Goal: Task Accomplishment & Management: Use online tool/utility

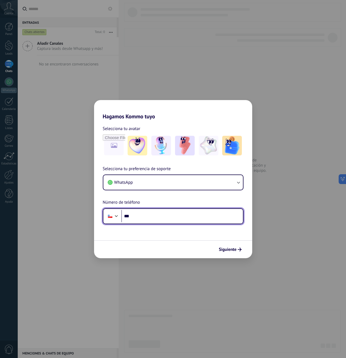
click at [137, 219] on input "***" at bounding box center [182, 216] width 122 height 13
type input "**********"
click at [229, 253] on button "Siguiente" at bounding box center [230, 249] width 28 height 9
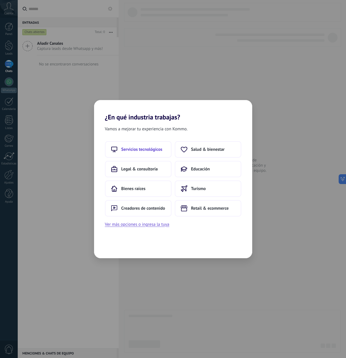
click at [145, 147] on span "Servicios tecnológicos" at bounding box center [141, 149] width 41 height 5
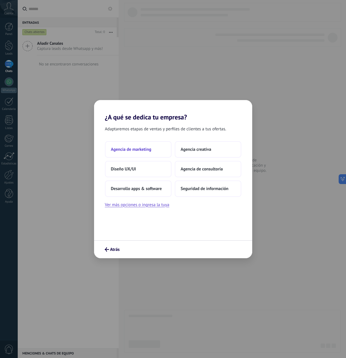
click at [145, 147] on span "Agencia de marketing" at bounding box center [131, 149] width 40 height 5
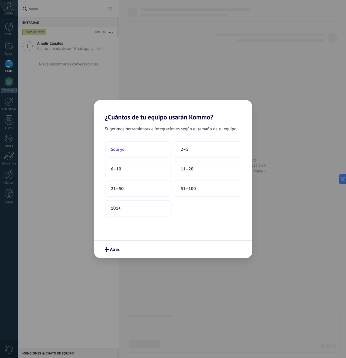
click at [147, 149] on button "Solo yo" at bounding box center [138, 149] width 67 height 16
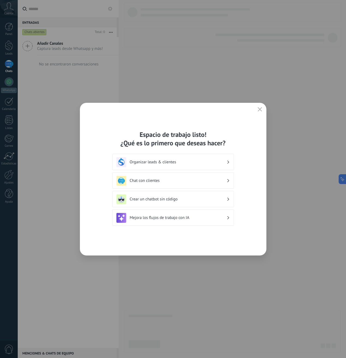
click at [158, 180] on h3 "Chat con clientes" at bounding box center [178, 180] width 97 height 5
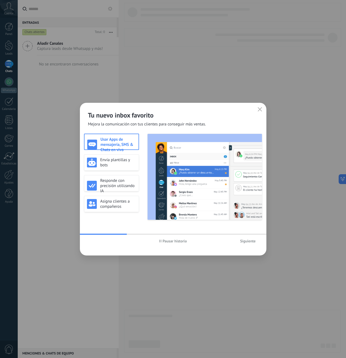
click at [249, 243] on button "Siguiente" at bounding box center [248, 241] width 20 height 8
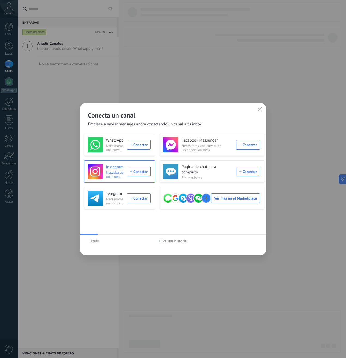
click at [137, 172] on div "Instagram Necesitarás una cuenta de Instagram y Facebook Business Conectar" at bounding box center [118, 171] width 63 height 15
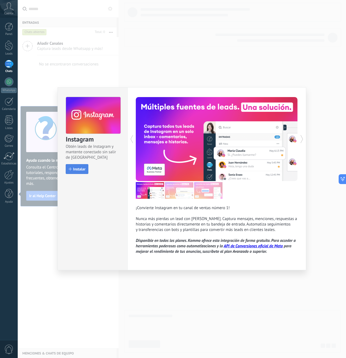
click at [83, 168] on span "Instalar" at bounding box center [79, 169] width 12 height 4
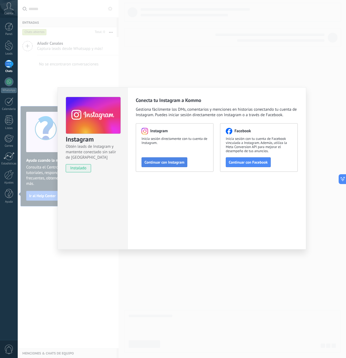
click at [170, 164] on span "Continuar con Instagram" at bounding box center [164, 162] width 40 height 4
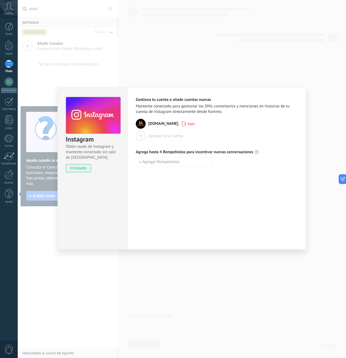
click at [154, 124] on span "[DOMAIN_NAME]" at bounding box center [163, 123] width 30 height 5
click at [188, 165] on button "Agregar Rompehielos" at bounding box center [174, 162] width 76 height 10
click at [170, 164] on input at bounding box center [174, 161] width 76 height 9
click at [202, 159] on input at bounding box center [174, 161] width 76 height 9
click at [184, 161] on input at bounding box center [174, 161] width 76 height 9
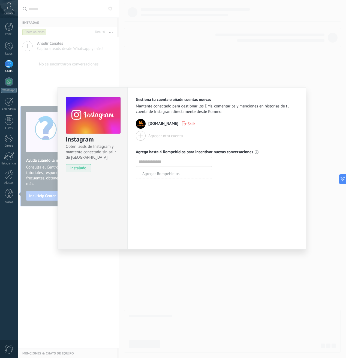
click at [182, 160] on input at bounding box center [174, 161] width 76 height 9
type input "**"
click at [176, 175] on span "Agregar Rompehielos" at bounding box center [160, 174] width 37 height 4
type input "*"
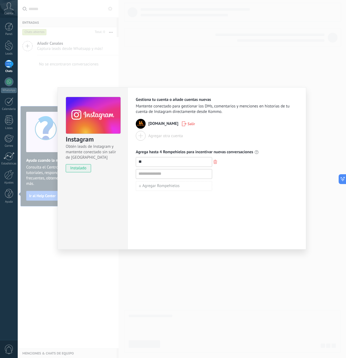
type input "*"
type input "*****"
click at [172, 191] on button "Agregar Rompehielos" at bounding box center [174, 186] width 76 height 10
click at [168, 186] on input at bounding box center [174, 185] width 76 height 9
type input "*"
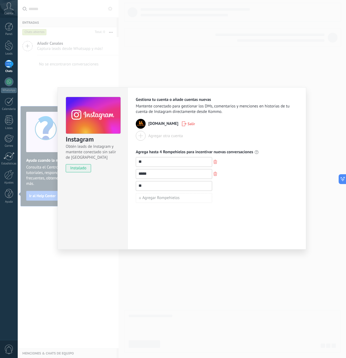
type input "*"
type input "******"
click at [164, 197] on span "Agregar Rompehielos" at bounding box center [160, 198] width 37 height 4
type input "*"
type input "**"
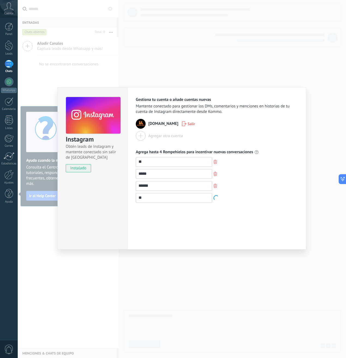
click at [177, 221] on div "Gestiona tu cuenta o añade cuentas nuevas Mantente conectado para gestionar los…" at bounding box center [216, 168] width 179 height 162
click at [241, 267] on div "Instagram Obtén leads de Instagram y mantente conectado sin salir de Kommo inst…" at bounding box center [182, 179] width 328 height 358
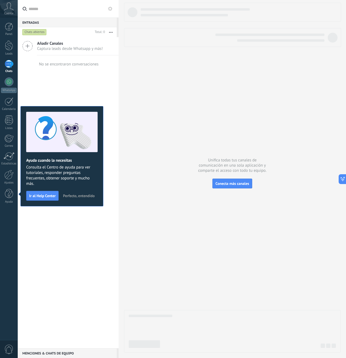
click at [59, 78] on div "Añadir Canales Captura leads desde Whatsapp y más! No se encontraron conversaci…" at bounding box center [68, 192] width 101 height 311
click at [79, 196] on span "Perfecto, entendido" at bounding box center [79, 196] width 32 height 4
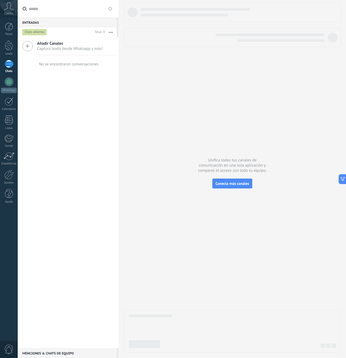
click at [88, 83] on div "Añadir Canales Captura leads desde Whatsapp y más! No se encontraron conversaci…" at bounding box center [68, 192] width 101 height 311
click at [9, 125] on div at bounding box center [9, 120] width 8 height 10
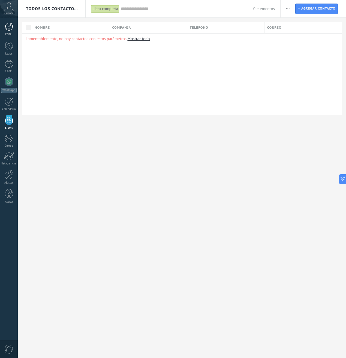
click at [8, 25] on div at bounding box center [9, 27] width 8 height 8
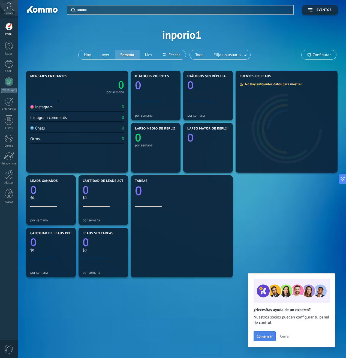
click at [261, 334] on span "Comenzar" at bounding box center [264, 336] width 16 height 4
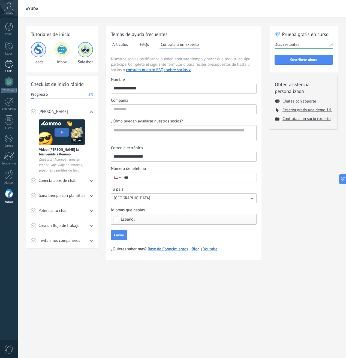
click at [12, 65] on div at bounding box center [9, 64] width 9 height 8
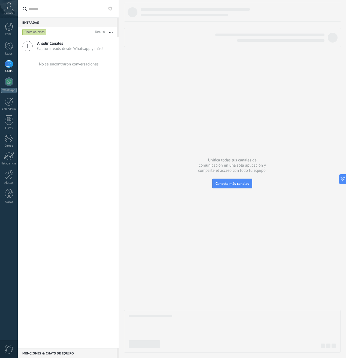
click at [86, 47] on span "Captura leads desde Whatsapp y más!" at bounding box center [70, 48] width 66 height 5
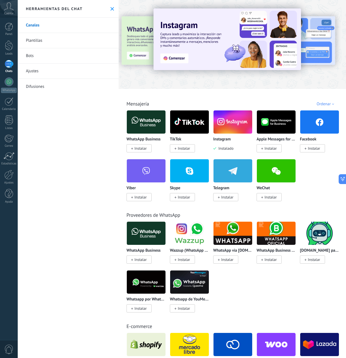
click at [226, 128] on img at bounding box center [232, 122] width 39 height 26
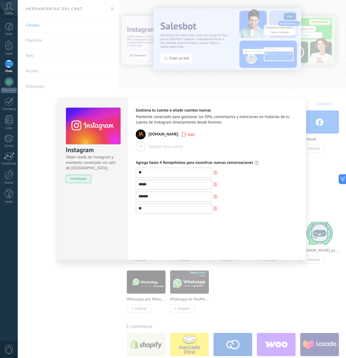
click at [318, 122] on div "Instagram Obtén leads de Instagram y mantente conectado sin salir de Kommo inst…" at bounding box center [182, 179] width 328 height 358
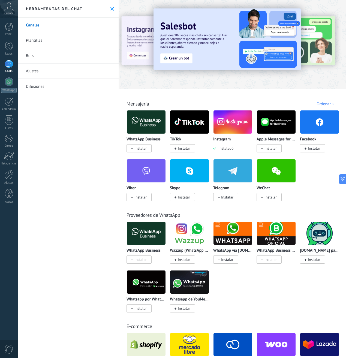
click at [45, 43] on link "Plantillas" at bounding box center [68, 40] width 101 height 15
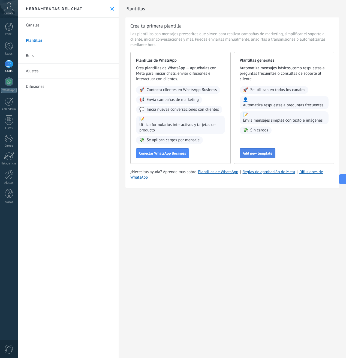
click at [254, 153] on span "Add new template" at bounding box center [258, 153] width 30 height 4
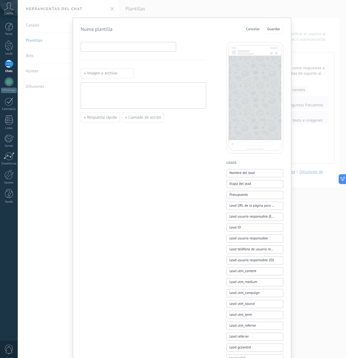
click at [117, 46] on input at bounding box center [128, 46] width 95 height 9
click at [113, 49] on input at bounding box center [128, 46] width 95 height 9
click at [122, 51] on div at bounding box center [128, 47] width 95 height 10
click at [125, 68] on div "Imagen o archivo Respuesta rápida Llamado de acción" at bounding box center [143, 226] width 125 height 368
click at [127, 41] on form "Nueva plantilla Cancelar Guardar Imagen o archivo Respuesta rápida Llamado de a…" at bounding box center [182, 217] width 203 height 386
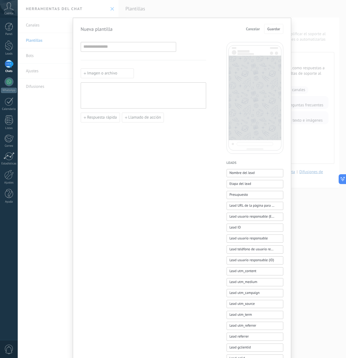
click at [117, 51] on div at bounding box center [128, 47] width 95 height 10
click at [252, 31] on span "Cancelar" at bounding box center [253, 29] width 14 height 4
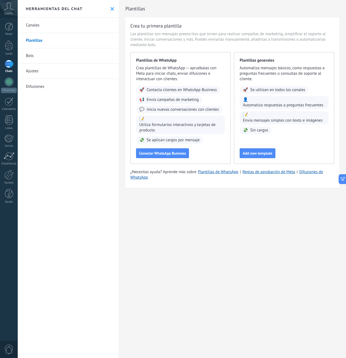
click at [50, 56] on link "Bots" at bounding box center [68, 55] width 101 height 15
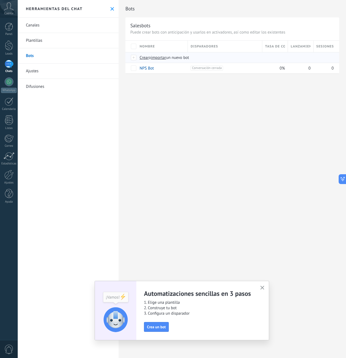
click at [146, 58] on span "Crear" at bounding box center [144, 57] width 9 height 5
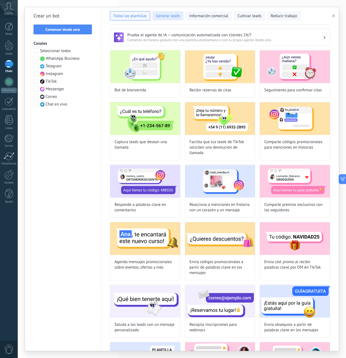
click at [177, 19] on span "Generar leads" at bounding box center [168, 15] width 24 height 5
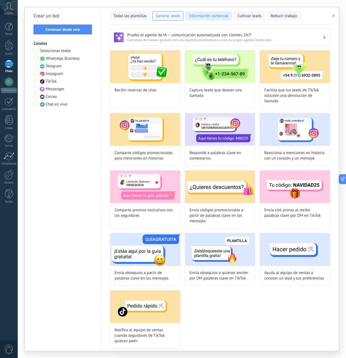
click at [215, 20] on button "Información comercial" at bounding box center [209, 15] width 46 height 9
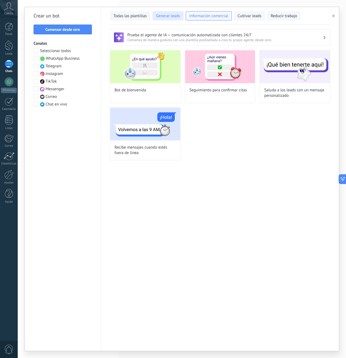
click at [170, 13] on button "Generar leads" at bounding box center [167, 15] width 31 height 9
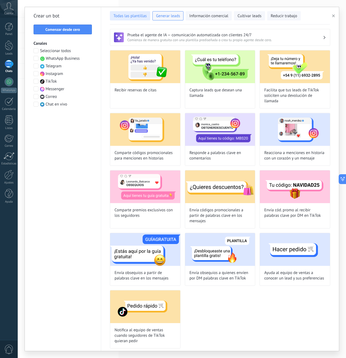
click at [138, 15] on span "Todas las plantillas" at bounding box center [129, 15] width 33 height 5
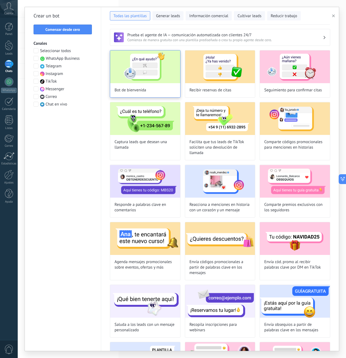
click at [156, 70] on img at bounding box center [145, 66] width 70 height 33
type input "**********"
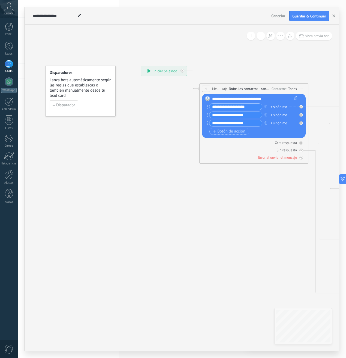
click at [167, 69] on div "**********" at bounding box center [164, 71] width 46 height 10
click at [159, 70] on div "**********" at bounding box center [164, 71] width 46 height 10
click at [65, 105] on span "Disparador" at bounding box center [65, 105] width 19 height 4
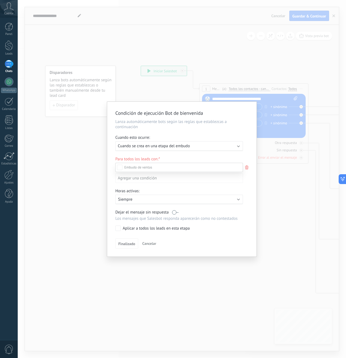
click at [156, 144] on div at bounding box center [182, 179] width 328 height 358
click at [156, 146] on span "Cuando se crea en una etapa del embudo" at bounding box center [154, 145] width 72 height 5
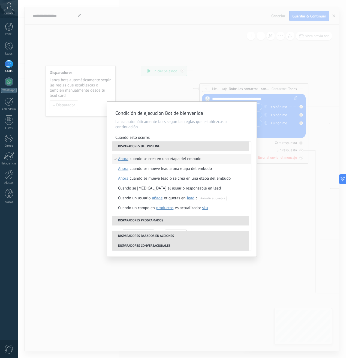
click at [164, 147] on li "Disparadores del pipeline" at bounding box center [180, 146] width 137 height 10
click at [162, 136] on div "Cuando esto ocurre:" at bounding box center [181, 138] width 133 height 6
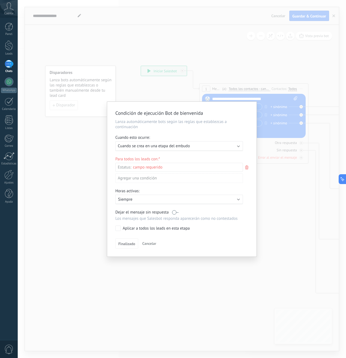
click at [119, 232] on div "Condición de ejecución Bot de bienvenida Lanza automáticamente bots según las r…" at bounding box center [181, 179] width 149 height 155
click at [123, 253] on div "Condición de ejecución Bot de bienvenida Lanza automáticamente bots según las r…" at bounding box center [181, 179] width 149 height 155
click at [125, 249] on div "Condición de ejecución Bot de bienvenida Lanza automáticamente bots según las r…" at bounding box center [181, 179] width 149 height 155
click at [126, 246] on span "Finalizado" at bounding box center [126, 244] width 17 height 4
click at [0, 0] on div "Leads Entrantes Nueva consulta Cualificado Llamada agendada Propuesta en prepar…" at bounding box center [0, 0] width 0 height 0
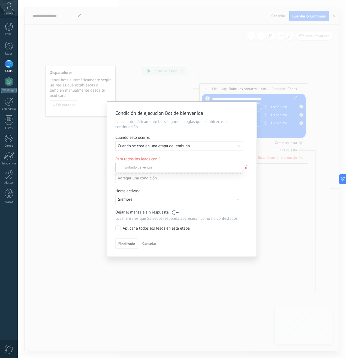
click at [0, 0] on div "Leads Entrantes" at bounding box center [0, 0] width 0 height 0
click at [172, 160] on div at bounding box center [182, 179] width 328 height 358
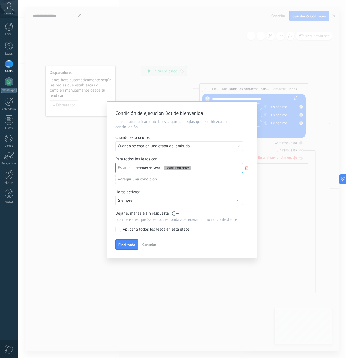
click at [126, 246] on span "Finalizado" at bounding box center [126, 245] width 17 height 4
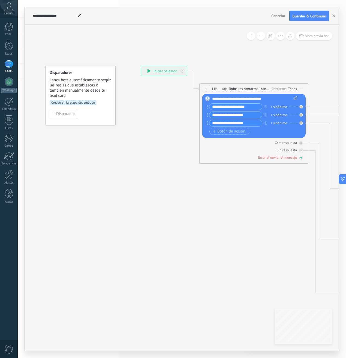
click at [268, 159] on div "Error al enviar el mensaje" at bounding box center [277, 157] width 39 height 5
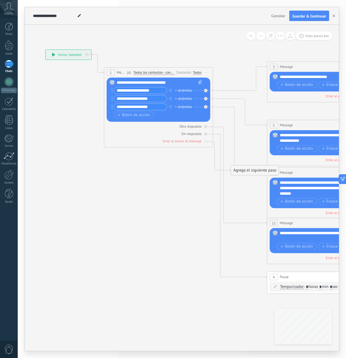
drag, startPoint x: 249, startPoint y: 179, endPoint x: 140, endPoint y: 165, distance: 109.7
click at [141, 165] on icon at bounding box center [334, 188] width 850 height 551
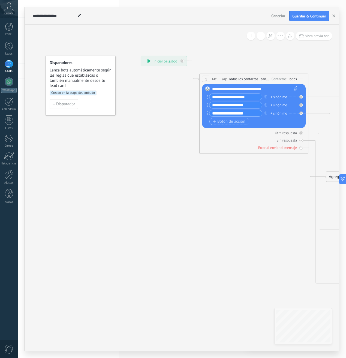
drag, startPoint x: 160, startPoint y: 192, endPoint x: 278, endPoint y: 246, distance: 129.2
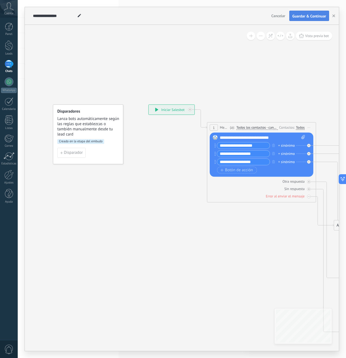
click at [315, 21] on div "**********" at bounding box center [182, 16] width 314 height 18
click at [312, 17] on span "Guardar & Continuar" at bounding box center [309, 16] width 34 height 4
click at [334, 14] on icon "button" at bounding box center [333, 15] width 3 height 3
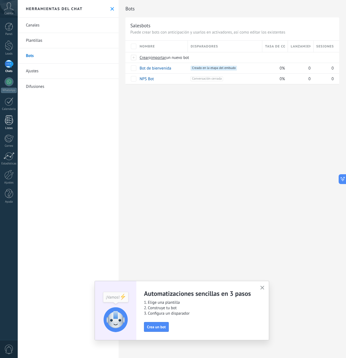
click at [8, 123] on div at bounding box center [9, 120] width 8 height 10
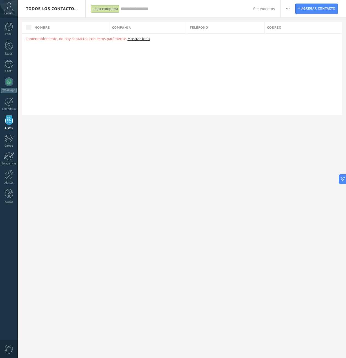
click at [142, 40] on link "Mostrar todo" at bounding box center [138, 38] width 22 height 5
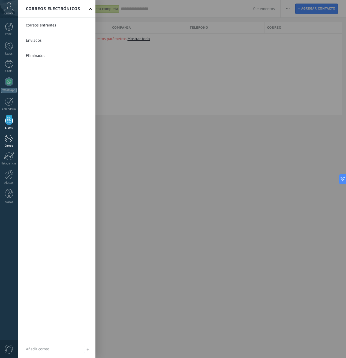
click at [10, 141] on div at bounding box center [8, 138] width 9 height 8
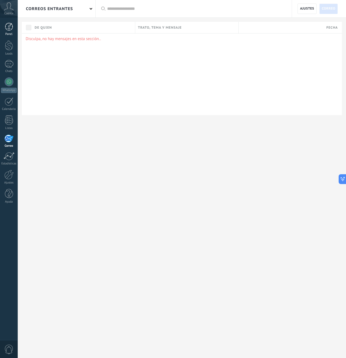
click at [14, 28] on link "Panel" at bounding box center [9, 29] width 18 height 13
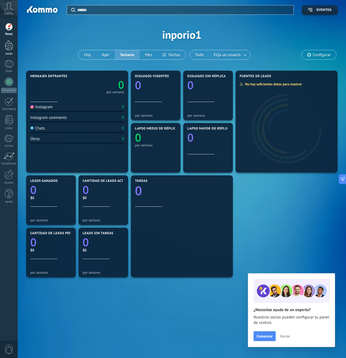
click at [13, 46] on link "Leads" at bounding box center [9, 47] width 18 height 15
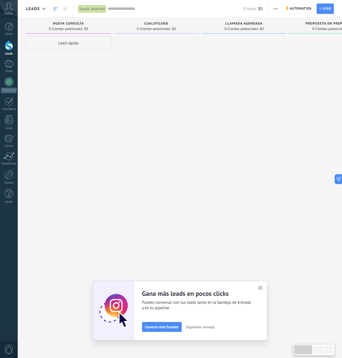
drag, startPoint x: 214, startPoint y: 70, endPoint x: 263, endPoint y: 82, distance: 50.9
click at [263, 82] on div at bounding box center [243, 179] width 85 height 287
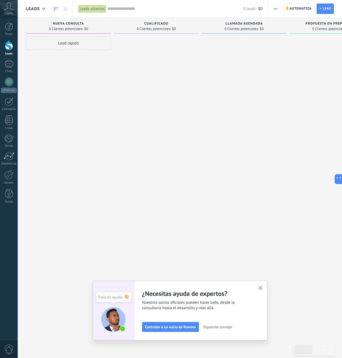
click at [263, 285] on button "button" at bounding box center [260, 287] width 7 height 7
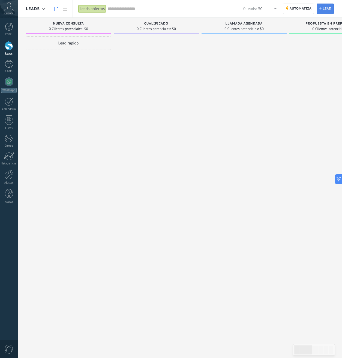
click at [324, 8] on span "Lead" at bounding box center [326, 9] width 9 height 10
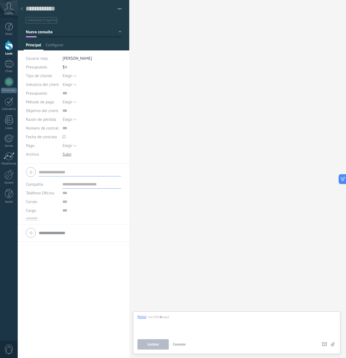
click at [20, 8] on div at bounding box center [22, 9] width 8 height 11
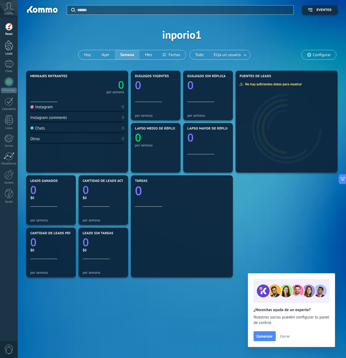
click at [8, 48] on div at bounding box center [9, 45] width 8 height 10
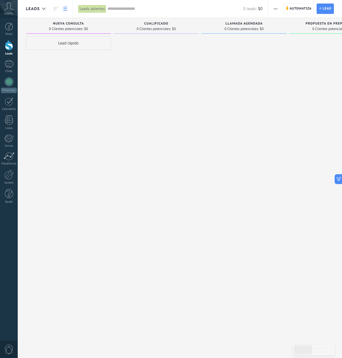
click at [67, 9] on link at bounding box center [65, 9] width 9 height 11
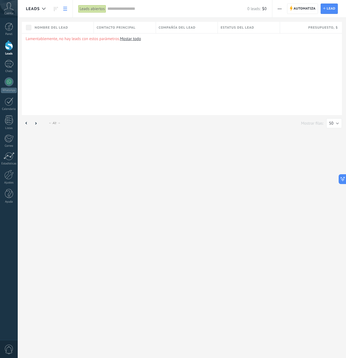
click at [66, 10] on icon at bounding box center [65, 9] width 4 height 4
click at [53, 10] on link at bounding box center [55, 9] width 9 height 11
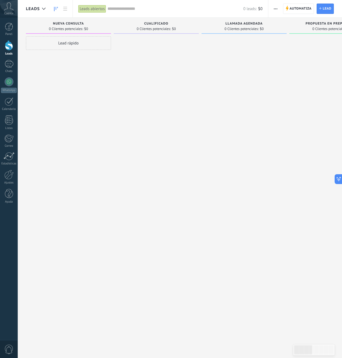
click at [71, 28] on span "0 Clientes potenciales:" at bounding box center [66, 28] width 34 height 3
click at [43, 7] on div at bounding box center [43, 9] width 9 height 11
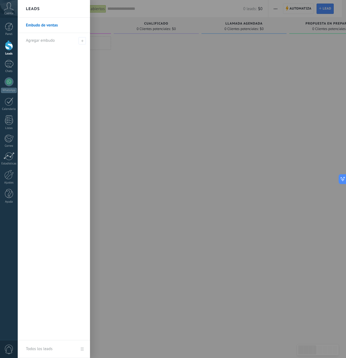
click at [132, 72] on div at bounding box center [191, 179] width 346 height 358
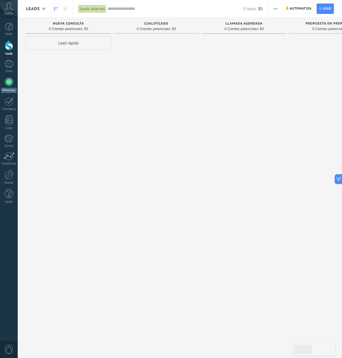
click at [9, 84] on div at bounding box center [9, 81] width 9 height 9
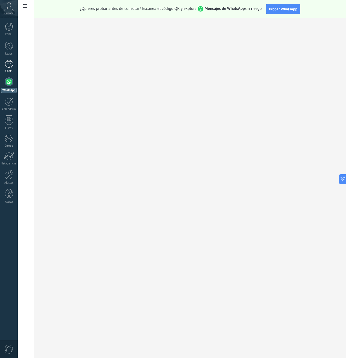
click at [7, 67] on div at bounding box center [9, 64] width 9 height 8
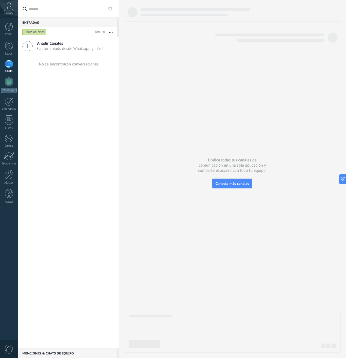
click at [70, 50] on span "Captura leads desde Whatsapp y más!" at bounding box center [70, 48] width 66 height 5
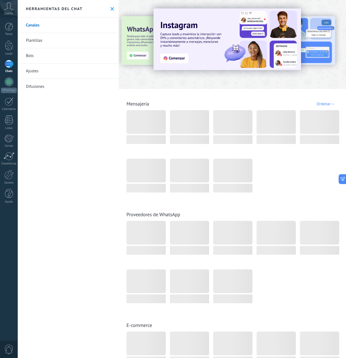
click at [188, 44] on img at bounding box center [226, 39] width 147 height 62
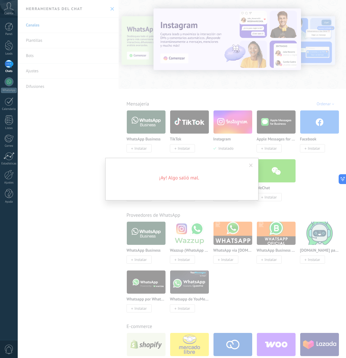
click at [250, 166] on span at bounding box center [251, 166] width 4 height 4
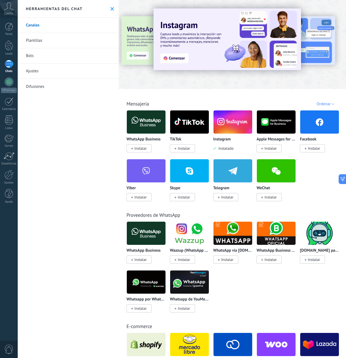
click at [236, 130] on img at bounding box center [232, 122] width 39 height 26
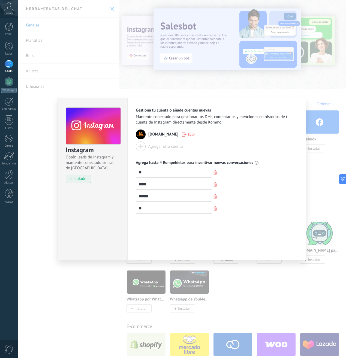
click at [325, 121] on div "Instagram Obtén leads de Instagram y mantente conectado sin salir de Kommo inst…" at bounding box center [182, 179] width 328 height 358
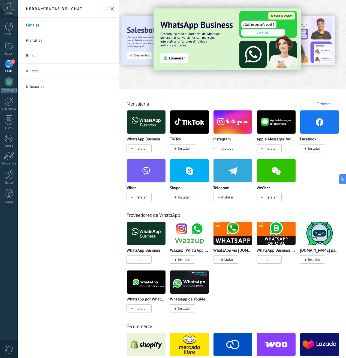
click at [8, 69] on link "1 Chats" at bounding box center [9, 66] width 18 height 13
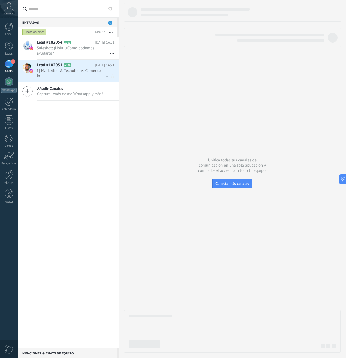
click at [77, 72] on span "í | Marketing & TecnologIA: Comentó Ia" at bounding box center [70, 73] width 67 height 10
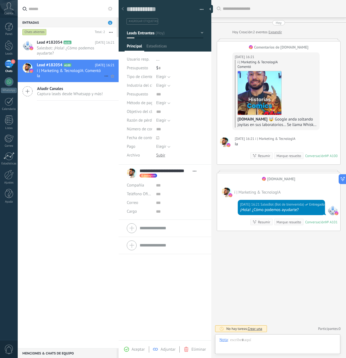
scroll to position [8, 0]
click at [212, 11] on div at bounding box center [211, 9] width 8 height 8
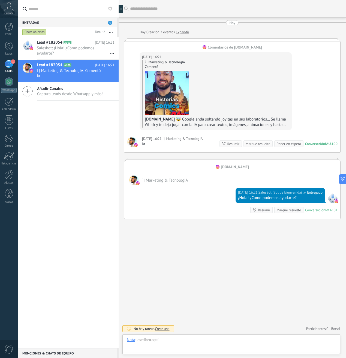
click at [11, 67] on div "1" at bounding box center [9, 64] width 9 height 8
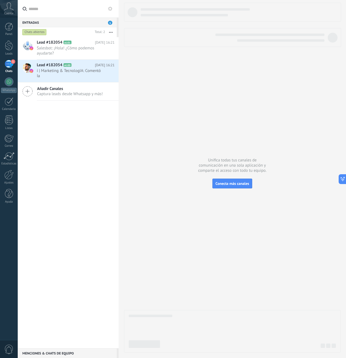
click at [7, 70] on div "Chats" at bounding box center [9, 72] width 16 height 4
click at [52, 49] on span "Salesbot: ¡Hola! ¿Cómo podemos ayudarte?" at bounding box center [70, 51] width 67 height 10
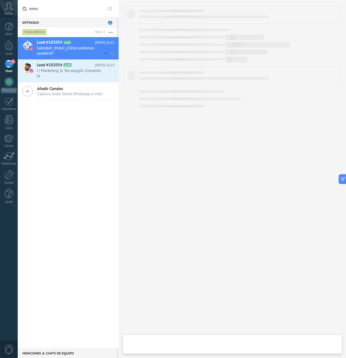
scroll to position [8, 0]
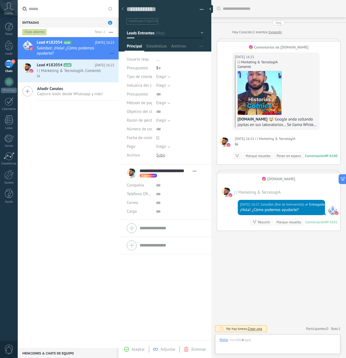
click at [253, 329] on span "Crear una" at bounding box center [254, 328] width 14 height 5
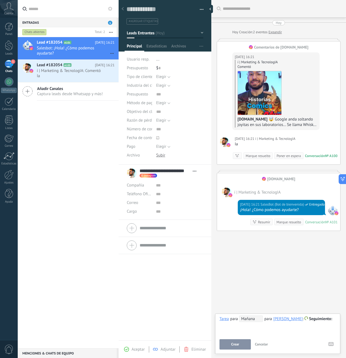
click at [267, 289] on div "Buscar Carga más Hoy Hoy Creación: 2 eventos Expandir Comentarios de iamaster.c…" at bounding box center [278, 179] width 135 height 358
click at [265, 343] on span "Cancelar" at bounding box center [261, 344] width 13 height 5
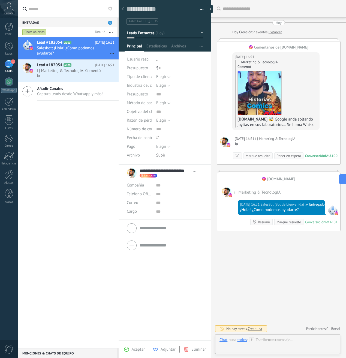
click at [123, 9] on icon at bounding box center [123, 8] width 2 height 3
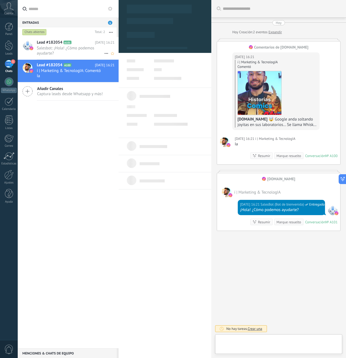
type textarea "**********"
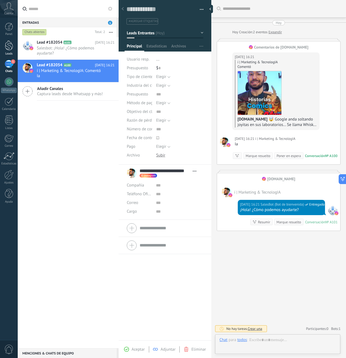
click at [12, 51] on link "Leads" at bounding box center [9, 47] width 18 height 15
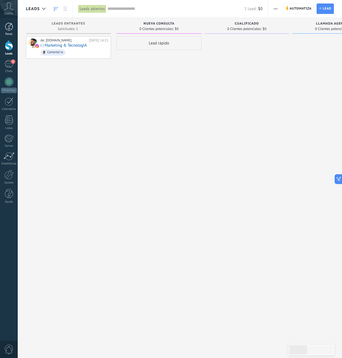
click at [12, 29] on div at bounding box center [9, 27] width 8 height 8
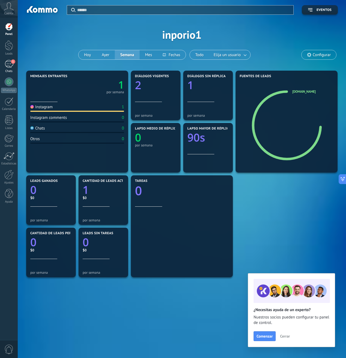
click at [8, 64] on div "1" at bounding box center [9, 64] width 9 height 8
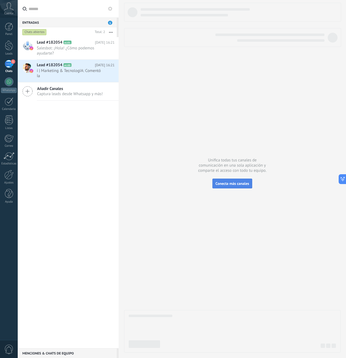
click at [230, 185] on span "Conecta más canales" at bounding box center [232, 183] width 34 height 5
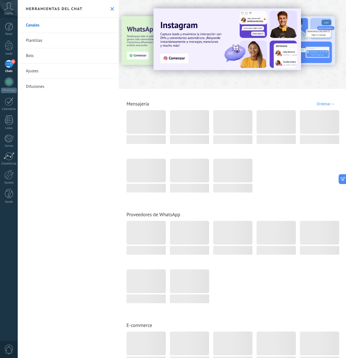
click at [42, 55] on link "Bots" at bounding box center [68, 55] width 101 height 15
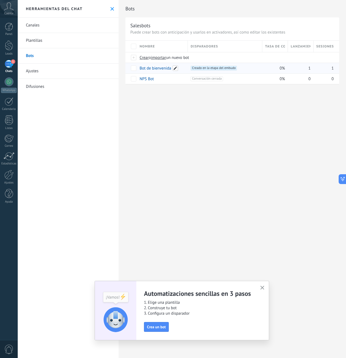
click at [174, 68] on span at bounding box center [175, 67] width 5 height 5
type input "**********"
click at [160, 66] on link "Bienvenida Instagram" at bounding box center [159, 68] width 38 height 5
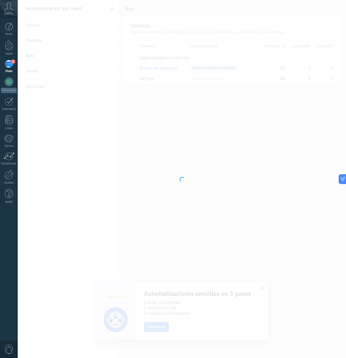
type input "**********"
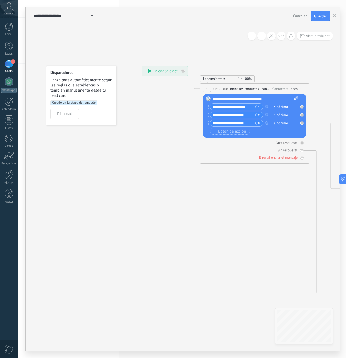
click at [167, 73] on div "**********" at bounding box center [165, 71] width 46 height 10
click at [196, 85] on icon at bounding box center [194, 80] width 12 height 19
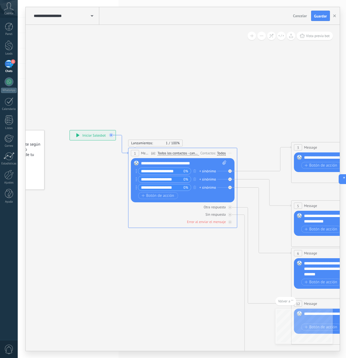
click at [125, 151] on icon at bounding box center [122, 144] width 12 height 19
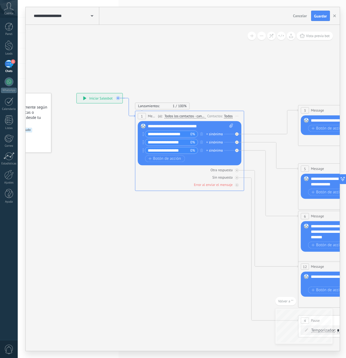
drag, startPoint x: 125, startPoint y: 151, endPoint x: 132, endPoint y: 114, distance: 37.4
click at [142, 117] on span "1" at bounding box center [142, 116] width 2 height 5
click at [239, 116] on span "Iniciar vista previa aquí Cambiar nombre Duplicar [GEOGRAPHIC_DATA]" at bounding box center [236, 116] width 9 height 8
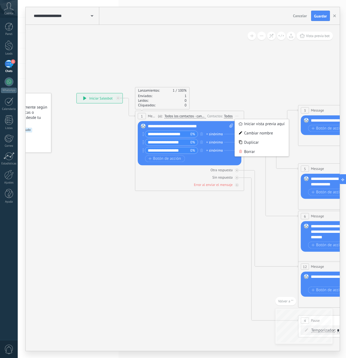
click at [105, 96] on div "**********" at bounding box center [100, 98] width 46 height 10
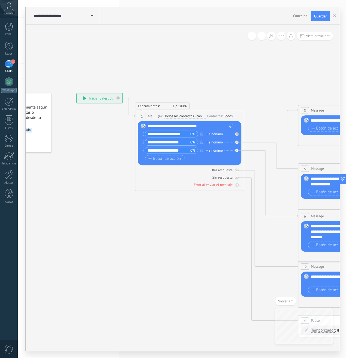
click at [98, 99] on div "**********" at bounding box center [100, 98] width 46 height 10
click at [100, 98] on div "**********" at bounding box center [100, 98] width 46 height 10
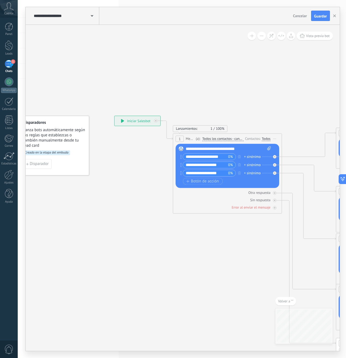
drag, startPoint x: 123, startPoint y: 58, endPoint x: 161, endPoint y: 80, distance: 44.3
click at [133, 122] on div "**********" at bounding box center [138, 121] width 46 height 10
click at [185, 129] on span "Lanzamientos:" at bounding box center [187, 129] width 22 height 5
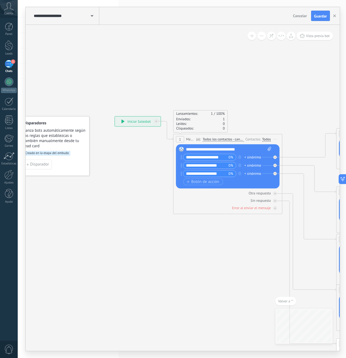
click at [195, 150] on div "**********" at bounding box center [228, 149] width 85 height 5
click at [91, 17] on span at bounding box center [92, 15] width 2 height 5
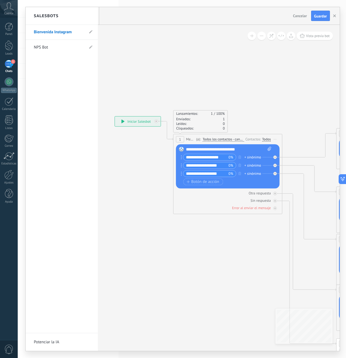
click at [134, 61] on div at bounding box center [183, 179] width 314 height 344
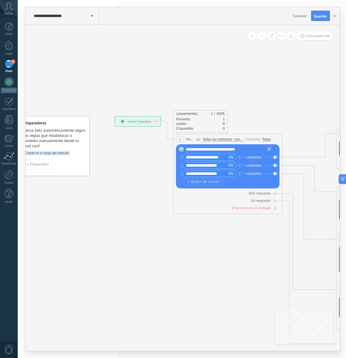
click at [250, 37] on button at bounding box center [251, 36] width 8 height 8
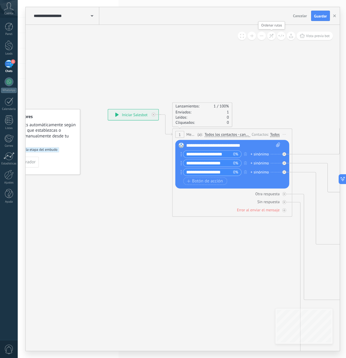
click at [272, 37] on icon at bounding box center [271, 36] width 5 height 5
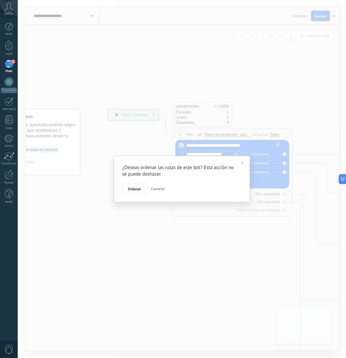
click at [155, 187] on span "Cancelar" at bounding box center [158, 188] width 14 height 5
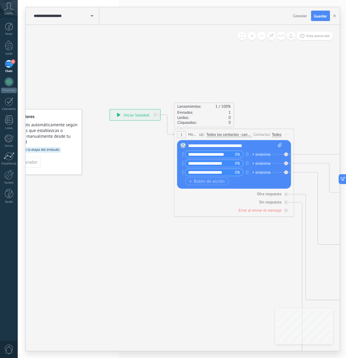
drag, startPoint x: 102, startPoint y: 98, endPoint x: 143, endPoint y: 98, distance: 40.9
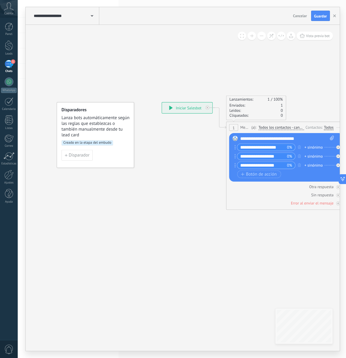
drag, startPoint x: 140, startPoint y: 92, endPoint x: 92, endPoint y: 57, distance: 59.3
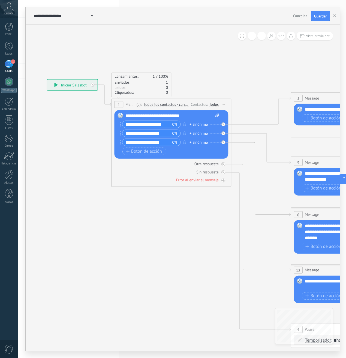
drag, startPoint x: 172, startPoint y: 210, endPoint x: 141, endPoint y: 229, distance: 36.1
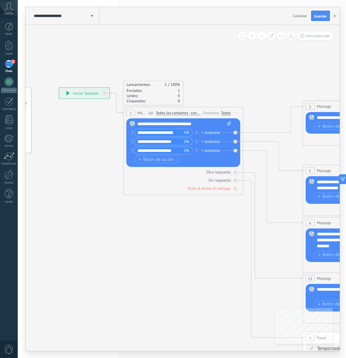
drag, startPoint x: 147, startPoint y: 225, endPoint x: 105, endPoint y: 195, distance: 51.7
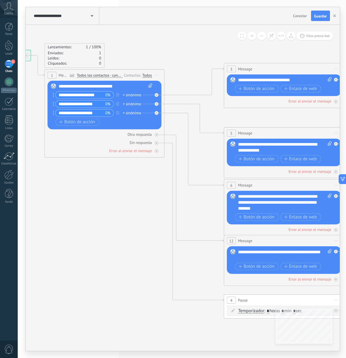
drag, startPoint x: 248, startPoint y: 54, endPoint x: 193, endPoint y: 49, distance: 55.0
click at [193, 49] on icon at bounding box center [297, 203] width 935 height 606
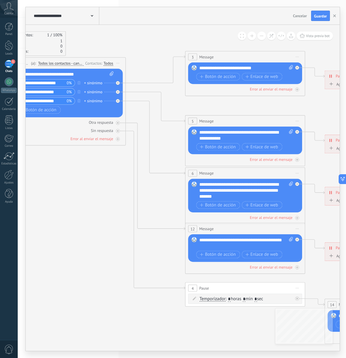
drag, startPoint x: 165, startPoint y: 58, endPoint x: 154, endPoint y: 46, distance: 16.4
click at [154, 46] on icon at bounding box center [258, 191] width 935 height 606
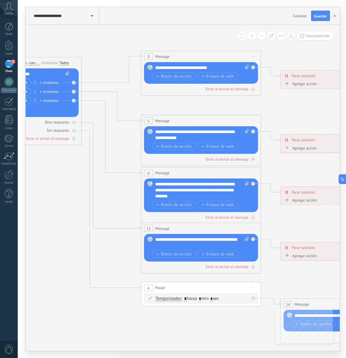
drag, startPoint x: 153, startPoint y: 55, endPoint x: 113, endPoint y: 55, distance: 39.8
click at [108, 54] on icon at bounding box center [214, 191] width 935 height 606
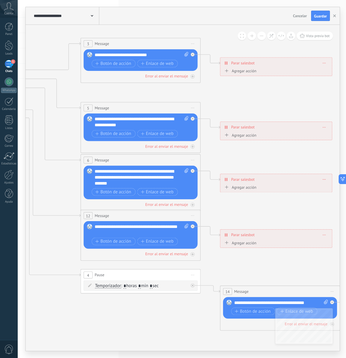
drag, startPoint x: 238, startPoint y: 102, endPoint x: 190, endPoint y: 90, distance: 49.8
click at [189, 90] on icon at bounding box center [154, 178] width 935 height 606
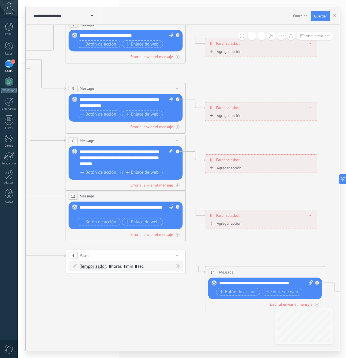
drag, startPoint x: 239, startPoint y: 100, endPoint x: 189, endPoint y: 56, distance: 65.8
click at [190, 57] on icon at bounding box center [139, 158] width 935 height 606
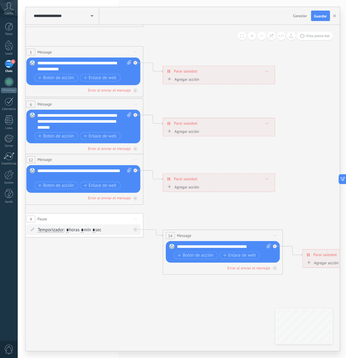
drag, startPoint x: 282, startPoint y: 189, endPoint x: 198, endPoint y: 131, distance: 101.6
click at [199, 131] on icon at bounding box center [97, 122] width 935 height 606
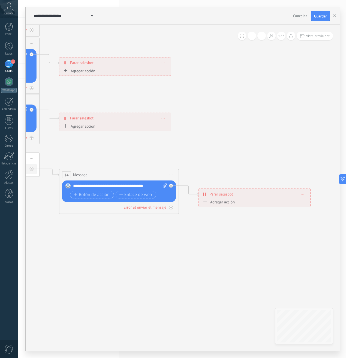
drag, startPoint x: 261, startPoint y: 152, endPoint x: 344, endPoint y: 156, distance: 83.0
click at [341, 156] on div "**********" at bounding box center [182, 179] width 328 height 358
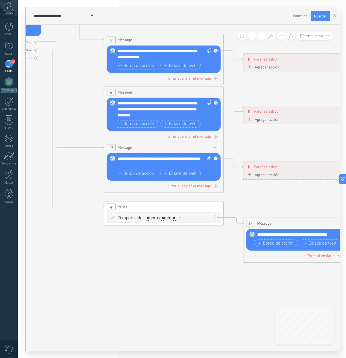
drag, startPoint x: 169, startPoint y: 212, endPoint x: 191, endPoint y: 225, distance: 25.6
click at [191, 226] on icon at bounding box center [177, 110] width 935 height 606
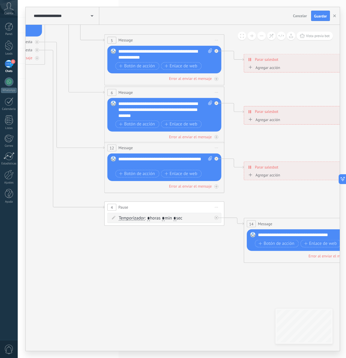
drag, startPoint x: 76, startPoint y: 143, endPoint x: 150, endPoint y: 205, distance: 96.4
click at [150, 205] on icon at bounding box center [178, 110] width 935 height 606
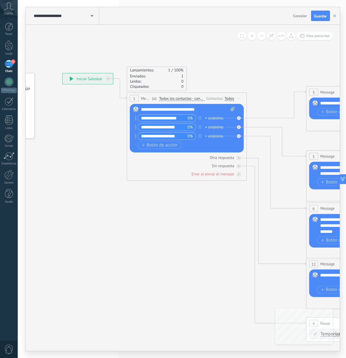
drag, startPoint x: 117, startPoint y: 170, endPoint x: 211, endPoint y: 200, distance: 98.3
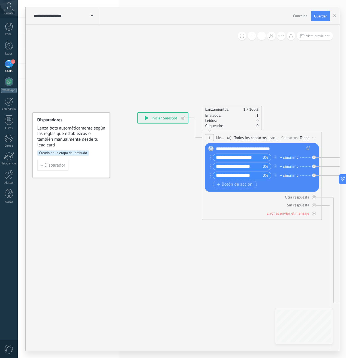
drag, startPoint x: 197, startPoint y: 218, endPoint x: 213, endPoint y: 218, distance: 15.3
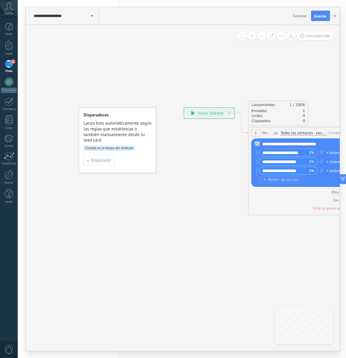
drag, startPoint x: 121, startPoint y: 197, endPoint x: 150, endPoint y: 190, distance: 30.3
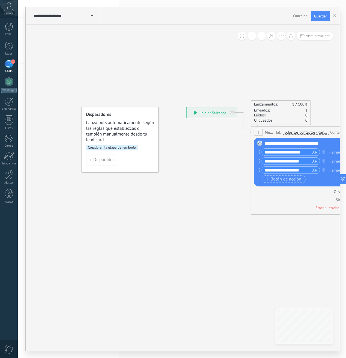
click at [75, 20] on div "**********" at bounding box center [65, 15] width 67 height 17
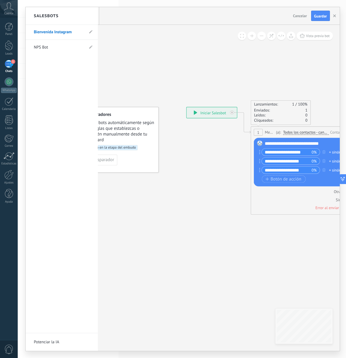
click at [111, 52] on div at bounding box center [183, 179] width 314 height 344
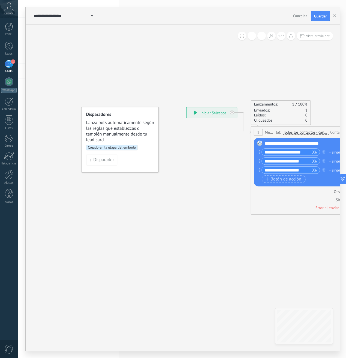
click at [302, 18] on button "Cancelar" at bounding box center [300, 16] width 18 height 8
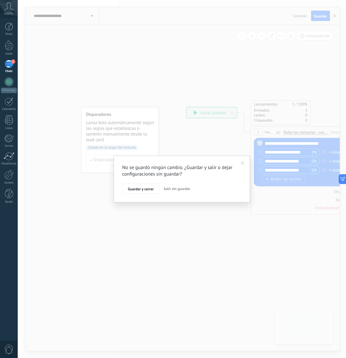
click at [178, 189] on span "Salir sin guardar" at bounding box center [177, 188] width 27 height 5
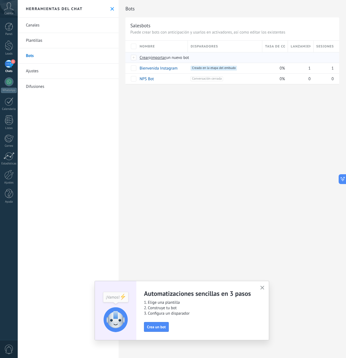
click at [146, 57] on span "Crear" at bounding box center [144, 57] width 9 height 5
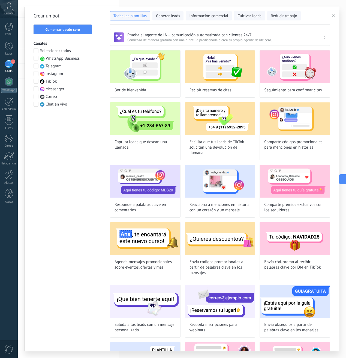
click at [56, 74] on span "Instagram" at bounding box center [54, 73] width 17 height 5
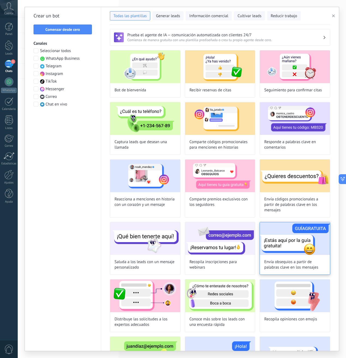
click at [282, 242] on img at bounding box center [295, 238] width 70 height 33
type input "**********"
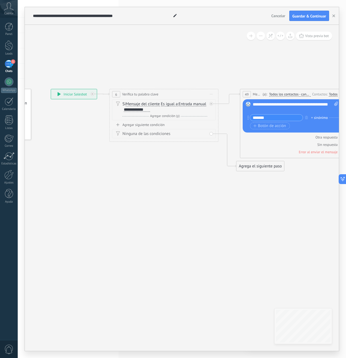
drag, startPoint x: 258, startPoint y: 164, endPoint x: 164, endPoint y: 189, distance: 97.1
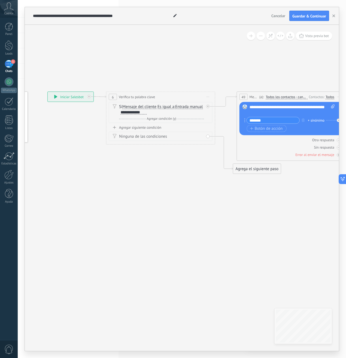
drag, startPoint x: 107, startPoint y: 177, endPoint x: 153, endPoint y: 196, distance: 49.5
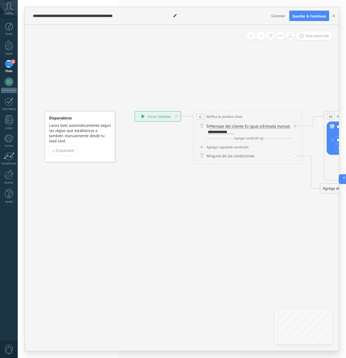
drag, startPoint x: 140, startPoint y: 184, endPoint x: 164, endPoint y: 184, distance: 23.7
click at [245, 139] on span "Agregar condición (y)" at bounding box center [249, 138] width 32 height 4
click at [296, 143] on icon at bounding box center [295, 142] width 3 height 3
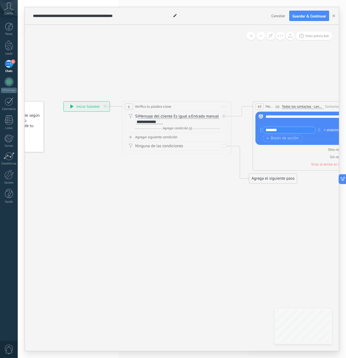
drag, startPoint x: 269, startPoint y: 200, endPoint x: 194, endPoint y: 190, distance: 75.6
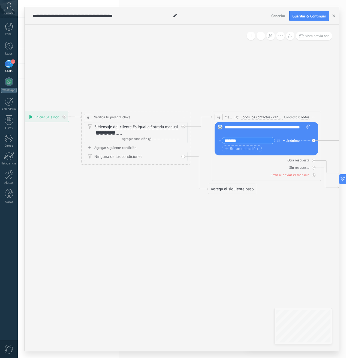
drag, startPoint x: 212, startPoint y: 183, endPoint x: 179, endPoint y: 192, distance: 33.8
click at [179, 192] on icon at bounding box center [331, 152] width 890 height 355
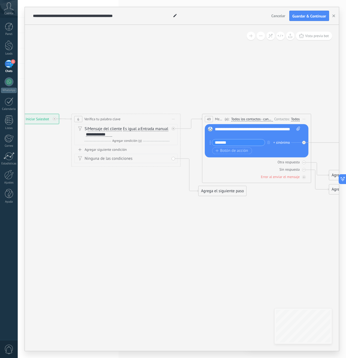
drag, startPoint x: 259, startPoint y: 201, endPoint x: 159, endPoint y: 190, distance: 100.1
click at [162, 191] on icon at bounding box center [322, 154] width 890 height 355
click at [160, 190] on icon at bounding box center [322, 154] width 890 height 355
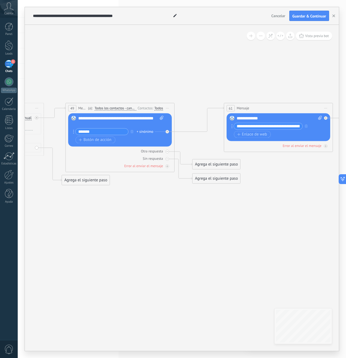
drag, startPoint x: 224, startPoint y: 208, endPoint x: 166, endPoint y: 207, distance: 57.5
click at [166, 208] on icon at bounding box center [185, 143] width 890 height 355
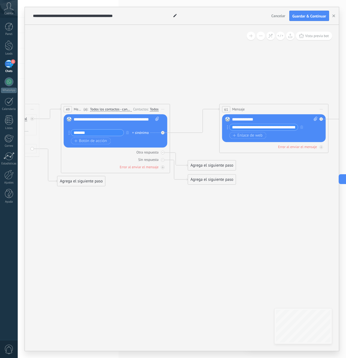
drag, startPoint x: 184, startPoint y: 209, endPoint x: 232, endPoint y: 201, distance: 49.2
click at [261, 210] on icon at bounding box center [180, 145] width 890 height 355
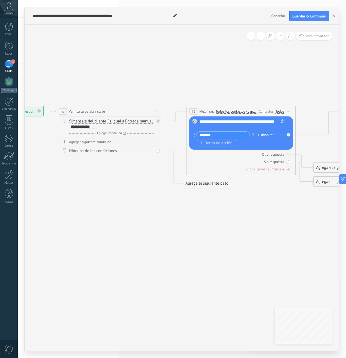
drag, startPoint x: 252, startPoint y: 201, endPoint x: 269, endPoint y: 201, distance: 16.9
click at [269, 201] on icon at bounding box center [306, 147] width 890 height 355
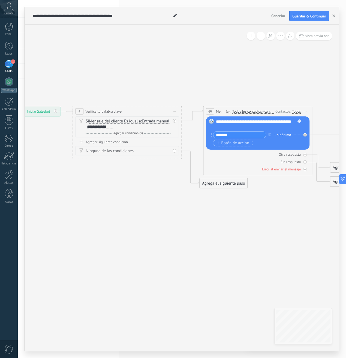
drag, startPoint x: 192, startPoint y: 202, endPoint x: 234, endPoint y: 192, distance: 43.7
click at [234, 192] on icon at bounding box center [323, 147] width 890 height 355
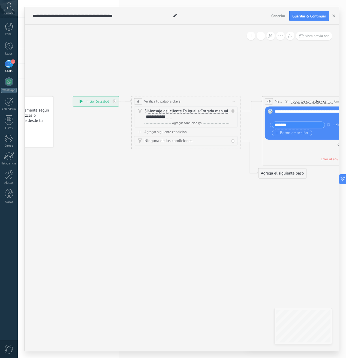
drag, startPoint x: 174, startPoint y: 194, endPoint x: 200, endPoint y: 192, distance: 25.4
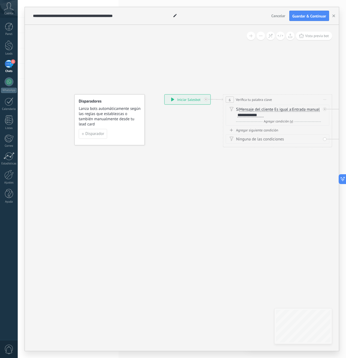
drag, startPoint x: 201, startPoint y: 190, endPoint x: 212, endPoint y: 189, distance: 10.9
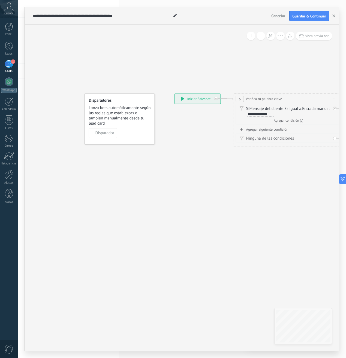
drag, startPoint x: 183, startPoint y: 189, endPoint x: 203, endPoint y: 186, distance: 20.4
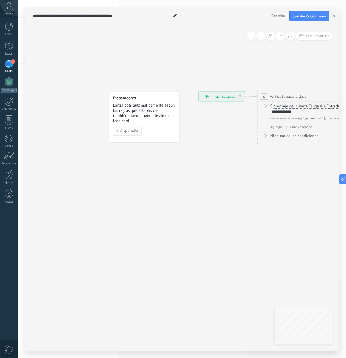
click at [131, 129] on span "Disparador" at bounding box center [129, 131] width 19 height 4
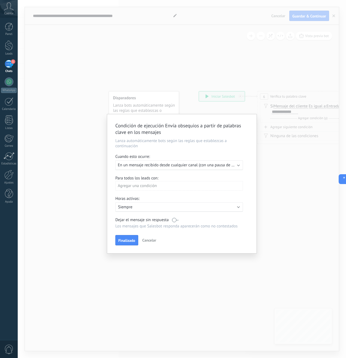
click at [179, 167] on span "En un mensaje recibido desde cualquier canal (con una pausa de un día)" at bounding box center [181, 164] width 126 height 5
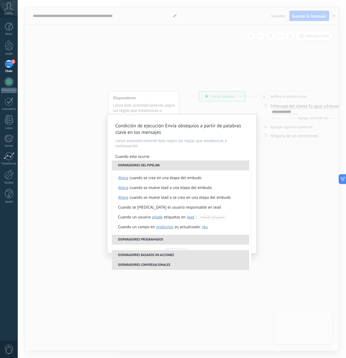
click at [200, 144] on p "Lanza automáticamente bots según las reglas que establezcas a continuación" at bounding box center [181, 143] width 133 height 10
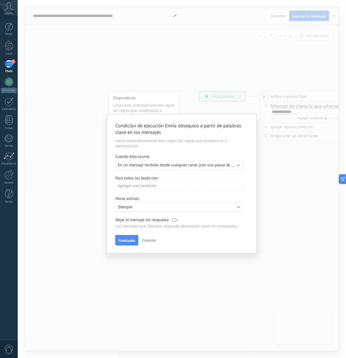
click at [145, 241] on span "Cancelar" at bounding box center [149, 240] width 14 height 5
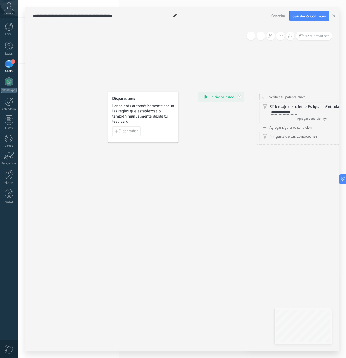
drag, startPoint x: 181, startPoint y: 158, endPoint x: 100, endPoint y: 174, distance: 82.2
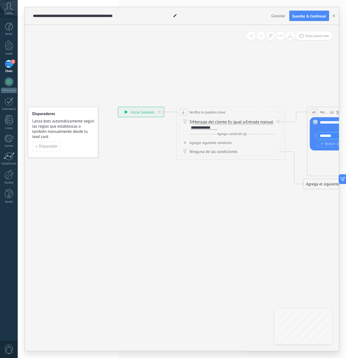
click at [132, 111] on div "**********" at bounding box center [141, 112] width 46 height 10
click at [133, 113] on div "**********" at bounding box center [141, 112] width 46 height 10
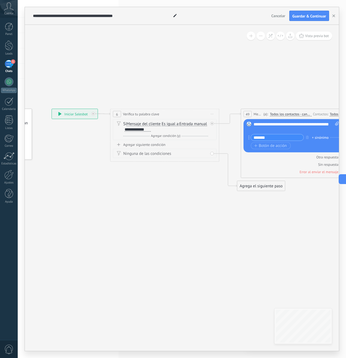
drag, startPoint x: 222, startPoint y: 179, endPoint x: 140, endPoint y: 177, distance: 82.3
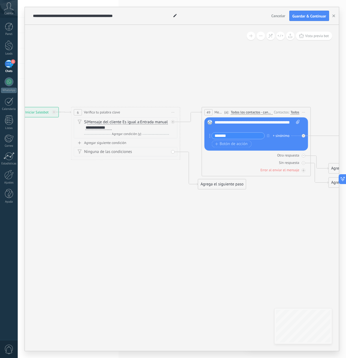
drag, startPoint x: 213, startPoint y: 187, endPoint x: 174, endPoint y: 187, distance: 39.0
click at [174, 187] on icon at bounding box center [321, 148] width 890 height 355
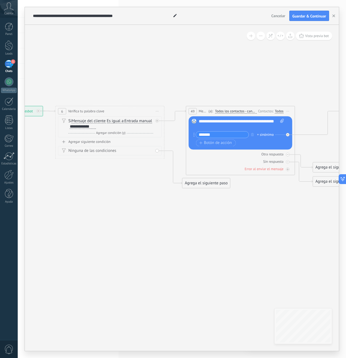
drag, startPoint x: 245, startPoint y: 214, endPoint x: 294, endPoint y: 215, distance: 48.8
click at [294, 215] on icon at bounding box center [305, 146] width 890 height 355
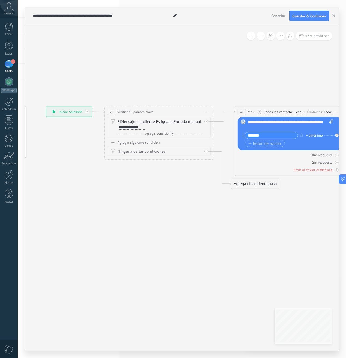
drag, startPoint x: 135, startPoint y: 194, endPoint x: 197, endPoint y: 180, distance: 64.1
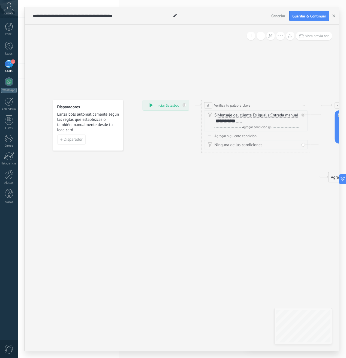
drag, startPoint x: 197, startPoint y: 175, endPoint x: 202, endPoint y: 175, distance: 5.5
drag, startPoint x: 144, startPoint y: 155, endPoint x: 192, endPoint y: 153, distance: 48.0
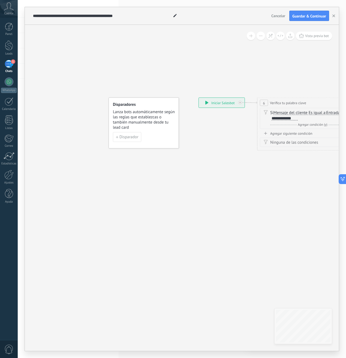
click at [281, 22] on div "**********" at bounding box center [182, 16] width 314 height 18
click at [279, 18] on button "Cancelar" at bounding box center [278, 16] width 18 height 8
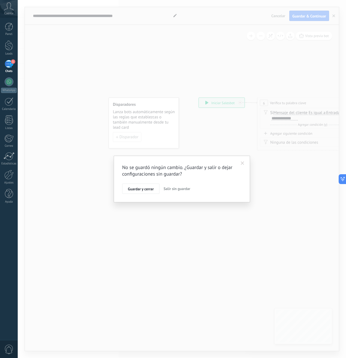
click at [176, 189] on span "Salir sin guardar" at bounding box center [177, 188] width 27 height 5
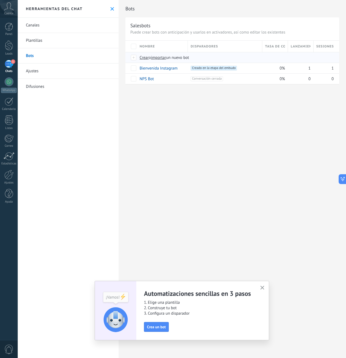
click at [144, 59] on span "Crear" at bounding box center [144, 57] width 9 height 5
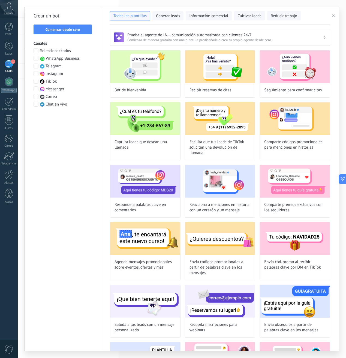
click at [54, 75] on span "Instagram" at bounding box center [54, 73] width 17 height 5
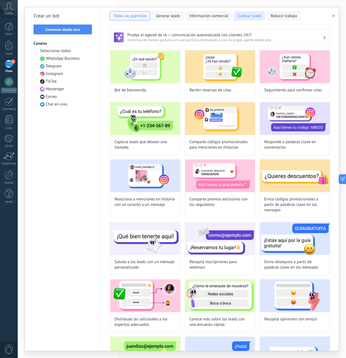
click at [249, 17] on span "Cultivar leads" at bounding box center [249, 15] width 24 height 5
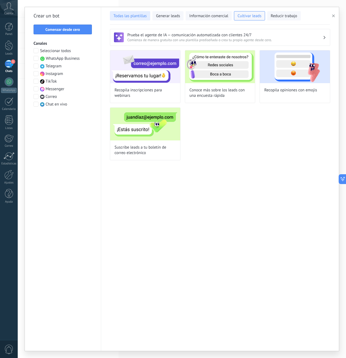
click at [129, 14] on span "Todas las plantillas" at bounding box center [129, 15] width 33 height 5
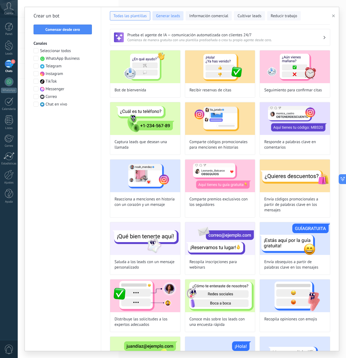
click at [175, 17] on span "Generar leads" at bounding box center [168, 15] width 24 height 5
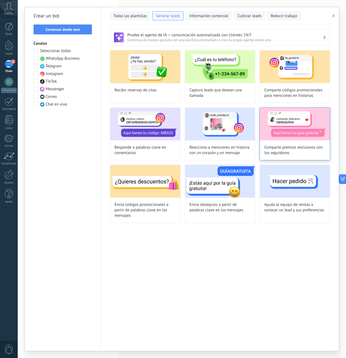
click at [295, 122] on img at bounding box center [295, 124] width 70 height 33
type input "**********"
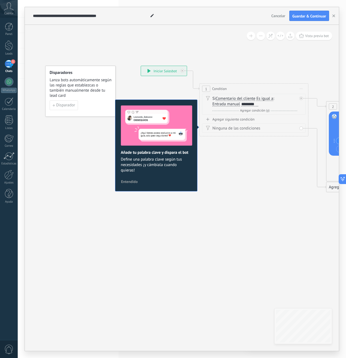
drag, startPoint x: 261, startPoint y: 105, endPoint x: 250, endPoint y: 104, distance: 11.2
click at [250, 104] on div "Si Comentario del cliente Mensaje del cliente Emoción de la conversación Coment…" at bounding box center [254, 101] width 85 height 11
click at [258, 102] on div "Si Comentario del cliente Mensaje del cliente Emoción de la conversación Coment…" at bounding box center [254, 101] width 85 height 11
click at [256, 103] on div "********" at bounding box center [249, 104] width 17 height 4
click at [258, 103] on div "********" at bounding box center [249, 104] width 17 height 4
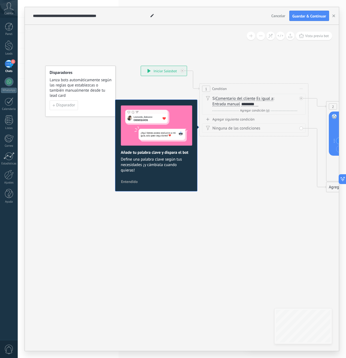
click at [130, 180] on span "Entendido" at bounding box center [129, 182] width 17 height 4
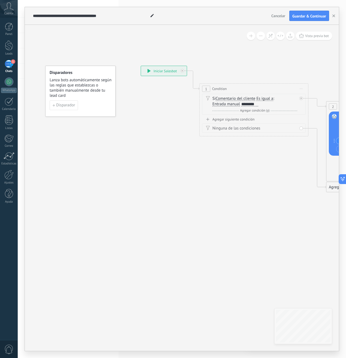
click at [244, 106] on div "********" at bounding box center [249, 104] width 18 height 5
click at [247, 105] on div "********" at bounding box center [249, 104] width 17 height 4
drag, startPoint x: 267, startPoint y: 101, endPoint x: 258, endPoint y: 102, distance: 8.8
click at [258, 102] on div "Si Comentario del cliente Mensaje del cliente Emoción de la conversación Coment…" at bounding box center [254, 101] width 85 height 11
click at [258, 102] on div "********" at bounding box center [249, 104] width 17 height 4
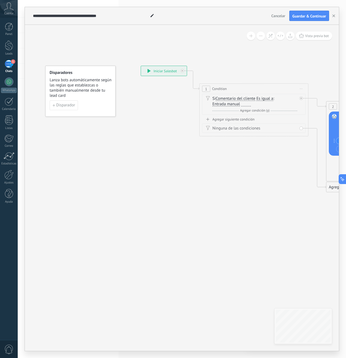
click at [242, 107] on div at bounding box center [245, 104] width 11 height 5
click at [239, 105] on span "Entrada manual" at bounding box center [226, 104] width 28 height 4
click at [239, 105] on button "Entrada manual" at bounding box center [244, 104] width 68 height 10
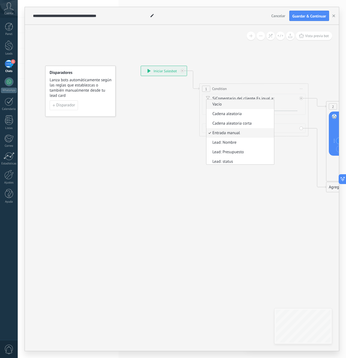
click at [226, 104] on span "Vacío" at bounding box center [239, 104] width 66 height 5
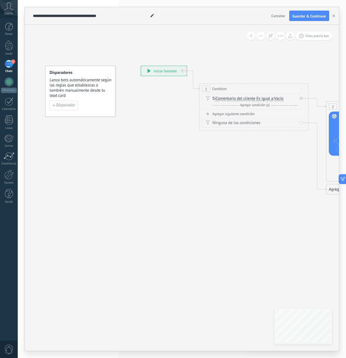
click at [282, 98] on span "Vacío" at bounding box center [278, 98] width 9 height 4
click at [282, 98] on button "Vacío" at bounding box center [305, 99] width 68 height 10
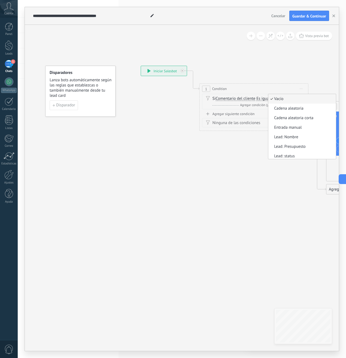
click at [284, 98] on span "Vacío" at bounding box center [301, 98] width 66 height 5
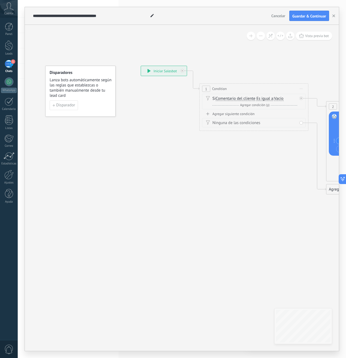
click at [280, 98] on span "Vacío" at bounding box center [278, 98] width 9 height 4
click at [280, 98] on button "Vacío" at bounding box center [305, 99] width 68 height 10
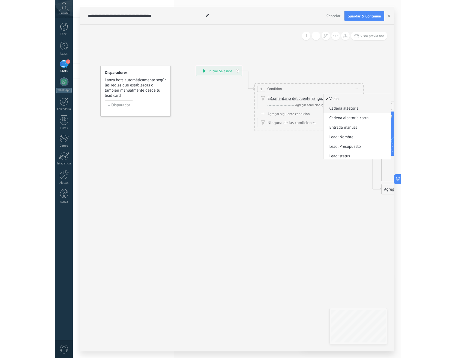
scroll to position [1, 0]
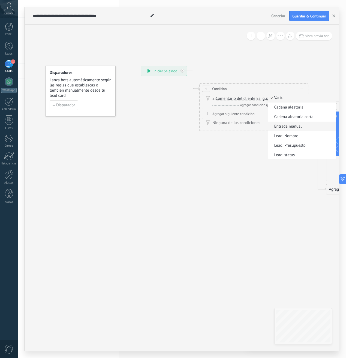
click at [292, 125] on span "Entrada manual" at bounding box center [301, 126] width 66 height 5
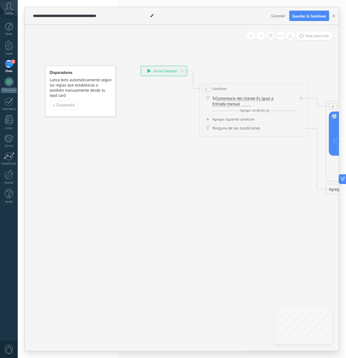
click at [245, 105] on div at bounding box center [246, 104] width 10 height 4
click at [263, 112] on span "Agregar condición (y)" at bounding box center [255, 110] width 32 height 4
click at [223, 121] on div at bounding box center [219, 121] width 10 height 4
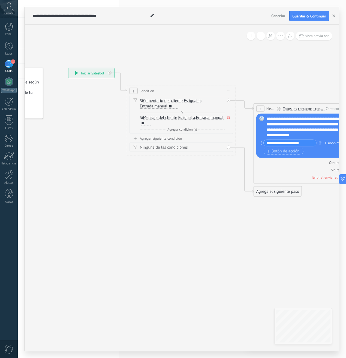
drag, startPoint x: 249, startPoint y: 174, endPoint x: 152, endPoint y: 178, distance: 97.1
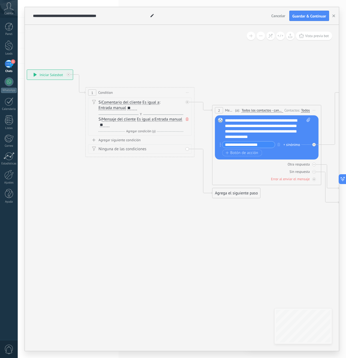
drag, startPoint x: 200, startPoint y: 192, endPoint x: 105, endPoint y: 175, distance: 96.3
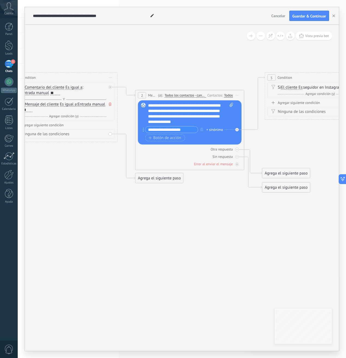
click at [179, 114] on div "**********" at bounding box center [190, 114] width 85 height 22
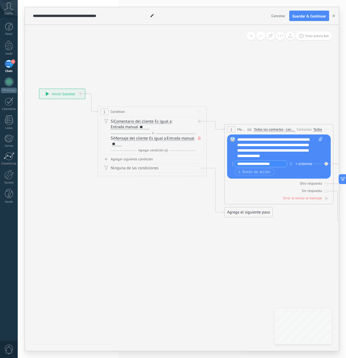
drag, startPoint x: 74, startPoint y: 160, endPoint x: 146, endPoint y: 182, distance: 75.3
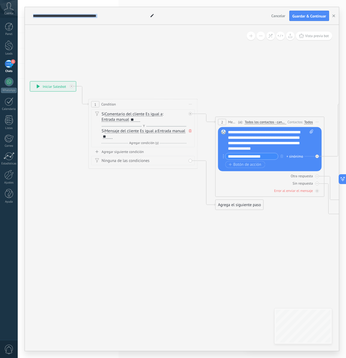
click at [231, 207] on div "Agrega el siguiente paso" at bounding box center [239, 204] width 48 height 9
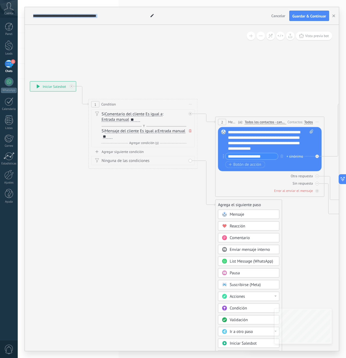
click at [237, 237] on span "Comentario" at bounding box center [239, 237] width 20 height 5
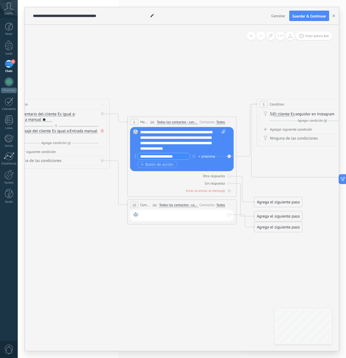
click at [196, 216] on div at bounding box center [182, 215] width 85 height 7
click at [158, 210] on div at bounding box center [182, 215] width 104 height 11
click at [159, 215] on div at bounding box center [182, 215] width 85 height 7
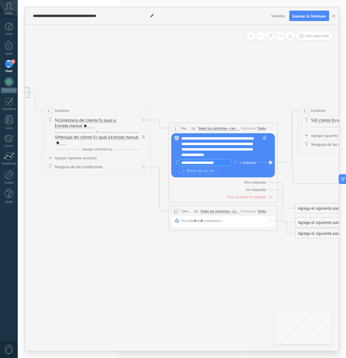
drag, startPoint x: 108, startPoint y: 215, endPoint x: 150, endPoint y: 221, distance: 41.9
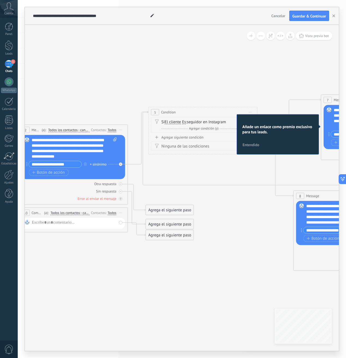
drag, startPoint x: 307, startPoint y: 192, endPoint x: 159, endPoint y: 194, distance: 148.6
click at [159, 194] on icon at bounding box center [205, 180] width 1017 height 454
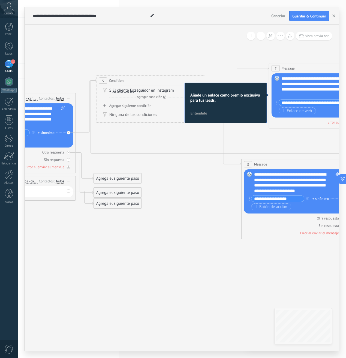
drag, startPoint x: 211, startPoint y: 206, endPoint x: 138, endPoint y: 182, distance: 76.7
click at [138, 182] on icon at bounding box center [153, 148] width 1017 height 454
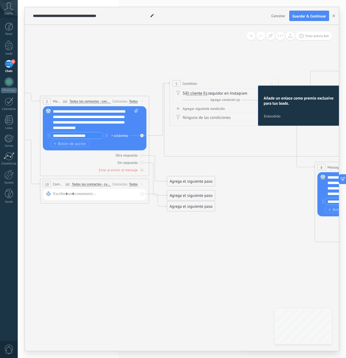
drag, startPoint x: 183, startPoint y: 200, endPoint x: 273, endPoint y: 196, distance: 89.5
click at [273, 196] on icon at bounding box center [226, 151] width 1017 height 454
click at [282, 234] on icon at bounding box center [226, 151] width 1017 height 454
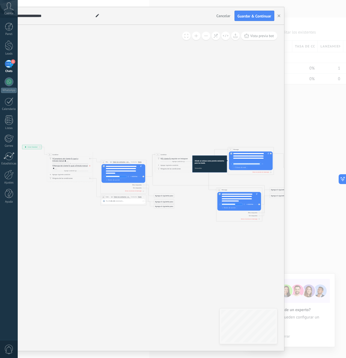
type textarea "**********"
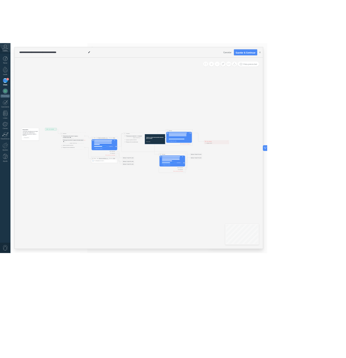
scroll to position [5, 0]
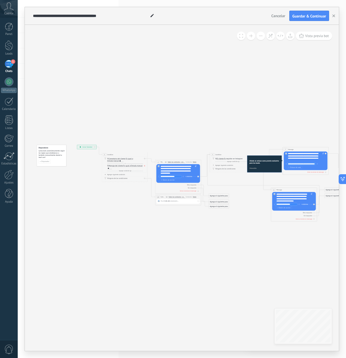
click at [278, 18] on span "Cancelar" at bounding box center [278, 15] width 14 height 5
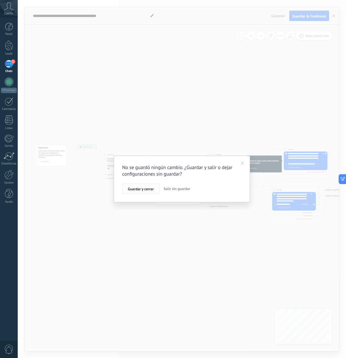
click at [148, 191] on button "Guardar y cerrar" at bounding box center [140, 188] width 37 height 10
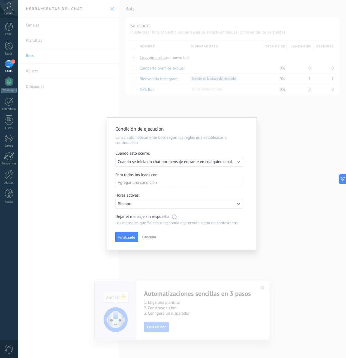
click at [152, 238] on span "Cancelar" at bounding box center [149, 236] width 14 height 5
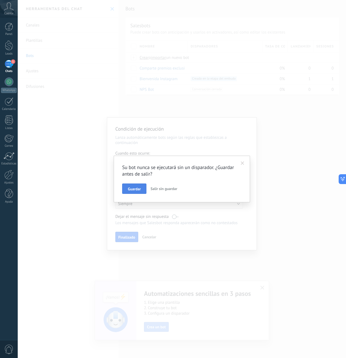
click at [133, 191] on span "Guardar" at bounding box center [134, 189] width 13 height 4
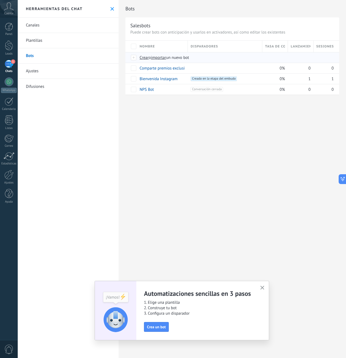
click at [158, 58] on span "importar" at bounding box center [158, 57] width 15 height 5
click at [0, 0] on input "importar un nuevo bot" at bounding box center [0, 0] width 0 height 0
click at [161, 58] on span "importar" at bounding box center [158, 57] width 15 height 5
click at [0, 0] on input "importar un nuevo bot" at bounding box center [0, 0] width 0 height 0
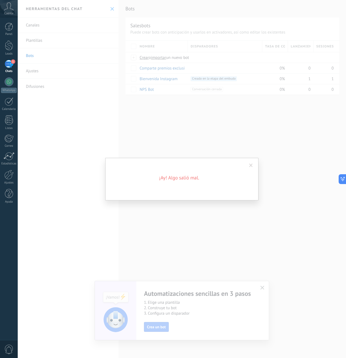
click at [249, 164] on span at bounding box center [251, 166] width 4 height 4
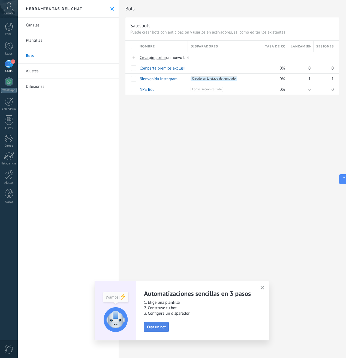
click at [153, 329] on span "Crea un bot" at bounding box center [156, 327] width 19 height 4
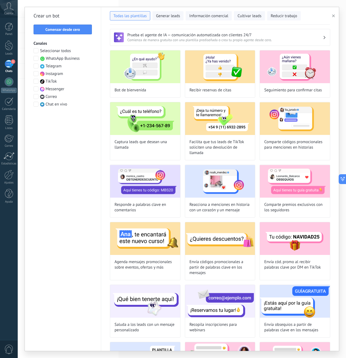
click at [333, 14] on icon "button" at bounding box center [333, 15] width 3 height 3
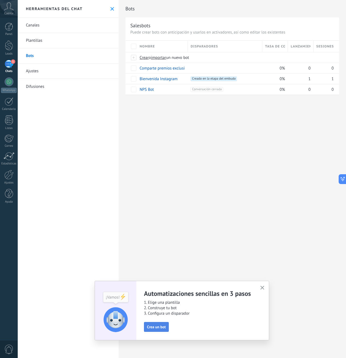
click at [156, 327] on span "Crea un bot" at bounding box center [156, 327] width 19 height 4
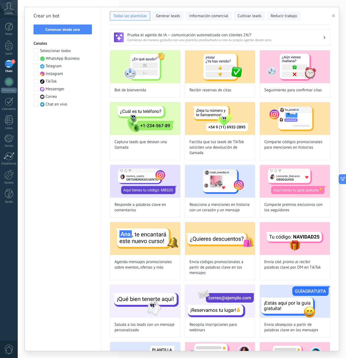
click at [194, 38] on span "Comienza de manera gratuita con una plantilla prediseñada o crea tu propio agen…" at bounding box center [224, 40] width 195 height 5
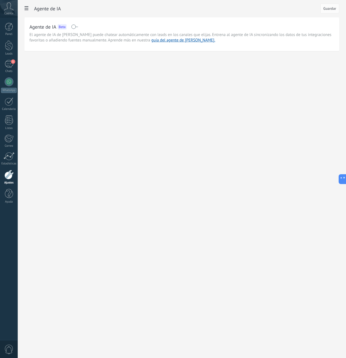
click at [32, 11] on div "Agente de IA Guardar" at bounding box center [182, 8] width 315 height 17
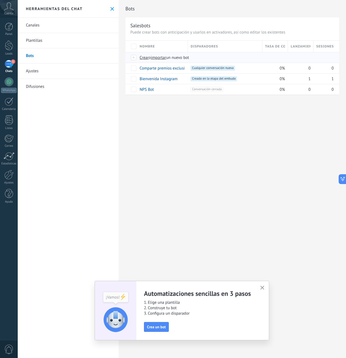
click at [160, 58] on span "importar" at bounding box center [158, 57] width 15 height 5
click at [0, 0] on input "importar un nuevo bot" at bounding box center [0, 0] width 0 height 0
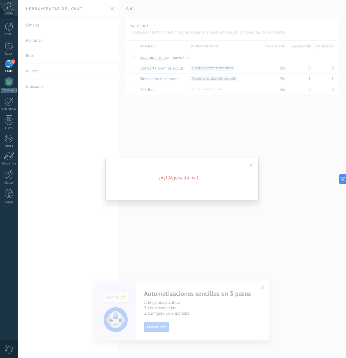
click at [250, 164] on span at bounding box center [251, 166] width 4 height 4
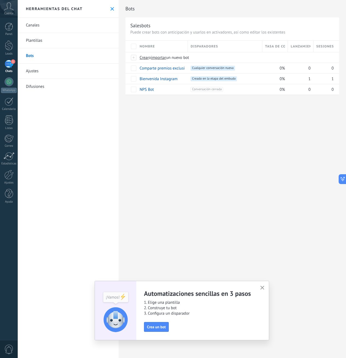
click at [229, 124] on div "Bots Salesbots Puede crear bots con anticipación y usarlos en activadores, así …" at bounding box center [232, 179] width 227 height 358
click at [44, 69] on link "Ajustes" at bounding box center [68, 71] width 101 height 15
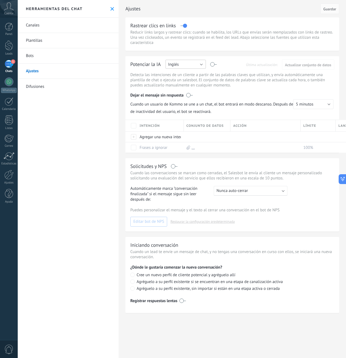
click at [188, 65] on button "Inglés" at bounding box center [185, 64] width 40 height 9
click at [178, 86] on li "Español" at bounding box center [183, 82] width 43 height 9
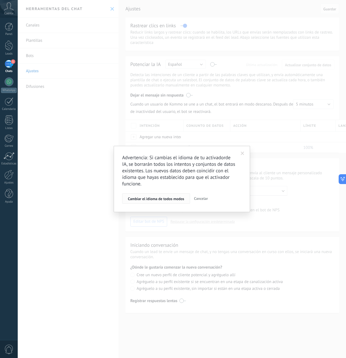
click at [149, 199] on span "Cambiar el idioma de todos modos" at bounding box center [156, 199] width 56 height 4
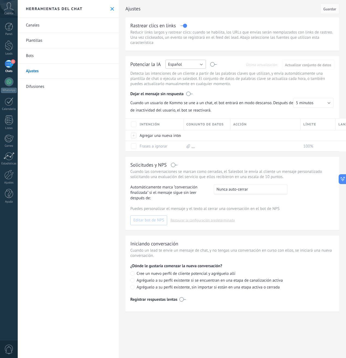
click at [185, 63] on button "Español" at bounding box center [185, 64] width 40 height 9
click at [235, 51] on div "Ajustes Cancelar Guardar Rastrear clics en links Reducir links largos y rastrea…" at bounding box center [232, 161] width 227 height 323
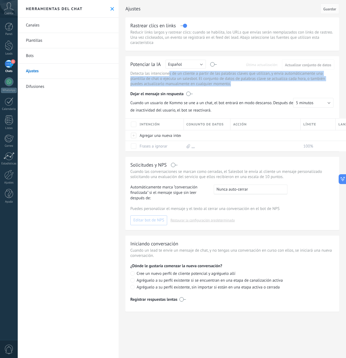
drag, startPoint x: 170, startPoint y: 74, endPoint x: 271, endPoint y: 82, distance: 101.4
click at [271, 82] on p "Detecta las intenciones de un cliente a partir de las palabras claves que utili…" at bounding box center [232, 79] width 204 height 16
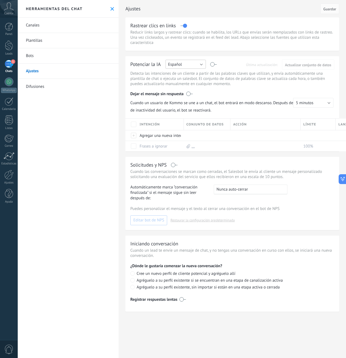
click at [175, 63] on span "Español" at bounding box center [175, 64] width 14 height 5
click at [174, 75] on span "Inglés" at bounding box center [183, 73] width 42 height 5
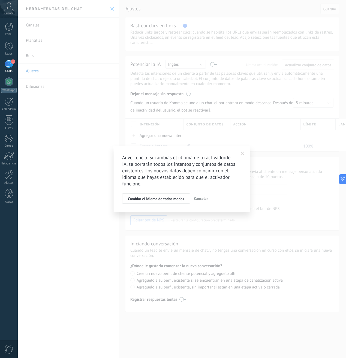
click at [244, 152] on span at bounding box center [243, 154] width 4 height 4
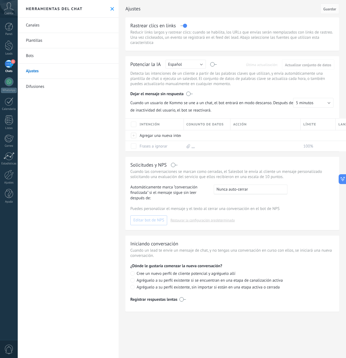
click at [43, 59] on link "Bots" at bounding box center [68, 55] width 101 height 15
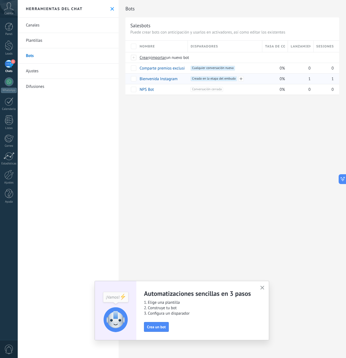
click at [254, 79] on div "+1 Creado en la etapa del embudo +0" at bounding box center [225, 78] width 69 height 5
click at [219, 77] on span "Creado en la etapa del embudo +0" at bounding box center [214, 78] width 46 height 5
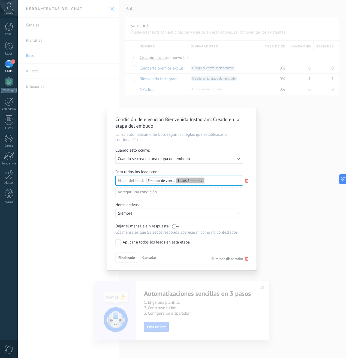
click at [262, 94] on div "Condición de ejecución Bienvenida Instagram : Creado en la etapa del embudo Lan…" at bounding box center [182, 179] width 328 height 358
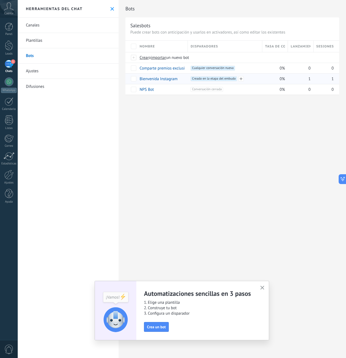
click at [246, 81] on div "+1 Creado en la etapa del embudo +0" at bounding box center [225, 78] width 69 height 5
click at [249, 78] on div "+1 Creado en la etapa del embudo +0" at bounding box center [225, 78] width 69 height 5
click at [161, 81] on link "Bienvenida Instagram" at bounding box center [159, 78] width 38 height 5
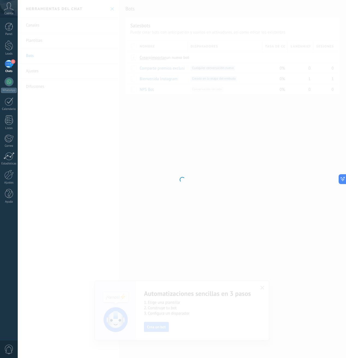
type input "**********"
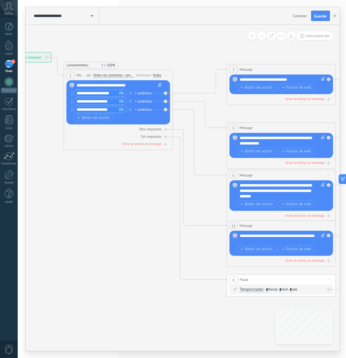
drag, startPoint x: 263, startPoint y: 182, endPoint x: 125, endPoint y: 169, distance: 138.6
click at [125, 169] on icon at bounding box center [294, 191] width 850 height 551
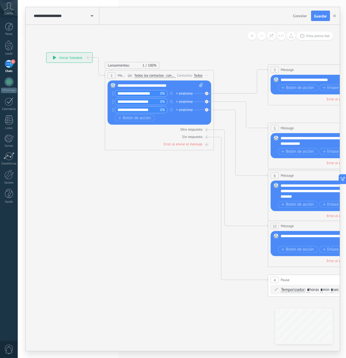
drag, startPoint x: 123, startPoint y: 166, endPoint x: 231, endPoint y: 166, distance: 107.4
click at [231, 166] on icon at bounding box center [335, 191] width 850 height 551
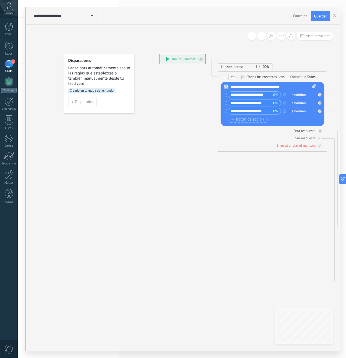
drag, startPoint x: 203, startPoint y: 162, endPoint x: 85, endPoint y: 126, distance: 122.7
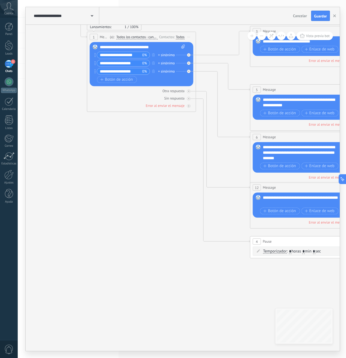
drag, startPoint x: 135, startPoint y: 140, endPoint x: 72, endPoint y: 124, distance: 64.7
click at [74, 125] on icon at bounding box center [317, 153] width 850 height 551
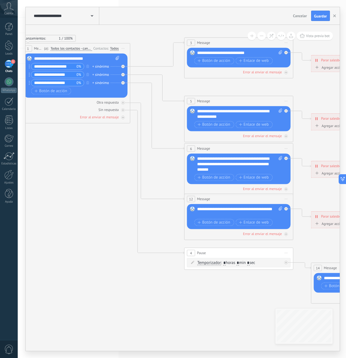
drag, startPoint x: 144, startPoint y: 132, endPoint x: 276, endPoint y: 160, distance: 134.3
click at [270, 160] on icon at bounding box center [251, 164] width 850 height 551
click at [276, 160] on icon at bounding box center [251, 164] width 850 height 551
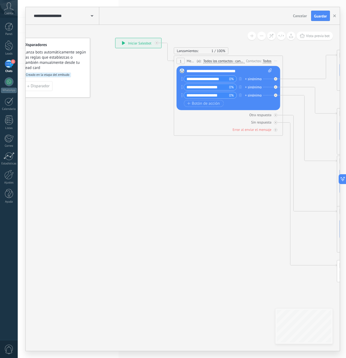
drag, startPoint x: 152, startPoint y: 162, endPoint x: 174, endPoint y: 174, distance: 25.6
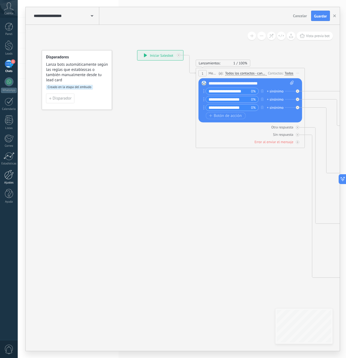
click at [9, 174] on div at bounding box center [8, 175] width 9 height 10
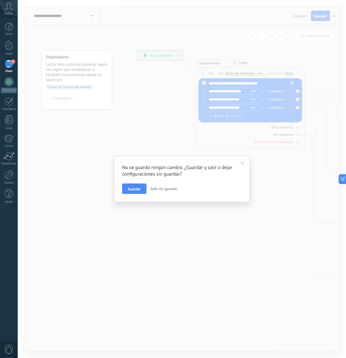
click at [164, 186] on button "Salir sin guardar" at bounding box center [163, 188] width 31 height 10
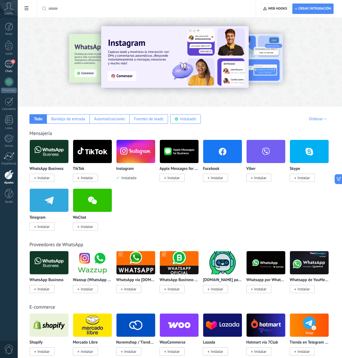
click at [13, 68] on link "1 Chats" at bounding box center [9, 66] width 18 height 13
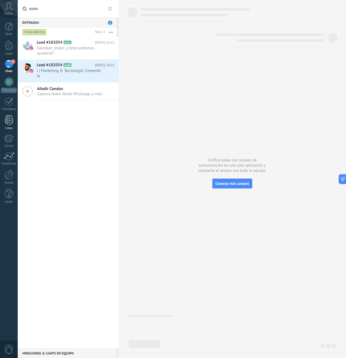
click at [13, 123] on div at bounding box center [9, 120] width 8 height 10
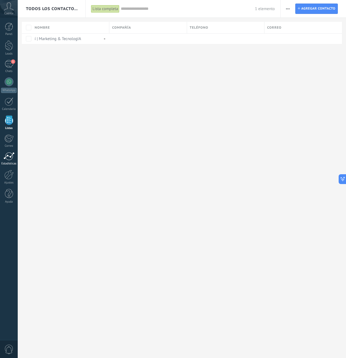
click at [8, 165] on div "Estadísticas" at bounding box center [9, 164] width 16 height 4
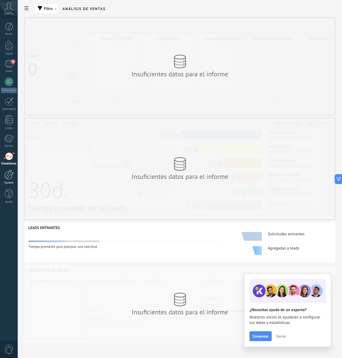
click at [8, 177] on div at bounding box center [8, 175] width 9 height 10
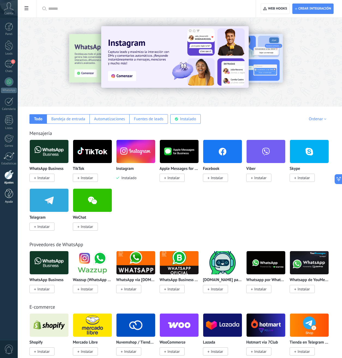
click at [9, 190] on div at bounding box center [9, 194] width 8 height 10
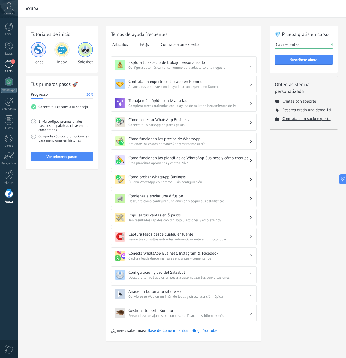
click at [11, 70] on div "Chats" at bounding box center [9, 72] width 16 height 4
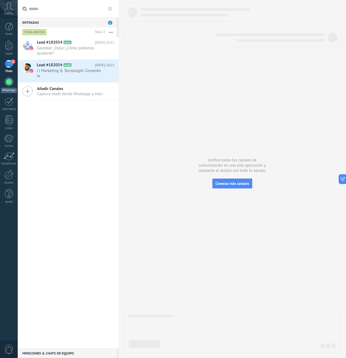
click at [16, 83] on link "WhatsApp" at bounding box center [9, 85] width 18 height 16
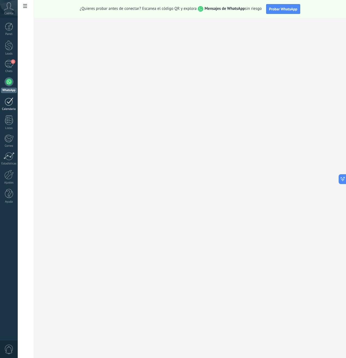
click at [12, 102] on div at bounding box center [9, 101] width 9 height 8
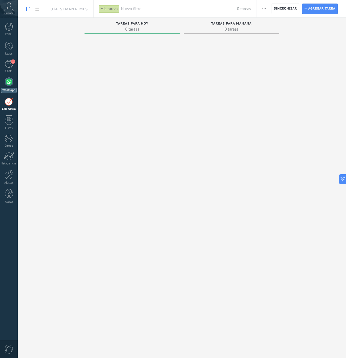
click at [10, 83] on div at bounding box center [9, 81] width 9 height 9
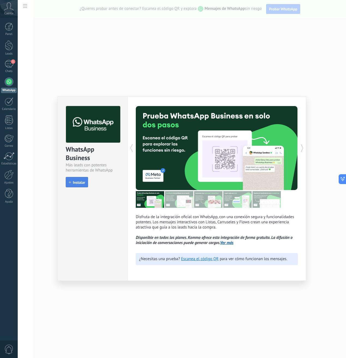
click at [79, 183] on span "Instalar" at bounding box center [79, 182] width 12 height 4
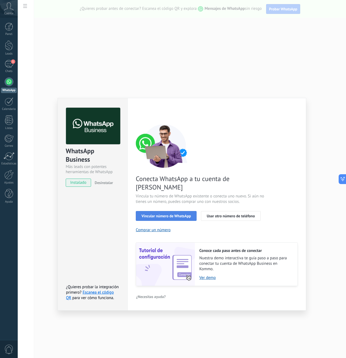
click at [164, 211] on button "Vincular número de WhatsApp" at bounding box center [166, 216] width 61 height 10
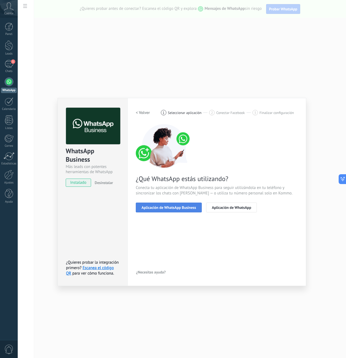
click at [170, 208] on span "Aplicación de WhatsApp Business" at bounding box center [168, 208] width 55 height 4
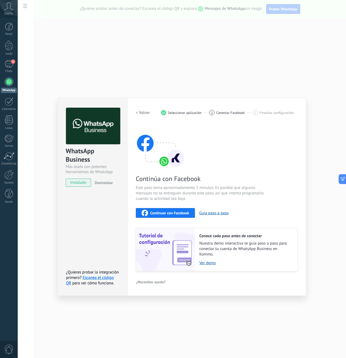
click at [161, 213] on span "Continuar con Facebook" at bounding box center [169, 213] width 39 height 4
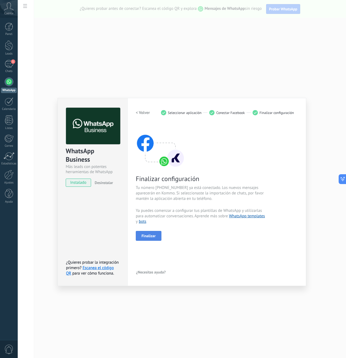
click at [149, 235] on span "Finalizar" at bounding box center [148, 236] width 14 height 4
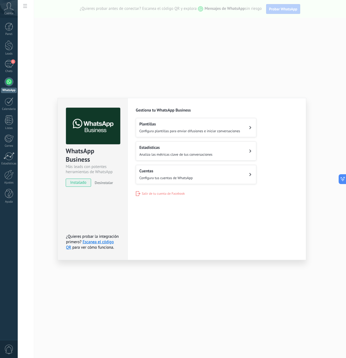
click at [175, 176] on span "Configura tus cuentas de WhatsApp" at bounding box center [165, 178] width 53 height 5
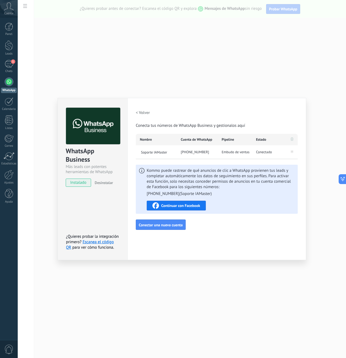
click at [135, 116] on div "Configuraciones Autorizaciones Esta pestaña registra a los usuarios que han con…" at bounding box center [216, 179] width 179 height 162
click at [137, 116] on button "< Volver" at bounding box center [143, 113] width 14 height 10
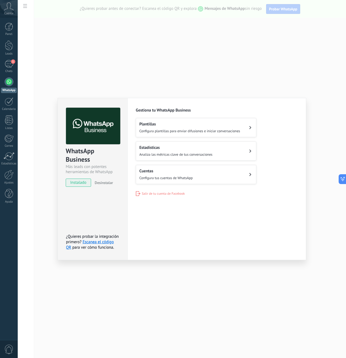
click at [168, 131] on span "Configura plantillas para enviar difusiones e iniciar conversaciones" at bounding box center [189, 131] width 101 height 5
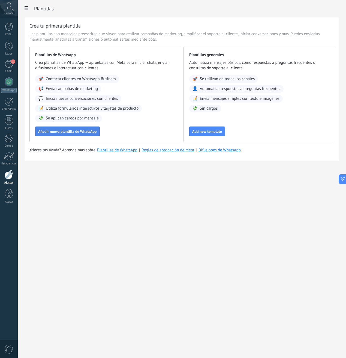
click at [63, 131] on span "Añadir nueva plantilla de WhatsApp" at bounding box center [67, 131] width 59 height 4
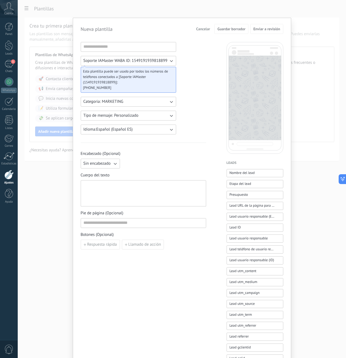
click at [58, 20] on div "Nueva plantilla Cancelar Guardar borrador Enviar a revisión Soporte IAMaster WA…" at bounding box center [182, 179] width 328 height 358
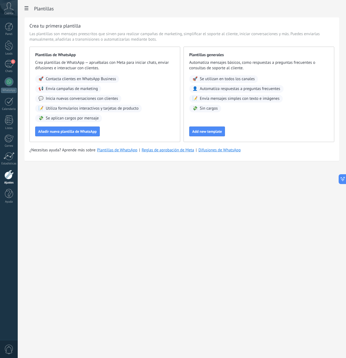
click at [25, 10] on use at bounding box center [27, 8] width 4 height 4
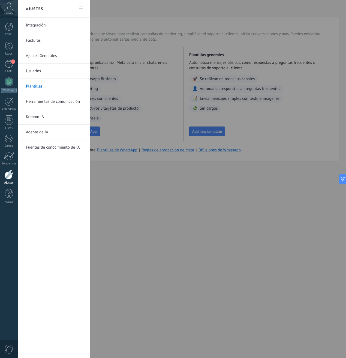
click at [130, 26] on div at bounding box center [173, 179] width 346 height 358
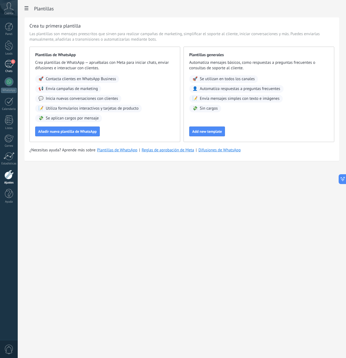
click at [12, 68] on link "1 Chats" at bounding box center [9, 66] width 18 height 13
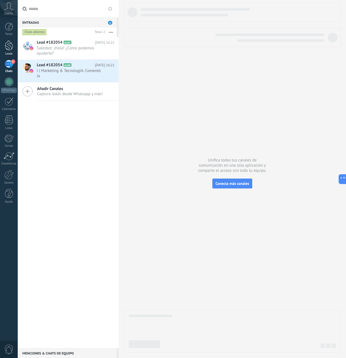
click at [14, 52] on link "Leads" at bounding box center [9, 47] width 18 height 15
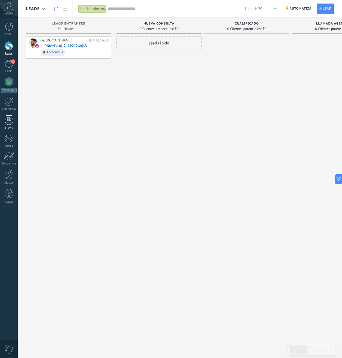
click at [9, 117] on div at bounding box center [9, 120] width 8 height 10
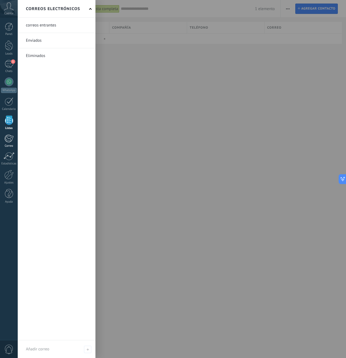
click at [7, 141] on div at bounding box center [8, 138] width 9 height 8
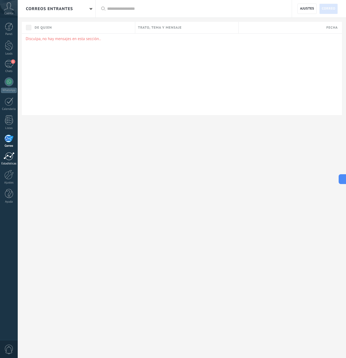
click at [9, 155] on div at bounding box center [9, 156] width 11 height 8
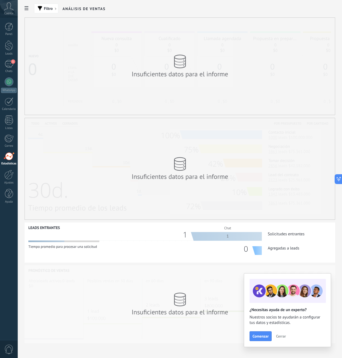
click at [9, 12] on span "Cuenta" at bounding box center [8, 14] width 9 height 4
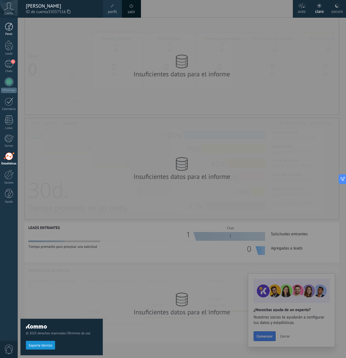
click at [9, 31] on link "Panel" at bounding box center [9, 29] width 18 height 13
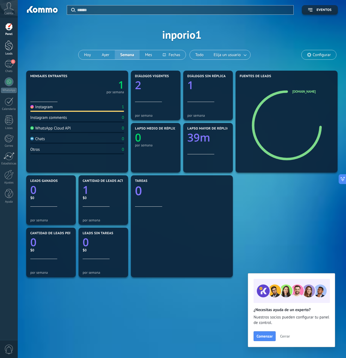
click at [7, 50] on div at bounding box center [9, 45] width 8 height 10
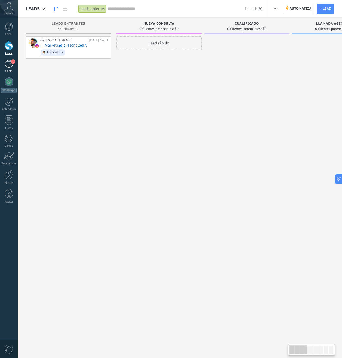
click at [9, 66] on div "1" at bounding box center [9, 64] width 9 height 8
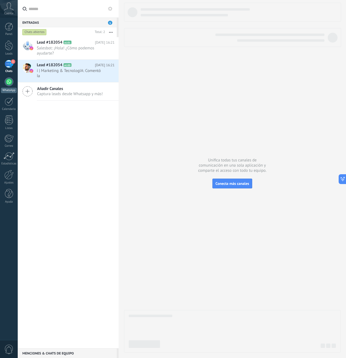
click at [10, 86] on link "WhatsApp" at bounding box center [9, 85] width 18 height 16
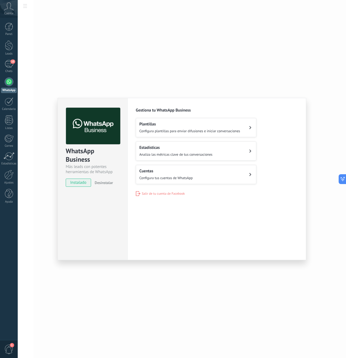
click at [136, 65] on div "WhatsApp Business Más leads con potentes herramientas de WhatsApp instalado Des…" at bounding box center [182, 179] width 328 height 358
click at [24, 8] on div "WhatsApp Business Más leads con potentes herramientas de WhatsApp instalado Des…" at bounding box center [182, 179] width 328 height 358
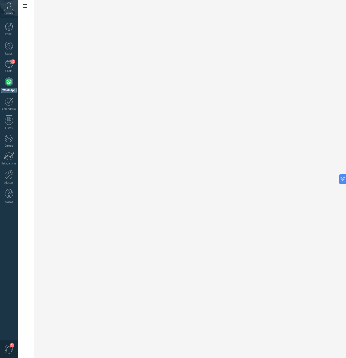
click at [26, 7] on icon at bounding box center [25, 6] width 4 height 4
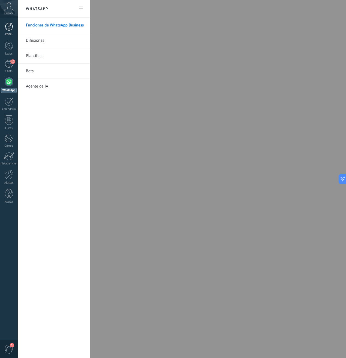
click at [12, 31] on link "Panel" at bounding box center [9, 29] width 18 height 13
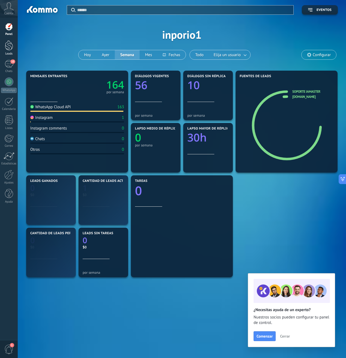
click at [11, 45] on div at bounding box center [9, 45] width 8 height 10
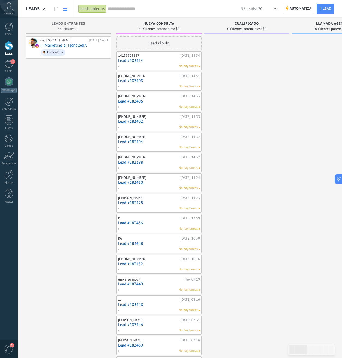
click at [67, 10] on icon at bounding box center [65, 9] width 4 height 4
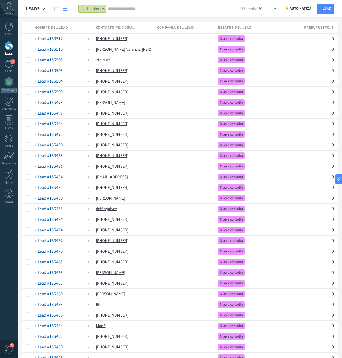
click at [64, 10] on use at bounding box center [65, 9] width 4 height 4
click at [65, 10] on icon at bounding box center [65, 9] width 4 height 4
click at [10, 32] on link "Panel" at bounding box center [9, 29] width 18 height 13
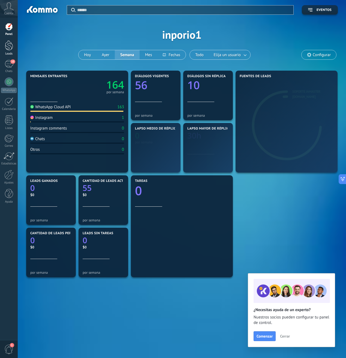
click at [8, 44] on div at bounding box center [9, 45] width 8 height 10
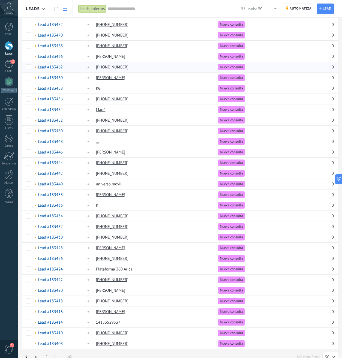
scroll to position [225, 0]
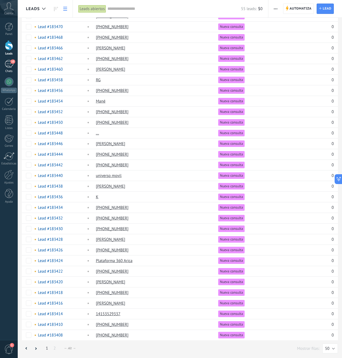
click at [9, 66] on div "10" at bounding box center [9, 64] width 9 height 8
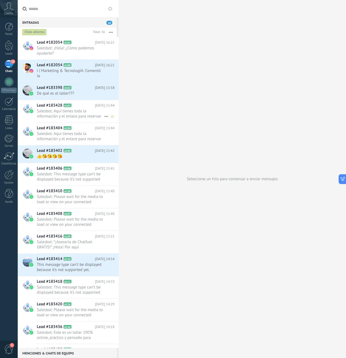
click at [69, 114] on span "Salesbot: Aquí tienes toda la información y el enlace para reservar tu entrada …" at bounding box center [70, 113] width 67 height 10
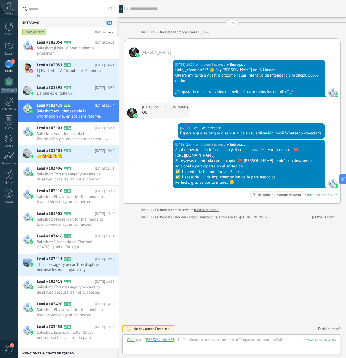
scroll to position [347, 0]
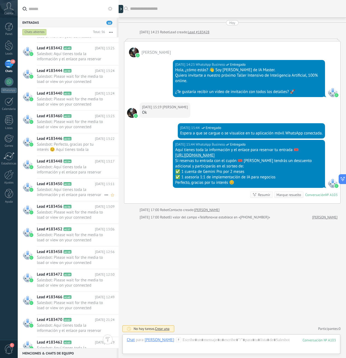
click at [69, 189] on span "Salesbot: Aquí tienes toda la información y el enlace para reservar tu entrada …" at bounding box center [70, 192] width 67 height 10
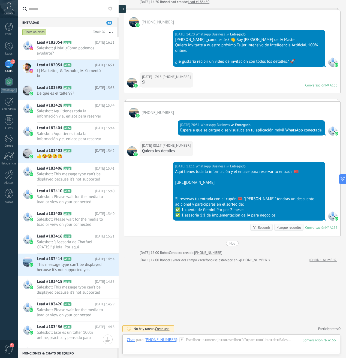
click at [122, 11] on div at bounding box center [122, 9] width 8 height 8
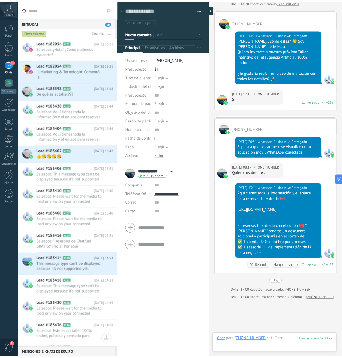
scroll to position [8, 0]
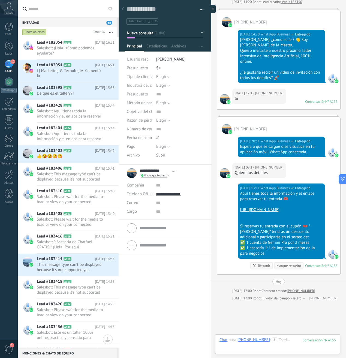
click at [211, 9] on div at bounding box center [211, 9] width 8 height 8
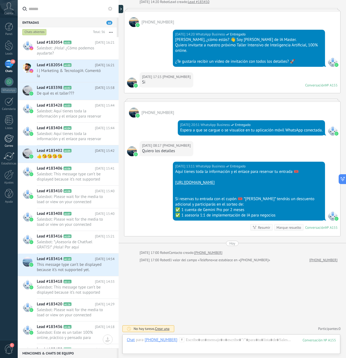
click at [17, 136] on link "Correo" at bounding box center [9, 140] width 18 height 13
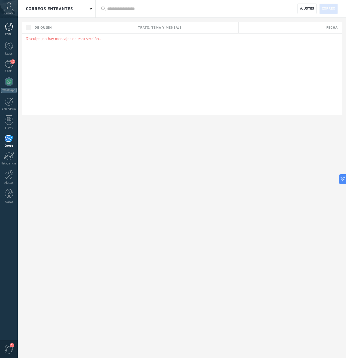
click at [15, 27] on link "Panel" at bounding box center [9, 29] width 18 height 13
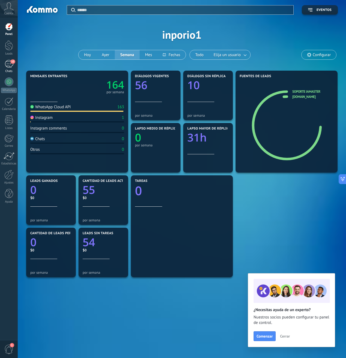
click at [17, 66] on link "10 Chats" at bounding box center [9, 66] width 18 height 13
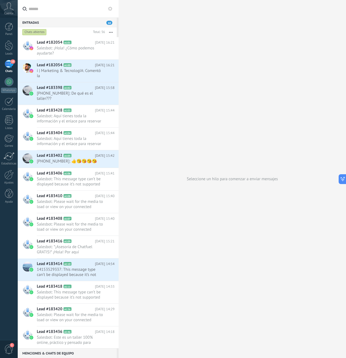
click at [16, 66] on link "10 Chats" at bounding box center [9, 66] width 18 height 13
click at [14, 105] on link "Calendario" at bounding box center [9, 104] width 18 height 14
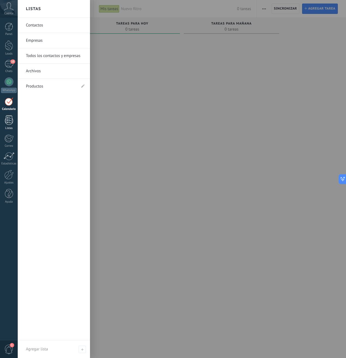
click at [16, 120] on link "Listas" at bounding box center [9, 122] width 18 height 15
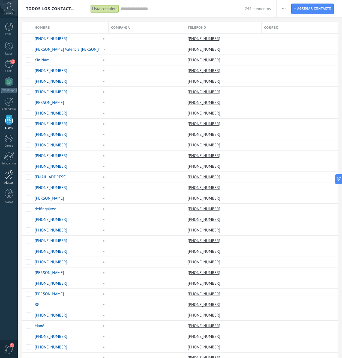
click at [12, 180] on link "Ajustes" at bounding box center [9, 177] width 18 height 15
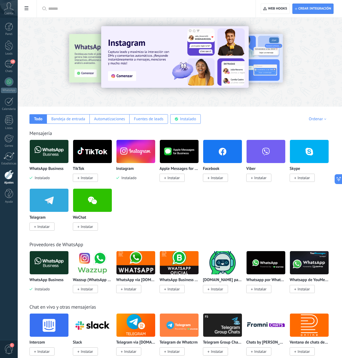
click at [10, 349] on span "1" at bounding box center [8, 350] width 9 height 10
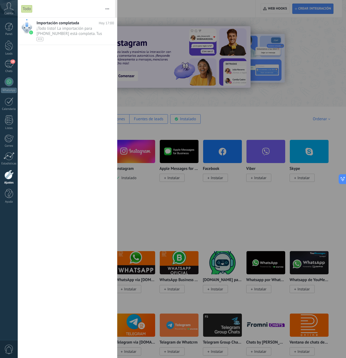
click at [8, 352] on span "0" at bounding box center [8, 350] width 9 height 10
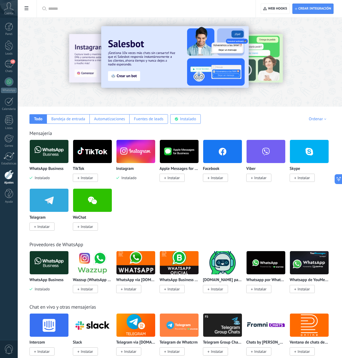
click at [28, 9] on icon at bounding box center [27, 8] width 4 height 4
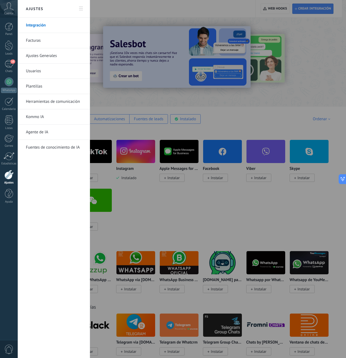
click at [41, 54] on link "Ajustes Generales" at bounding box center [55, 55] width 58 height 15
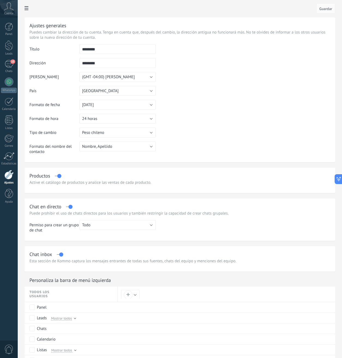
click at [26, 10] on icon at bounding box center [27, 8] width 4 height 4
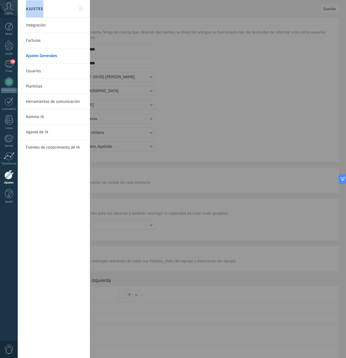
click at [44, 85] on link "Plantillas" at bounding box center [55, 86] width 58 height 15
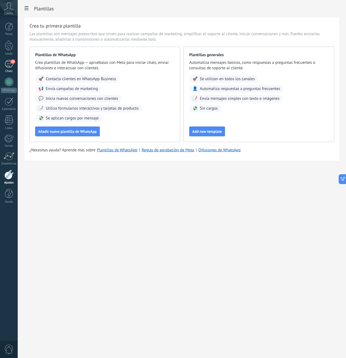
click at [13, 67] on div "10" at bounding box center [9, 64] width 9 height 8
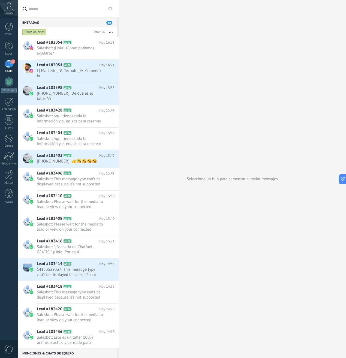
click at [112, 10] on icon at bounding box center [110, 9] width 4 height 4
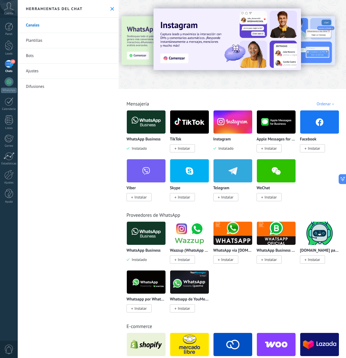
click at [40, 60] on link "Bots" at bounding box center [68, 55] width 101 height 15
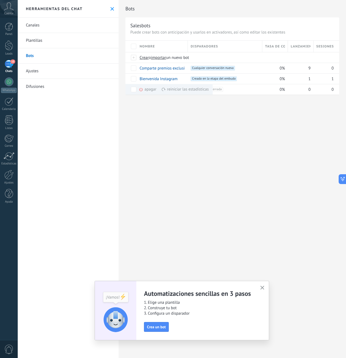
click at [261, 289] on icon "button" at bounding box center [262, 288] width 4 height 4
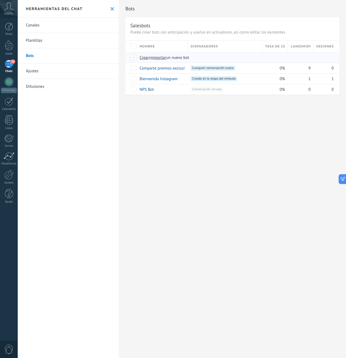
click at [162, 57] on span "importar" at bounding box center [158, 57] width 15 height 5
click at [0, 0] on input "importar un nuevo bot" at bounding box center [0, 0] width 0 height 0
click at [162, 57] on span "importar" at bounding box center [158, 57] width 15 height 5
click at [0, 0] on input "importar un nuevo bot" at bounding box center [0, 0] width 0 height 0
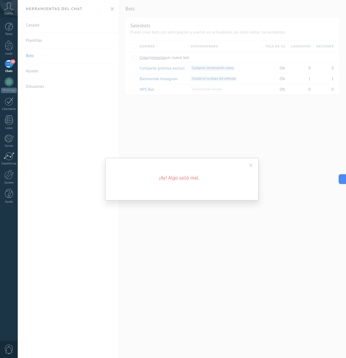
click at [246, 165] on span at bounding box center [250, 165] width 9 height 9
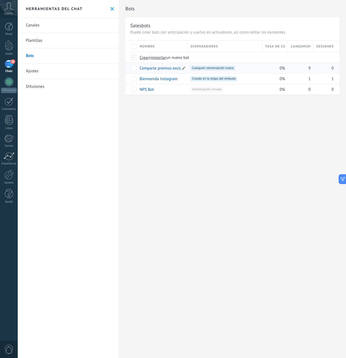
click at [165, 69] on link "Comparte premios exclusivos con los seguidores" at bounding box center [182, 68] width 84 height 5
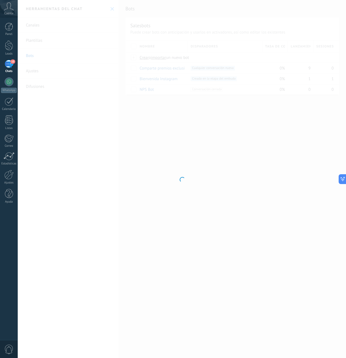
type input "**********"
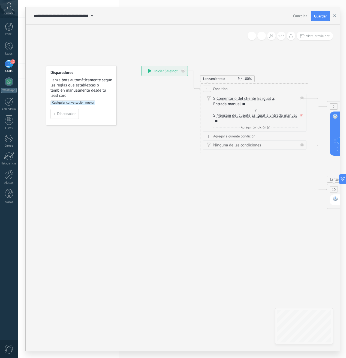
click at [333, 15] on icon "button" at bounding box center [334, 15] width 3 height 3
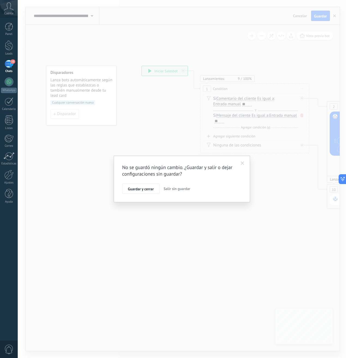
click at [175, 192] on button "Salir sin guardar" at bounding box center [176, 188] width 31 height 10
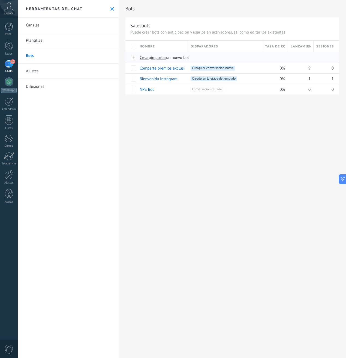
click at [158, 57] on span "importar" at bounding box center [158, 57] width 15 height 5
click at [0, 0] on input "importar un nuevo bot" at bounding box center [0, 0] width 0 height 0
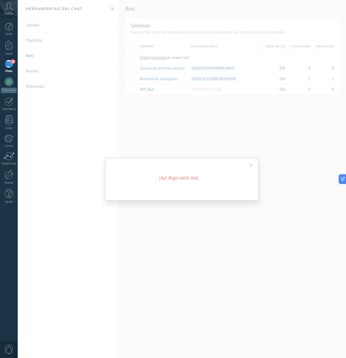
click at [252, 165] on span at bounding box center [251, 166] width 4 height 4
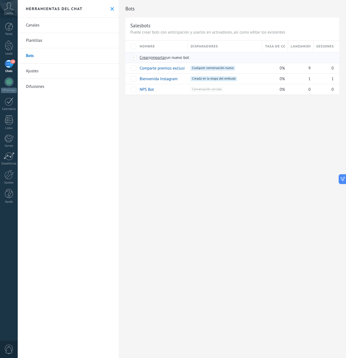
click at [159, 57] on span "importar" at bounding box center [158, 57] width 15 height 5
click at [0, 0] on input "importar un nuevo bot" at bounding box center [0, 0] width 0 height 0
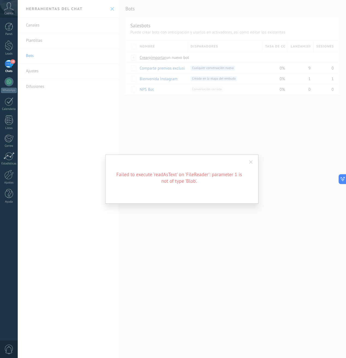
click at [253, 160] on span at bounding box center [250, 162] width 9 height 9
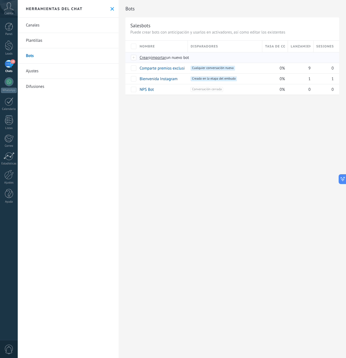
click at [161, 58] on span "importar" at bounding box center [158, 57] width 15 height 5
click at [0, 0] on input "importar un nuevo bot" at bounding box center [0, 0] width 0 height 0
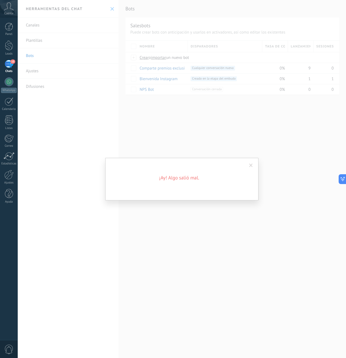
click at [187, 132] on div "¡Ay! Algo salió mal." at bounding box center [182, 179] width 328 height 358
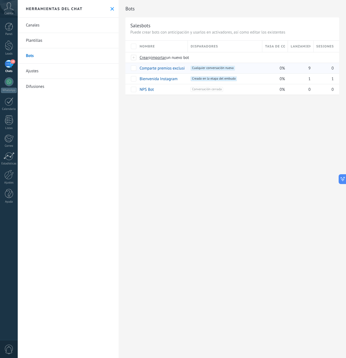
click at [303, 68] on div "9" at bounding box center [299, 68] width 23 height 10
click at [308, 68] on div "9" at bounding box center [299, 68] width 23 height 10
drag, startPoint x: 255, startPoint y: 122, endPoint x: 218, endPoint y: 114, distance: 38.0
click at [221, 114] on div "Bots Salesbots Puede crear bots con anticipación y usarlos en activadores, así …" at bounding box center [232, 179] width 227 height 358
click at [259, 97] on div "Bots Salesbots Puede crear bots con anticipación y usarlos en activadores, así …" at bounding box center [232, 53] width 227 height 106
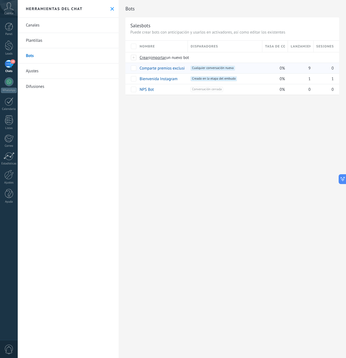
click at [318, 72] on div "0" at bounding box center [323, 68] width 20 height 10
click at [213, 69] on span "Cualquier conversación nueva +0" at bounding box center [213, 68] width 44 height 5
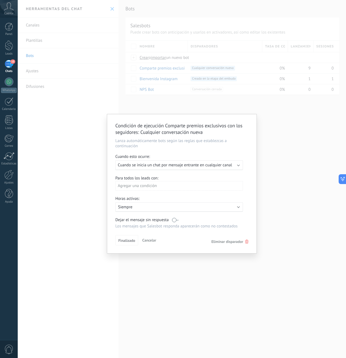
click at [200, 166] on span "Cuando se inicia un chat por mensaje entrante en cualquier canal" at bounding box center [175, 164] width 114 height 5
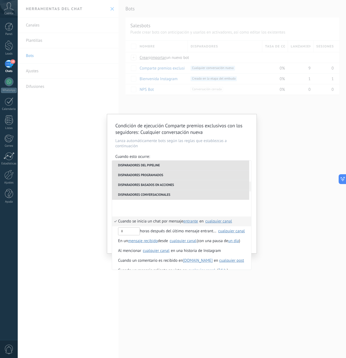
scroll to position [158, 0]
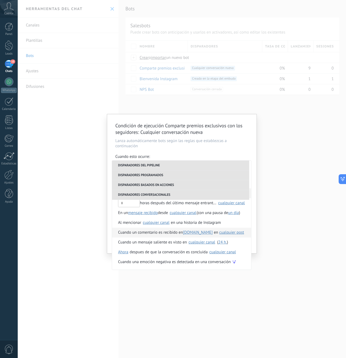
click at [169, 233] on span "Cuando un comentario es recibido en" at bounding box center [150, 233] width 65 height 10
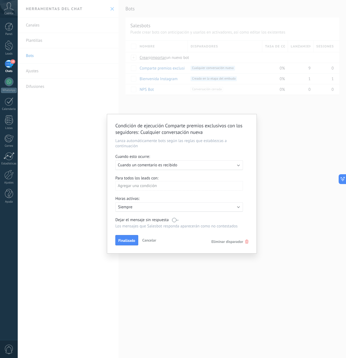
click at [137, 187] on div "Agregar una condición" at bounding box center [179, 186] width 128 height 10
click at [145, 186] on div at bounding box center [181, 183] width 149 height 139
click at [144, 190] on div "Agregar una condición" at bounding box center [179, 186] width 128 height 10
click at [181, 179] on div at bounding box center [181, 183] width 149 height 139
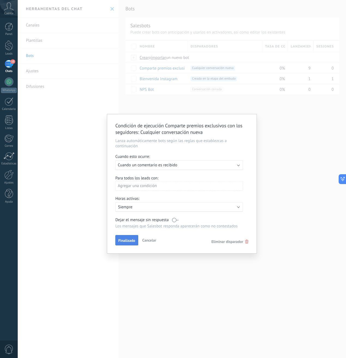
click at [129, 243] on button "Finalizado" at bounding box center [126, 240] width 23 height 10
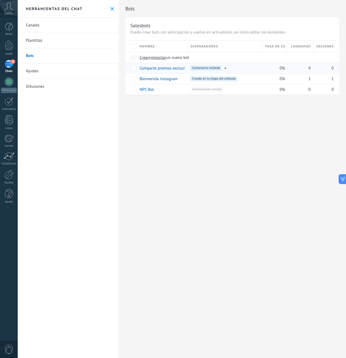
click at [240, 69] on div "+1 Comentario recibido +0" at bounding box center [225, 68] width 69 height 5
click at [171, 71] on div "Comparte premios exclusivos con los seguidores" at bounding box center [161, 68] width 48 height 10
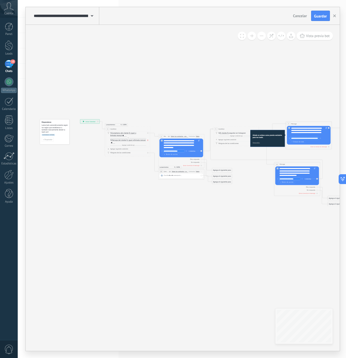
drag, startPoint x: 67, startPoint y: 160, endPoint x: 92, endPoint y: 162, distance: 25.8
click at [92, 162] on icon at bounding box center [237, 163] width 429 height 202
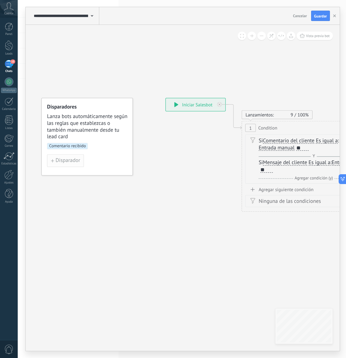
click at [65, 162] on span "Disparador" at bounding box center [68, 160] width 25 height 5
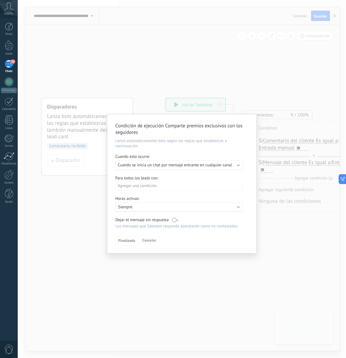
click at [152, 167] on span "Cuando se inicia un chat por mensaje entrante en cualquier canal" at bounding box center [175, 164] width 114 height 5
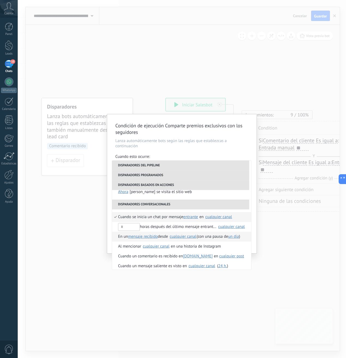
scroll to position [137, 0]
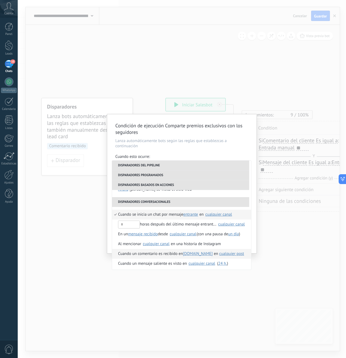
click at [140, 253] on span "Cuando un comentario es recibido en" at bounding box center [150, 254] width 65 height 10
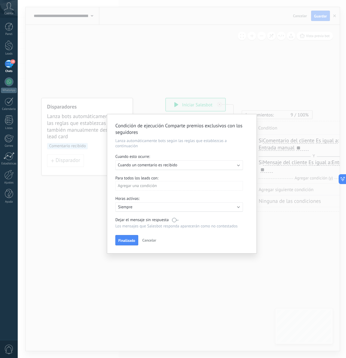
click at [174, 220] on label at bounding box center [175, 219] width 7 height 5
click at [144, 187] on div "Agregar una condición" at bounding box center [179, 186] width 128 height 10
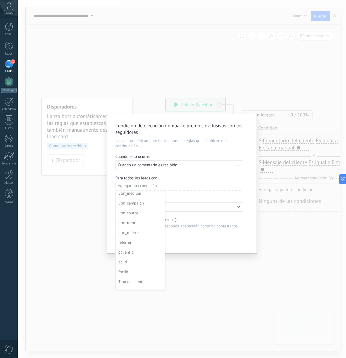
click at [195, 185] on div at bounding box center [181, 183] width 149 height 139
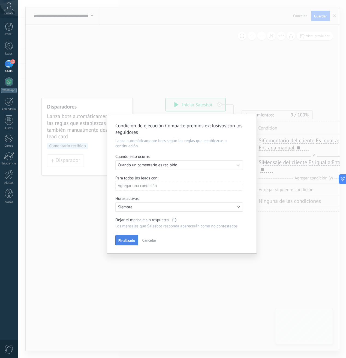
click at [128, 240] on span "Finalizado" at bounding box center [126, 240] width 17 height 4
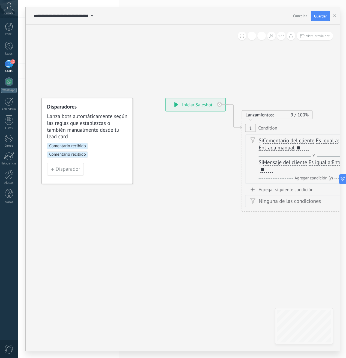
click at [75, 153] on span "Comentario recibido" at bounding box center [67, 154] width 41 height 6
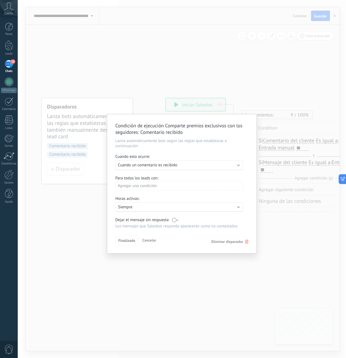
click at [215, 240] on span "Eliminar disparador" at bounding box center [227, 241] width 32 height 5
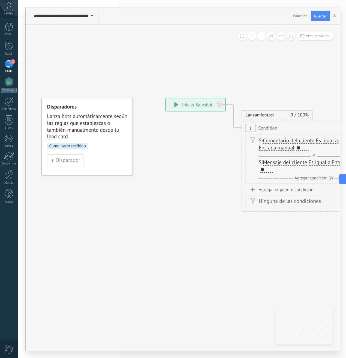
click at [191, 99] on div "**********" at bounding box center [195, 104] width 59 height 13
click at [188, 107] on div "**********" at bounding box center [195, 104] width 59 height 13
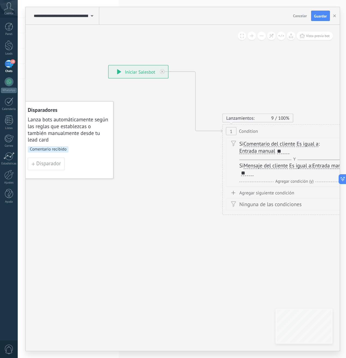
drag, startPoint x: 185, startPoint y: 107, endPoint x: 147, endPoint y: 70, distance: 52.8
click at [147, 70] on div "**********" at bounding box center [137, 71] width 59 height 13
drag, startPoint x: 246, startPoint y: 141, endPoint x: 198, endPoint y: 132, distance: 48.7
click at [146, 101] on div "**********" at bounding box center [146, 101] width 0 height 0
click at [235, 129] on div "1" at bounding box center [231, 131] width 11 height 8
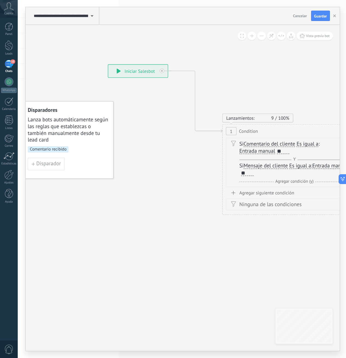
click at [232, 130] on div "1" at bounding box center [231, 131] width 11 height 8
click at [241, 119] on span "Lanzamientos:" at bounding box center [240, 118] width 28 height 6
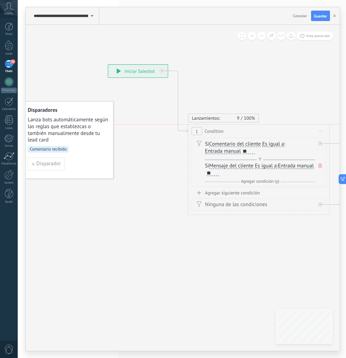
drag, startPoint x: 282, startPoint y: 132, endPoint x: 246, endPoint y: 129, distance: 35.5
click at [247, 129] on div "1 Condition ********* Iniciar vista previa aquí Cambiar nombre Duplicar Borrar" at bounding box center [258, 131] width 141 height 13
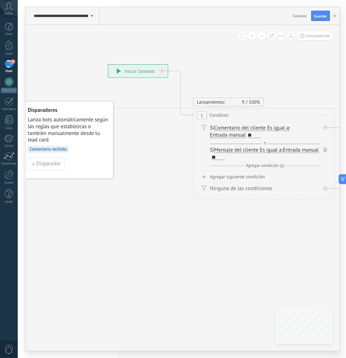
drag, startPoint x: 252, startPoint y: 132, endPoint x: 258, endPoint y: 118, distance: 15.1
click at [257, 118] on div "1 Condition ********* Iniciar vista previa aquí Cambiar nombre Duplicar Borrar" at bounding box center [263, 114] width 141 height 13
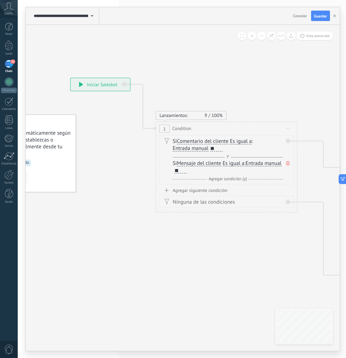
click at [218, 180] on span "Agregar condición (y)" at bounding box center [228, 178] width 42 height 5
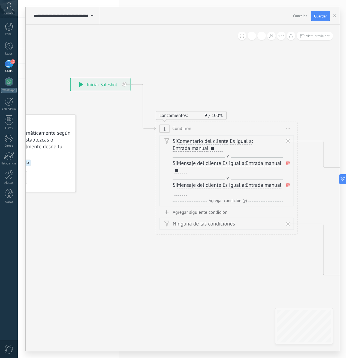
click at [215, 189] on div "Si Mensaje del cliente Mensaje del cliente Emoción de la conversación Comentari…" at bounding box center [228, 189] width 110 height 14
click at [187, 190] on div at bounding box center [180, 193] width 13 height 6
click at [215, 210] on div "Agregar siguiente condición" at bounding box center [226, 212] width 135 height 6
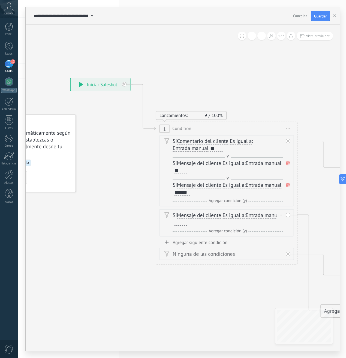
click at [216, 226] on div "Si Mensaje del cliente Mensaje del cliente Emoción de la conversación Comentari…" at bounding box center [228, 223] width 110 height 23
click at [187, 224] on div at bounding box center [180, 223] width 13 height 6
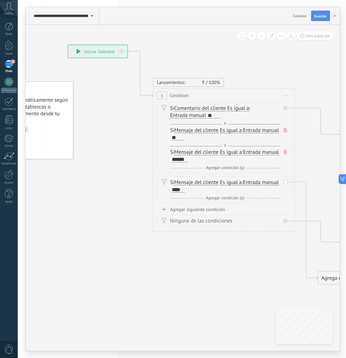
click at [191, 211] on div "Agregar siguiente condición" at bounding box center [223, 209] width 135 height 6
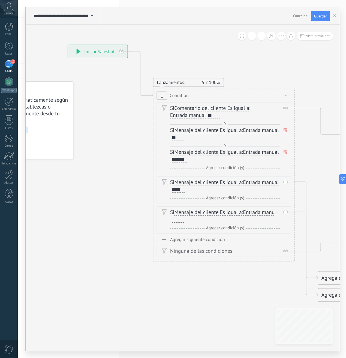
click at [217, 212] on span "Mensaje del cliente" at bounding box center [196, 213] width 44 height 6
click at [217, 212] on button "Mensaje del cliente" at bounding box center [215, 212] width 89 height 13
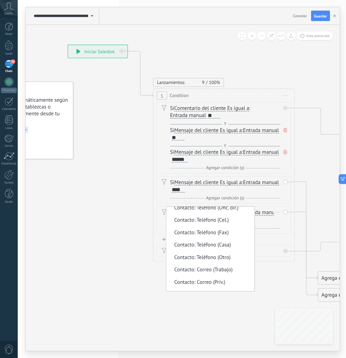
scroll to position [517, 0]
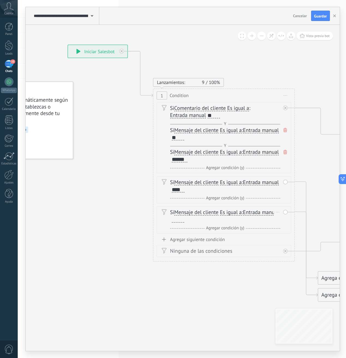
click at [215, 216] on div "Si Mensaje del cliente Mensaje del cliente Emoción de la conversación Comentari…" at bounding box center [225, 216] width 110 height 14
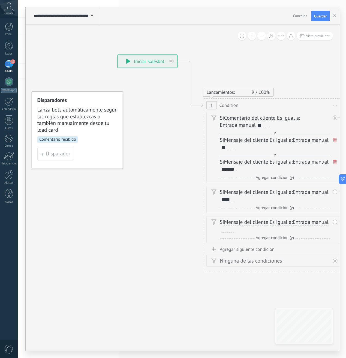
click at [84, 129] on span "Lanza bots automáticamente según las reglas que establezcas o también manualmen…" at bounding box center [77, 120] width 81 height 27
click at [65, 126] on span "Lanza bots automáticamente según las reglas que establezcas o también manualmen…" at bounding box center [77, 120] width 81 height 27
click at [62, 138] on span "Comentario recibido" at bounding box center [57, 139] width 41 height 6
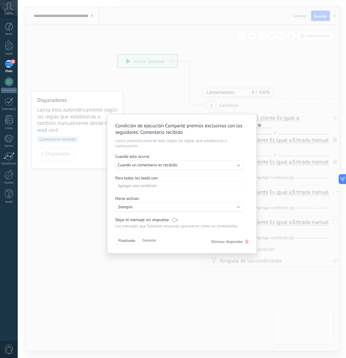
click at [148, 240] on span "Cancelar" at bounding box center [149, 240] width 14 height 5
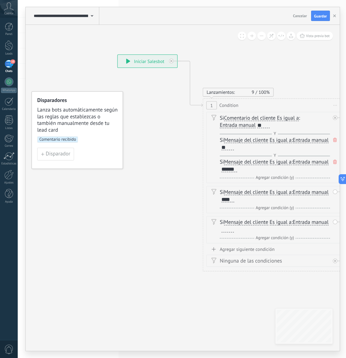
click at [226, 107] on span "Condition" at bounding box center [228, 105] width 19 height 7
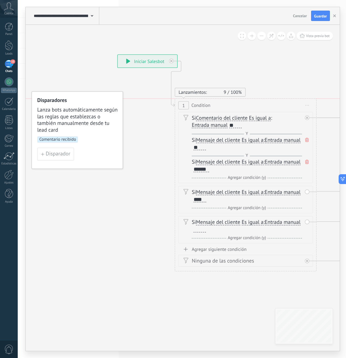
drag, startPoint x: 235, startPoint y: 107, endPoint x: 216, endPoint y: 105, distance: 19.7
click at [210, 105] on span "Condition" at bounding box center [200, 105] width 19 height 7
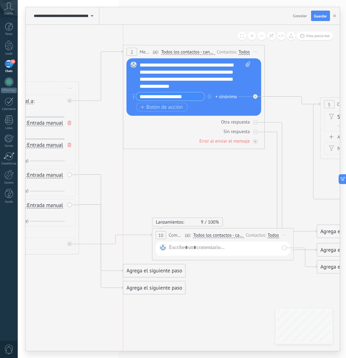
drag, startPoint x: 190, startPoint y: 128, endPoint x: 159, endPoint y: 52, distance: 82.1
click at [158, 52] on div "(a): Todos los contactos - canales seleccionados Todos los contactos - canales …" at bounding box center [183, 52] width 64 height 7
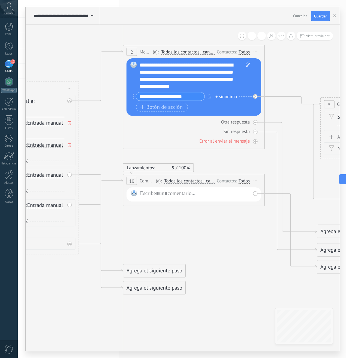
drag, startPoint x: 173, startPoint y: 232, endPoint x: 147, endPoint y: 178, distance: 60.0
click at [147, 178] on span "Comentario" at bounding box center [147, 180] width 14 height 7
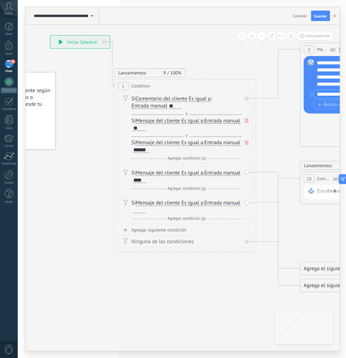
click at [245, 86] on icon at bounding box center [247, 86] width 4 height 1
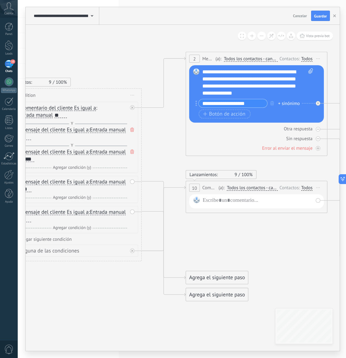
click at [210, 275] on div "Agrega el siguiente paso" at bounding box center [217, 278] width 62 height 12
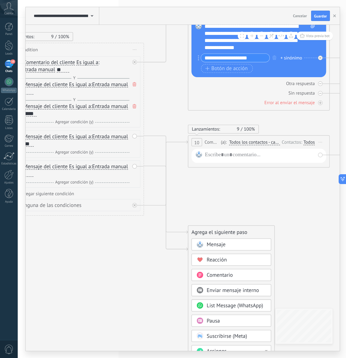
click at [221, 260] on span "Reacción" at bounding box center [217, 259] width 20 height 7
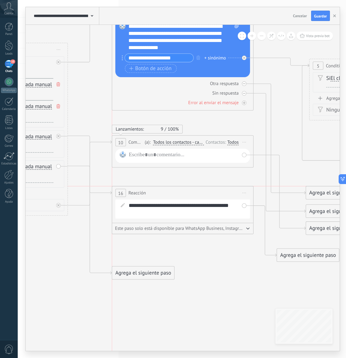
drag, startPoint x: 153, startPoint y: 229, endPoint x: 153, endPoint y: 187, distance: 42.2
click at [153, 187] on div "16 Reacción ******** Iniciar vista previa aquí Cambiar nombre Duplicar Borrar" at bounding box center [182, 192] width 141 height 13
click at [134, 271] on div "Agrega el siguiente paso" at bounding box center [143, 273] width 62 height 12
click at [139, 315] on span "Comentario" at bounding box center [144, 315] width 26 height 7
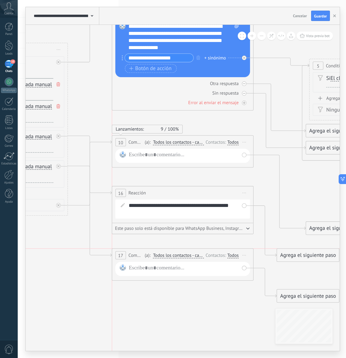
drag, startPoint x: 151, startPoint y: 271, endPoint x: 148, endPoint y: 255, distance: 16.3
click at [148, 255] on div "(a): Todos los contactos - canales seleccionados Todos los contactos - canales …" at bounding box center [173, 255] width 61 height 7
click at [135, 141] on span "Comentario" at bounding box center [135, 142] width 14 height 7
click at [147, 161] on div at bounding box center [182, 156] width 135 height 14
click at [148, 158] on div at bounding box center [184, 155] width 110 height 9
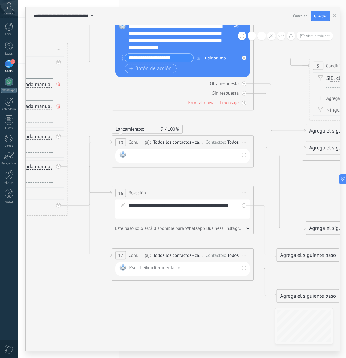
click at [144, 156] on div at bounding box center [184, 155] width 110 height 9
paste div
click at [213, 158] on div "**********" at bounding box center [184, 155] width 110 height 9
click at [221, 156] on div "**********" at bounding box center [184, 155] width 110 height 9
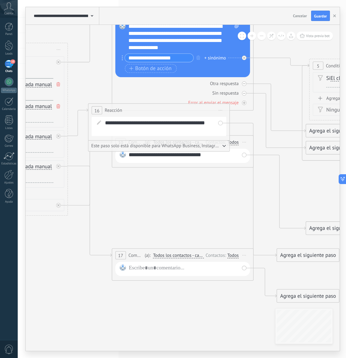
drag, startPoint x: 182, startPoint y: 196, endPoint x: 151, endPoint y: 110, distance: 91.7
click at [151, 110] on div "16 Reacción ******** Iniciar vista previa aquí Cambiar nombre Duplicar Borrar" at bounding box center [158, 110] width 141 height 13
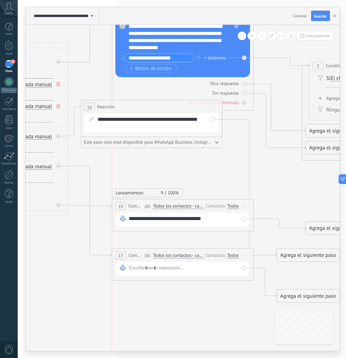
drag, startPoint x: 229, startPoint y: 140, endPoint x: 227, endPoint y: 204, distance: 64.1
click at [227, 204] on div "Todos" at bounding box center [232, 206] width 11 height 6
click at [244, 253] on span "Iniciar vista previa aquí Cambiar nombre Duplicar Borrar" at bounding box center [243, 255] width 11 height 10
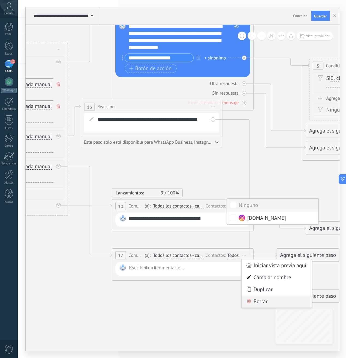
click at [252, 301] on div "Borrar" at bounding box center [276, 301] width 70 height 12
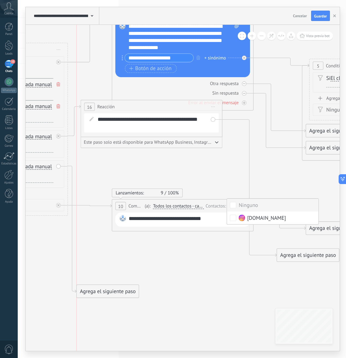
drag, startPoint x: 126, startPoint y: 170, endPoint x: 116, endPoint y: 289, distance: 120.1
click at [116, 289] on div "Agrega el siguiente paso" at bounding box center [108, 291] width 62 height 12
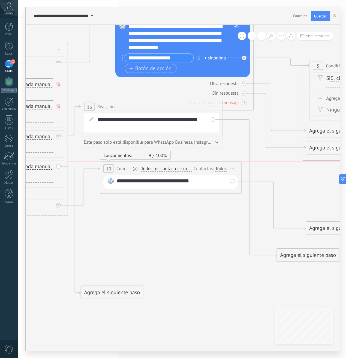
drag, startPoint x: 134, startPoint y: 201, endPoint x: 121, endPoint y: 164, distance: 39.1
click at [121, 164] on div "**********" at bounding box center [170, 168] width 141 height 13
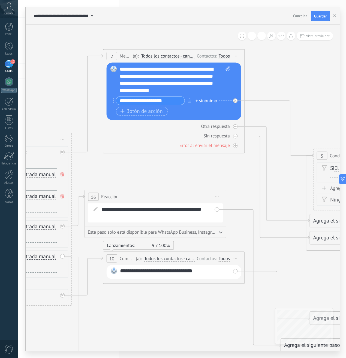
drag, startPoint x: 146, startPoint y: 108, endPoint x: 129, endPoint y: 60, distance: 51.2
click at [129, 60] on div "2 Message ******* (a): Todos los contactos - canales seleccionados Todos los co…" at bounding box center [173, 55] width 141 height 13
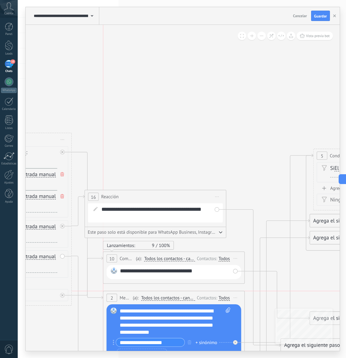
drag, startPoint x: 129, startPoint y: 60, endPoint x: 132, endPoint y: 297, distance: 236.9
click at [132, 297] on div "2 Message ******* (a): Todos los contactos - canales seleccionados Todos los co…" at bounding box center [174, 343] width 142 height 104
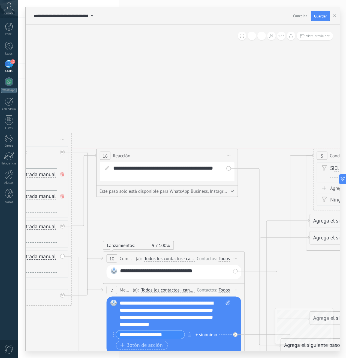
drag, startPoint x: 104, startPoint y: 192, endPoint x: 118, endPoint y: 128, distance: 65.5
click at [119, 149] on div "16 Reacción ******** Iniciar vista previa aquí Cambiar nombre Duplicar [GEOGRAP…" at bounding box center [166, 155] width 141 height 13
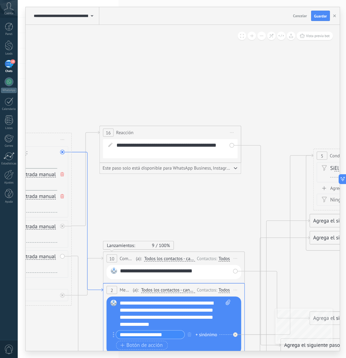
click at [73, 152] on icon at bounding box center [87, 221] width 31 height 139
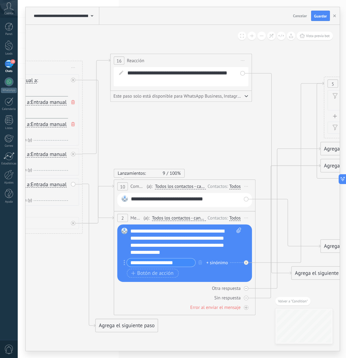
click at [137, 169] on div "Lanzamientos: 9 100%" at bounding box center [149, 173] width 71 height 9
drag, startPoint x: 136, startPoint y: 174, endPoint x: 135, endPoint y: 99, distance: 74.7
drag, startPoint x: 145, startPoint y: 179, endPoint x: 145, endPoint y: 150, distance: 28.6
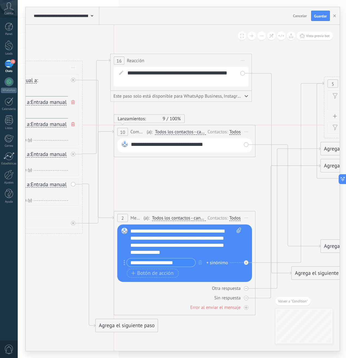
drag, startPoint x: 141, startPoint y: 184, endPoint x: 141, endPoint y: 130, distance: 53.4
click at [141, 130] on span "Comentario" at bounding box center [137, 131] width 14 height 7
drag, startPoint x: 146, startPoint y: 226, endPoint x: 151, endPoint y: 187, distance: 38.8
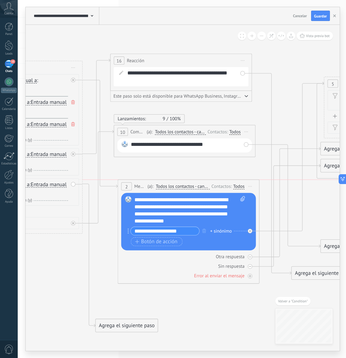
drag, startPoint x: 142, startPoint y: 217, endPoint x: 146, endPoint y: 183, distance: 34.3
click at [146, 183] on div "(a): Todos los contactos - canales seleccionados Todos los contactos - canales …" at bounding box center [178, 186] width 64 height 7
click at [242, 95] on span "Este paso solo está disponible para WhatsApp Business, Instagram y Telegram" at bounding box center [177, 95] width 129 height 5
click at [246, 96] on icon "button" at bounding box center [246, 96] width 4 height 2
click at [247, 97] on button "button" at bounding box center [246, 95] width 4 height 5
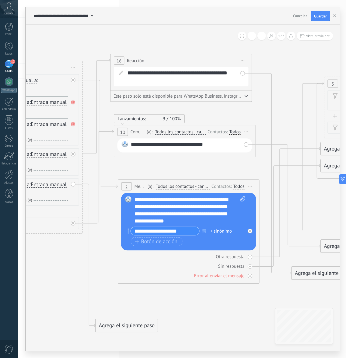
click at [146, 95] on span "Este paso solo está disponible para WhatsApp Business, Instagram y Telegram" at bounding box center [177, 95] width 129 height 5
click at [242, 63] on span "Iniciar vista previa aquí Cambiar nombre Duplicar [GEOGRAPHIC_DATA]" at bounding box center [242, 60] width 11 height 10
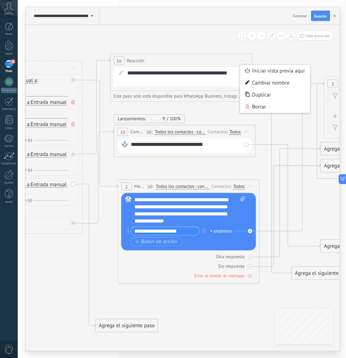
click at [242, 61] on span "Iniciar vista previa aquí Cambiar nombre Duplicar [GEOGRAPHIC_DATA]" at bounding box center [242, 60] width 11 height 10
click at [111, 328] on div "Agrega el siguiente paso" at bounding box center [127, 326] width 62 height 12
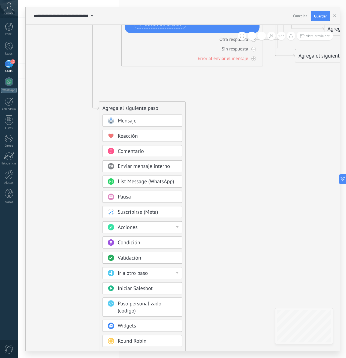
click at [130, 230] on span "Acciones" at bounding box center [128, 227] width 20 height 7
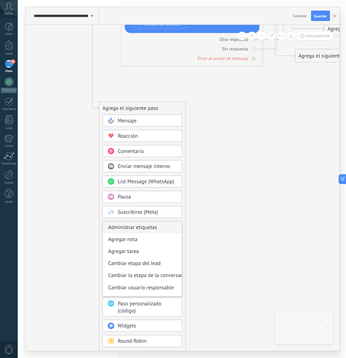
click at [135, 228] on div "Administrar etiquetas" at bounding box center [142, 228] width 79 height 12
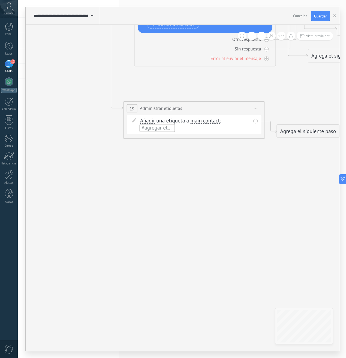
drag, startPoint x: 188, startPoint y: 107, endPoint x: 201, endPoint y: 108, distance: 13.1
click at [201, 107] on div "**********" at bounding box center [193, 108] width 141 height 13
click at [168, 130] on span "#agregar etiquetas" at bounding box center [166, 128] width 43 height 7
click at [176, 129] on input "text" at bounding box center [161, 128] width 35 height 6
click at [210, 119] on span "main contact" at bounding box center [208, 121] width 29 height 6
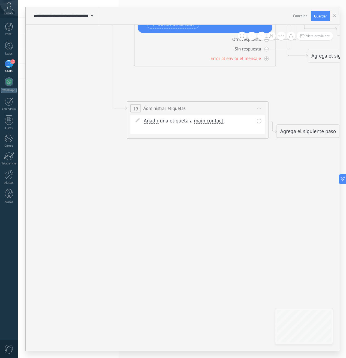
click at [210, 119] on button "main contact" at bounding box center [234, 120] width 89 height 13
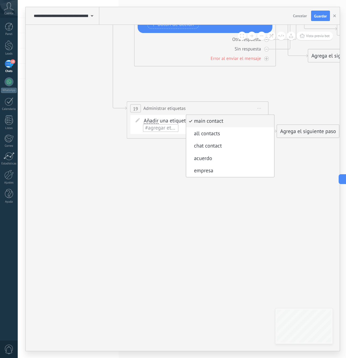
click at [167, 125] on span "#agregar etiquetas" at bounding box center [166, 128] width 43 height 7
click at [156, 121] on span "Añadir" at bounding box center [151, 121] width 15 height 6
click at [156, 121] on button "Añadir" at bounding box center [184, 120] width 89 height 13
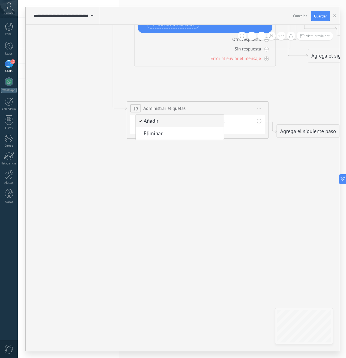
click at [231, 122] on div "Añadir Añadir Eliminar Añadir Añadir Eliminar una etiqueta a main contact main …" at bounding box center [199, 124] width 110 height 14
click at [213, 120] on span "main contact" at bounding box center [208, 121] width 29 height 6
click at [213, 120] on button "main contact" at bounding box center [234, 120] width 89 height 13
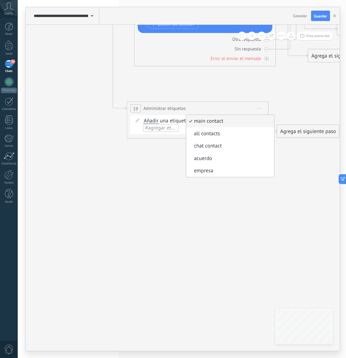
click at [171, 129] on span "#agregar etiquetas" at bounding box center [166, 128] width 43 height 7
click at [167, 129] on input "text" at bounding box center [161, 128] width 35 height 6
type input "*"
click at [170, 129] on input "*" at bounding box center [161, 128] width 35 height 6
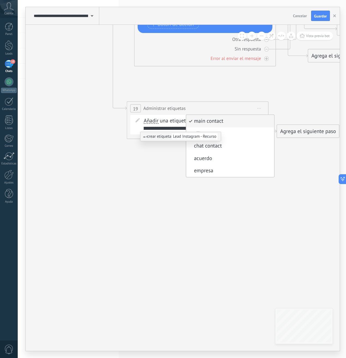
type input "**********"
click at [189, 138] on span "Lead Instagram - Recurso" at bounding box center [194, 136] width 47 height 7
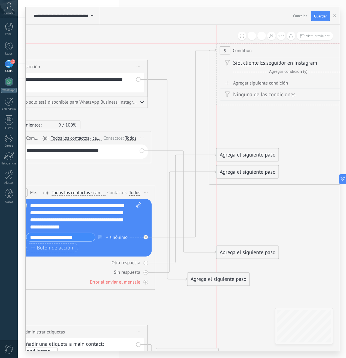
drag, startPoint x: 262, startPoint y: 87, endPoint x: 262, endPoint y: 46, distance: 41.4
click at [262, 46] on div "5 Condition ********* Iniciar vista previa aquí Cambiar nombre Duplicar [GEOGRA…" at bounding box center [286, 50] width 141 height 13
click at [144, 151] on div "**********" at bounding box center [80, 151] width 135 height 14
click at [140, 151] on div "**********" at bounding box center [80, 151] width 135 height 14
click at [143, 151] on div "**********" at bounding box center [80, 151] width 135 height 14
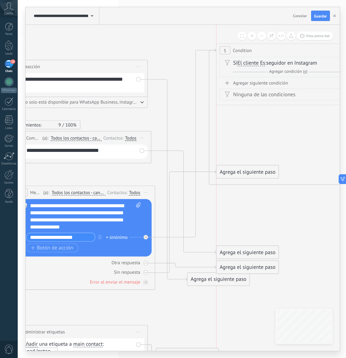
drag, startPoint x: 265, startPoint y: 154, endPoint x: 262, endPoint y: 264, distance: 109.9
click at [262, 264] on div "Agrega el siguiente paso" at bounding box center [247, 267] width 62 height 12
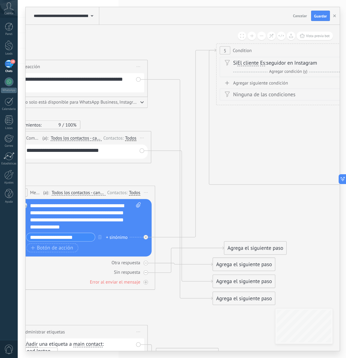
drag, startPoint x: 244, startPoint y: 172, endPoint x: 252, endPoint y: 249, distance: 76.7
click at [252, 249] on div "Agrega el siguiente paso" at bounding box center [255, 248] width 62 height 12
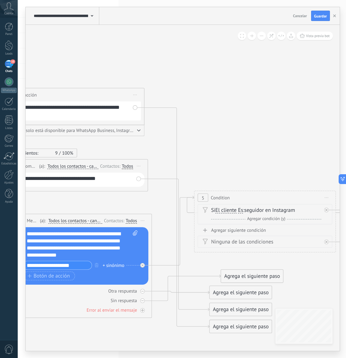
drag, startPoint x: 249, startPoint y: 81, endPoint x: 230, endPoint y: 201, distance: 121.4
click at [230, 201] on div "5 Condition ********* Iniciar vista previa aquí Cambiar nombre Duplicar [GEOGRA…" at bounding box center [264, 197] width 141 height 13
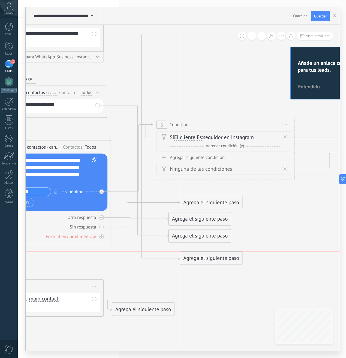
drag, startPoint x: 199, startPoint y: 255, endPoint x: 217, endPoint y: 266, distance: 20.7
click at [216, 264] on div "Agrega el siguiente paso" at bounding box center [211, 258] width 62 height 12
drag, startPoint x: 198, startPoint y: 270, endPoint x: 196, endPoint y: 125, distance: 145.6
drag, startPoint x: 200, startPoint y: 267, endPoint x: 195, endPoint y: 40, distance: 227.4
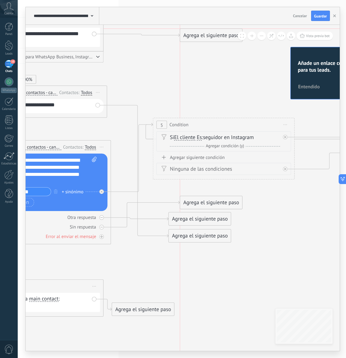
click at [195, 40] on div "Agrega el siguiente paso" at bounding box center [211, 35] width 62 height 12
drag, startPoint x: 190, startPoint y: 239, endPoint x: 179, endPoint y: 80, distance: 159.0
click at [179, 80] on div "Agrega el siguiente paso" at bounding box center [190, 77] width 62 height 12
drag, startPoint x: 195, startPoint y: 205, endPoint x: 183, endPoint y: 242, distance: 39.2
click at [183, 243] on div "Agrega el siguiente paso" at bounding box center [200, 240] width 62 height 12
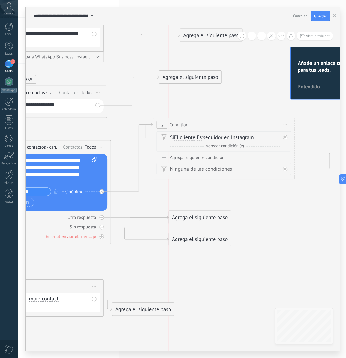
drag, startPoint x: 188, startPoint y: 219, endPoint x: 183, endPoint y: 213, distance: 7.7
click at [183, 213] on div "Agrega el siguiente paso" at bounding box center [200, 218] width 62 height 12
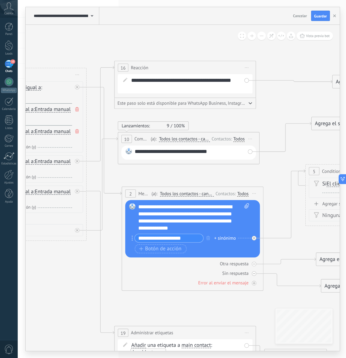
click at [125, 67] on span "16" at bounding box center [122, 68] width 5 height 6
click at [122, 67] on span "16" at bounding box center [122, 68] width 5 height 6
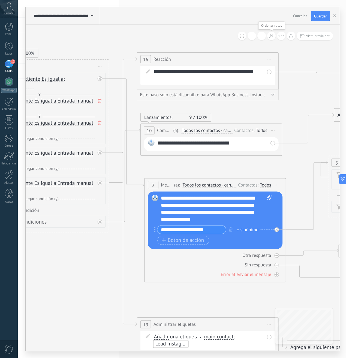
click at [270, 38] on icon at bounding box center [271, 36] width 5 height 5
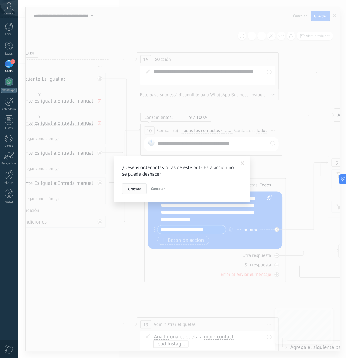
click at [138, 191] on span "Ordenar" at bounding box center [134, 189] width 13 height 4
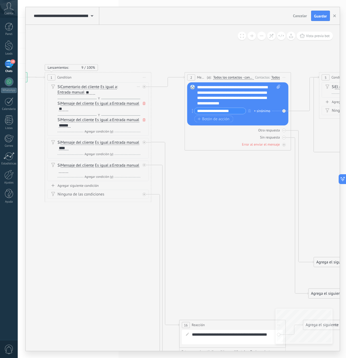
drag, startPoint x: 90, startPoint y: 145, endPoint x: 100, endPoint y: 111, distance: 34.6
click at [100, 111] on div "Si Comentario del cliente Mensaje del cliente Emoción de la conversación Coment…" at bounding box center [97, 132] width 101 height 101
drag, startPoint x: 122, startPoint y: 149, endPoint x: 123, endPoint y: 132, distance: 17.0
click at [123, 132] on div "Si Comentario del cliente Mensaje del cliente Emoción de la conversación Coment…" at bounding box center [97, 132] width 101 height 101
drag, startPoint x: 137, startPoint y: 143, endPoint x: 140, endPoint y: 114, distance: 28.5
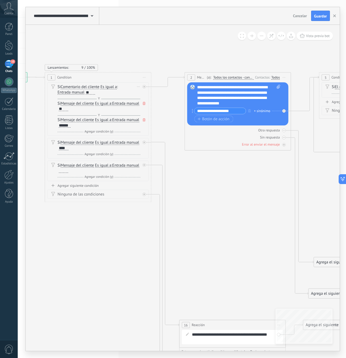
click at [140, 114] on div "Si Comentario del cliente Mensaje del cliente Emoción de la conversación Coment…" at bounding box center [97, 132] width 101 height 101
drag, startPoint x: 136, startPoint y: 146, endPoint x: 141, endPoint y: 125, distance: 22.3
click at [140, 125] on div "Si Comentario del cliente Mensaje del cliente Emoción de la conversación Coment…" at bounding box center [97, 132] width 101 height 101
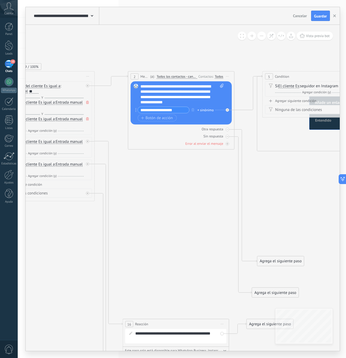
click at [270, 77] on span "5" at bounding box center [269, 76] width 2 height 5
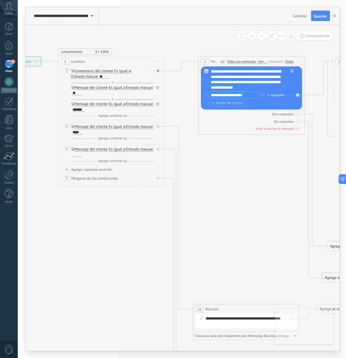
click at [159, 71] on icon at bounding box center [158, 71] width 2 height 2
click at [207, 58] on div "2" at bounding box center [205, 61] width 8 height 6
click at [204, 62] on span "2" at bounding box center [205, 61] width 2 height 5
click at [157, 70] on div "Si Comentario del cliente Mensaje del cliente Emoción de la conversación Coment…" at bounding box center [111, 93] width 101 height 53
drag, startPoint x: 206, startPoint y: 142, endPoint x: 232, endPoint y: 89, distance: 59.0
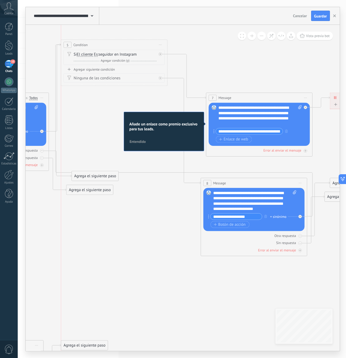
drag, startPoint x: 129, startPoint y: 100, endPoint x: 114, endPoint y: 50, distance: 53.1
click at [114, 48] on div "5 Condition ********* Iniciar vista previa aquí Cambiar nombre Duplicar Borrar" at bounding box center [114, 45] width 106 height 10
drag, startPoint x: 168, startPoint y: 124, endPoint x: 236, endPoint y: 76, distance: 83.9
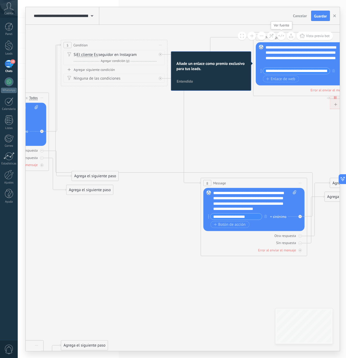
drag, startPoint x: 232, startPoint y: 95, endPoint x: 268, endPoint y: 35, distance: 70.7
click at [269, 34] on div "**********" at bounding box center [183, 188] width 314 height 326
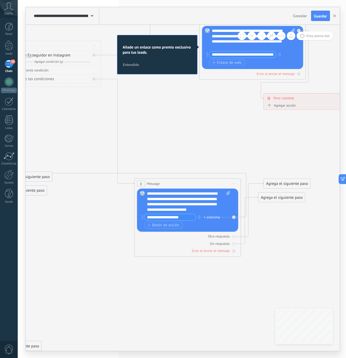
drag, startPoint x: 206, startPoint y: 35, endPoint x: 228, endPoint y: 20, distance: 27.8
click at [228, 20] on div "**********" at bounding box center [183, 179] width 314 height 344
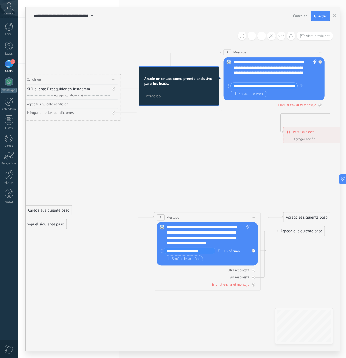
drag, startPoint x: 256, startPoint y: 55, endPoint x: 258, endPoint y: 52, distance: 3.1
click at [258, 52] on div "7 Message ******* (a): Todos los contactos - canales seleccionados Todos los co…" at bounding box center [274, 52] width 106 height 10
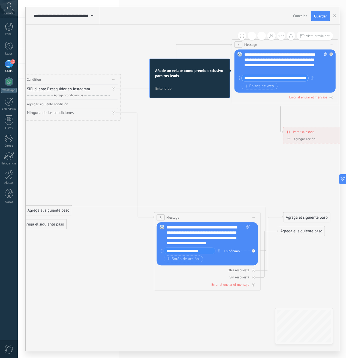
drag, startPoint x: 253, startPoint y: 55, endPoint x: 264, endPoint y: 47, distance: 13.5
click at [264, 47] on div "7 Message ******* (a): Todos los contactos - canales seleccionados Todos los co…" at bounding box center [285, 45] width 106 height 10
click at [163, 88] on span "Entendido" at bounding box center [163, 89] width 16 height 4
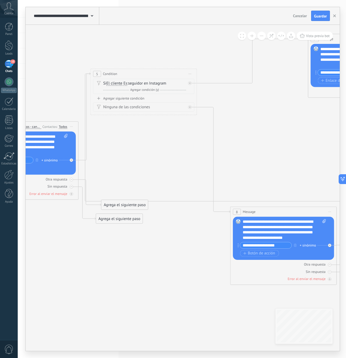
drag, startPoint x: 251, startPoint y: 217, endPoint x: 234, endPoint y: 115, distance: 103.1
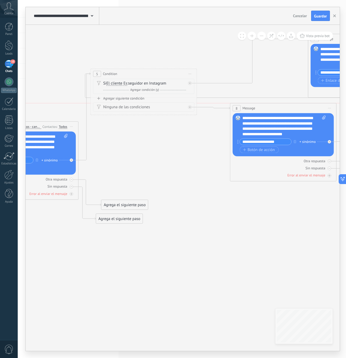
drag, startPoint x: 247, startPoint y: 209, endPoint x: 247, endPoint y: 103, distance: 106.0
click at [247, 103] on div "8 Message ******* (a): Todos los contactos - canales seleccionados Todos los co…" at bounding box center [283, 108] width 106 height 10
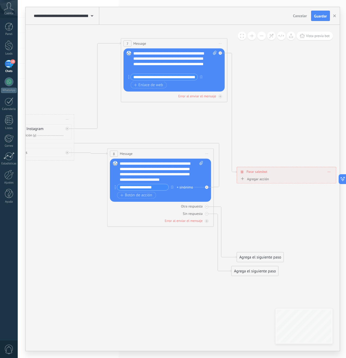
drag, startPoint x: 227, startPoint y: 82, endPoint x: 165, endPoint y: 43, distance: 73.1
click at [165, 43] on div "7 Message ******* (a): Todos los contactos - canales seleccionados Todos los co…" at bounding box center [174, 43] width 106 height 10
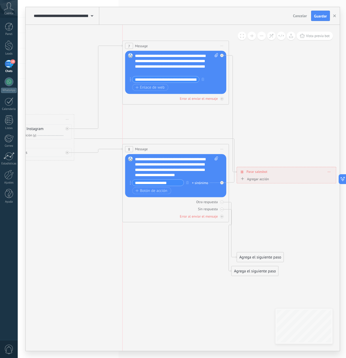
drag, startPoint x: 167, startPoint y: 155, endPoint x: 183, endPoint y: 150, distance: 17.0
click at [183, 151] on div "8 Message ******* (a): Todos los contactos - canales seleccionados Todos los co…" at bounding box center [176, 149] width 106 height 10
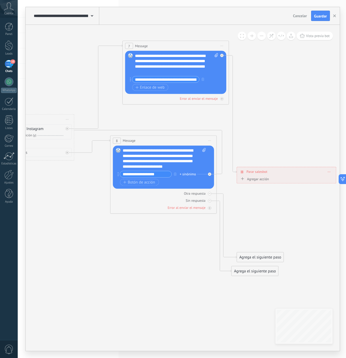
drag, startPoint x: 183, startPoint y: 150, endPoint x: 171, endPoint y: 142, distance: 14.7
click at [171, 142] on div "8 Message ******* (a): Todos los contactos - canales seleccionados Todos los co…" at bounding box center [163, 141] width 106 height 10
drag, startPoint x: 265, startPoint y: 178, endPoint x: 271, endPoint y: 120, distance: 58.1
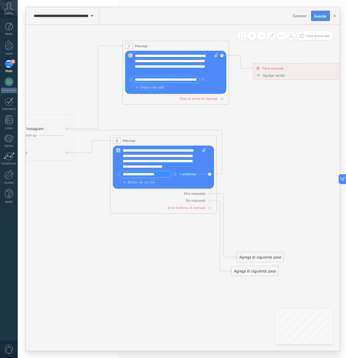
drag, startPoint x: 271, startPoint y: 176, endPoint x: 288, endPoint y: 66, distance: 111.1
click at [287, 66] on div "**********" at bounding box center [302, 68] width 99 height 9
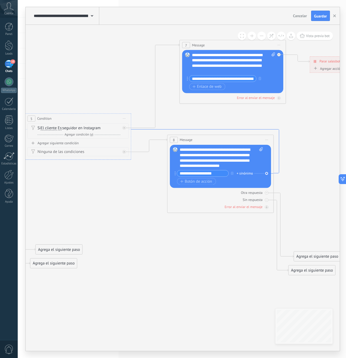
drag, startPoint x: 155, startPoint y: 131, endPoint x: 218, endPoint y: 119, distance: 64.9
click at [219, 119] on icon at bounding box center [148, 145] width 259 height 56
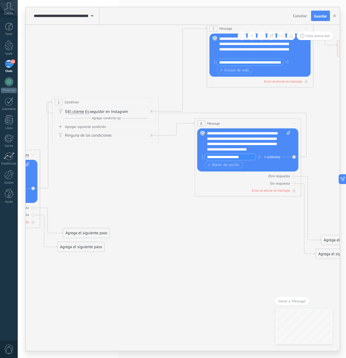
drag, startPoint x: 220, startPoint y: 145, endPoint x: 134, endPoint y: 65, distance: 118.2
click at [141, 75] on icon at bounding box center [83, 271] width 971 height 763
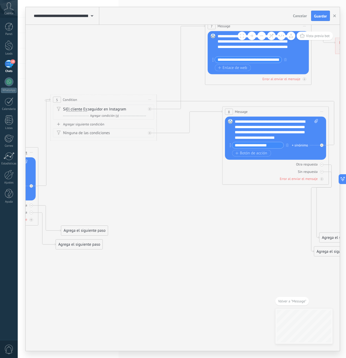
drag, startPoint x: 215, startPoint y: 123, endPoint x: 243, endPoint y: 113, distance: 29.6
click at [243, 113] on span "Message" at bounding box center [241, 111] width 13 height 5
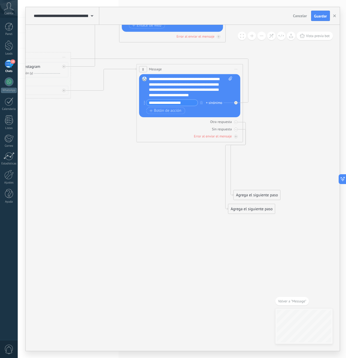
drag, startPoint x: 198, startPoint y: 169, endPoint x: 110, endPoint y: 124, distance: 98.6
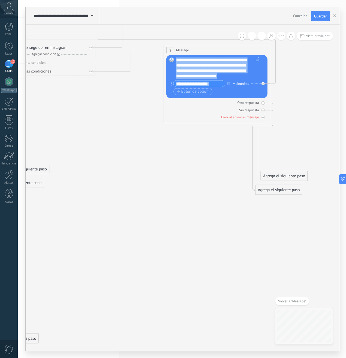
drag, startPoint x: 247, startPoint y: 199, endPoint x: 228, endPoint y: 177, distance: 29.4
click at [229, 177] on icon at bounding box center [23, 207] width 971 height 763
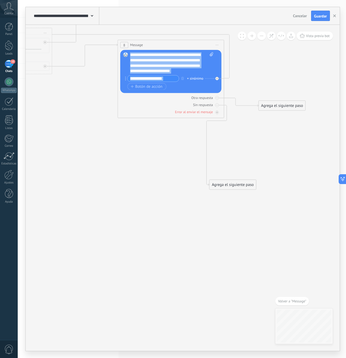
drag, startPoint x: 234, startPoint y: 174, endPoint x: 277, endPoint y: 109, distance: 78.2
click at [277, 109] on div "Agrega el siguiente paso" at bounding box center [282, 105] width 47 height 9
drag, startPoint x: 245, startPoint y: 174, endPoint x: 293, endPoint y: 127, distance: 66.9
click at [293, 127] on div "Agrega el siguiente paso" at bounding box center [297, 128] width 47 height 9
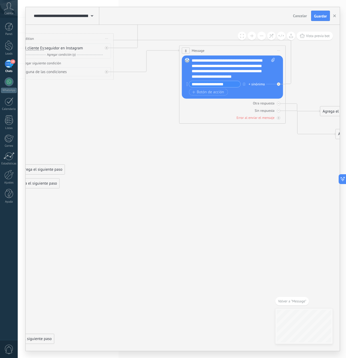
drag, startPoint x: 188, startPoint y: 168, endPoint x: 232, endPoint y: 172, distance: 44.3
click at [232, 172] on icon at bounding box center [38, 208] width 971 height 763
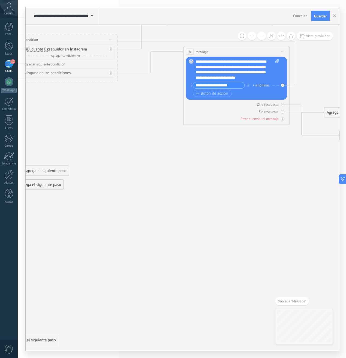
drag, startPoint x: 221, startPoint y: 193, endPoint x: 218, endPoint y: 191, distance: 3.3
click at [225, 194] on icon at bounding box center [42, 209] width 971 height 763
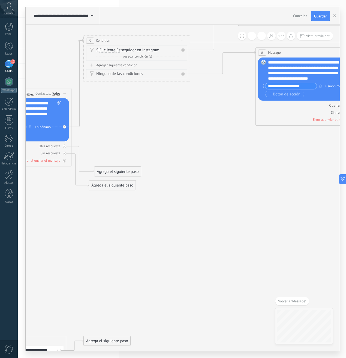
drag, startPoint x: 193, startPoint y: 191, endPoint x: 227, endPoint y: 179, distance: 35.9
click at [226, 180] on icon at bounding box center [115, 210] width 971 height 763
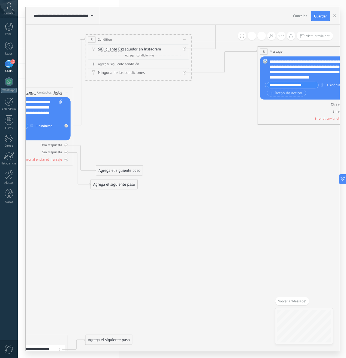
drag, startPoint x: 204, startPoint y: 191, endPoint x: 240, endPoint y: 197, distance: 36.9
click at [240, 197] on icon at bounding box center [116, 209] width 971 height 763
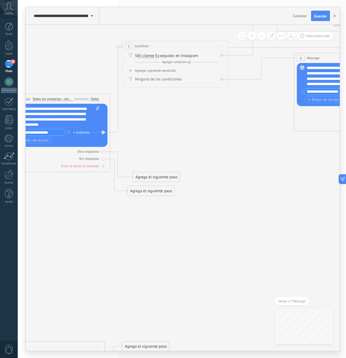
drag, startPoint x: 228, startPoint y: 216, endPoint x: 264, endPoint y: 156, distance: 70.0
click at [263, 161] on icon at bounding box center [153, 215] width 971 height 763
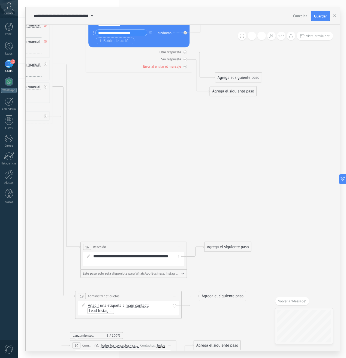
drag, startPoint x: 190, startPoint y: 201, endPoint x: 248, endPoint y: 146, distance: 80.2
click at [249, 146] on icon at bounding box center [235, 116] width 971 height 763
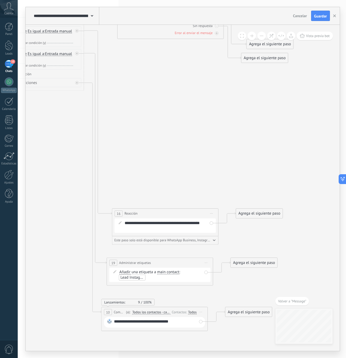
drag, startPoint x: 205, startPoint y: 169, endPoint x: 220, endPoint y: 146, distance: 27.4
click at [220, 148] on icon at bounding box center [267, 83] width 971 height 763
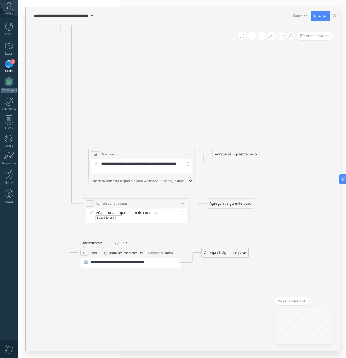
drag, startPoint x: 75, startPoint y: 319, endPoint x: 98, endPoint y: 265, distance: 58.3
click at [98, 265] on icon at bounding box center [243, 23] width 971 height 763
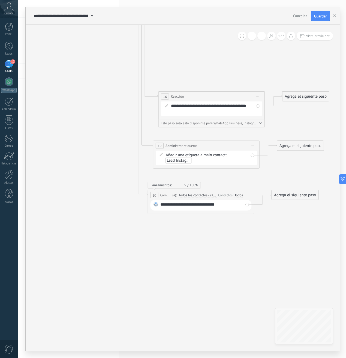
drag, startPoint x: 121, startPoint y: 273, endPoint x: 116, endPoint y: 232, distance: 41.2
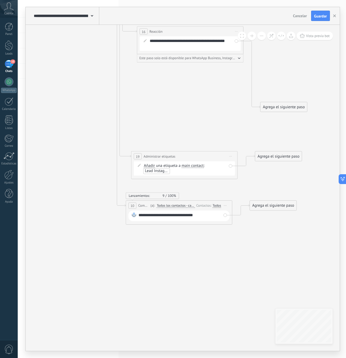
click at [177, 34] on div "16 Reacción ******** Iniciar vista previa aquí Cambiar nombre Duplicar [GEOGRAP…" at bounding box center [190, 31] width 106 height 10
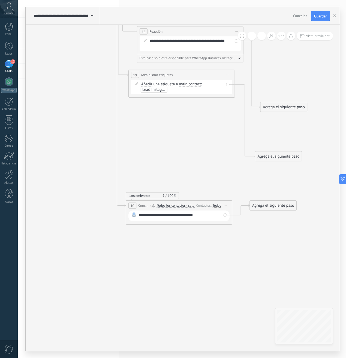
drag, startPoint x: 182, startPoint y: 158, endPoint x: 179, endPoint y: 77, distance: 81.3
click at [179, 77] on div "**********" at bounding box center [182, 75] width 106 height 10
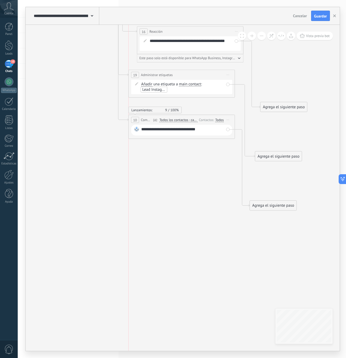
drag, startPoint x: 168, startPoint y: 199, endPoint x: 168, endPoint y: 116, distance: 83.4
click at [168, 116] on div "**********" at bounding box center [182, 120] width 106 height 10
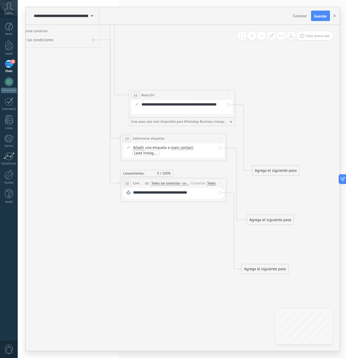
drag, startPoint x: 177, startPoint y: 167, endPoint x: 134, endPoint y: 261, distance: 102.5
click at [135, 260] on icon at bounding box center [283, 32] width 971 height 748
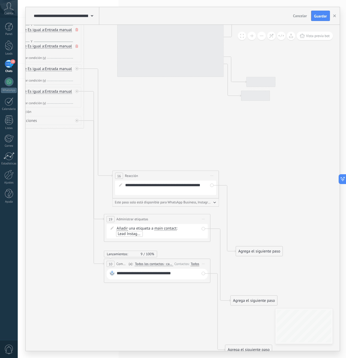
drag, startPoint x: 137, startPoint y: 103, endPoint x: 160, endPoint y: 191, distance: 90.6
click at [160, 191] on icon at bounding box center [267, 113] width 971 height 748
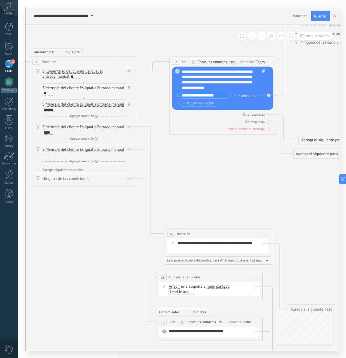
drag, startPoint x: 167, startPoint y: 159, endPoint x: 191, endPoint y: 164, distance: 24.3
click at [191, 164] on icon at bounding box center [319, 171] width 971 height 748
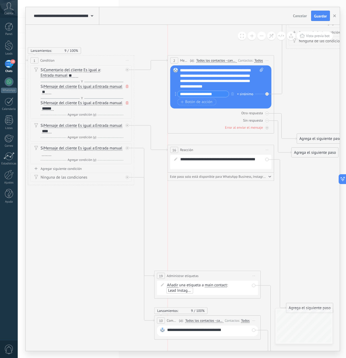
drag, startPoint x: 177, startPoint y: 233, endPoint x: 181, endPoint y: 154, distance: 78.6
click at [181, 152] on span "Reacción" at bounding box center [186, 149] width 13 height 5
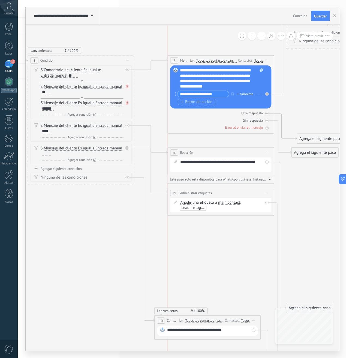
drag, startPoint x: 174, startPoint y: 275, endPoint x: 186, endPoint y: 193, distance: 82.3
click at [186, 193] on span "Administrar etiquetas" at bounding box center [196, 193] width 32 height 5
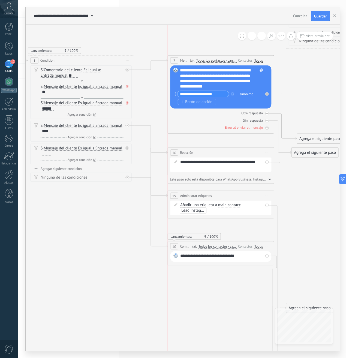
drag, startPoint x: 185, startPoint y: 317, endPoint x: 196, endPoint y: 243, distance: 75.0
click at [196, 243] on div "**********" at bounding box center [221, 246] width 106 height 10
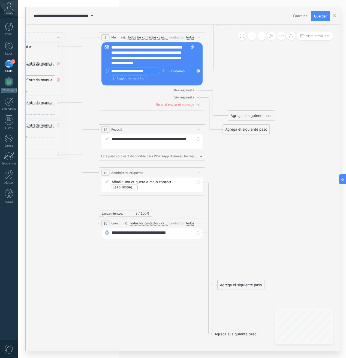
drag, startPoint x: 153, startPoint y: 286, endPoint x: 71, endPoint y: 263, distance: 85.5
click at [71, 263] on icon at bounding box center [248, 147] width 971 height 748
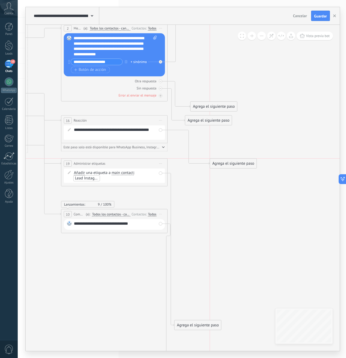
drag, startPoint x: 206, startPoint y: 278, endPoint x: 236, endPoint y: 167, distance: 115.6
click at [236, 167] on div "Agrega el siguiente paso" at bounding box center [233, 163] width 47 height 9
drag, startPoint x: 194, startPoint y: 326, endPoint x: 225, endPoint y: 199, distance: 130.8
click at [225, 199] on div "Agrega el siguiente paso" at bounding box center [227, 199] width 47 height 9
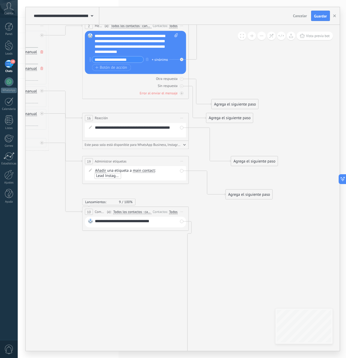
drag, startPoint x: 228, startPoint y: 209, endPoint x: 215, endPoint y: 174, distance: 37.0
click at [217, 177] on icon at bounding box center [232, 136] width 971 height 748
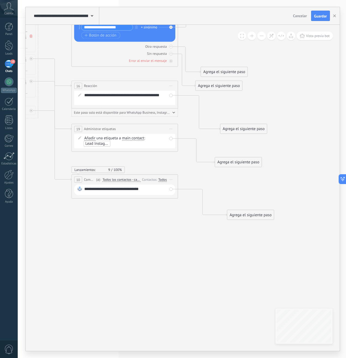
drag, startPoint x: 200, startPoint y: 342, endPoint x: 235, endPoint y: 206, distance: 140.3
click at [244, 210] on div "Agrega el siguiente paso" at bounding box center [250, 214] width 47 height 9
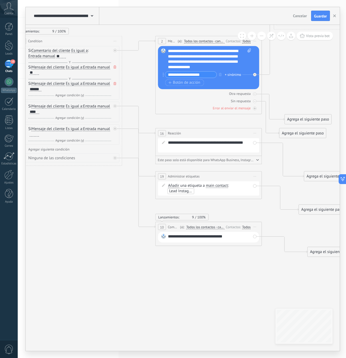
drag, startPoint x: 155, startPoint y: 212, endPoint x: 246, endPoint y: 269, distance: 107.3
click at [246, 266] on icon at bounding box center [305, 84] width 971 height 614
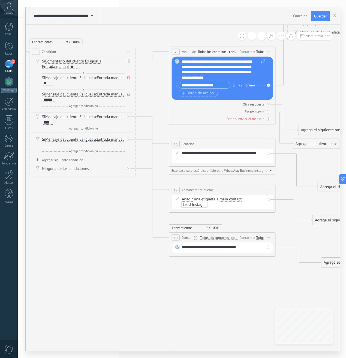
click at [184, 187] on div "**********" at bounding box center [222, 190] width 106 height 10
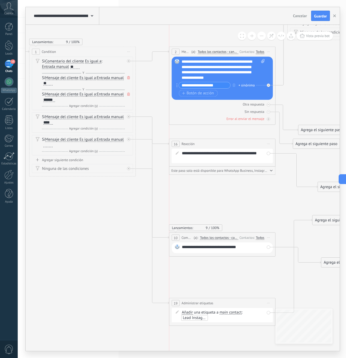
drag, startPoint x: 181, startPoint y: 197, endPoint x: 188, endPoint y: 295, distance: 98.9
click at [188, 299] on div "**********" at bounding box center [222, 303] width 106 height 10
click at [130, 138] on div at bounding box center [130, 138] width 6 height 6
click at [130, 168] on div at bounding box center [129, 169] width 4 height 4
drag, startPoint x: 163, startPoint y: 188, endPoint x: 183, endPoint y: 313, distance: 126.6
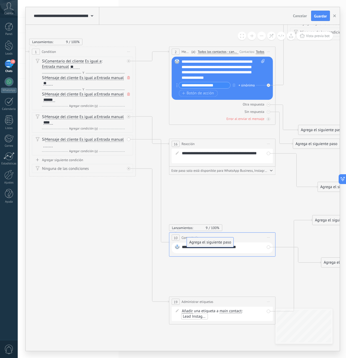
drag, startPoint x: 171, startPoint y: 176, endPoint x: 204, endPoint y: 244, distance: 75.9
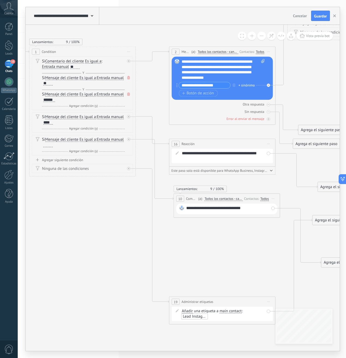
drag, startPoint x: 206, startPoint y: 240, endPoint x: 210, endPoint y: 199, distance: 40.5
click at [210, 199] on div "(a): Todos los contactos - canales seleccionados Todos los contactos - canales …" at bounding box center [220, 198] width 46 height 5
drag, startPoint x: 202, startPoint y: 307, endPoint x: 198, endPoint y: 237, distance: 70.4
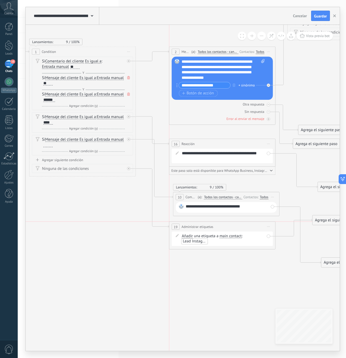
drag, startPoint x: 190, startPoint y: 304, endPoint x: 190, endPoint y: 231, distance: 73.0
click at [190, 231] on div "**********" at bounding box center [222, 227] width 106 height 10
drag, startPoint x: 200, startPoint y: 228, endPoint x: 201, endPoint y: 242, distance: 14.2
click at [200, 229] on span "Administrar etiquetas" at bounding box center [198, 226] width 32 height 5
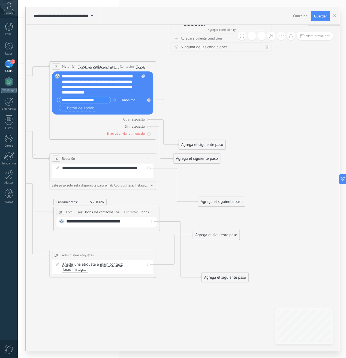
drag, startPoint x: 203, startPoint y: 273, endPoint x: 118, endPoint y: 292, distance: 86.2
click at [118, 293] on icon at bounding box center [199, 108] width 971 height 613
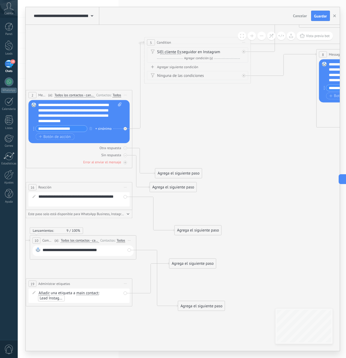
drag, startPoint x: 202, startPoint y: 119, endPoint x: 163, endPoint y: 163, distance: 58.3
click at [162, 164] on icon at bounding box center [175, 137] width 971 height 613
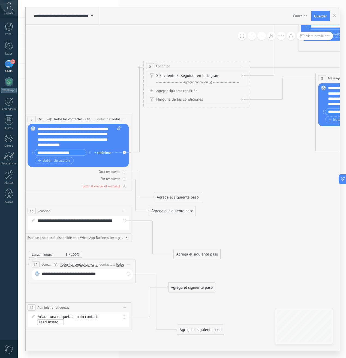
drag, startPoint x: 181, startPoint y: 149, endPoint x: 219, endPoint y: 153, distance: 38.7
click at [220, 154] on icon at bounding box center [175, 160] width 971 height 613
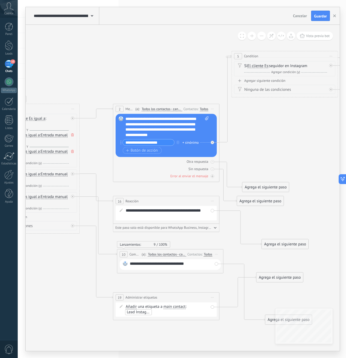
drag, startPoint x: 184, startPoint y: 152, endPoint x: 232, endPoint y: 137, distance: 49.8
click at [232, 137] on icon at bounding box center [263, 150] width 971 height 613
click at [166, 122] on div "**********" at bounding box center [166, 126] width 83 height 21
click at [180, 120] on div "**********" at bounding box center [166, 126] width 83 height 21
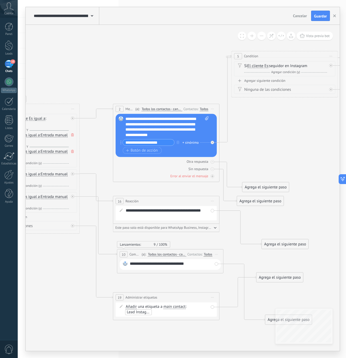
click at [190, 120] on div "**********" at bounding box center [166, 126] width 83 height 21
drag, startPoint x: 192, startPoint y: 119, endPoint x: 181, endPoint y: 118, distance: 10.6
click at [181, 118] on div "**********" at bounding box center [166, 126] width 83 height 21
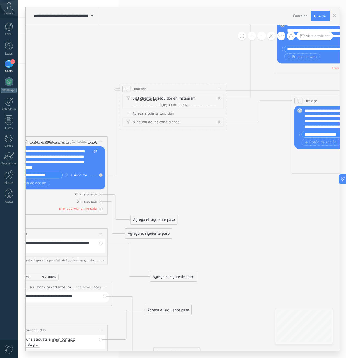
drag, startPoint x: 285, startPoint y: 121, endPoint x: 155, endPoint y: 159, distance: 135.8
click at [155, 159] on icon at bounding box center [151, 183] width 971 height 613
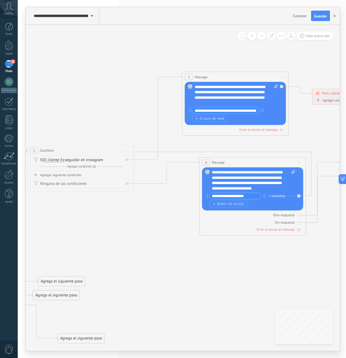
drag, startPoint x: 225, startPoint y: 151, endPoint x: 159, endPoint y: 196, distance: 79.8
click at [159, 196] on icon at bounding box center [58, 245] width 971 height 613
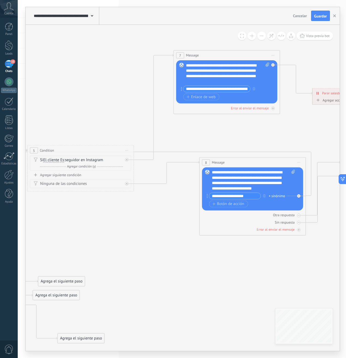
drag, startPoint x: 227, startPoint y: 76, endPoint x: 219, endPoint y: 55, distance: 22.8
click at [219, 55] on div "7 Message ******* (a): Todos los contactos - canales seleccionados Todos los co…" at bounding box center [227, 55] width 106 height 10
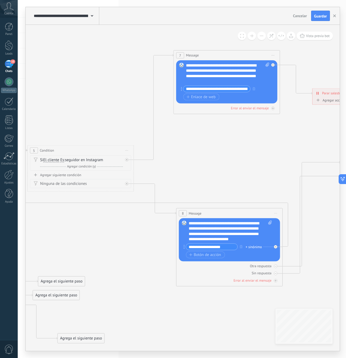
drag, startPoint x: 219, startPoint y: 164, endPoint x: 196, endPoint y: 215, distance: 55.9
click at [196, 215] on span "Message" at bounding box center [195, 213] width 13 height 5
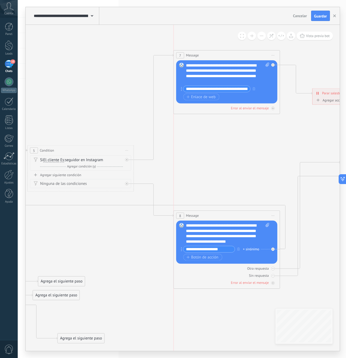
drag, startPoint x: 192, startPoint y: 215, endPoint x: 188, endPoint y: 218, distance: 4.8
click at [188, 218] on span "Message" at bounding box center [192, 215] width 13 height 5
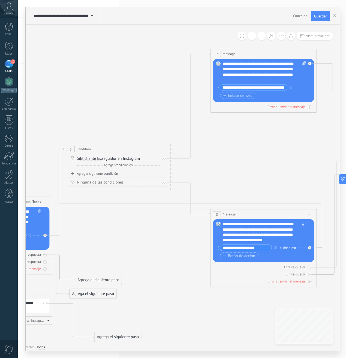
drag, startPoint x: 127, startPoint y: 219, endPoint x: 212, endPoint y: 217, distance: 84.3
click at [211, 217] on icon at bounding box center [95, 233] width 971 height 635
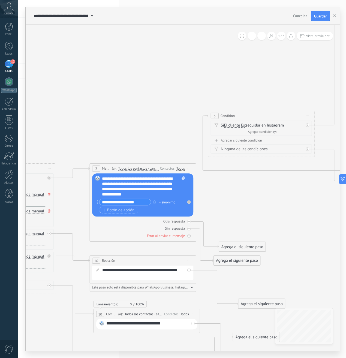
drag, startPoint x: 182, startPoint y: 221, endPoint x: 219, endPoint y: 202, distance: 41.6
click at [219, 202] on icon at bounding box center [239, 200] width 971 height 635
click at [118, 187] on div "**********" at bounding box center [143, 186] width 83 height 21
drag, startPoint x: 145, startPoint y: 194, endPoint x: 102, endPoint y: 179, distance: 46.2
click at [102, 179] on div "**********" at bounding box center [143, 186] width 83 height 21
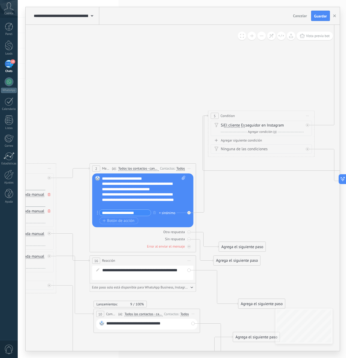
click at [146, 178] on div "**********" at bounding box center [143, 192] width 83 height 32
drag, startPoint x: 120, startPoint y: 184, endPoint x: 160, endPoint y: 184, distance: 40.1
click at [160, 184] on div "**********" at bounding box center [139, 186] width 74 height 11
click at [126, 205] on div "**********" at bounding box center [139, 200] width 74 height 16
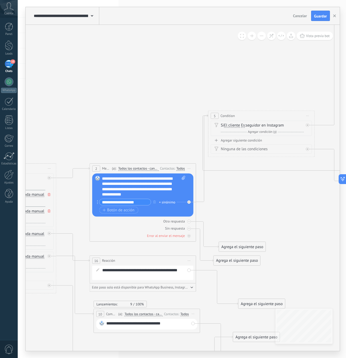
click at [120, 136] on icon at bounding box center [239, 200] width 971 height 635
click at [120, 202] on input "**********" at bounding box center [124, 202] width 51 height 6
drag, startPoint x: 140, startPoint y: 201, endPoint x: 104, endPoint y: 198, distance: 35.6
click at [104, 198] on div "Reemplazar Quitar Convertir a mensaje de voz Arrastre la imagen aquí para adjun…" at bounding box center [143, 195] width 83 height 39
click at [122, 180] on div "**********" at bounding box center [143, 186] width 83 height 21
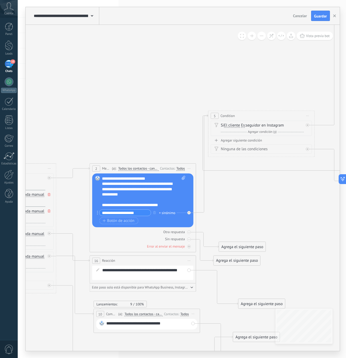
click at [138, 194] on div "**********" at bounding box center [139, 189] width 74 height 16
drag, startPoint x: 169, startPoint y: 188, endPoint x: 162, endPoint y: 191, distance: 7.7
click at [162, 191] on div "**********" at bounding box center [139, 189] width 74 height 16
click at [175, 190] on div "**********" at bounding box center [139, 189] width 74 height 16
drag, startPoint x: 174, startPoint y: 188, endPoint x: 149, endPoint y: 188, distance: 25.6
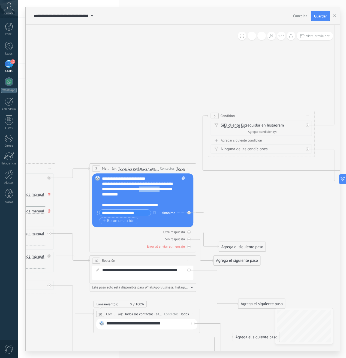
click at [149, 188] on div "**********" at bounding box center [143, 192] width 83 height 32
click at [146, 193] on div "**********" at bounding box center [139, 189] width 74 height 16
drag, startPoint x: 147, startPoint y: 190, endPoint x: 123, endPoint y: 188, distance: 24.6
click at [123, 188] on div "**********" at bounding box center [139, 189] width 74 height 16
click at [120, 195] on div at bounding box center [141, 194] width 78 height 5
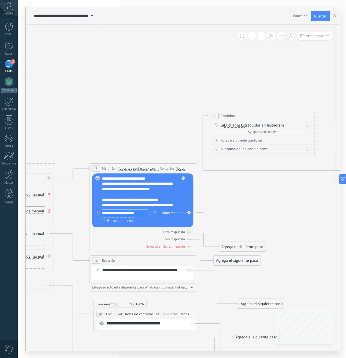
click at [124, 213] on input "**********" at bounding box center [124, 213] width 51 height 6
drag, startPoint x: 134, startPoint y: 213, endPoint x: 102, endPoint y: 213, distance: 31.4
click at [102, 213] on input "**********" at bounding box center [124, 213] width 51 height 6
type input "**********"
click at [133, 196] on div at bounding box center [141, 194] width 78 height 5
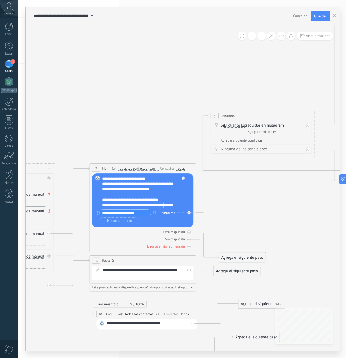
scroll to position [5, 0]
drag, startPoint x: 163, startPoint y: 206, endPoint x: 160, endPoint y: 206, distance: 3.5
click at [160, 206] on div "**********" at bounding box center [139, 202] width 74 height 11
click at [161, 204] on div "**********" at bounding box center [139, 202] width 74 height 11
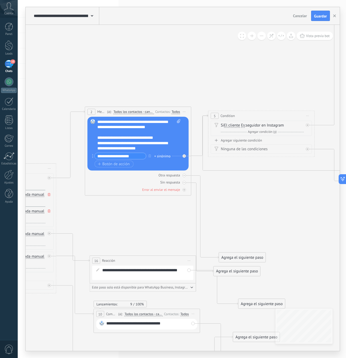
drag, startPoint x: 150, startPoint y: 170, endPoint x: 146, endPoint y: 114, distance: 56.6
click at [146, 114] on div "(a): Todos los contactos - canales seleccionados Todos los contactos - canales …" at bounding box center [130, 111] width 48 height 5
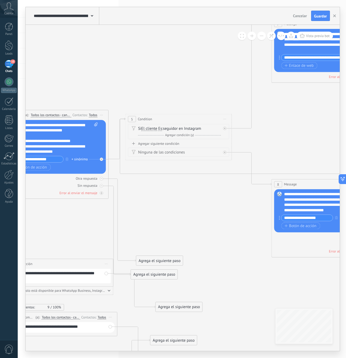
drag, startPoint x: 272, startPoint y: 180, endPoint x: 173, endPoint y: 184, distance: 98.5
click at [173, 184] on icon at bounding box center [157, 203] width 971 height 635
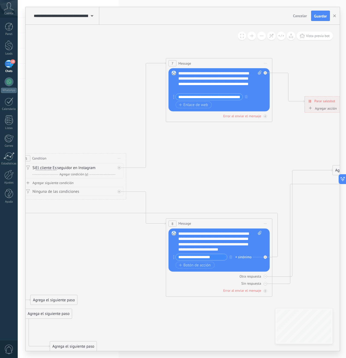
drag, startPoint x: 276, startPoint y: 122, endPoint x: 153, endPoint y: 192, distance: 141.5
click at [154, 191] on icon at bounding box center [51, 242] width 971 height 635
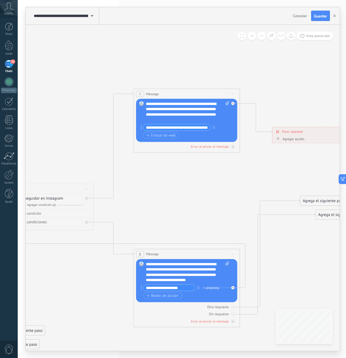
click at [141, 127] on circle at bounding box center [141, 127] width 1 height 1
click at [141, 128] on icon at bounding box center [141, 127] width 1 height 4
click at [160, 135] on span "Enlace de web" at bounding box center [160, 135] width 29 height 4
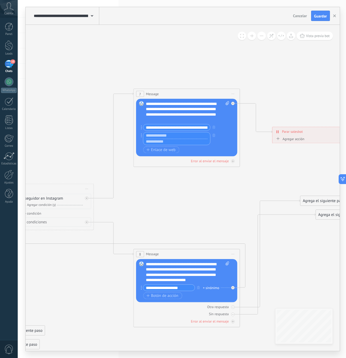
click at [203, 151] on div "Botón de acción Enlace de web" at bounding box center [186, 149] width 86 height 7
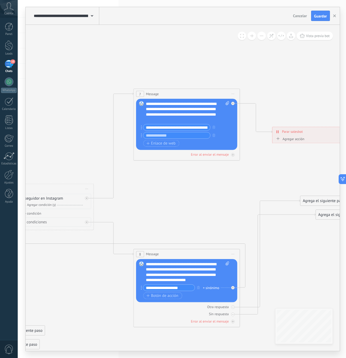
click at [196, 126] on input "**********" at bounding box center [176, 127] width 67 height 6
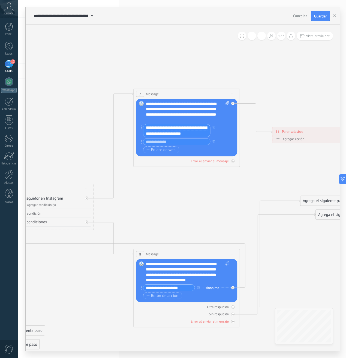
click at [176, 133] on input "**********" at bounding box center [176, 134] width 67 height 6
click at [176, 129] on input "**********" at bounding box center [176, 127] width 67 height 6
click at [150, 128] on input "**********" at bounding box center [176, 127] width 67 height 6
click at [154, 134] on input "**********" at bounding box center [176, 134] width 67 height 6
click at [156, 142] on div at bounding box center [176, 138] width 67 height 13
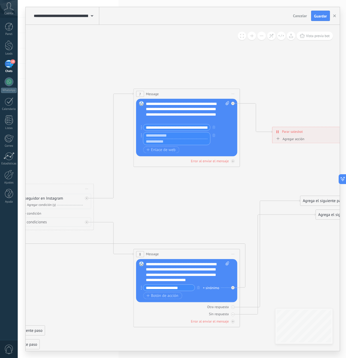
click at [190, 150] on div "Botón de acción Enlace de web" at bounding box center [186, 149] width 86 height 7
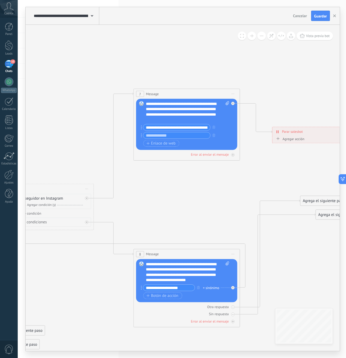
click at [170, 116] on div "**********" at bounding box center [187, 111] width 83 height 21
drag, startPoint x: 200, startPoint y: 121, endPoint x: 145, endPoint y: 105, distance: 56.7
click at [145, 105] on div "Reemplazar Quitar Convertir a mensaje de voz Arrastre la imagen aquí para adjun…" at bounding box center [186, 124] width 101 height 51
paste div
click at [148, 108] on div "**********" at bounding box center [187, 111] width 83 height 21
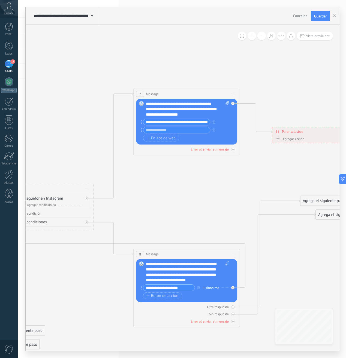
click at [191, 115] on div "**********" at bounding box center [183, 112] width 74 height 11
click at [223, 121] on div "**********" at bounding box center [184, 122] width 86 height 7
click at [219, 124] on div "**********" at bounding box center [184, 122] width 86 height 7
click at [200, 113] on div "**********" at bounding box center [183, 112] width 74 height 11
click at [162, 121] on input "**********" at bounding box center [176, 122] width 67 height 6
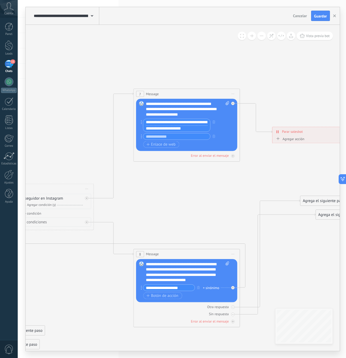
paste input "text"
type input "**********"
click at [203, 116] on div "**********" at bounding box center [183, 112] width 74 height 11
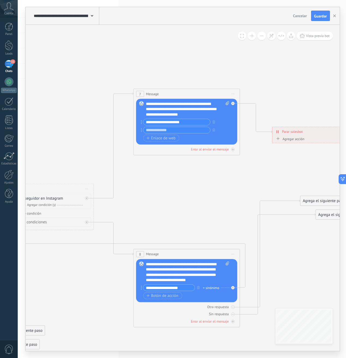
click at [172, 126] on div "**********" at bounding box center [186, 127] width 86 height 16
click at [170, 128] on input "text" at bounding box center [176, 130] width 67 height 6
click at [170, 130] on input "text" at bounding box center [176, 130] width 67 height 6
paste input "**********"
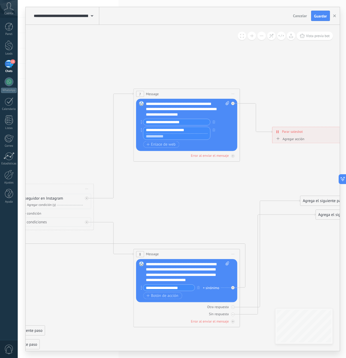
click at [147, 129] on input "**********" at bounding box center [176, 130] width 67 height 6
click at [146, 130] on input "**********" at bounding box center [176, 130] width 67 height 6
type input "**********"
click at [195, 113] on div "**********" at bounding box center [183, 112] width 74 height 11
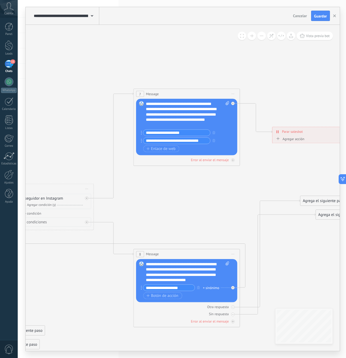
click at [154, 139] on input "**********" at bounding box center [176, 141] width 67 height 6
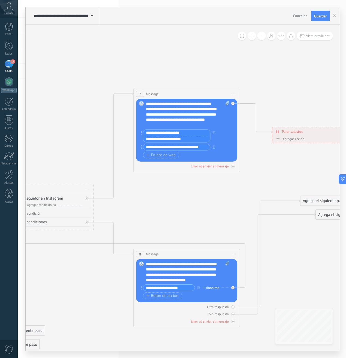
click at [176, 131] on input "**********" at bounding box center [176, 133] width 67 height 6
click at [193, 138] on input "**********" at bounding box center [176, 139] width 67 height 6
click at [161, 152] on button "Enlace de web" at bounding box center [161, 155] width 36 height 7
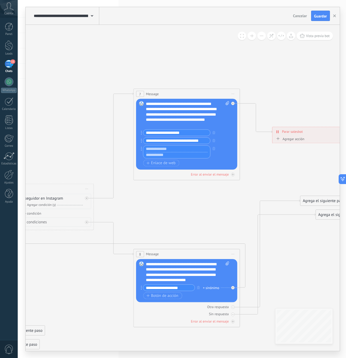
click at [169, 141] on input "**********" at bounding box center [176, 141] width 67 height 6
click at [162, 149] on input "text" at bounding box center [176, 147] width 67 height 6
paste input "**********"
type input "**********"
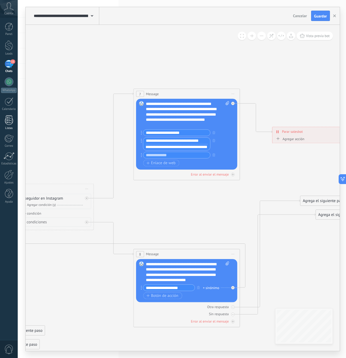
scroll to position [0, 0]
click at [188, 132] on input "**********" at bounding box center [176, 133] width 67 height 6
click at [190, 134] on input "**********" at bounding box center [176, 133] width 67 height 6
click at [189, 138] on input "**********" at bounding box center [176, 139] width 67 height 6
drag, startPoint x: 191, startPoint y: 138, endPoint x: 142, endPoint y: 138, distance: 48.2
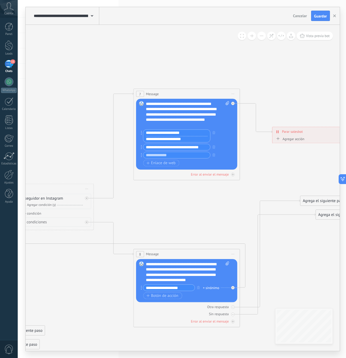
click at [141, 138] on div "**********" at bounding box center [176, 135] width 70 height 13
paste input "**********"
type input "**********"
click at [207, 83] on icon at bounding box center [18, 273] width 971 height 635
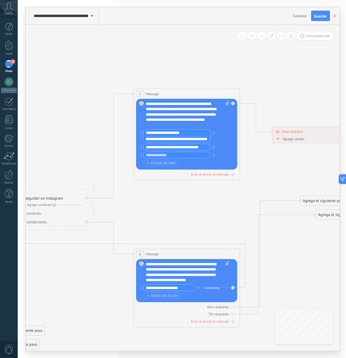
scroll to position [0, 0]
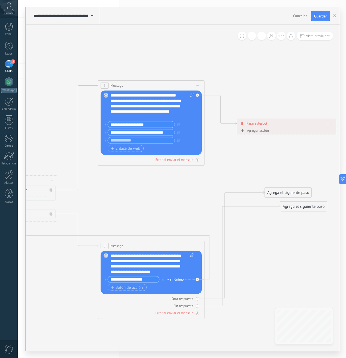
drag, startPoint x: 207, startPoint y: 186, endPoint x: 171, endPoint y: 177, distance: 37.0
click at [119, 117] on div "**********" at bounding box center [147, 108] width 74 height 21
click at [122, 118] on div "**********" at bounding box center [147, 108] width 74 height 21
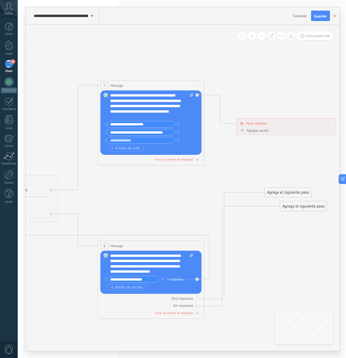
click at [166, 103] on div "**********" at bounding box center [147, 108] width 74 height 21
click at [164, 105] on div "**********" at bounding box center [147, 108] width 74 height 21
click at [159, 106] on div "**********" at bounding box center [147, 108] width 74 height 21
click at [168, 106] on div "**********" at bounding box center [147, 108] width 74 height 21
click at [165, 107] on div "**********" at bounding box center [147, 108] width 74 height 21
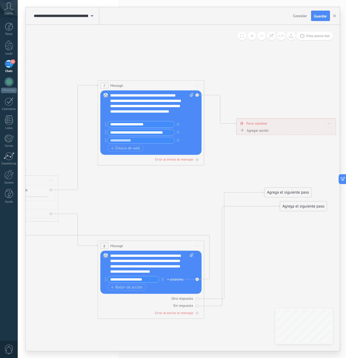
click at [168, 106] on div "**********" at bounding box center [147, 108] width 74 height 21
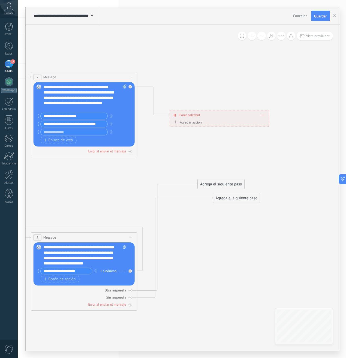
drag, startPoint x: 242, startPoint y: 151, endPoint x: 159, endPoint y: 142, distance: 83.4
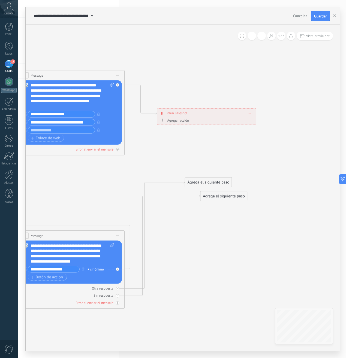
drag, startPoint x: 146, startPoint y: 137, endPoint x: 188, endPoint y: 121, distance: 44.7
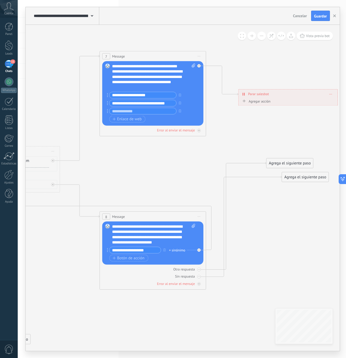
drag, startPoint x: 199, startPoint y: 128, endPoint x: 213, endPoint y: 127, distance: 14.2
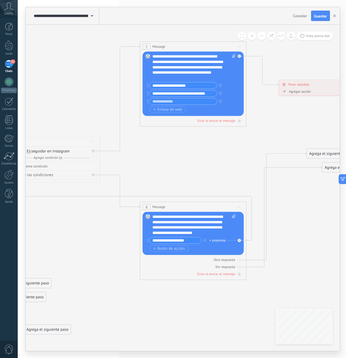
drag, startPoint x: 146, startPoint y: 185, endPoint x: 192, endPoint y: 172, distance: 47.7
click at [192, 172] on icon at bounding box center [25, 225] width 971 height 635
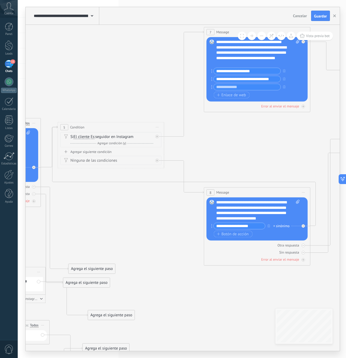
drag, startPoint x: 137, startPoint y: 171, endPoint x: 197, endPoint y: 158, distance: 61.2
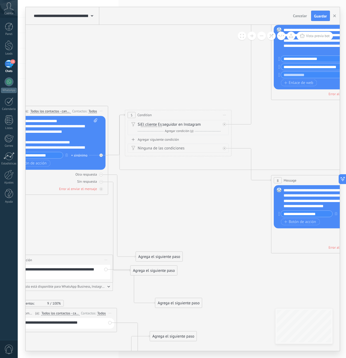
drag, startPoint x: 119, startPoint y: 195, endPoint x: 181, endPoint y: 185, distance: 62.1
click at [181, 185] on icon at bounding box center [156, 199] width 971 height 635
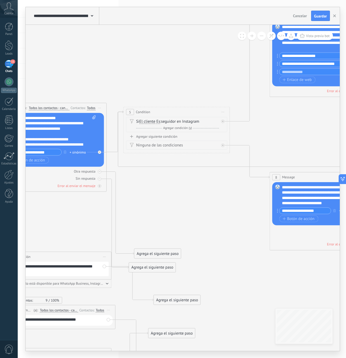
drag, startPoint x: 163, startPoint y: 197, endPoint x: 121, endPoint y: 186, distance: 43.4
click at [121, 187] on icon at bounding box center [154, 196] width 971 height 635
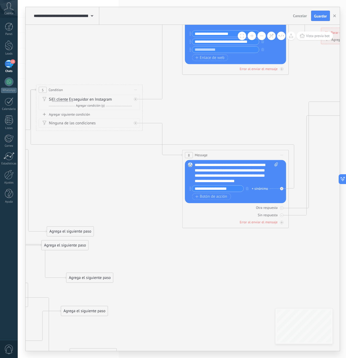
drag, startPoint x: 180, startPoint y: 188, endPoint x: 139, endPoint y: 177, distance: 41.7
click at [139, 177] on icon at bounding box center [67, 174] width 971 height 635
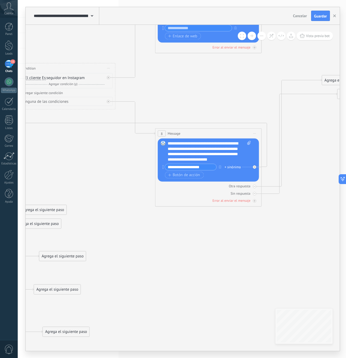
drag, startPoint x: 137, startPoint y: 196, endPoint x: 122, endPoint y: 186, distance: 17.1
click at [122, 186] on icon at bounding box center [40, 152] width 971 height 635
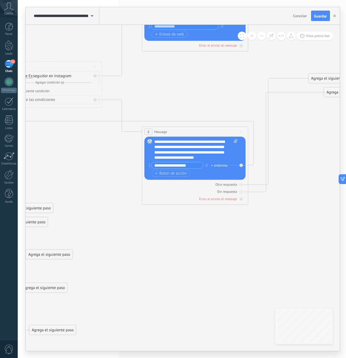
drag, startPoint x: 192, startPoint y: 218, endPoint x: 159, endPoint y: 218, distance: 33.3
click at [159, 218] on icon at bounding box center [27, 150] width 971 height 635
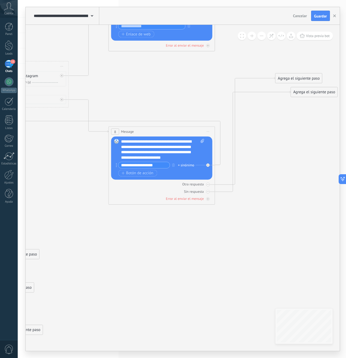
click at [141, 165] on input "**********" at bounding box center [143, 165] width 51 height 6
drag, startPoint x: 152, startPoint y: 165, endPoint x: 122, endPoint y: 167, distance: 29.8
click at [122, 167] on input "**********" at bounding box center [143, 165] width 51 height 6
type input "*******"
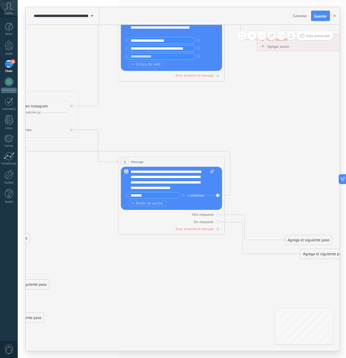
drag, startPoint x: 152, startPoint y: 103, endPoint x: 155, endPoint y: 128, distance: 25.0
click at [156, 126] on icon at bounding box center [3, 180] width 971 height 635
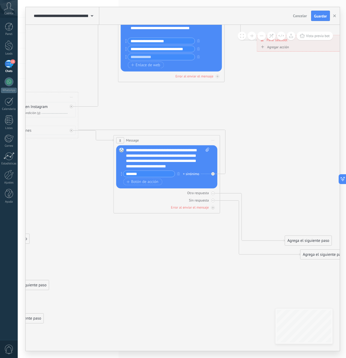
drag, startPoint x: 136, startPoint y: 162, endPoint x: 132, endPoint y: 140, distance: 22.2
click at [132, 140] on span "Message" at bounding box center [132, 140] width 13 height 5
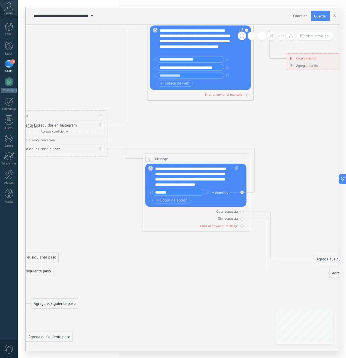
drag, startPoint x: 92, startPoint y: 191, endPoint x: 121, endPoint y: 209, distance: 34.1
click at [120, 209] on icon at bounding box center [32, 199] width 971 height 635
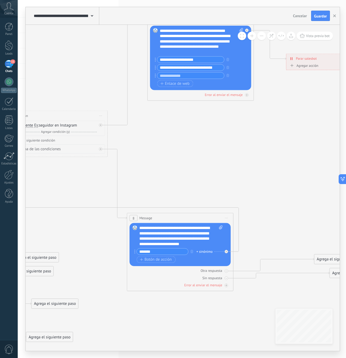
drag, startPoint x: 183, startPoint y: 159, endPoint x: 181, endPoint y: 199, distance: 39.3
click at [181, 213] on div "8 Message ******* (a): Todos los contactos - canales seleccionados Todos los co…" at bounding box center [180, 218] width 106 height 10
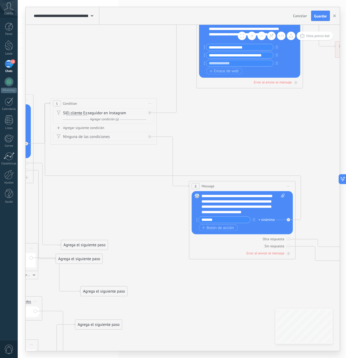
drag, startPoint x: 86, startPoint y: 205, endPoint x: 156, endPoint y: 185, distance: 73.5
click at [155, 185] on icon at bounding box center [81, 187] width 971 height 635
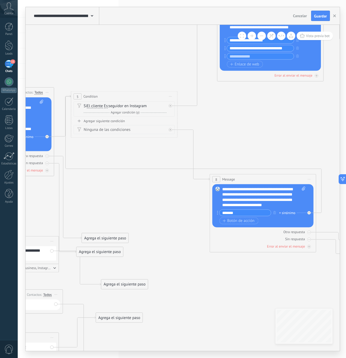
drag, startPoint x: 134, startPoint y: 219, endPoint x: 183, endPoint y: 204, distance: 50.9
click at [182, 204] on icon at bounding box center [102, 180] width 971 height 635
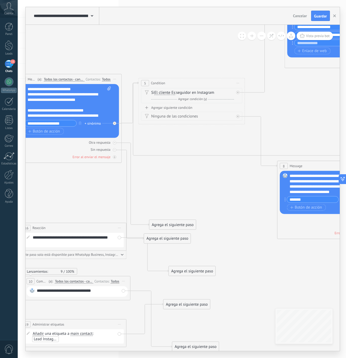
drag, startPoint x: 156, startPoint y: 184, endPoint x: 152, endPoint y: 192, distance: 8.6
click at [152, 191] on icon at bounding box center [170, 167] width 971 height 635
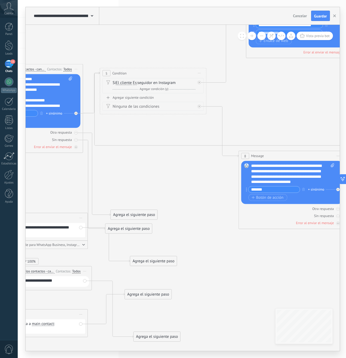
drag, startPoint x: 212, startPoint y: 194, endPoint x: 151, endPoint y: 189, distance: 61.0
click at [149, 189] on icon at bounding box center [131, 157] width 971 height 635
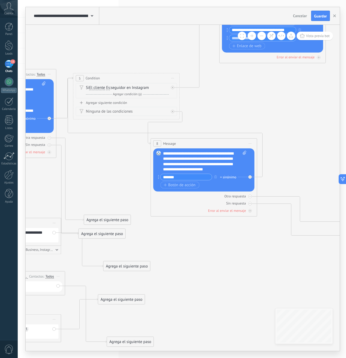
drag, startPoint x: 237, startPoint y: 161, endPoint x: 176, endPoint y: 144, distance: 63.5
click at [176, 144] on span "Message" at bounding box center [169, 143] width 13 height 5
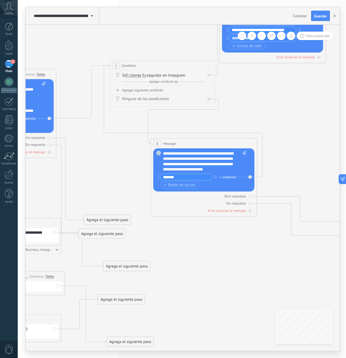
drag, startPoint x: 147, startPoint y: 80, endPoint x: 189, endPoint y: 66, distance: 44.3
click at [189, 66] on div "5 Condition ********* Iniciar vista previa aquí Cambiar nombre Duplicar [GEOGRA…" at bounding box center [163, 66] width 106 height 10
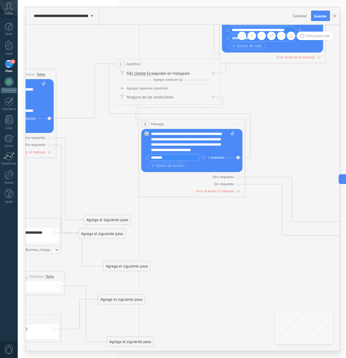
drag, startPoint x: 183, startPoint y: 138, endPoint x: 177, endPoint y: 124, distance: 15.0
click at [177, 124] on div "8 Message ******* (a): Todos los contactos - canales seleccionados Todos los co…" at bounding box center [192, 124] width 106 height 10
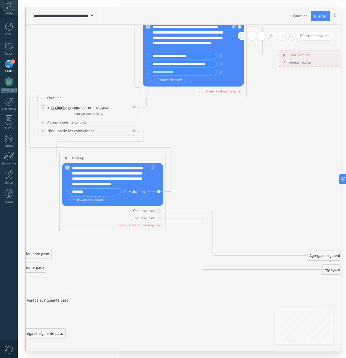
drag, startPoint x: 268, startPoint y: 92, endPoint x: 179, endPoint y: 138, distance: 99.3
click at [179, 138] on icon at bounding box center [25, 196] width 971 height 635
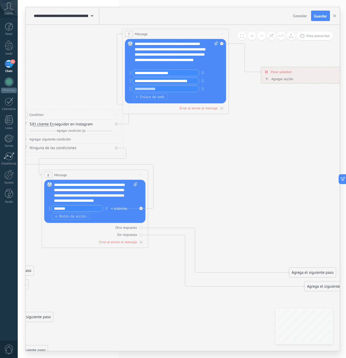
drag, startPoint x: 195, startPoint y: 133, endPoint x: 175, endPoint y: 171, distance: 42.8
click at [175, 171] on icon at bounding box center [7, 213] width 971 height 635
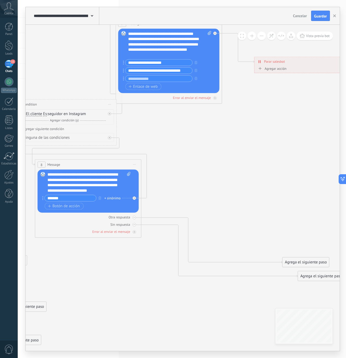
drag, startPoint x: 229, startPoint y: 182, endPoint x: 239, endPoint y: 135, distance: 48.0
click at [239, 135] on icon at bounding box center [1, 203] width 971 height 635
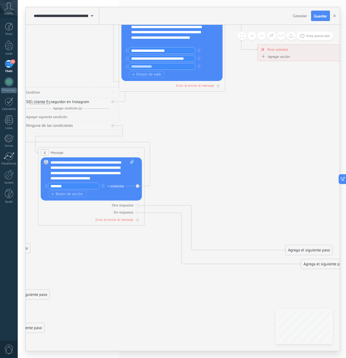
drag, startPoint x: 221, startPoint y: 165, endPoint x: 210, endPoint y: 131, distance: 35.3
click at [209, 131] on icon at bounding box center [4, 190] width 971 height 635
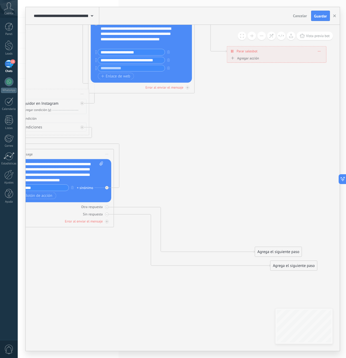
drag, startPoint x: 192, startPoint y: 143, endPoint x: 171, endPoint y: 173, distance: 36.4
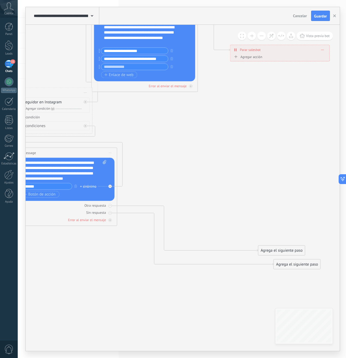
drag, startPoint x: 167, startPoint y: 169, endPoint x: 194, endPoint y: 154, distance: 30.9
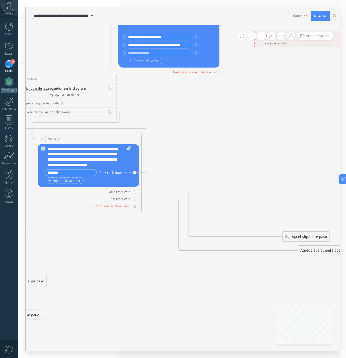
drag, startPoint x: 114, startPoint y: 231, endPoint x: 184, endPoint y: 180, distance: 86.7
click at [184, 180] on icon at bounding box center [1, 177] width 971 height 635
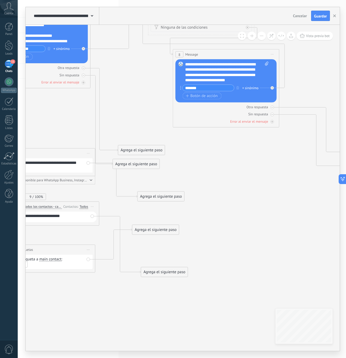
drag, startPoint x: 129, startPoint y: 217, endPoint x: 197, endPoint y: 183, distance: 75.5
click at [202, 181] on icon at bounding box center [138, 92] width 971 height 635
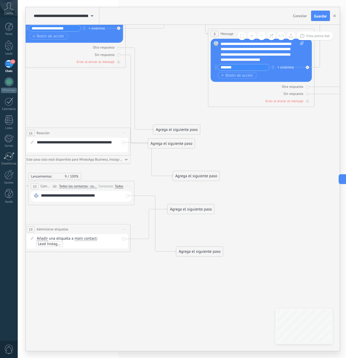
drag
click at [257, 152] on icon at bounding box center [174, 72] width 971 height 635
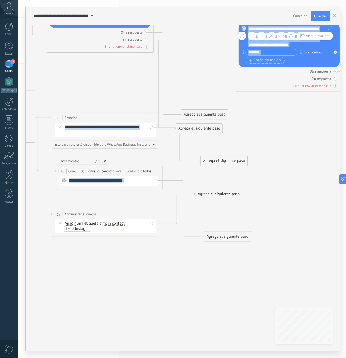
click at [216, 196] on icon at bounding box center [202, 57] width 971 height 635
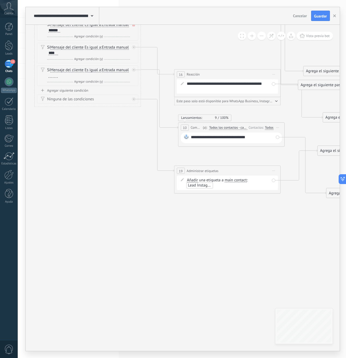
click at [262, 207] on icon at bounding box center [324, 13] width 971 height 635
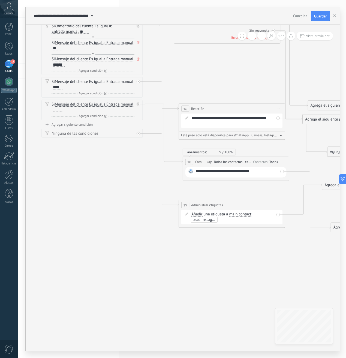
click at [167, 240] on icon at bounding box center [328, 47] width 971 height 635
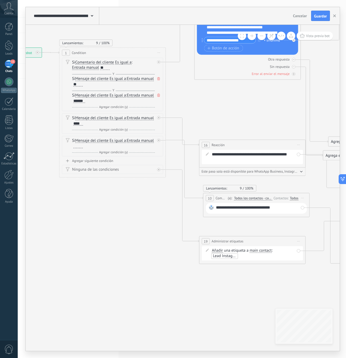
click at [217, 236] on icon at bounding box center [349, 84] width 971 height 635
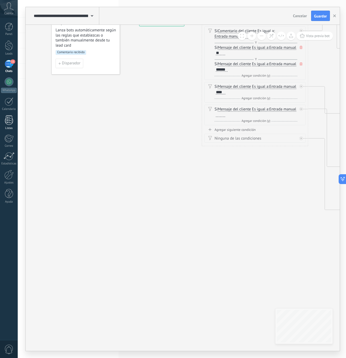
click at [9, 121] on body ".abccls-1,.abccls-2{fill-rule:evenodd}.abccls-2{fill:#fff} .abfcls-1{fill:none}…" at bounding box center [173, 179] width 346 height 358
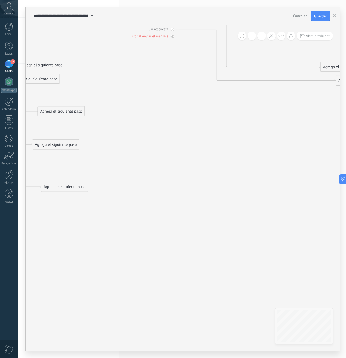
click at [78, 228] on icon at bounding box center [39, 7] width 971 height 635
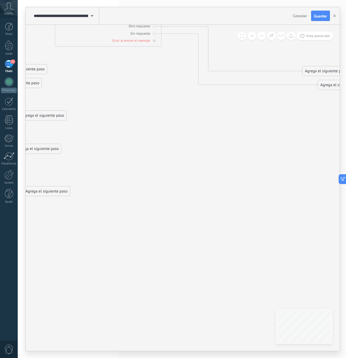
click at [127, 206] on icon at bounding box center [21, 11] width 971 height 635
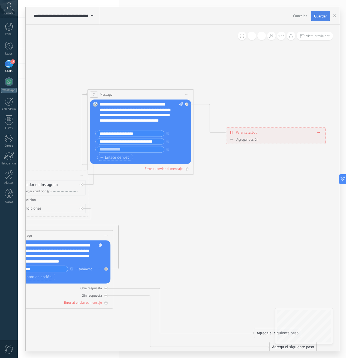
click at [324, 13] on button "Guardar" at bounding box center [320, 16] width 19 height 10
click at [331, 16] on button "button" at bounding box center [334, 16] width 8 height 10
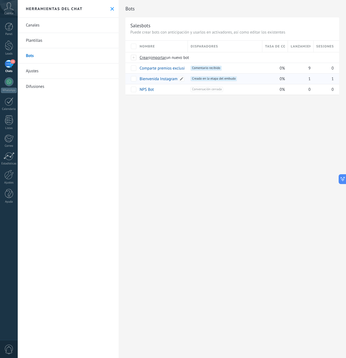
click at [159, 80] on link "Bienvenida Instagram" at bounding box center [159, 78] width 38 height 5
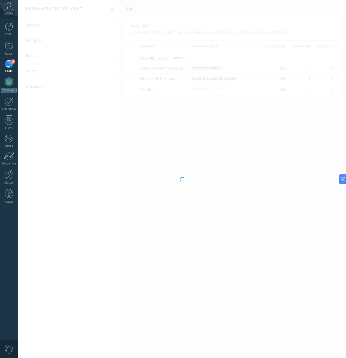
type input "**********"
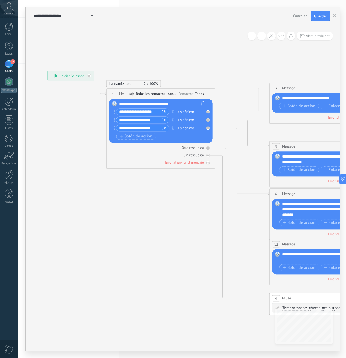
click at [171, 201] on icon at bounding box center [336, 209] width 850 height 551
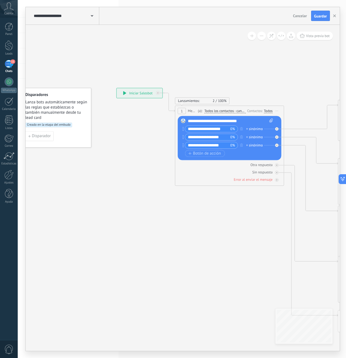
click at [221, 110] on span "Todos los contactos - canales seleccionados" at bounding box center [224, 111] width 41 height 4
click at [221, 110] on button "Todos los contactos - canales seleccionados" at bounding box center [235, 111] width 68 height 10
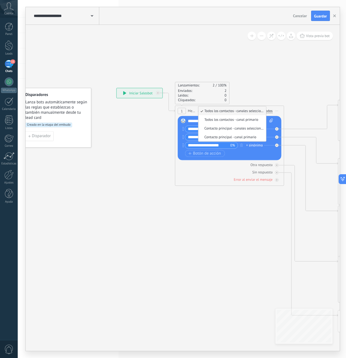
click at [221, 110] on span "Todos los contactos - canales seleccionados" at bounding box center [231, 110] width 66 height 5
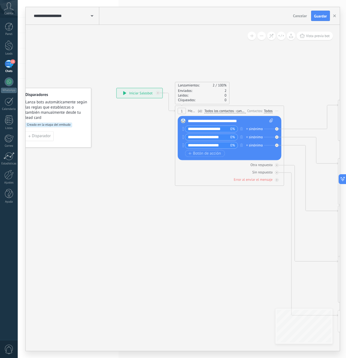
click at [217, 111] on span "Todos los contactos - canales seleccionados" at bounding box center [224, 111] width 41 height 4
click at [217, 111] on button "Todos los contactos - canales seleccionados" at bounding box center [235, 111] width 68 height 10
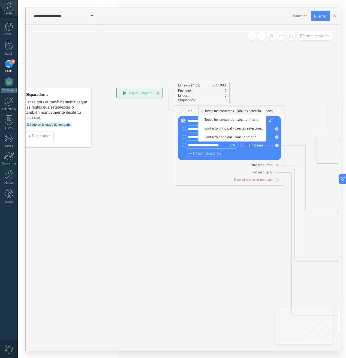
drag, startPoint x: 276, startPoint y: 78, endPoint x: 277, endPoint y: 81, distance: 3.6
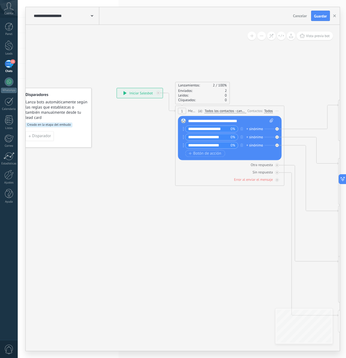
click at [140, 92] on div "**********" at bounding box center [140, 93] width 46 height 10
click at [140, 93] on div "**********" at bounding box center [140, 93] width 46 height 10
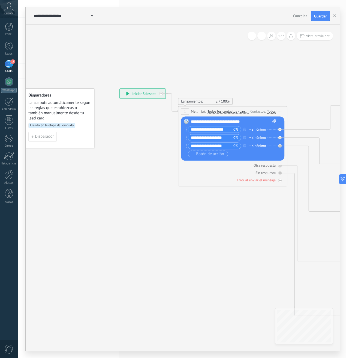
drag, startPoint x: 105, startPoint y: 170, endPoint x: 163, endPoint y: 167, distance: 57.6
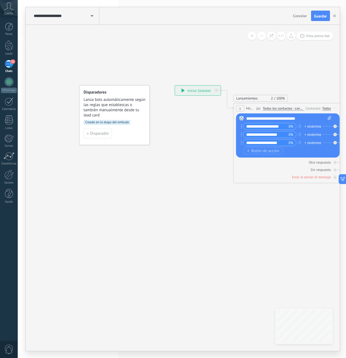
click at [105, 123] on span "Creado en la etapa del embudo" at bounding box center [107, 122] width 47 height 5
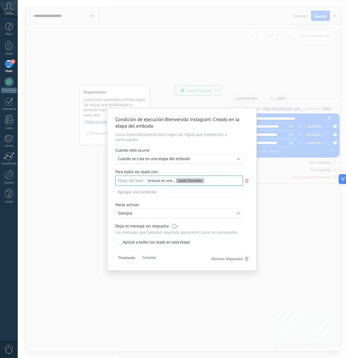
click at [245, 180] on use at bounding box center [246, 181] width 3 height 4
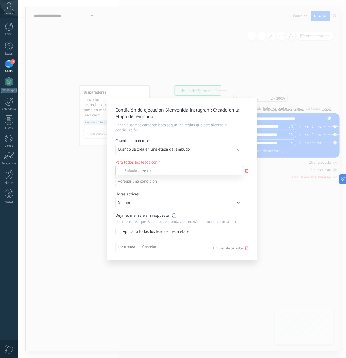
click at [169, 132] on div at bounding box center [182, 179] width 328 height 358
click at [166, 148] on span "Cuando se crea en una etapa del embudo" at bounding box center [154, 149] width 72 height 5
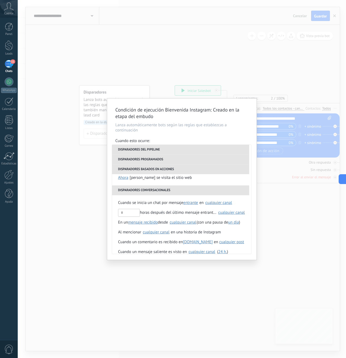
scroll to position [135, 0]
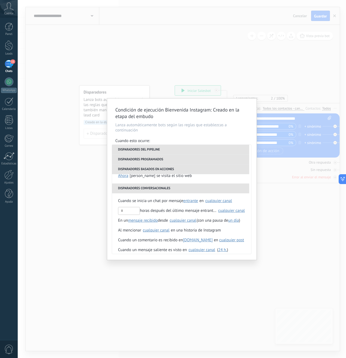
click at [174, 202] on span "Cuando se inicia un chat por mensaje" at bounding box center [150, 201] width 65 height 10
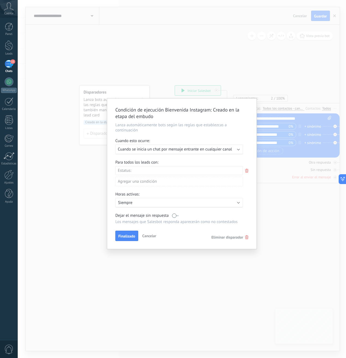
click at [0, 0] on div "Leads Entrantes Nueva consulta Cualificado Llamada agendada Propuesta en prepar…" at bounding box center [0, 0] width 0 height 0
click at [0, 0] on div "Leads Entrantes" at bounding box center [0, 0] width 0 height 0
click at [169, 161] on div at bounding box center [182, 179] width 328 height 358
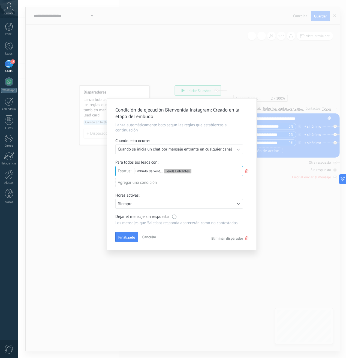
click at [142, 183] on div "Agregar una condición" at bounding box center [179, 183] width 128 height 10
click at [135, 215] on div "Fuente" at bounding box center [139, 213] width 43 height 8
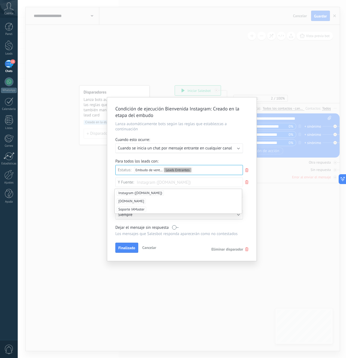
click at [138, 194] on span "Instagram ([DOMAIN_NAME])" at bounding box center [140, 192] width 47 height 5
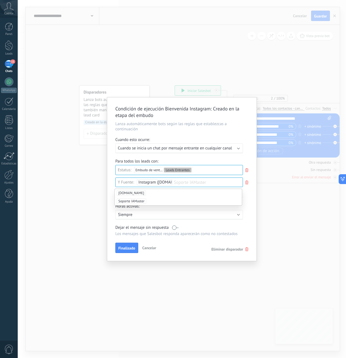
click at [179, 212] on p "Siempre" at bounding box center [165, 214] width 95 height 5
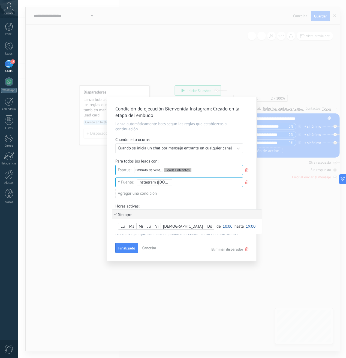
click at [168, 206] on div at bounding box center [181, 179] width 149 height 164
click at [158, 194] on div "Agregar una condición" at bounding box center [179, 194] width 128 height 10
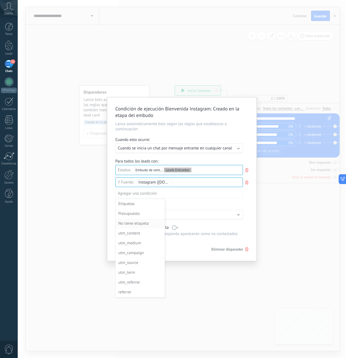
click at [141, 225] on div "No tiene etiqueta" at bounding box center [139, 224] width 43 height 8
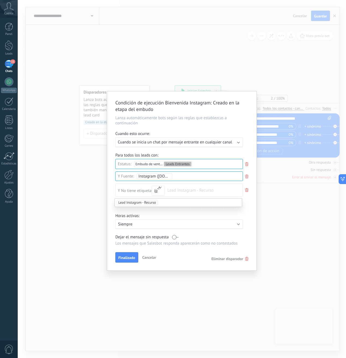
click at [132, 204] on span "Lead Instagram - Recurso" at bounding box center [137, 202] width 41 height 5
click at [161, 211] on div "Agregar una condición" at bounding box center [179, 205] width 128 height 14
click at [126, 258] on span "Finalizado" at bounding box center [126, 258] width 17 height 4
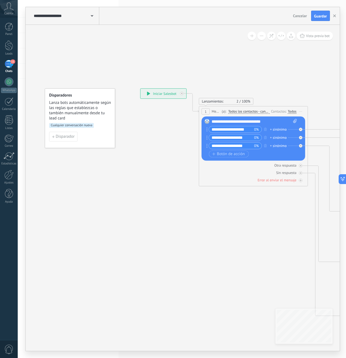
drag, startPoint x: 204, startPoint y: 203, endPoint x: 147, endPoint y: 205, distance: 57.3
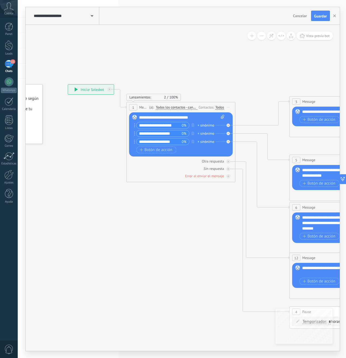
drag, startPoint x: 174, startPoint y: 215, endPoint x: 165, endPoint y: 213, distance: 9.5
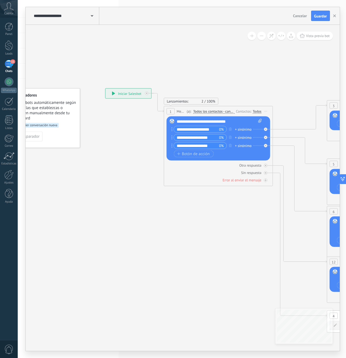
drag, startPoint x: 157, startPoint y: 212, endPoint x: 199, endPoint y: 216, distance: 42.1
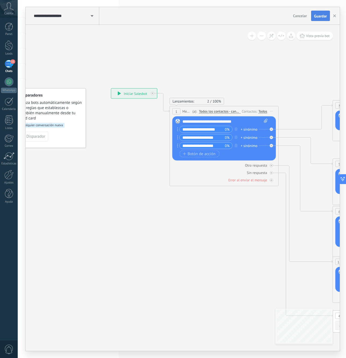
click at [324, 18] on span "Guardar" at bounding box center [320, 16] width 13 height 4
drag, startPoint x: 218, startPoint y: 77, endPoint x: 252, endPoint y: 78, distance: 34.6
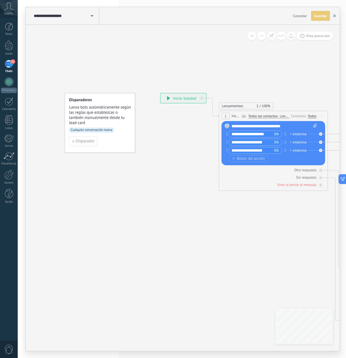
click at [335, 16] on icon "button" at bounding box center [334, 15] width 3 height 3
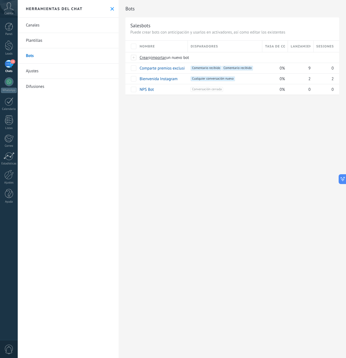
drag, startPoint x: 229, startPoint y: 142, endPoint x: 187, endPoint y: 146, distance: 42.7
click at [187, 146] on div "Bots Salesbots Puede crear bots con anticipación y usarlos en activadores, así …" at bounding box center [232, 179] width 227 height 358
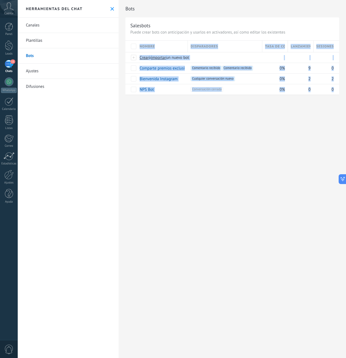
drag, startPoint x: 291, startPoint y: 120, endPoint x: 191, endPoint y: 158, distance: 106.7
click at [192, 157] on div "Bots Salesbots Puede crear bots con anticipación y usarlos en activadores, así …" at bounding box center [232, 179] width 227 height 358
drag, startPoint x: 250, startPoint y: 141, endPoint x: 207, endPoint y: 143, distance: 43.4
click at [207, 142] on div "Bots Salesbots Puede crear bots con anticipación y usarlos en activadores, así …" at bounding box center [232, 179] width 227 height 358
click at [254, 137] on div "Bots Salesbots Puede crear bots con anticipación y usarlos en activadores, así …" at bounding box center [232, 179] width 227 height 358
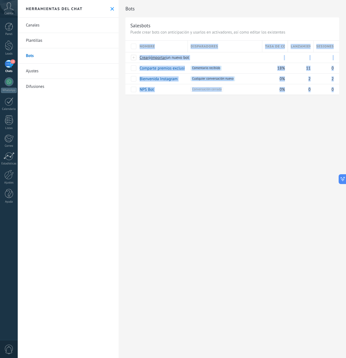
drag, startPoint x: 270, startPoint y: 123, endPoint x: 222, endPoint y: 125, distance: 48.0
click at [222, 125] on div "Bots Salesbots Puede crear bots con anticipación y usarlos en activadores, así …" at bounding box center [232, 179] width 227 height 358
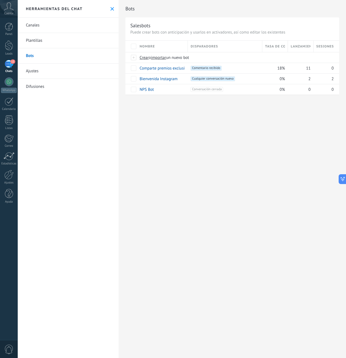
click at [259, 123] on div "Bots Salesbots Puede crear bots con anticipación y usarlos en activadores, así …" at bounding box center [232, 179] width 227 height 358
drag, startPoint x: 271, startPoint y: 123, endPoint x: 269, endPoint y: 115, distance: 8.1
click at [271, 123] on div "Bots Salesbots Puede crear bots con anticipación y usarlos en activadores, así …" at bounding box center [232, 179] width 227 height 358
click at [309, 67] on span "11" at bounding box center [308, 68] width 4 height 5
click at [244, 67] on div "+1 Comentario recibido +0" at bounding box center [225, 68] width 69 height 5
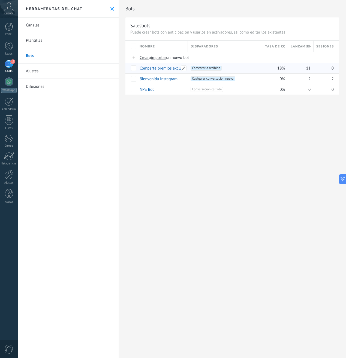
click at [164, 68] on link "Comparte premios exclusivos con los seguidores" at bounding box center [182, 68] width 84 height 5
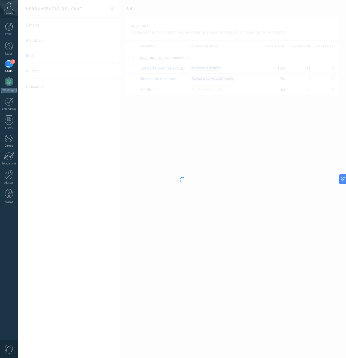
type input "**********"
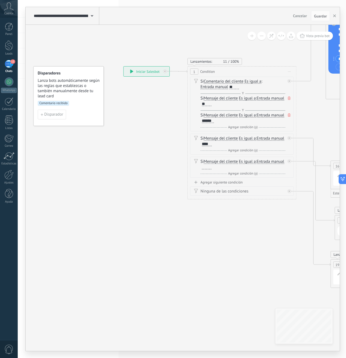
drag, startPoint x: 140, startPoint y: 193, endPoint x: 97, endPoint y: 195, distance: 43.4
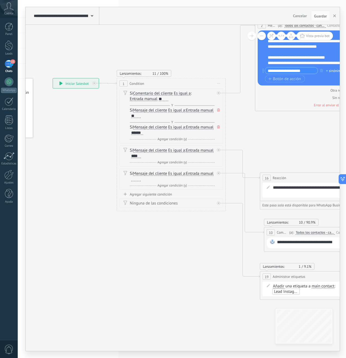
drag, startPoint x: 170, startPoint y: 227, endPoint x: 81, endPoint y: 247, distance: 91.1
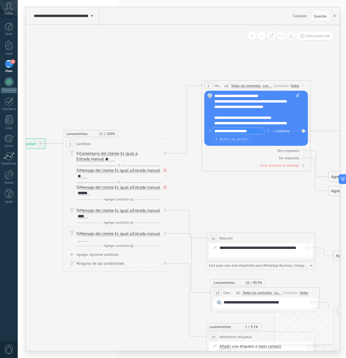
drag, startPoint x: 218, startPoint y: 155, endPoint x: 209, endPoint y: 192, distance: 38.3
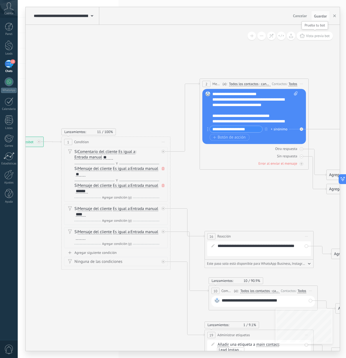
click at [310, 37] on span "Vista previa bot" at bounding box center [318, 36] width 24 height 5
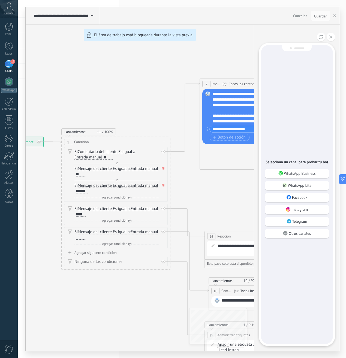
click at [293, 211] on p "Instagram" at bounding box center [299, 209] width 16 height 5
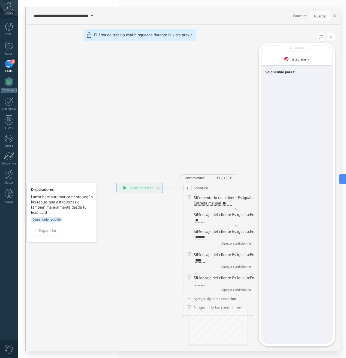
click at [279, 173] on div "Sólo visible para ti" at bounding box center [296, 195] width 71 height 298
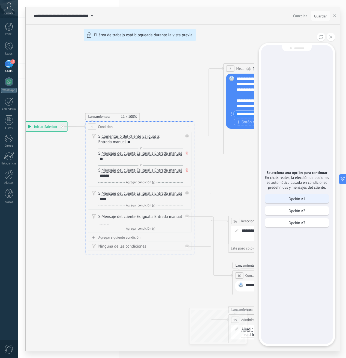
click at [298, 200] on p "Opción #1" at bounding box center [296, 198] width 17 height 5
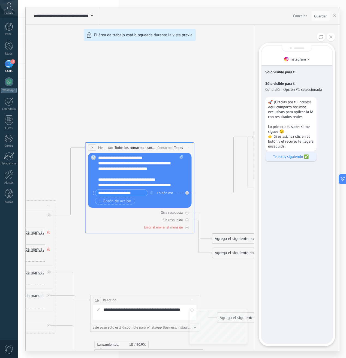
click at [285, 159] on p "Te estoy siguiendo ✅" at bounding box center [291, 156] width 46 height 5
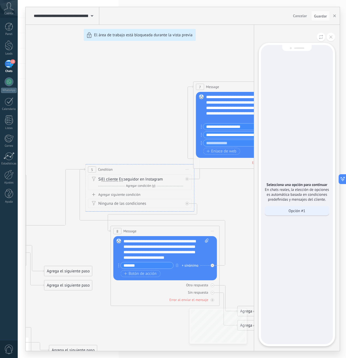
click at [293, 212] on p "Opción #1" at bounding box center [296, 210] width 17 height 5
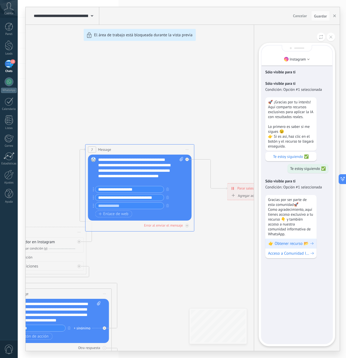
click at [288, 246] on span "👉 Obtener recurso 📂" at bounding box center [288, 243] width 40 height 5
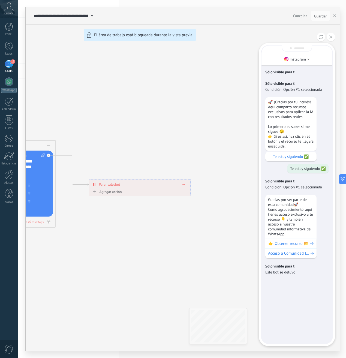
drag, startPoint x: 143, startPoint y: 155, endPoint x: 216, endPoint y: 134, distance: 75.6
click at [216, 134] on div "**********" at bounding box center [183, 179] width 314 height 344
drag, startPoint x: 175, startPoint y: 151, endPoint x: 211, endPoint y: 141, distance: 36.7
click at [207, 142] on div "**********" at bounding box center [183, 179] width 314 height 344
click at [131, 162] on div "**********" at bounding box center [183, 179] width 314 height 344
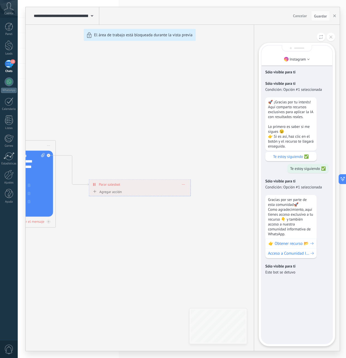
drag, startPoint x: 113, startPoint y: 157, endPoint x: 173, endPoint y: 146, distance: 61.3
click at [173, 146] on div "**********" at bounding box center [183, 179] width 314 height 344
drag, startPoint x: 120, startPoint y: 253, endPoint x: 152, endPoint y: 249, distance: 31.6
click at [151, 249] on div "**********" at bounding box center [183, 179] width 314 height 344
click at [133, 249] on div "**********" at bounding box center [183, 179] width 314 height 344
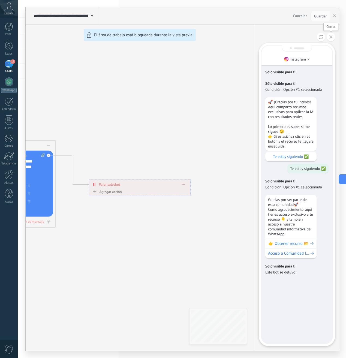
click at [333, 39] on button at bounding box center [331, 37] width 8 height 8
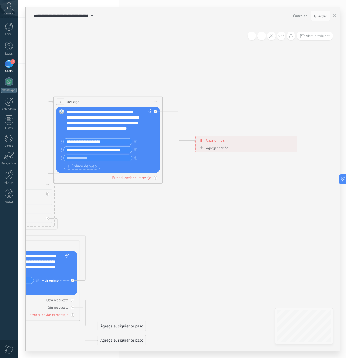
drag, startPoint x: 177, startPoint y: 195, endPoint x: 227, endPoint y: 175, distance: 53.5
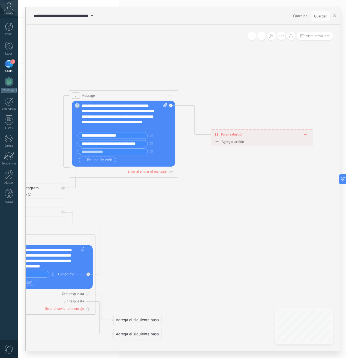
drag, startPoint x: 249, startPoint y: 205, endPoint x: 269, endPoint y: 208, distance: 20.7
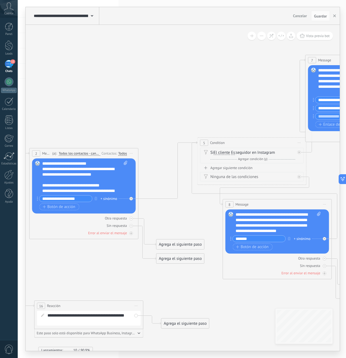
drag, startPoint x: 76, startPoint y: 162, endPoint x: 179, endPoint y: 134, distance: 107.2
click at [179, 134] on icon at bounding box center [188, 241] width 995 height 645
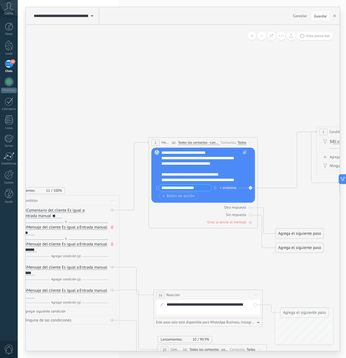
drag, startPoint x: 164, startPoint y: 137, endPoint x: 248, endPoint y: 130, distance: 84.0
click at [248, 130] on icon at bounding box center [307, 230] width 995 height 645
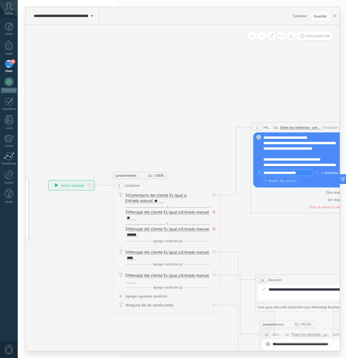
drag, startPoint x: 136, startPoint y: 137, endPoint x: 237, endPoint y: 121, distance: 102.9
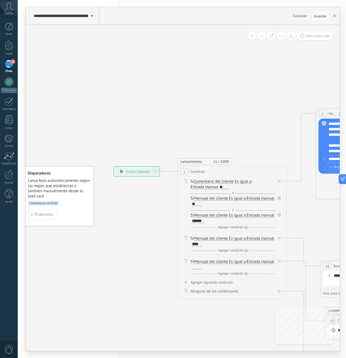
drag, startPoint x: 190, startPoint y: 126, endPoint x: 203, endPoint y: 123, distance: 13.1
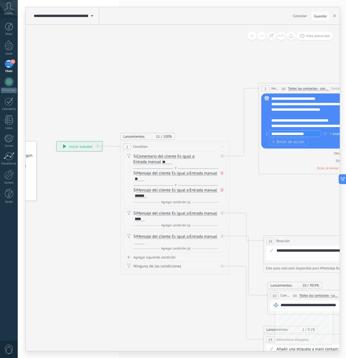
drag, startPoint x: 190, startPoint y: 131, endPoint x: 123, endPoint y: 109, distance: 69.6
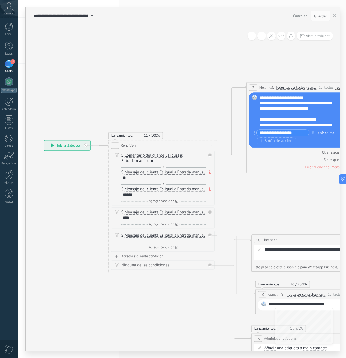
drag, startPoint x: 198, startPoint y: 113, endPoint x: 153, endPoint y: 126, distance: 47.5
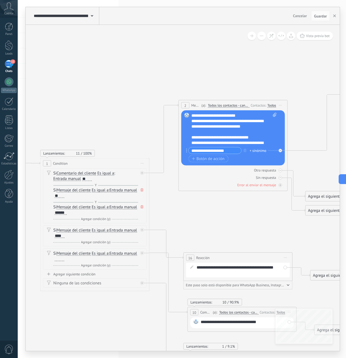
drag, startPoint x: 212, startPoint y: 207, endPoint x: 178, endPoint y: 216, distance: 35.1
click at [178, 216] on icon at bounding box center [337, 193] width 995 height 645
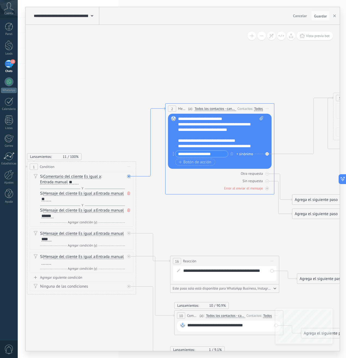
click at [138, 176] on icon at bounding box center [150, 141] width 29 height 69
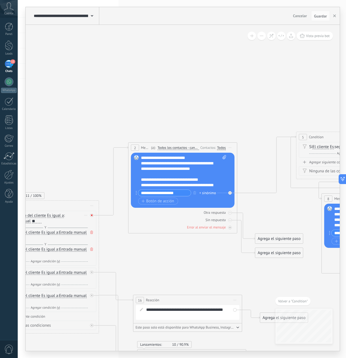
click at [92, 214] on div at bounding box center [92, 215] width 4 height 4
drag, startPoint x: 192, startPoint y: 134, endPoint x: 223, endPoint y: 104, distance: 43.0
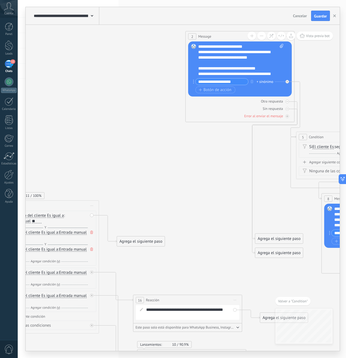
drag, startPoint x: 192, startPoint y: 140, endPoint x: 213, endPoint y: 46, distance: 96.5
click at [213, 41] on div "2 Message ******* (a): Todos los contactos - canales seleccionados Todos los co…" at bounding box center [240, 36] width 108 height 10
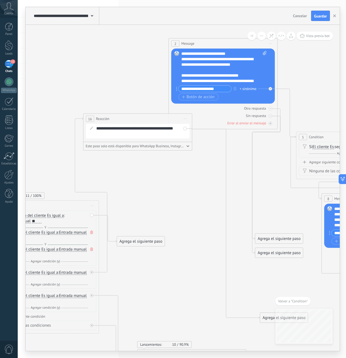
drag, startPoint x: 154, startPoint y: 302, endPoint x: 104, endPoint y: 121, distance: 187.7
click at [104, 121] on span "Reacción" at bounding box center [102, 118] width 13 height 5
click at [137, 238] on div "Agrega el siguiente paso" at bounding box center [141, 241] width 48 height 9
drag, startPoint x: 140, startPoint y: 238, endPoint x: 117, endPoint y: 125, distance: 115.1
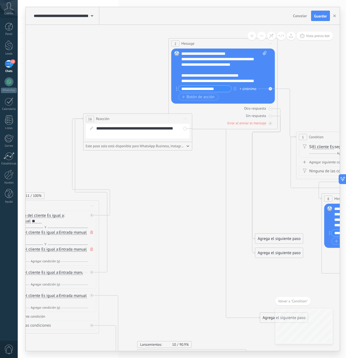
click at [93, 271] on div at bounding box center [93, 270] width 6 height 7
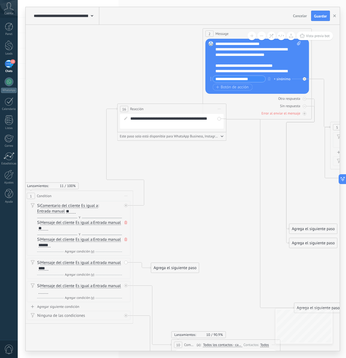
drag, startPoint x: 132, startPoint y: 234, endPoint x: 163, endPoint y: 225, distance: 32.0
click at [163, 225] on icon at bounding box center [321, 220] width 995 height 656
click at [110, 267] on div "Si Mensaje del cliente Mensaje del cliente Emoción de la conversación Comentari…" at bounding box center [79, 265] width 85 height 11
click at [88, 267] on div "Si Mensaje del cliente Mensaje del cliente Emoción de la conversación Comentari…" at bounding box center [79, 265] width 85 height 11
click at [104, 265] on div "Si Mensaje del cliente Mensaje del cliente Emoción de la conversación Comentari…" at bounding box center [79, 265] width 85 height 11
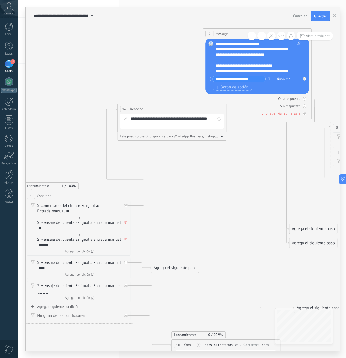
click at [93, 289] on div "Si Mensaje del cliente Mensaje del cliente Emoción de la conversación Comentari…" at bounding box center [79, 288] width 85 height 11
click at [126, 206] on icon at bounding box center [126, 205] width 2 height 2
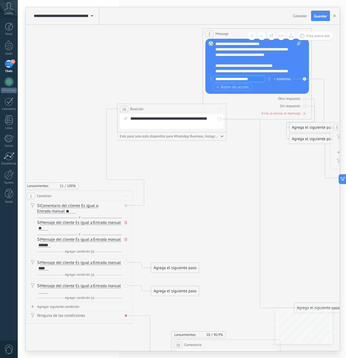
click at [125, 315] on icon at bounding box center [126, 316] width 2 height 2
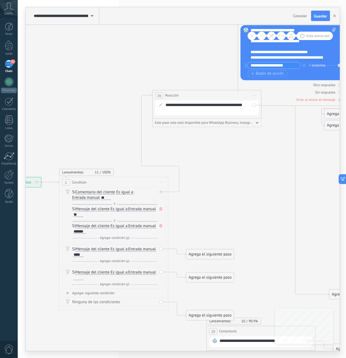
drag, startPoint x: 183, startPoint y: 245, endPoint x: 218, endPoint y: 231, distance: 37.3
click at [118, 252] on div "Si Mensaje del cliente Mensaje del cliente Emoción de la conversación Comentari…" at bounding box center [115, 251] width 85 height 11
click at [68, 252] on div "Si Mensaje del cliente Mensaje del cliente Emoción de la conversación Comentari…" at bounding box center [114, 254] width 104 height 21
click at [68, 249] on icon at bounding box center [68, 248] width 4 height 5
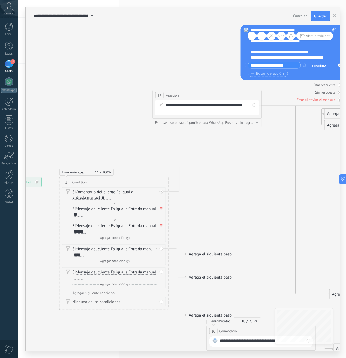
click at [128, 251] on span "Entrada manual" at bounding box center [142, 249] width 28 height 4
click at [126, 254] on button "Entrada manual" at bounding box center [160, 249] width 68 height 10
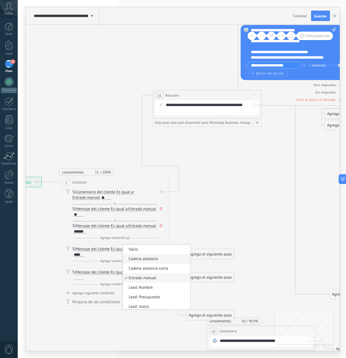
scroll to position [2, 0]
click at [122, 250] on span "Vacío" at bounding box center [155, 247] width 66 height 5
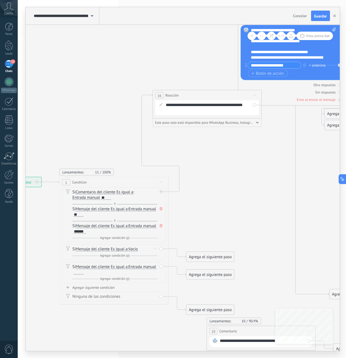
click at [69, 251] on div "Si Mensaje del cliente Mensaje del cliente Emoción de la conversación Comentari…" at bounding box center [114, 252] width 104 height 16
click at [69, 249] on icon at bounding box center [68, 248] width 4 height 5
click at [72, 249] on span at bounding box center [67, 248] width 9 height 4
click at [69, 249] on icon at bounding box center [68, 248] width 4 height 5
click at [92, 250] on span "Mensaje del cliente" at bounding box center [93, 249] width 34 height 4
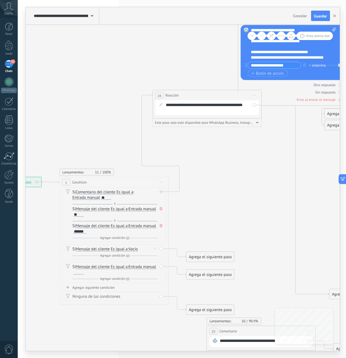
click at [92, 250] on button "Mensaje del cliente" at bounding box center [107, 249] width 68 height 10
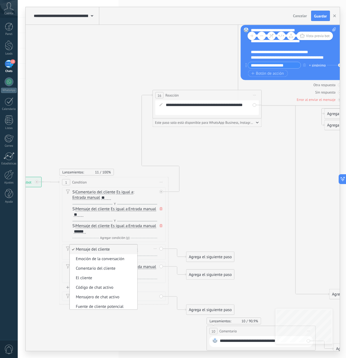
click at [150, 247] on div "Si Mensaje del cliente Mensaje del cliente Emoción de la conversación Comentari…" at bounding box center [115, 248] width 85 height 5
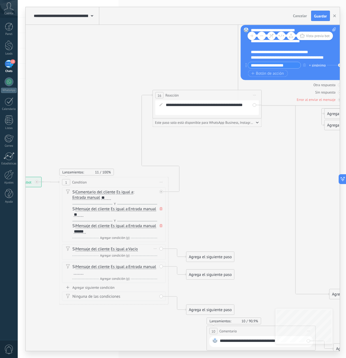
click at [119, 250] on span "Es igual a" at bounding box center [119, 249] width 17 height 4
click at [119, 250] on button "Es igual a" at bounding box center [142, 249] width 68 height 10
click at [119, 271] on span "Contiene" at bounding box center [138, 268] width 66 height 5
click at [87, 248] on span "Mensaje del cliente" at bounding box center [93, 249] width 34 height 4
click at [87, 248] on button "Mensaje del cliente" at bounding box center [107, 249] width 68 height 10
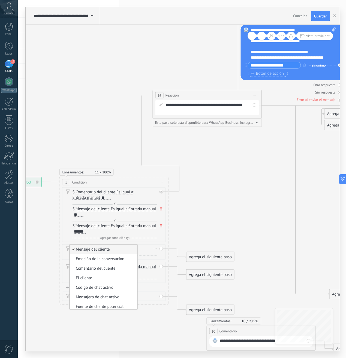
drag, startPoint x: 66, startPoint y: 251, endPoint x: 71, endPoint y: 251, distance: 5.5
click at [66, 251] on div "Si Mensaje del cliente Mensaje del cliente Emoción de la conversación Comentari…" at bounding box center [114, 252] width 104 height 16
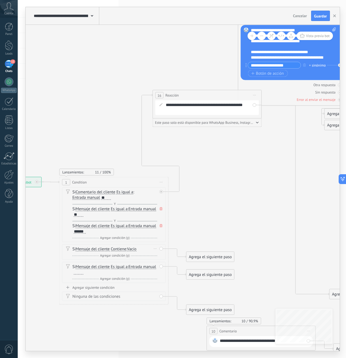
click at [71, 251] on div "Si Mensaje del cliente Mensaje del cliente Emoción de la conversación Comentari…" at bounding box center [114, 252] width 104 height 16
click at [70, 250] on icon at bounding box center [68, 248] width 4 height 5
click at [68, 267] on icon at bounding box center [68, 266] width 4 height 5
click at [69, 265] on icon at bounding box center [68, 266] width 4 height 5
click at [88, 268] on span "Mensaje del cliente" at bounding box center [93, 267] width 34 height 4
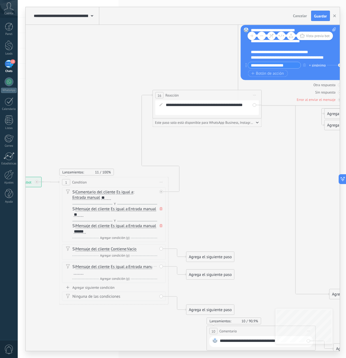
click at [88, 268] on button "Mensaje del cliente" at bounding box center [107, 267] width 68 height 10
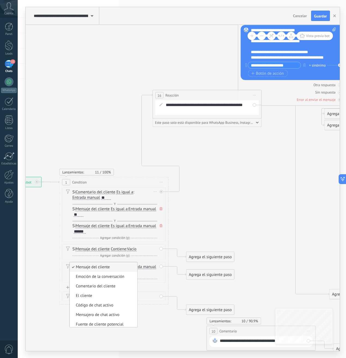
click at [150, 235] on div "Y Agregar condición (y)" at bounding box center [115, 237] width 85 height 5
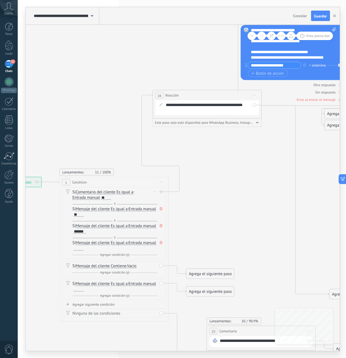
click at [160, 242] on icon at bounding box center [161, 242] width 3 height 3
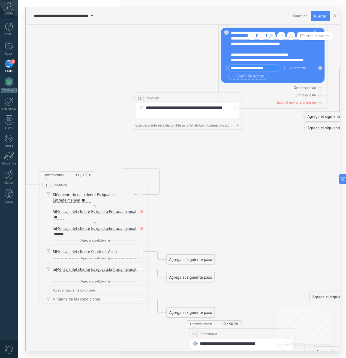
drag, startPoint x: 204, startPoint y: 208, endPoint x: 182, endPoint y: 208, distance: 22.1
click at [185, 210] on icon at bounding box center [336, 209] width 995 height 656
drag, startPoint x: 223, startPoint y: 230, endPoint x: 212, endPoint y: 210, distance: 23.1
click at [215, 229] on icon at bounding box center [335, 209] width 995 height 656
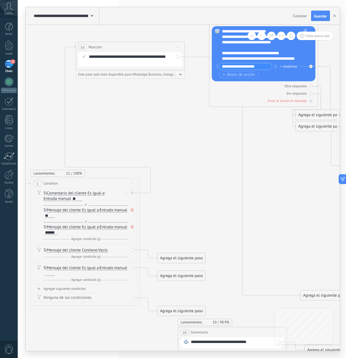
drag, startPoint x: 150, startPoint y: 97, endPoint x: 101, endPoint y: 48, distance: 69.0
click at [101, 48] on div "16 Reacción ******** Iniciar vista previa aquí Cambiar nombre Duplicar [GEOGRAP…" at bounding box center [130, 47] width 108 height 10
click at [98, 49] on span "Reacción" at bounding box center [94, 46] width 13 height 5
click at [99, 58] on div "**********" at bounding box center [133, 59] width 90 height 11
click at [83, 56] on icon at bounding box center [83, 56] width 3 height 3
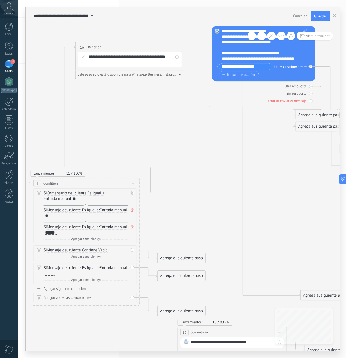
click at [83, 57] on icon at bounding box center [83, 56] width 3 height 3
click at [120, 66] on div "**********" at bounding box center [130, 59] width 104 height 15
click at [127, 74] on span "Este paso solo está disponible para WhatsApp Business, Instagram y Telegram" at bounding box center [127, 74] width 99 height 4
click at [177, 137] on icon at bounding box center [327, 208] width 995 height 656
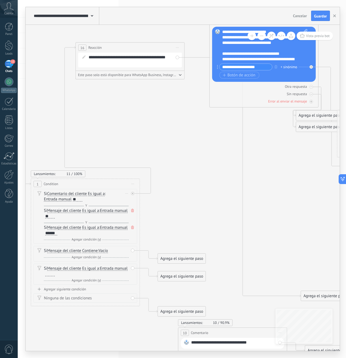
drag, startPoint x: 213, startPoint y: 334, endPoint x: 142, endPoint y: 128, distance: 217.9
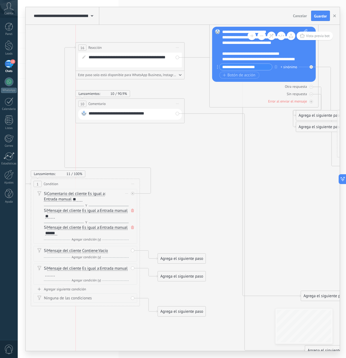
drag, startPoint x: 204, startPoint y: 333, endPoint x: 110, endPoint y: 107, distance: 243.9
click at [104, 105] on span "Comentario" at bounding box center [96, 103] width 17 height 5
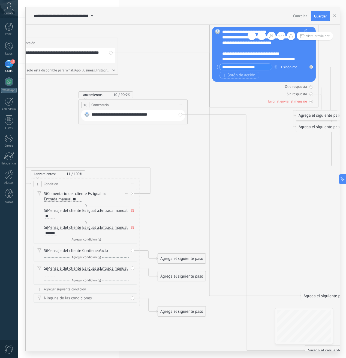
drag, startPoint x: 129, startPoint y: 50, endPoint x: 69, endPoint y: 49, distance: 60.2
click at [68, 48] on div "16 Reacción ******** Iniciar vista previa aquí Cambiar nombre Duplicar [GEOGRAP…" at bounding box center [63, 43] width 108 height 10
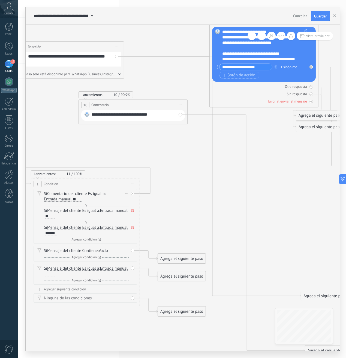
click at [118, 56] on div "**********" at bounding box center [70, 59] width 104 height 15
click at [118, 57] on div "**********" at bounding box center [70, 59] width 104 height 15
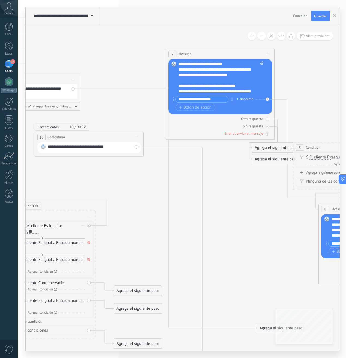
drag, startPoint x: 166, startPoint y: 156, endPoint x: 125, endPoint y: 181, distance: 48.1
click at [123, 184] on icon at bounding box center [284, 240] width 995 height 656
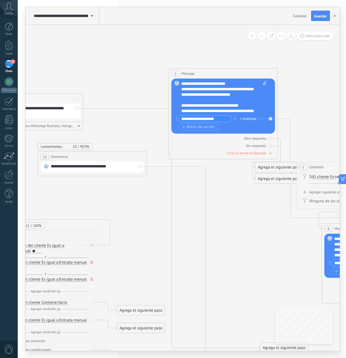
drag, startPoint x: 131, startPoint y: 200, endPoint x: 134, endPoint y: 197, distance: 4.4
click at [132, 201] on icon at bounding box center [287, 260] width 995 height 656
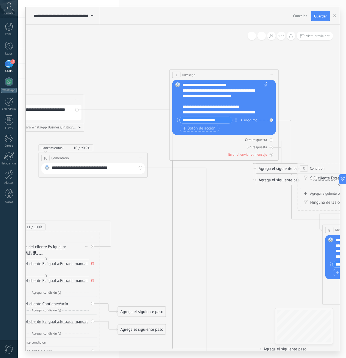
click at [77, 110] on div "**********" at bounding box center [30, 112] width 104 height 15
click at [92, 111] on icon at bounding box center [172, 230] width 177 height 240
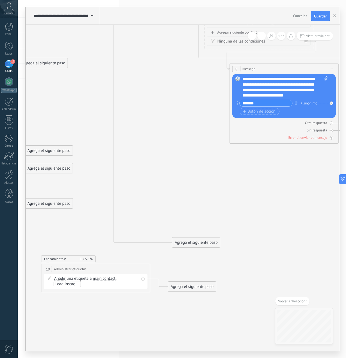
drag, startPoint x: 172, startPoint y: 188, endPoint x: 43, endPoint y: 69, distance: 174.8
click at [43, 68] on div "Agrega el siguiente paso" at bounding box center [44, 63] width 48 height 9
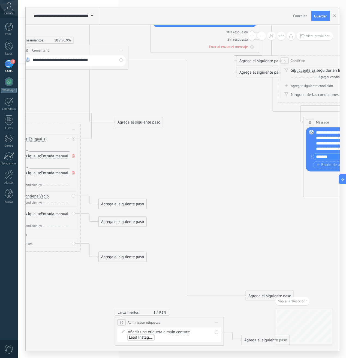
drag, startPoint x: 114, startPoint y: 117, endPoint x: 150, endPoint y: 166, distance: 60.9
click at [155, 173] on icon at bounding box center [268, 154] width 995 height 656
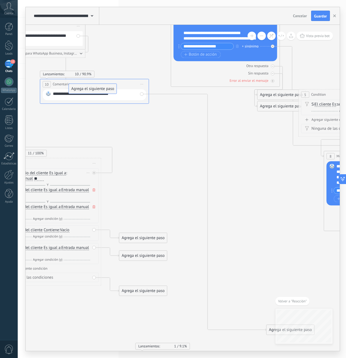
drag, startPoint x: 143, startPoint y: 155, endPoint x: 76, endPoint y: 86, distance: 96.6
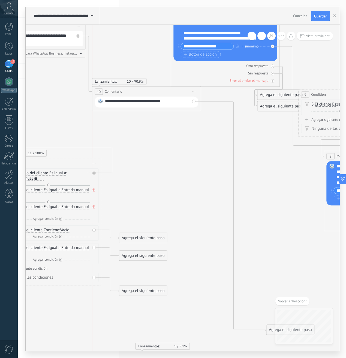
drag, startPoint x: 79, startPoint y: 89, endPoint x: 131, endPoint y: 97, distance: 52.9
click at [131, 96] on div "**********" at bounding box center [146, 91] width 108 height 10
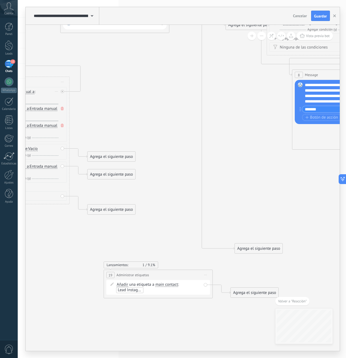
drag, startPoint x: 196, startPoint y: 241, endPoint x: 164, endPoint y: 159, distance: 87.7
click at [164, 159] on icon at bounding box center [257, 106] width 995 height 656
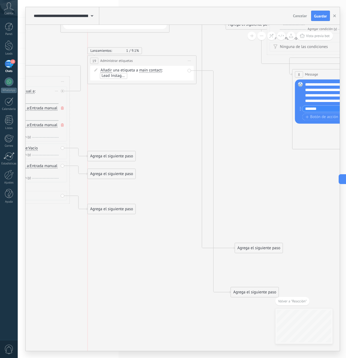
drag, startPoint x: 156, startPoint y: 275, endPoint x: 140, endPoint y: 58, distance: 218.1
click at [140, 59] on div "**********" at bounding box center [142, 61] width 108 height 10
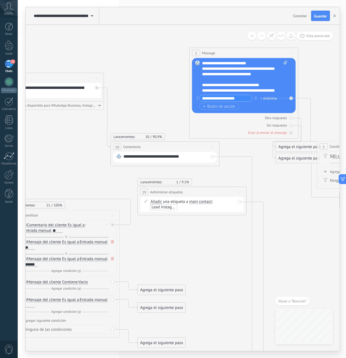
drag, startPoint x: 160, startPoint y: 126, endPoint x: 196, endPoint y: 246, distance: 124.8
click at [196, 246] on icon at bounding box center [307, 239] width 995 height 656
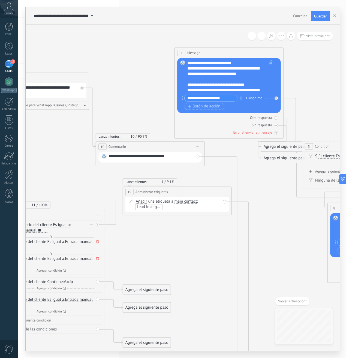
drag, startPoint x: 157, startPoint y: 142, endPoint x: 136, endPoint y: 138, distance: 21.9
click at [136, 138] on icon at bounding box center [293, 239] width 995 height 656
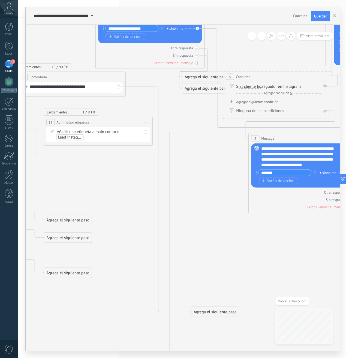
drag, startPoint x: 246, startPoint y: 228, endPoint x: 174, endPoint y: 163, distance: 97.5
click at [173, 160] on icon at bounding box center [214, 170] width 995 height 656
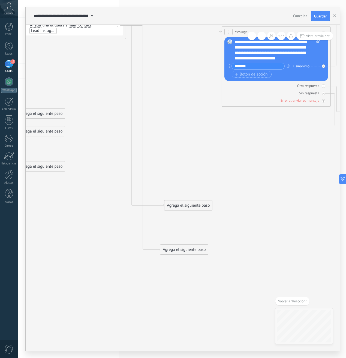
drag, startPoint x: 203, startPoint y: 317, endPoint x: 200, endPoint y: 224, distance: 93.3
click at [199, 223] on icon at bounding box center [187, 63] width 995 height 656
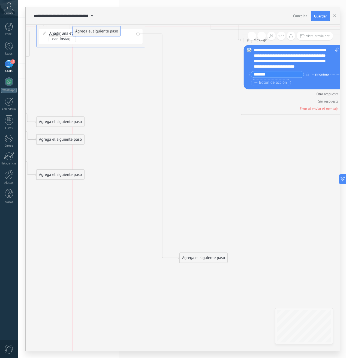
drag, startPoint x: 201, startPoint y: 215, endPoint x: 89, endPoint y: 33, distance: 214.1
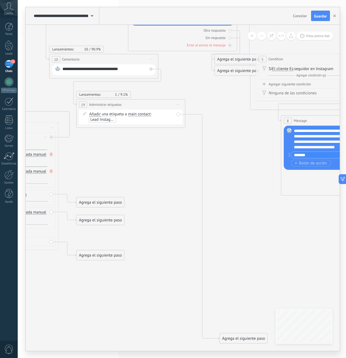
drag, startPoint x: 110, startPoint y: 87, endPoint x: 176, endPoint y: 210, distance: 139.5
click at [176, 210] on icon at bounding box center [246, 152] width 995 height 656
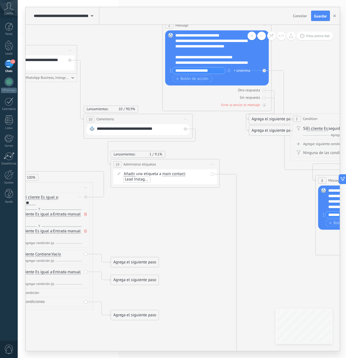
drag, startPoint x: 44, startPoint y: 131, endPoint x: 46, endPoint y: 130, distance: 2.7
click at [45, 131] on icon at bounding box center [281, 212] width 995 height 656
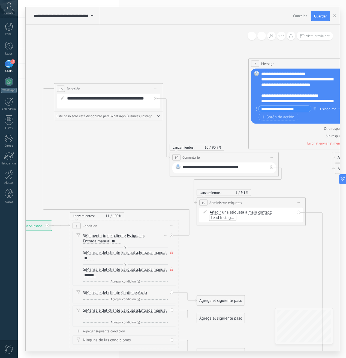
drag, startPoint x: 53, startPoint y: 128, endPoint x: 140, endPoint y: 167, distance: 95.1
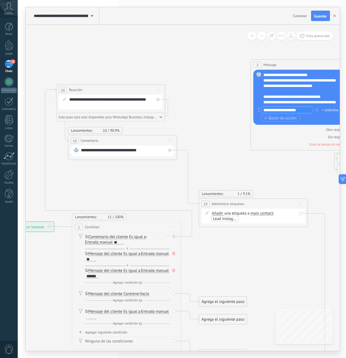
drag, startPoint x: 196, startPoint y: 158, endPoint x: 107, endPoint y: 149, distance: 89.0
click at [92, 140] on span "Comentario" at bounding box center [89, 140] width 17 height 5
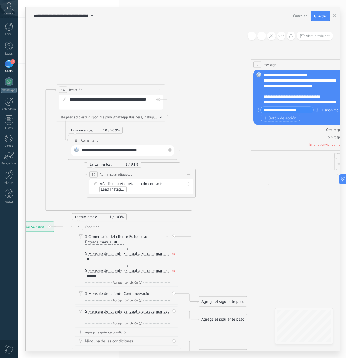
drag, startPoint x: 244, startPoint y: 202, endPoint x: 138, endPoint y: 176, distance: 109.6
click at [133, 174] on div "**********" at bounding box center [141, 174] width 108 height 10
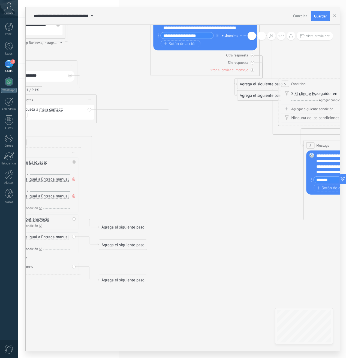
drag, startPoint x: 289, startPoint y: 220, endPoint x: 186, endPoint y: 148, distance: 125.8
click at [184, 145] on icon at bounding box center [269, 177] width 995 height 656
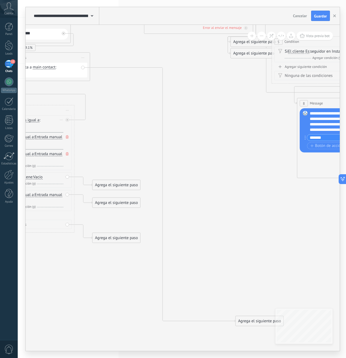
drag, startPoint x: 217, startPoint y: 226, endPoint x: 212, endPoint y: 186, distance: 41.2
click at [212, 186] on icon at bounding box center [262, 134] width 995 height 656
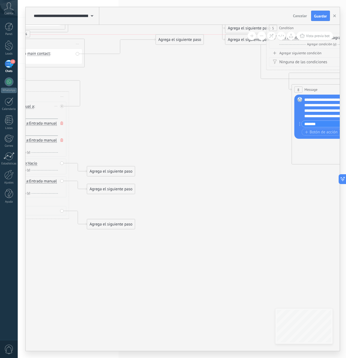
drag, startPoint x: 245, startPoint y: 309, endPoint x: 166, endPoint y: 41, distance: 279.3
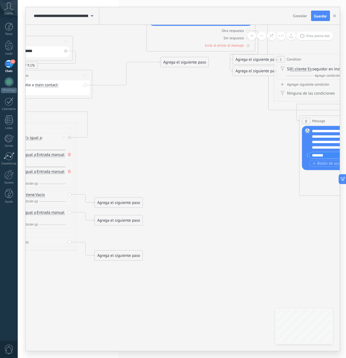
drag, startPoint x: 165, startPoint y: 64, endPoint x: 169, endPoint y: 200, distance: 136.3
click at [169, 193] on icon at bounding box center [264, 110] width 995 height 573
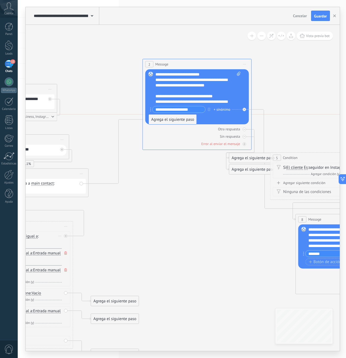
drag, startPoint x: 176, startPoint y: 161, endPoint x: 167, endPoint y: 105, distance: 56.7
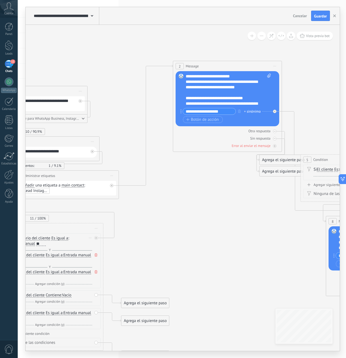
drag
click at [198, 150] on icon at bounding box center [291, 211] width 995 height 573
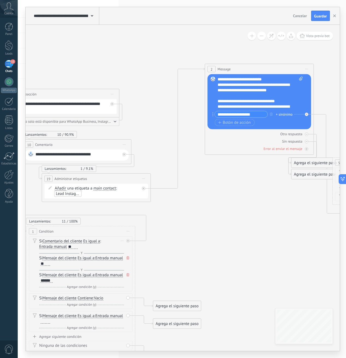
click at [237, 190] on icon at bounding box center [323, 213] width 995 height 573
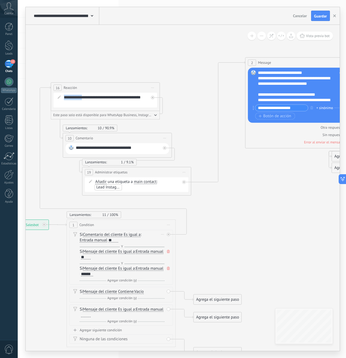
click at [89, 84] on div "**********" at bounding box center [105, 96] width 109 height 29
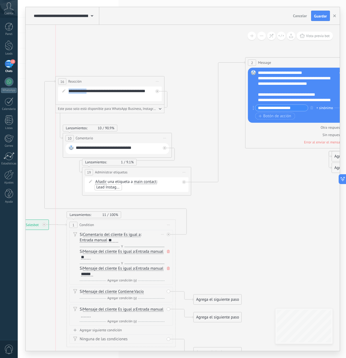
click at [89, 76] on div "16 Reacción ******** Iniciar vista previa aquí Cambiar nombre Duplicar [GEOGRAP…" at bounding box center [110, 81] width 108 height 10
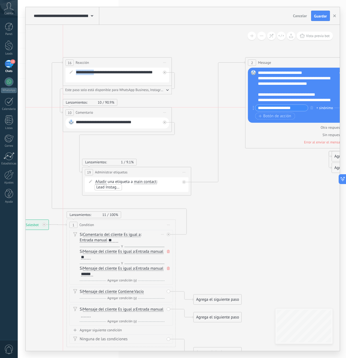
click at [86, 110] on span "Comentario" at bounding box center [83, 112] width 17 height 5
click at [92, 113] on span "Comentario" at bounding box center [83, 112] width 17 height 5
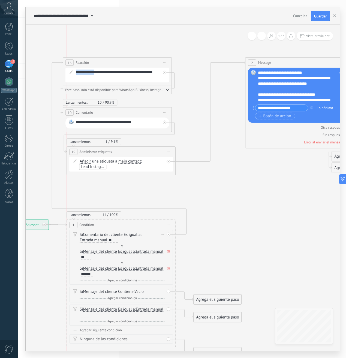
click at [85, 151] on span "Administrar etiquetas" at bounding box center [95, 151] width 32 height 5
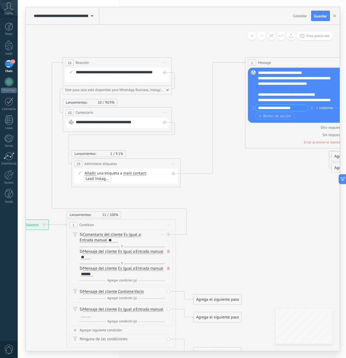
click at [110, 165] on span "Administrar etiquetas" at bounding box center [100, 163] width 32 height 5
click at [100, 163] on span "Administrar etiquetas" at bounding box center [91, 163] width 32 height 5
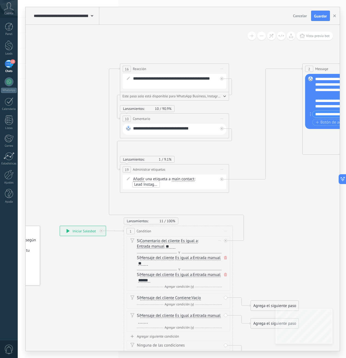
click at [153, 71] on div "16 Reacción ******** Iniciar vista previa aquí Cambiar nombre Duplicar [GEOGRAP…" at bounding box center [174, 69] width 108 height 10
click at [131, 67] on div "16" at bounding box center [127, 69] width 8 height 6
click at [130, 80] on div "**********" at bounding box center [175, 81] width 104 height 15
click at [129, 80] on icon at bounding box center [128, 77] width 3 height 3
click at [129, 79] on icon at bounding box center [128, 77] width 3 height 3
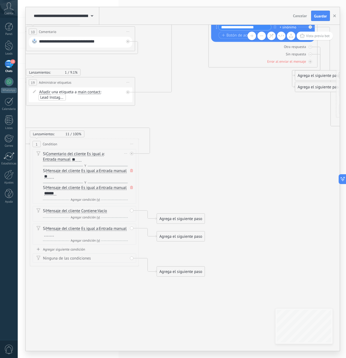
click at [178, 123] on icon at bounding box center [326, 126] width 995 height 573
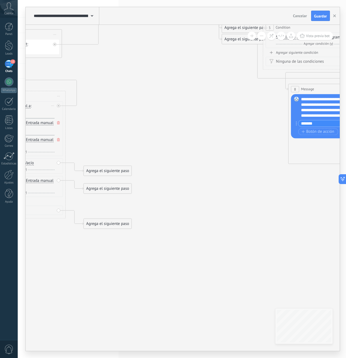
click at [231, 218] on icon at bounding box center [253, 78] width 995 height 573
click at [101, 169] on div "Agrega el siguiente paso" at bounding box center [107, 170] width 48 height 9
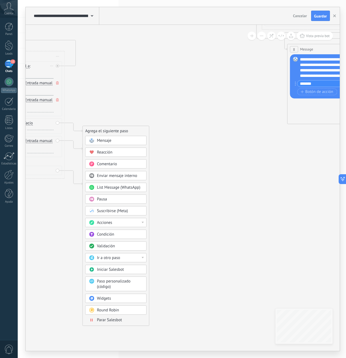
click at [114, 221] on div "Acciones" at bounding box center [120, 222] width 46 height 5
click at [186, 198] on icon at bounding box center [252, 39] width 995 height 573
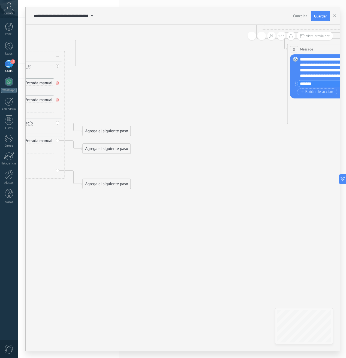
click at [112, 136] on icon at bounding box center [252, 39] width 995 height 573
click at [113, 133] on div "Agrega el siguiente paso" at bounding box center [107, 130] width 48 height 9
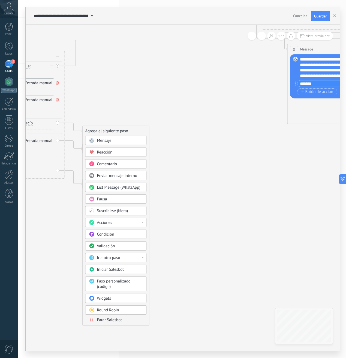
click at [105, 155] on div "Reacción" at bounding box center [115, 151] width 61 height 9
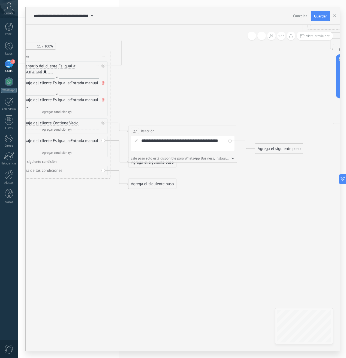
click at [140, 141] on span at bounding box center [136, 140] width 9 height 4
click at [138, 141] on span at bounding box center [136, 140] width 9 height 4
click at [189, 145] on div "**********" at bounding box center [186, 143] width 90 height 11
click at [171, 141] on div "**********" at bounding box center [186, 143] width 90 height 11
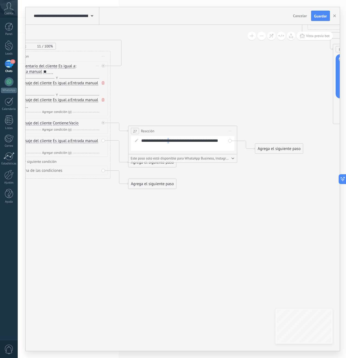
click at [171, 141] on div "**********" at bounding box center [186, 143] width 90 height 11
click at [233, 158] on icon "button" at bounding box center [232, 159] width 3 height 2
click at [194, 157] on span "Este paso solo está disponible para WhatsApp Business, Instagram y Telegram" at bounding box center [176, 160] width 90 height 8
click at [172, 159] on span "Este paso solo está disponible para WhatsApp Business, Instagram y Telegram" at bounding box center [176, 160] width 90 height 8
click at [150, 143] on div "**********" at bounding box center [186, 143] width 90 height 11
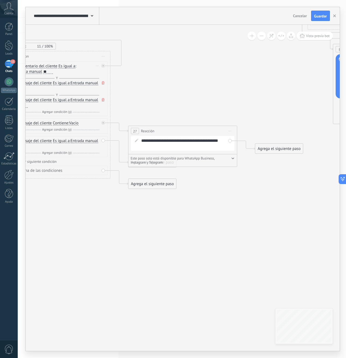
click at [139, 140] on span at bounding box center [136, 140] width 9 height 4
drag, startPoint x: 132, startPoint y: 142, endPoint x: 238, endPoint y: 149, distance: 105.7
click at [133, 142] on span at bounding box center [136, 140] width 9 height 4
click at [231, 126] on div "27 Reacción ******** Iniciar vista previa aquí Cambiar nombre Duplicar [GEOGRAP…" at bounding box center [182, 131] width 108 height 10
click at [231, 130] on span "Iniciar vista previa aquí Cambiar nombre Duplicar [GEOGRAPHIC_DATA]" at bounding box center [230, 131] width 9 height 8
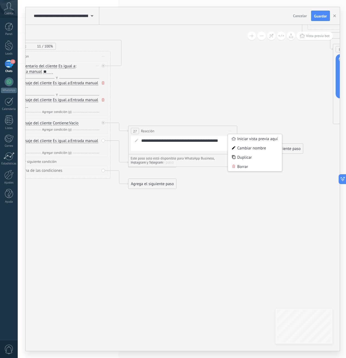
click at [242, 169] on div "Borrar" at bounding box center [255, 166] width 54 height 9
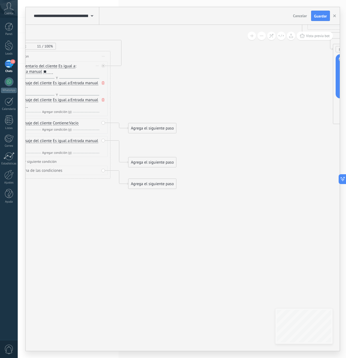
drag, startPoint x: 203, startPoint y: 126, endPoint x: 218, endPoint y: 186, distance: 61.4
click at [219, 184] on icon at bounding box center [298, 39] width 995 height 573
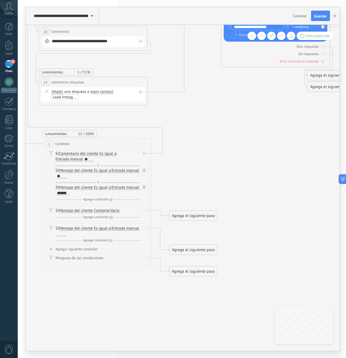
drag, startPoint x: 204, startPoint y: 137, endPoint x: 248, endPoint y: 202, distance: 78.5
click at [248, 202] on icon at bounding box center [339, 126] width 995 height 573
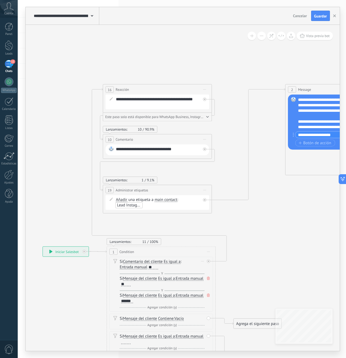
drag, startPoint x: 213, startPoint y: 135, endPoint x: 214, endPoint y: 210, distance: 75.2
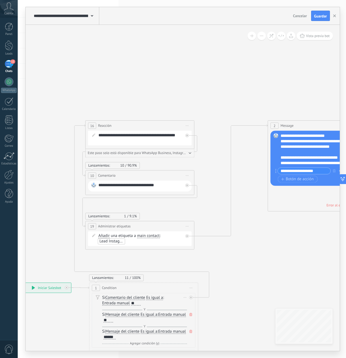
click at [187, 177] on span "Iniciar vista previa aquí Cambiar nombre Duplicar [GEOGRAPHIC_DATA]" at bounding box center [187, 175] width 9 height 8
click at [208, 201] on div "Duplicar" at bounding box center [212, 201] width 54 height 9
drag, startPoint x: 150, startPoint y: 214, endPoint x: 280, endPoint y: 260, distance: 137.4
click at [280, 260] on div "**********" at bounding box center [266, 264] width 108 height 10
click at [311, 265] on span "Iniciar vista previa aquí Cambiar nombre Duplicar [GEOGRAPHIC_DATA]" at bounding box center [314, 264] width 9 height 8
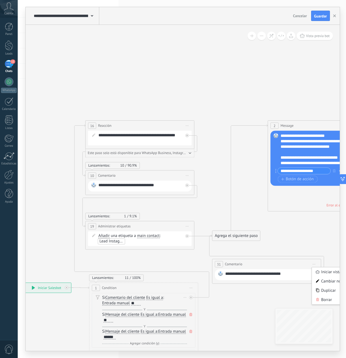
click at [324, 301] on div "Borrar" at bounding box center [339, 299] width 54 height 9
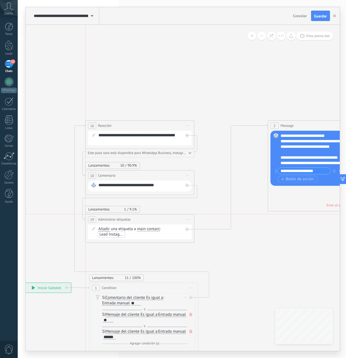
drag, startPoint x: 152, startPoint y: 222, endPoint x: 152, endPoint y: 216, distance: 6.1
click at [152, 215] on div "**********" at bounding box center [140, 219] width 108 height 10
click at [306, 34] on span "Vista previa bot" at bounding box center [318, 36] width 24 height 5
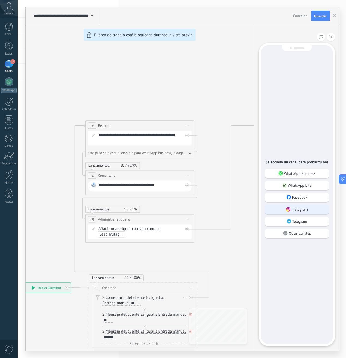
click at [299, 207] on p "Instagram" at bounding box center [299, 209] width 16 height 5
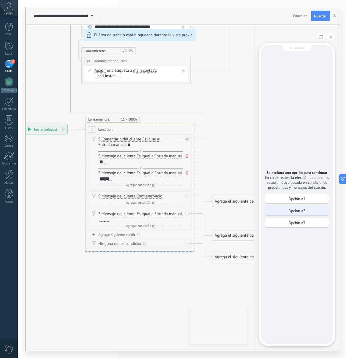
click at [300, 209] on p "Opción #2" at bounding box center [296, 210] width 17 height 5
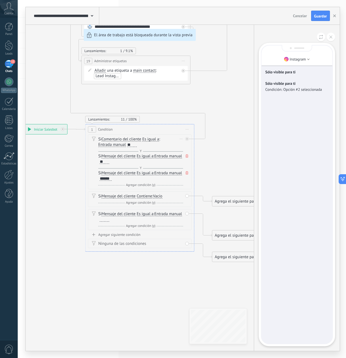
click at [225, 150] on div "**********" at bounding box center [183, 179] width 314 height 344
click at [170, 156] on div "**********" at bounding box center [183, 179] width 314 height 344
click at [293, 81] on p "Sólo visible para ti" at bounding box center [296, 83] width 63 height 5
click at [290, 74] on div "Sólo visible para ti" at bounding box center [296, 73] width 63 height 6
click at [288, 73] on p "Sólo visible para ti" at bounding box center [296, 72] width 63 height 5
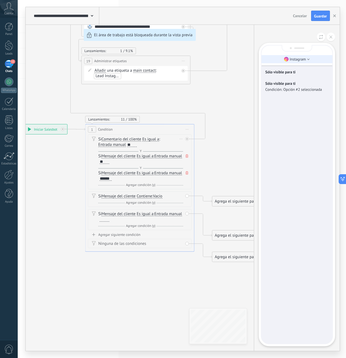
click at [300, 61] on p "Instagram" at bounding box center [297, 59] width 16 height 5
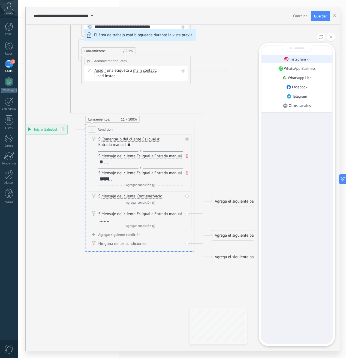
click at [300, 61] on p "Instagram" at bounding box center [297, 59] width 16 height 5
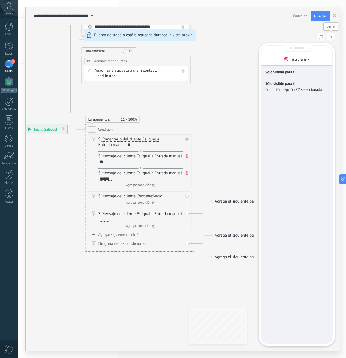
click at [330, 39] on button at bounding box center [331, 37] width 8 height 8
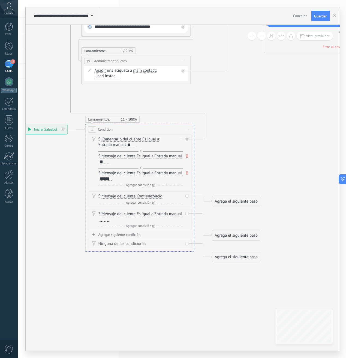
click at [193, 150] on div "**********" at bounding box center [183, 179] width 314 height 344
click at [320, 17] on span "Guardar" at bounding box center [320, 16] width 13 height 4
click at [310, 36] on span "Vista previa bot" at bounding box center [318, 36] width 24 height 5
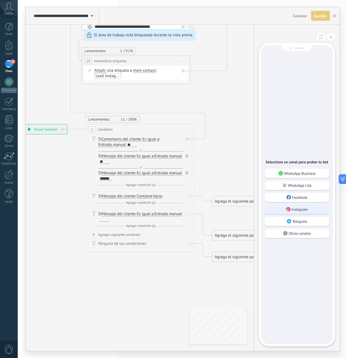
click at [294, 209] on p "Instagram" at bounding box center [299, 209] width 16 height 5
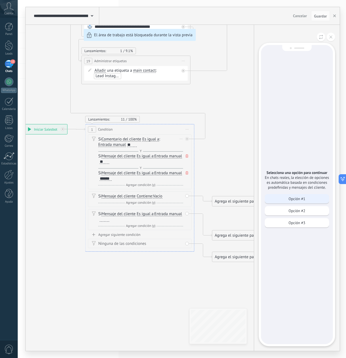
click at [303, 201] on div "Opción #1" at bounding box center [297, 198] width 64 height 9
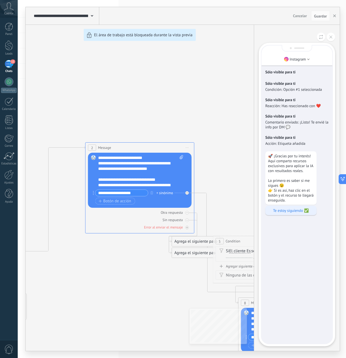
click at [284, 213] on p "Te estoy siguiendo ✅" at bounding box center [291, 210] width 46 height 5
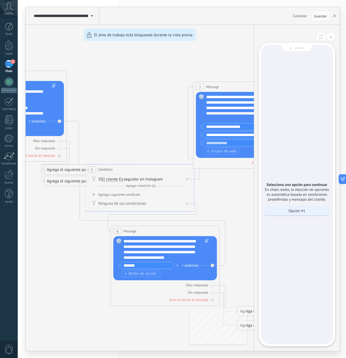
click at [297, 213] on p "Opción #1" at bounding box center [296, 210] width 17 height 5
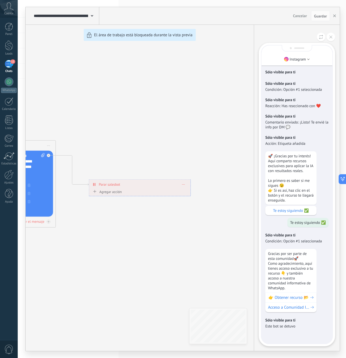
scroll to position [-4, 0]
drag, startPoint x: 290, startPoint y: 128, endPoint x: 300, endPoint y: 121, distance: 11.7
click at [300, 121] on p "Comentario enviado: ¡Listo! Te envié la info por DM 💬" at bounding box center [296, 125] width 63 height 10
copy p "¡Listo! Te envié la info por DM 💬"
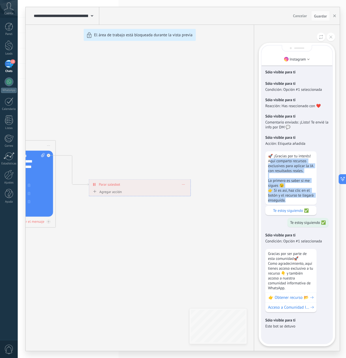
drag, startPoint x: 291, startPoint y: 205, endPoint x: 271, endPoint y: 160, distance: 49.3
click at [270, 160] on p "🚀 ¡Gracias por tu interés! Aquí comparto recursos exclusivos para aplicar la IA…" at bounding box center [291, 177] width 46 height 49
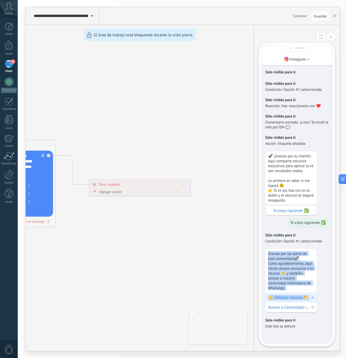
drag, startPoint x: 278, startPoint y: 266, endPoint x: 311, endPoint y: 306, distance: 52.1
click at [311, 307] on div "Gracias por ser parte de esta comunidad🚀 Como agradecimiento, aquí tienes acces…" at bounding box center [296, 280] width 63 height 63
copy div "Gracias por ser parte de esta comunidad🚀 Como agradecimiento, aquí tienes acces…"
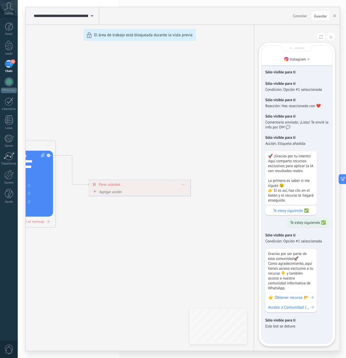
drag, startPoint x: 144, startPoint y: 113, endPoint x: 204, endPoint y: 112, distance: 59.7
click at [207, 112] on div "**********" at bounding box center [183, 179] width 314 height 344
drag, startPoint x: 130, startPoint y: 122, endPoint x: 200, endPoint y: 119, distance: 69.8
click at [200, 119] on div "**********" at bounding box center [183, 179] width 314 height 344
drag, startPoint x: 144, startPoint y: 131, endPoint x: 185, endPoint y: 132, distance: 40.1
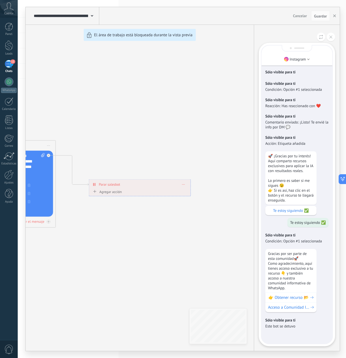
click at [174, 131] on div "**********" at bounding box center [183, 179] width 314 height 344
drag, startPoint x: 180, startPoint y: 144, endPoint x: 237, endPoint y: 140, distance: 57.4
click at [237, 140] on div "**********" at bounding box center [183, 179] width 314 height 344
click at [334, 39] on button at bounding box center [331, 37] width 8 height 8
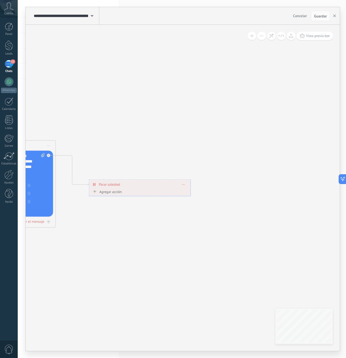
drag, startPoint x: 203, startPoint y: 99, endPoint x: 241, endPoint y: 97, distance: 38.5
click at [241, 98] on div "**********" at bounding box center [183, 179] width 314 height 344
drag, startPoint x: 157, startPoint y: 113, endPoint x: 211, endPoint y: 115, distance: 54.6
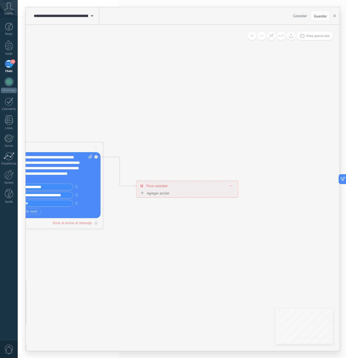
drag, startPoint x: 237, startPoint y: 136, endPoint x: 295, endPoint y: 138, distance: 57.5
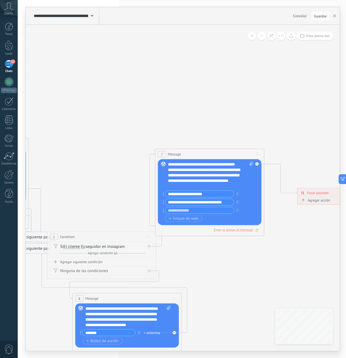
drag, startPoint x: 222, startPoint y: 113, endPoint x: 243, endPoint y: 111, distance: 21.3
click at [243, 111] on icon at bounding box center [38, 288] width 995 height 573
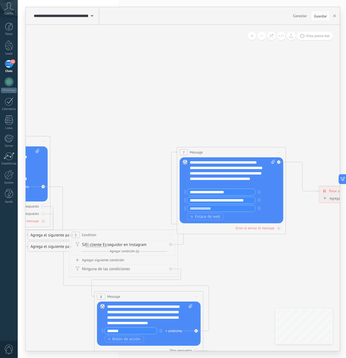
drag, startPoint x: 195, startPoint y: 117, endPoint x: 230, endPoint y: 95, distance: 42.1
click at [230, 95] on icon at bounding box center [60, 286] width 995 height 573
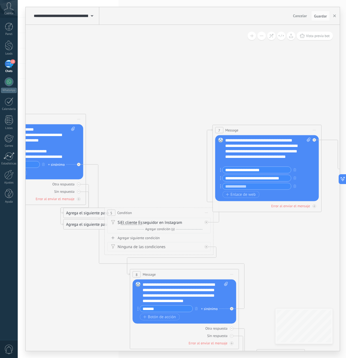
drag, startPoint x: 187, startPoint y: 107, endPoint x: 210, endPoint y: 92, distance: 27.8
click at [210, 92] on icon at bounding box center [95, 264] width 995 height 573
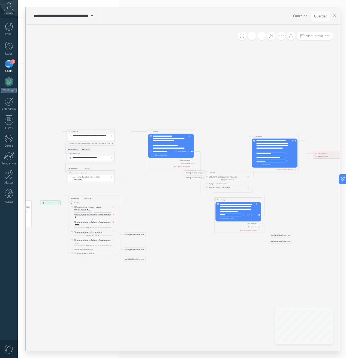
click at [10, 65] on div "12" at bounding box center [9, 64] width 9 height 8
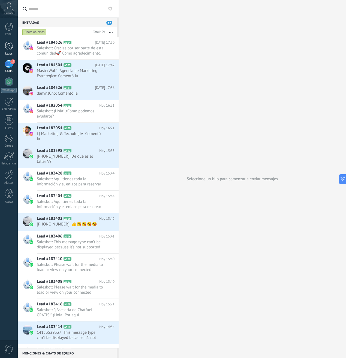
click at [9, 50] on link "Leads" at bounding box center [9, 47] width 18 height 15
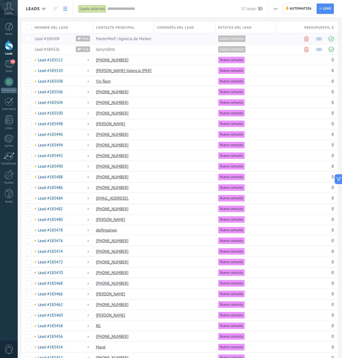
click at [187, 40] on div at bounding box center [183, 39] width 58 height 10
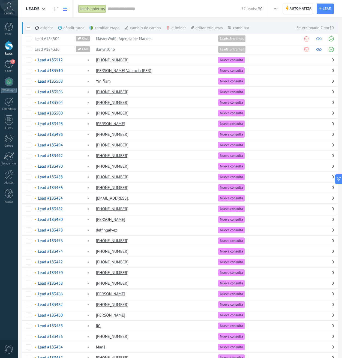
click at [95, 10] on div "Leads abiertos" at bounding box center [92, 9] width 28 height 8
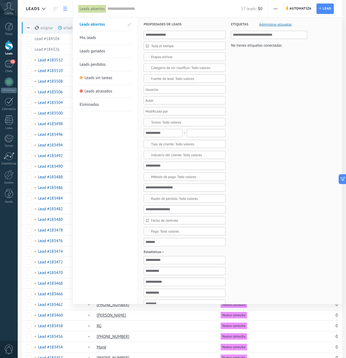
click at [273, 26] on span "Administrar etiquetas" at bounding box center [275, 25] width 32 height 4
click at [271, 24] on span "Administrar etiquetas" at bounding box center [275, 25] width 32 height 4
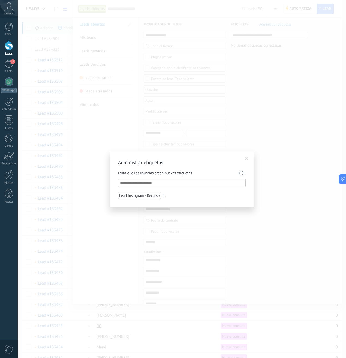
click at [244, 157] on span at bounding box center [246, 158] width 9 height 9
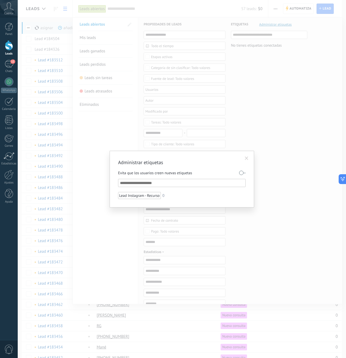
click at [248, 151] on div "Administrar etiquetas Evita que los usuarios creen nuevas etiquetas Lead Instag…" at bounding box center [182, 179] width 144 height 57
click at [248, 162] on span at bounding box center [246, 158] width 9 height 9
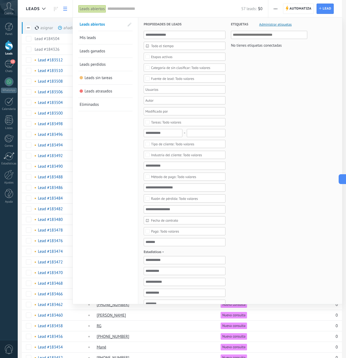
click at [249, 38] on input "text" at bounding box center [269, 35] width 73 height 7
type input "*"
click at [115, 7] on input "text" at bounding box center [174, 9] width 134 height 6
click at [65, 30] on div at bounding box center [173, 179] width 346 height 358
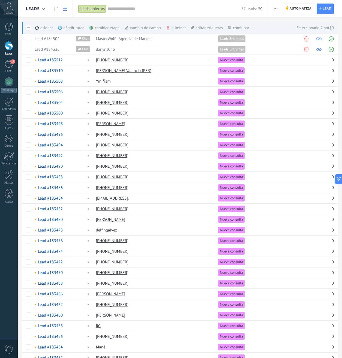
click at [35, 9] on span "Leads" at bounding box center [33, 8] width 14 height 5
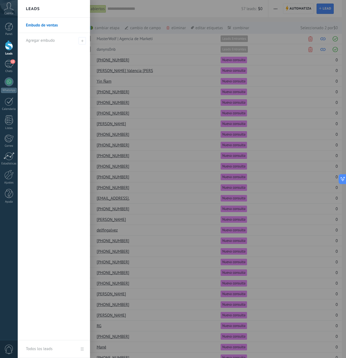
click at [35, 10] on h2 "Leads" at bounding box center [33, 8] width 14 height 17
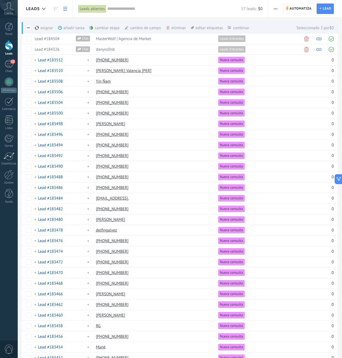
click at [13, 47] on link "Leads" at bounding box center [9, 47] width 18 height 15
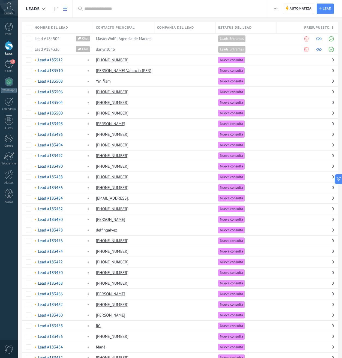
click at [11, 49] on div at bounding box center [9, 45] width 8 height 10
click at [9, 50] on link "Leads" at bounding box center [9, 47] width 18 height 15
click at [10, 48] on div at bounding box center [9, 45] width 8 height 10
click at [10, 65] on div "12" at bounding box center [9, 64] width 9 height 8
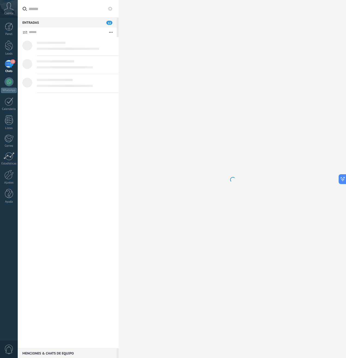
click at [10, 65] on div "12" at bounding box center [9, 64] width 9 height 8
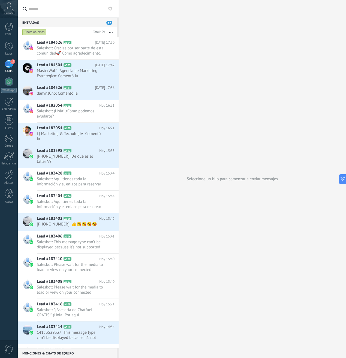
click at [10, 65] on div "12" at bounding box center [9, 64] width 9 height 8
drag, startPoint x: 13, startPoint y: 65, endPoint x: 9, endPoint y: 66, distance: 3.9
click at [9, 66] on div "12" at bounding box center [9, 64] width 9 height 8
click at [11, 65] on div "12" at bounding box center [9, 64] width 9 height 8
click at [12, 67] on div "12" at bounding box center [9, 64] width 9 height 8
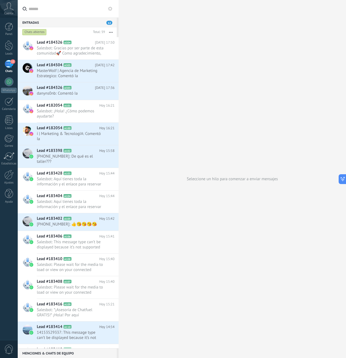
click at [10, 65] on div "12" at bounding box center [9, 64] width 9 height 8
click at [9, 8] on icon at bounding box center [9, 6] width 10 height 8
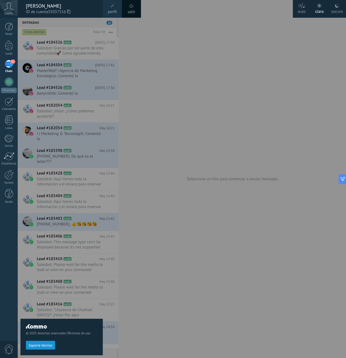
click at [10, 10] on icon at bounding box center [9, 6] width 10 height 8
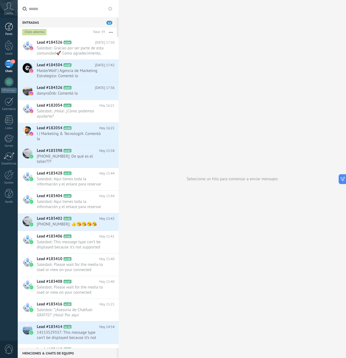
click at [10, 30] on div at bounding box center [9, 27] width 8 height 8
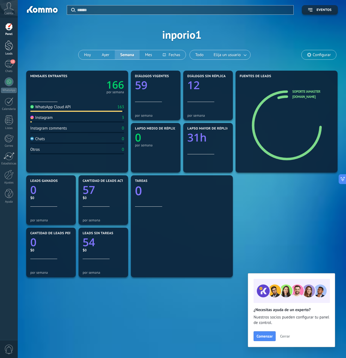
click at [11, 49] on div at bounding box center [9, 45] width 8 height 10
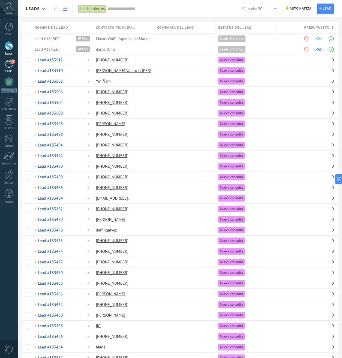
click at [9, 69] on link "12 Chats" at bounding box center [9, 66] width 18 height 13
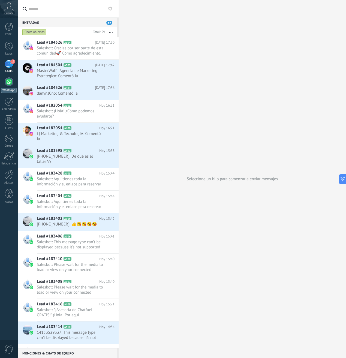
click at [10, 84] on div at bounding box center [9, 81] width 9 height 9
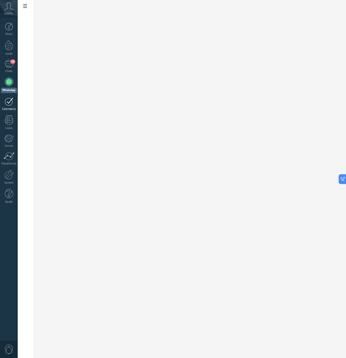
click at [10, 108] on div "Calendario" at bounding box center [9, 109] width 16 height 4
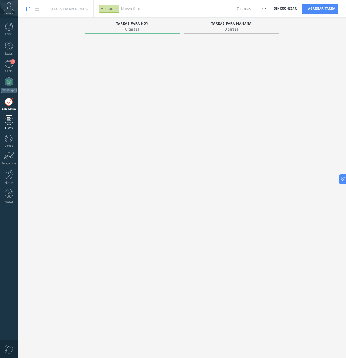
click at [10, 122] on div at bounding box center [9, 120] width 8 height 10
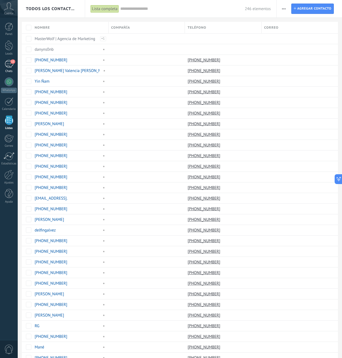
click at [11, 64] on div "12" at bounding box center [9, 64] width 9 height 8
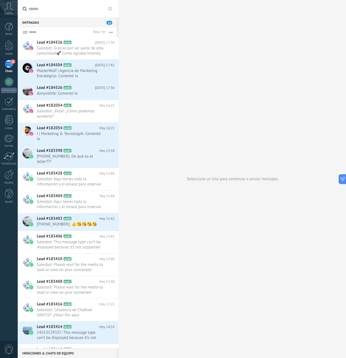
click at [113, 12] on label at bounding box center [68, 9] width 101 height 18
click at [113, 12] on input "text" at bounding box center [72, 8] width 86 height 17
click at [111, 10] on use at bounding box center [110, 9] width 4 height 4
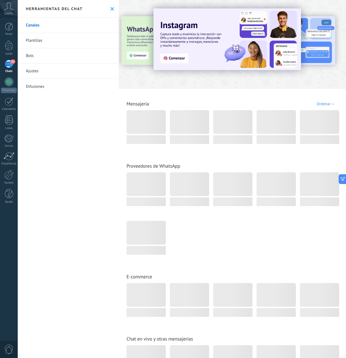
click at [39, 55] on link "Bots" at bounding box center [68, 55] width 101 height 15
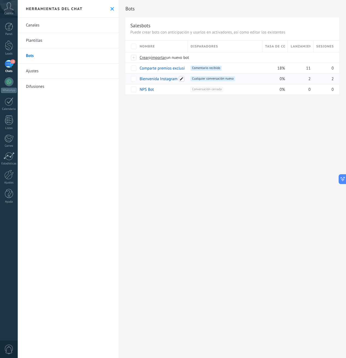
click at [182, 79] on span at bounding box center [181, 78] width 5 height 5
drag, startPoint x: 181, startPoint y: 81, endPoint x: 145, endPoint y: 81, distance: 36.3
click at [145, 81] on input "**********" at bounding box center [164, 79] width 48 height 9
type input "**********"
click at [221, 77] on span "Cualquier conversación nueva +0" at bounding box center [213, 78] width 44 height 5
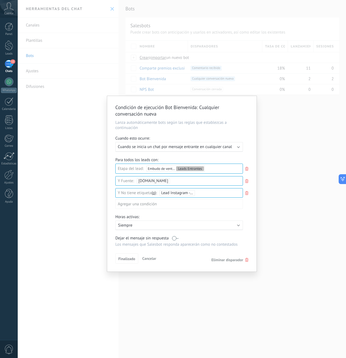
click at [205, 147] on span "Cuando se inicia un chat por mensaje entrante en cualquier canal" at bounding box center [175, 146] width 114 height 5
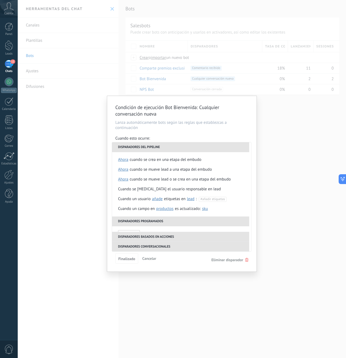
click at [201, 138] on div "Cuando esto ocurre:" at bounding box center [181, 139] width 133 height 6
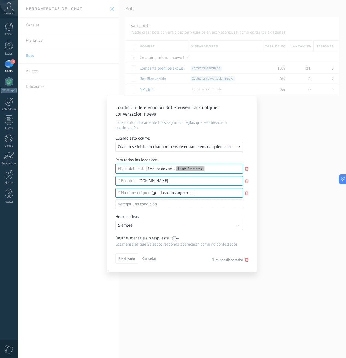
click at [289, 147] on div "Condición de ejecución Bot Bienvenida : Cualquier conversación nueva Lanza auto…" at bounding box center [182, 179] width 328 height 358
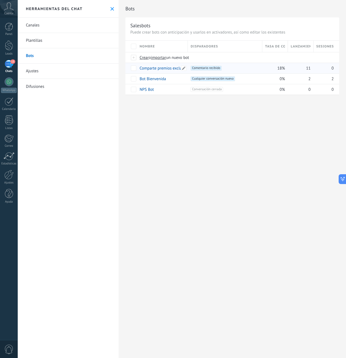
click at [165, 70] on link "Comparte premios exclusivos con los seguidores" at bounding box center [182, 68] width 84 height 5
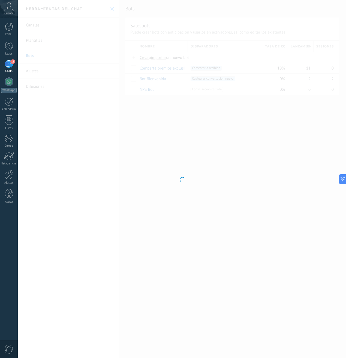
type input "**********"
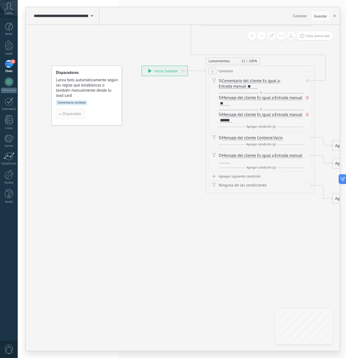
click at [71, 116] on span "Disparador" at bounding box center [71, 114] width 19 height 4
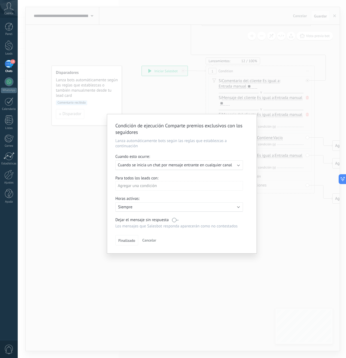
click at [95, 192] on div "Condición de ejecución Comparte premios exclusivos con los seguidores Lanza aut…" at bounding box center [182, 179] width 328 height 358
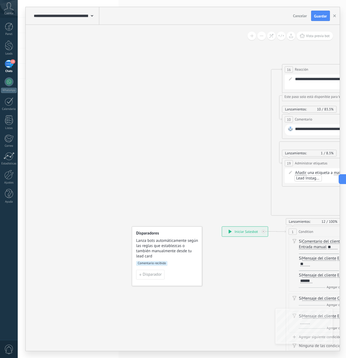
drag, startPoint x: 156, startPoint y: 207, endPoint x: 230, endPoint y: 269, distance: 96.4
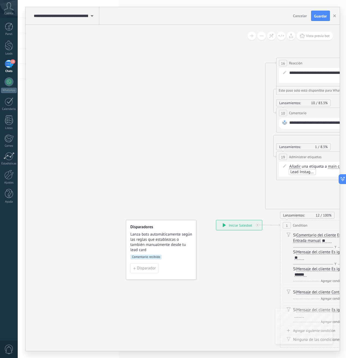
click at [157, 243] on span "Lanza bots automáticamente según las reglas que establezcas o también manualmen…" at bounding box center [161, 242] width 62 height 21
click at [148, 240] on span "Lanza bots automáticamente según las reglas que establezcas o también manualmen…" at bounding box center [161, 242] width 62 height 21
click at [145, 270] on span "Disparador" at bounding box center [146, 268] width 19 height 4
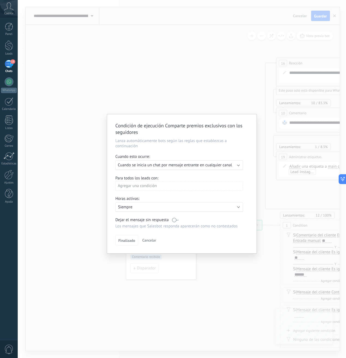
click at [219, 85] on div "Condición de ejecución Comparte premios exclusivos con los seguidores Lanza aut…" at bounding box center [182, 179] width 328 height 358
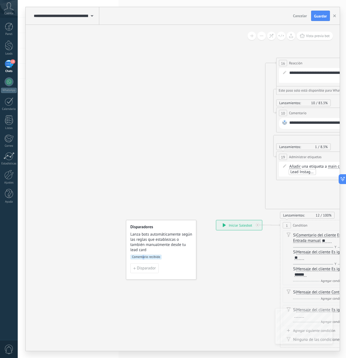
click at [143, 255] on span "Comentario recibido" at bounding box center [145, 257] width 31 height 5
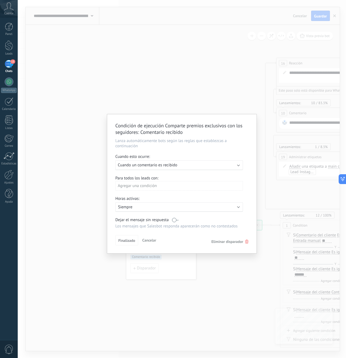
click at [170, 168] on div "Ejecutar: Cuando un comentario es recibido" at bounding box center [179, 165] width 128 height 10
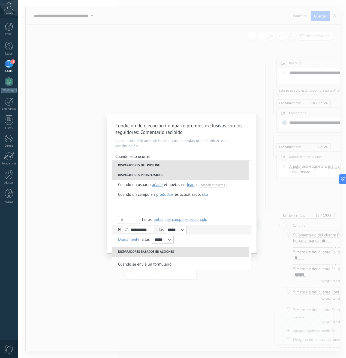
scroll to position [148, 0]
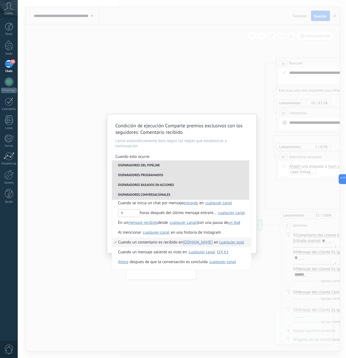
click at [158, 195] on li "Disparadores conversacionales" at bounding box center [180, 195] width 137 height 10
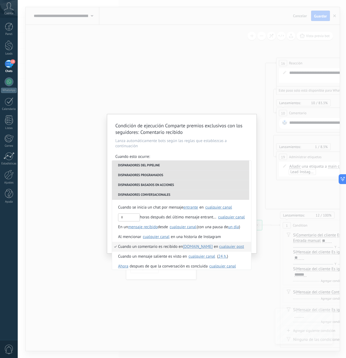
click at [159, 185] on li "Disparadores basados en acciones" at bounding box center [180, 185] width 137 height 10
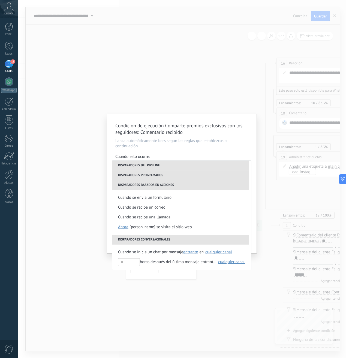
click at [146, 174] on li "Disparadores programados" at bounding box center [180, 175] width 137 height 10
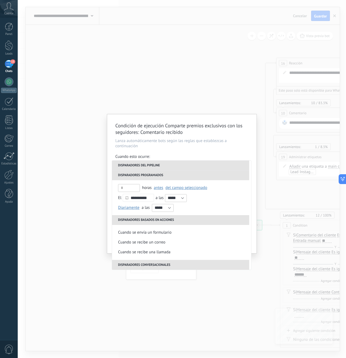
click at [146, 167] on li "Disparadores del pipeline" at bounding box center [180, 166] width 137 height 10
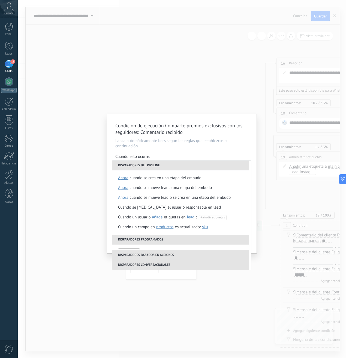
scroll to position [158, 0]
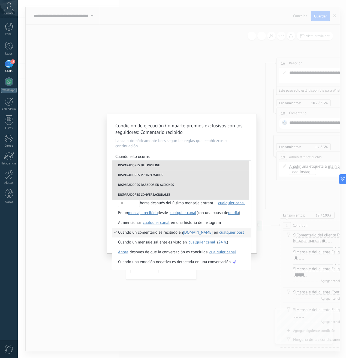
click at [193, 111] on div "Condición de ejecución Comparte premios exclusivos con los seguidores : Comenta…" at bounding box center [182, 179] width 328 height 358
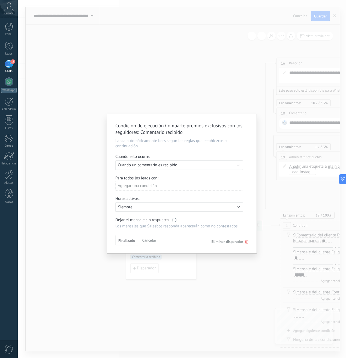
click at [193, 110] on div "Condición de ejecución Comparte premios exclusivos con los seguidores : Comenta…" at bounding box center [182, 179] width 328 height 358
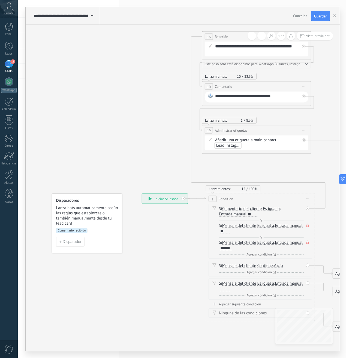
drag, startPoint x: 204, startPoint y: 182, endPoint x: 121, endPoint y: 156, distance: 87.1
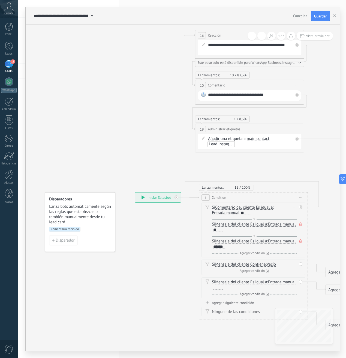
click at [271, 206] on span "Es igual a" at bounding box center [264, 207] width 17 height 4
click at [271, 206] on button "Es igual a" at bounding box center [287, 208] width 68 height 10
click at [267, 226] on span "Contiene" at bounding box center [283, 226] width 66 height 5
click at [230, 212] on span "Entrada manual" at bounding box center [226, 213] width 28 height 4
click at [230, 212] on button "Entrada manual" at bounding box center [243, 213] width 68 height 10
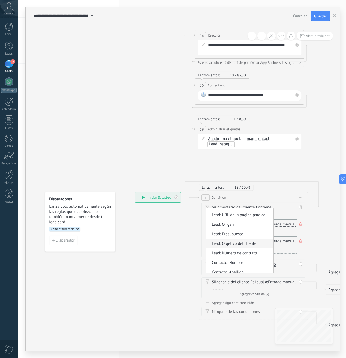
scroll to position [104, 0]
drag, startPoint x: 273, startPoint y: 232, endPoint x: 273, endPoint y: 245, distance: 12.6
click at [275, 256] on div "Si Comentario del cliente Mensaje del cliente Emoción de la conversación Coment…" at bounding box center [253, 230] width 104 height 55
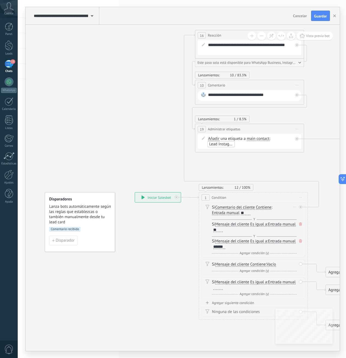
click at [247, 213] on div "**" at bounding box center [246, 213] width 10 height 4
click at [262, 224] on span "Es igual a" at bounding box center [258, 224] width 17 height 4
click at [262, 224] on button "Es igual a" at bounding box center [281, 224] width 68 height 10
click at [261, 241] on span "Es igual a" at bounding box center [258, 241] width 17 height 4
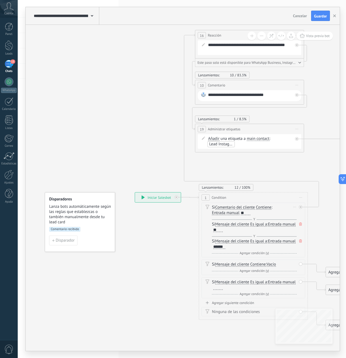
click at [261, 241] on button "Es igual a" at bounding box center [281, 241] width 68 height 10
click at [262, 259] on span "Contiene" at bounding box center [277, 260] width 66 height 5
click at [222, 265] on span "Mensaje del cliente" at bounding box center [232, 264] width 34 height 4
click at [222, 265] on button "Mensaje del cliente" at bounding box center [246, 264] width 68 height 10
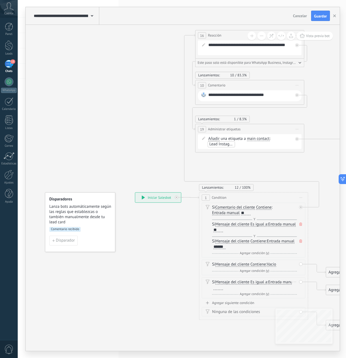
click at [243, 283] on span "Mensaje del cliente" at bounding box center [232, 282] width 34 height 4
click at [243, 283] on button "Mensaje del cliente" at bounding box center [247, 282] width 68 height 10
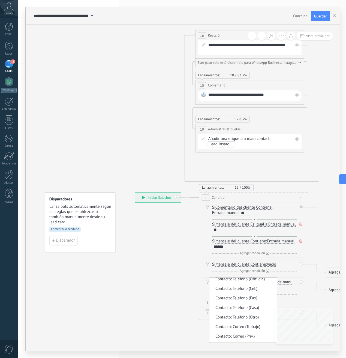
scroll to position [0, 0]
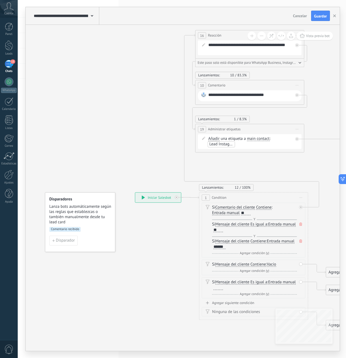
click at [229, 312] on div "Ninguna de las condiciones" at bounding box center [254, 311] width 85 height 5
click at [236, 312] on div "Ninguna de las condiciones" at bounding box center [254, 311] width 85 height 5
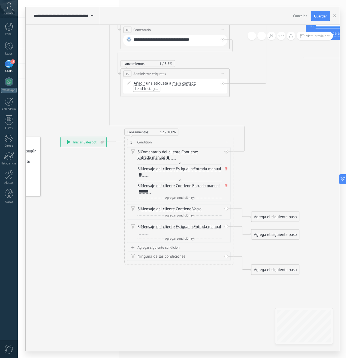
drag, startPoint x: 185, startPoint y: 306, endPoint x: 106, endPoint y: 248, distance: 97.7
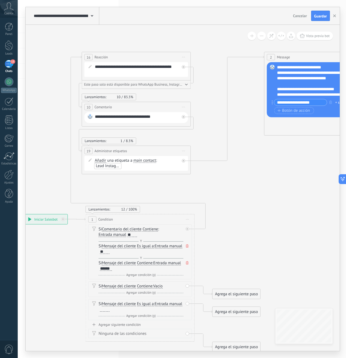
drag, startPoint x: 290, startPoint y: 177, endPoint x: 256, endPoint y: 254, distance: 84.0
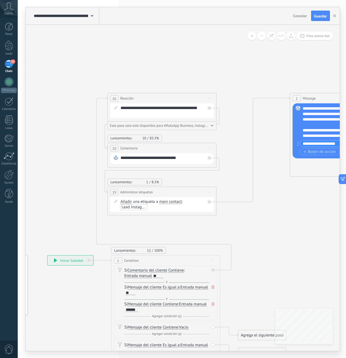
drag, startPoint x: 250, startPoint y: 213, endPoint x: 263, endPoint y: 234, distance: 24.7
drag, startPoint x: 170, startPoint y: 226, endPoint x: 179, endPoint y: 223, distance: 9.7
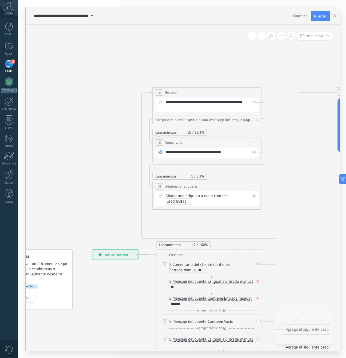
click at [108, 256] on div "**********" at bounding box center [115, 255] width 46 height 10
click at [110, 254] on div "**********" at bounding box center [115, 255] width 46 height 10
click at [109, 255] on div "**********" at bounding box center [115, 255] width 46 height 10
drag, startPoint x: 108, startPoint y: 256, endPoint x: 98, endPoint y: 257, distance: 10.8
click at [98, 257] on div "**********" at bounding box center [103, 255] width 46 height 10
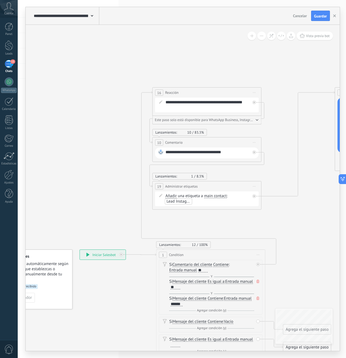
click at [66, 271] on span "Lanza bots automáticamente según las reglas que establezcas o también manualmen…" at bounding box center [38, 271] width 62 height 21
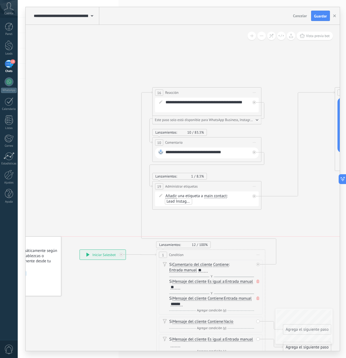
drag, startPoint x: 71, startPoint y: 269, endPoint x: 57, endPoint y: 261, distance: 15.8
click at [57, 261] on span "Lanza bots automáticamente según las reglas que establezcas o también manualmen…" at bounding box center [26, 258] width 62 height 21
click at [100, 255] on div "**********" at bounding box center [103, 255] width 46 height 10
click at [91, 254] on div "**********" at bounding box center [103, 255] width 46 height 10
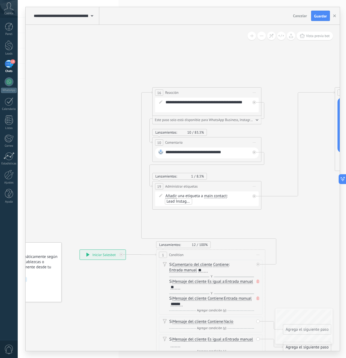
click at [91, 254] on div "**********" at bounding box center [103, 255] width 46 height 10
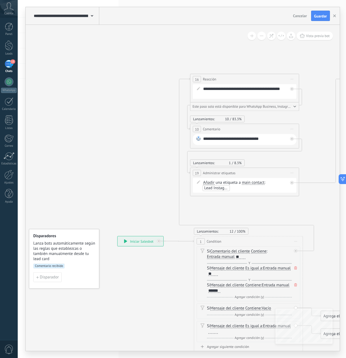
drag, startPoint x: 291, startPoint y: 213, endPoint x: 342, endPoint y: 204, distance: 51.4
click at [342, 204] on div "**********" at bounding box center [182, 179] width 328 height 358
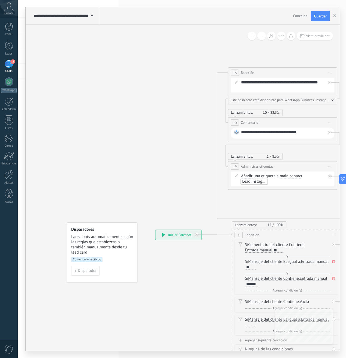
click at [84, 259] on span "Comentario recibido" at bounding box center [86, 259] width 31 height 5
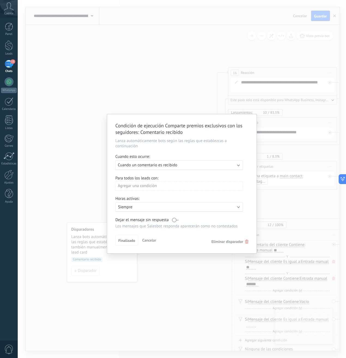
click at [139, 187] on div "Agregar una condición" at bounding box center [179, 186] width 128 height 10
click at [206, 183] on div at bounding box center [181, 183] width 149 height 139
click at [188, 176] on div "Para todos los leads con:" at bounding box center [181, 178] width 133 height 5
click at [151, 85] on div "Condición de ejecución Comparte premios exclusivos con los seguidores : Comenta…" at bounding box center [182, 179] width 328 height 358
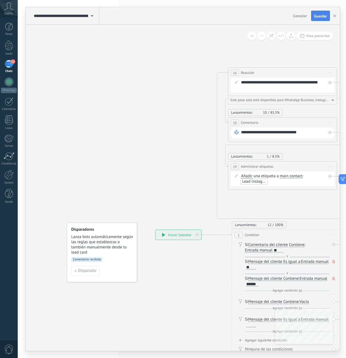
click at [327, 16] on button "Guardar" at bounding box center [320, 16] width 19 height 10
click at [333, 15] on icon "button" at bounding box center [334, 15] width 3 height 3
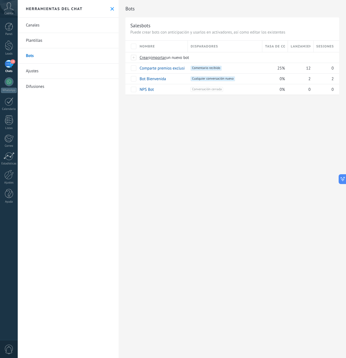
drag, startPoint x: 212, startPoint y: 109, endPoint x: 196, endPoint y: 111, distance: 16.6
click at [196, 111] on div "Bots Salesbots Puede crear bots con anticipación y usarlos en activadores, así …" at bounding box center [232, 179] width 227 height 358
click at [39, 72] on link "Ajustes" at bounding box center [68, 71] width 101 height 15
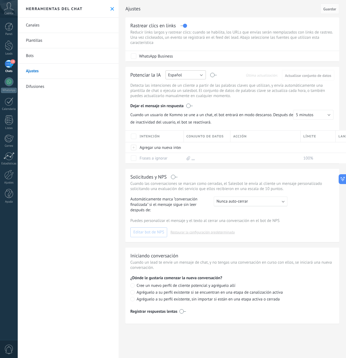
click at [181, 77] on span "Español" at bounding box center [175, 75] width 14 height 5
click at [177, 86] on span "Inglés" at bounding box center [183, 84] width 42 height 5
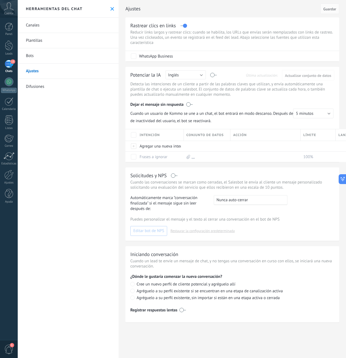
click at [32, 54] on link "Bots" at bounding box center [68, 55] width 101 height 15
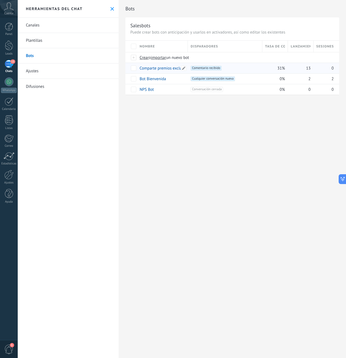
click at [166, 70] on link "Comparte premios exclusivos con los seguidores" at bounding box center [182, 68] width 84 height 5
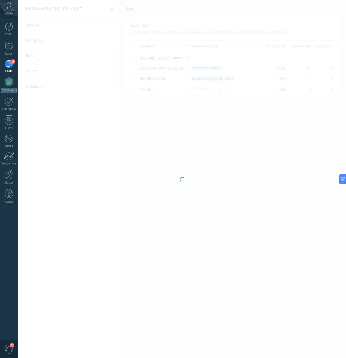
type input "**********"
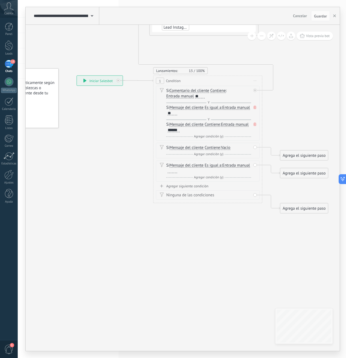
drag, startPoint x: 220, startPoint y: 217, endPoint x: 155, endPoint y: 230, distance: 66.2
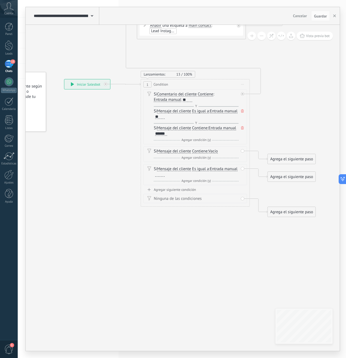
drag, startPoint x: 277, startPoint y: 63, endPoint x: 239, endPoint y: 123, distance: 71.2
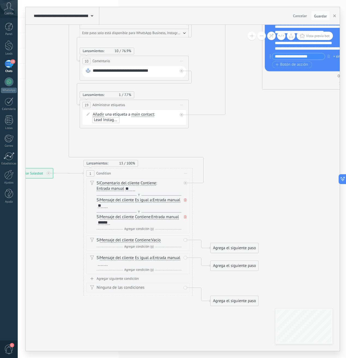
drag, startPoint x: 239, startPoint y: 123, endPoint x: 218, endPoint y: 156, distance: 39.4
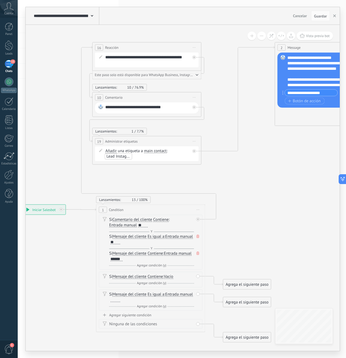
drag, startPoint x: 248, startPoint y: 141, endPoint x: 258, endPoint y: 187, distance: 46.8
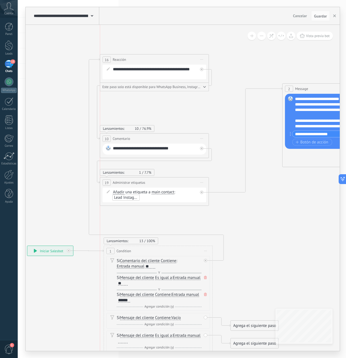
drag, startPoint x: 143, startPoint y: 89, endPoint x: 144, endPoint y: 61, distance: 28.9
click at [144, 61] on div "16 Reacción ******** Iniciar vista previa aquí Cambiar nombre Duplicar Borrar" at bounding box center [154, 60] width 108 height 10
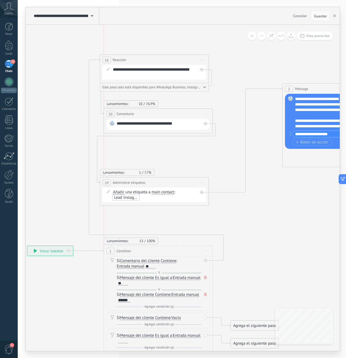
drag, startPoint x: 153, startPoint y: 137, endPoint x: 156, endPoint y: 114, distance: 23.1
click at [156, 114] on div "**********" at bounding box center [158, 114] width 108 height 10
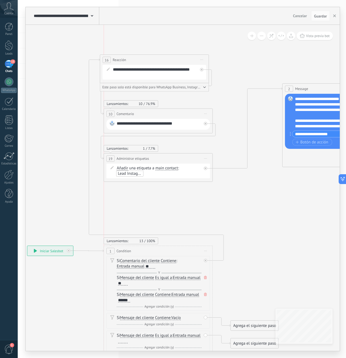
drag, startPoint x: 152, startPoint y: 180, endPoint x: 157, endPoint y: 156, distance: 24.6
click at [157, 156] on div "**********" at bounding box center [158, 158] width 108 height 10
click at [297, 164] on div "2 Message ******* (a): Todos los contactos - canales seleccionados Todos los co…" at bounding box center [336, 125] width 109 height 84
drag, startPoint x: 296, startPoint y: 164, endPoint x: 218, endPoint y: 190, distance: 82.1
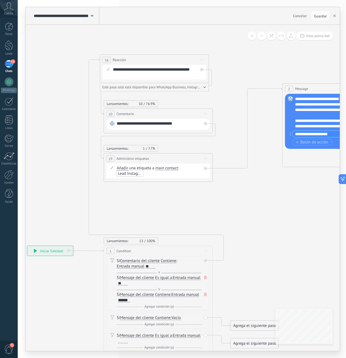
click at [40, 246] on div "**********" at bounding box center [40, 246] width 0 height 0
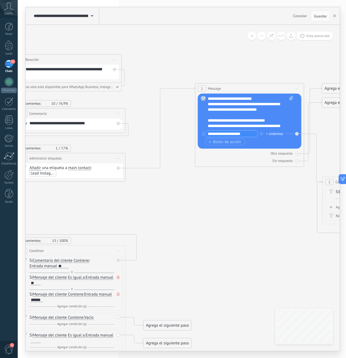
drag, startPoint x: 270, startPoint y: 202, endPoint x: 182, endPoint y: 201, distance: 87.2
click at [182, 201] on icon at bounding box center [306, 219] width 1007 height 602
drag, startPoint x: 245, startPoint y: 190, endPoint x: 231, endPoint y: 194, distance: 13.8
click at [231, 194] on icon at bounding box center [306, 219] width 1007 height 602
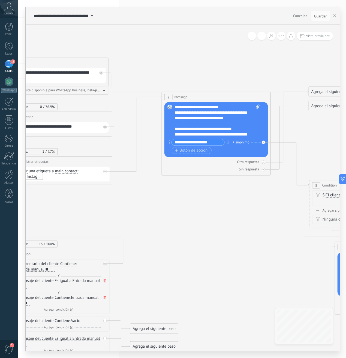
drag, startPoint x: 215, startPoint y: 93, endPoint x: 195, endPoint y: 96, distance: 20.1
click at [195, 96] on div "2 Message ******* (a): Todos los contactos - canales seleccionados Todos los co…" at bounding box center [216, 97] width 108 height 10
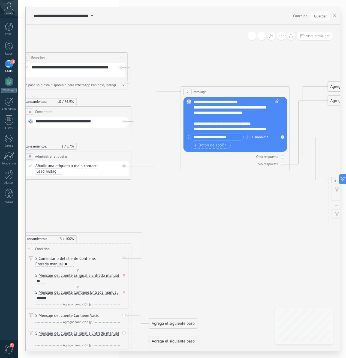
drag, startPoint x: 142, startPoint y: 192, endPoint x: 191, endPoint y: 178, distance: 51.2
click at [191, 178] on icon at bounding box center [312, 217] width 1007 height 602
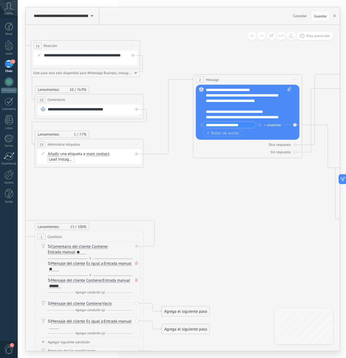
drag, startPoint x: 235, startPoint y: 185, endPoint x: 218, endPoint y: 182, distance: 16.9
click at [218, 182] on icon at bounding box center [325, 205] width 1007 height 602
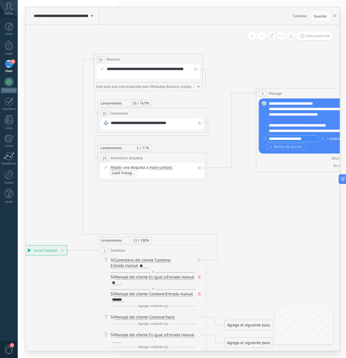
drag, startPoint x: 190, startPoint y: 193, endPoint x: 251, endPoint y: 206, distance: 62.5
click at [189, 257] on div "Si Comentario del cliente Mensaje del cliente Emoción de la conversación Coment…" at bounding box center [152, 282] width 104 height 55
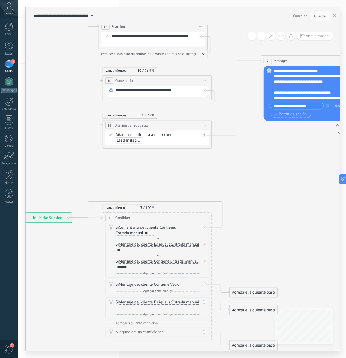
drag, startPoint x: 247, startPoint y: 222, endPoint x: 248, endPoint y: 197, distance: 24.8
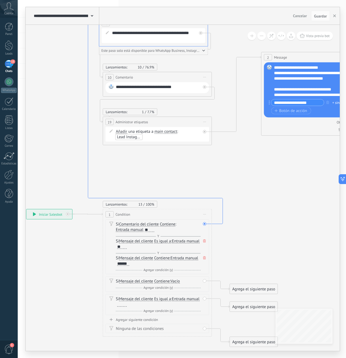
click at [220, 222] on icon at bounding box center [155, 123] width 135 height 202
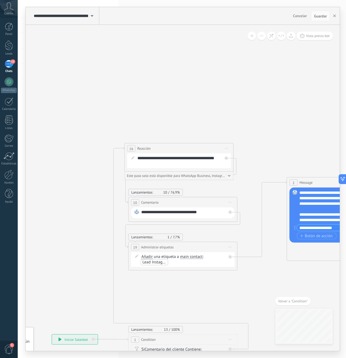
drag, startPoint x: 249, startPoint y: 220, endPoint x: 230, endPoint y: 162, distance: 60.6
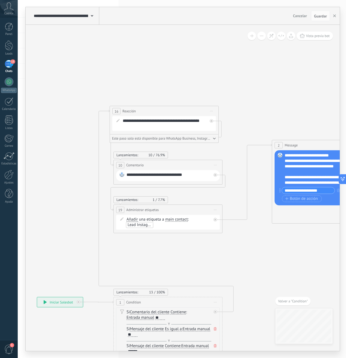
click at [294, 302] on span "Volver a "Condition"" at bounding box center [293, 301] width 30 height 5
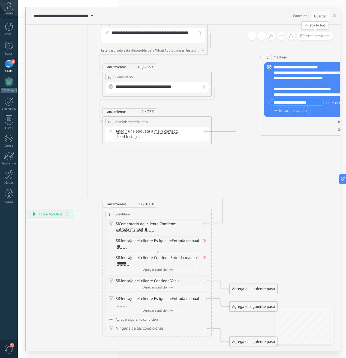
click at [312, 38] on span "Vista previa bot" at bounding box center [318, 36] width 24 height 5
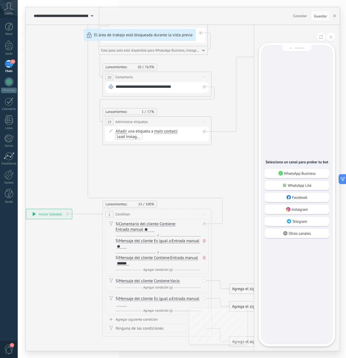
click at [300, 209] on p "Instagram" at bounding box center [299, 209] width 16 height 5
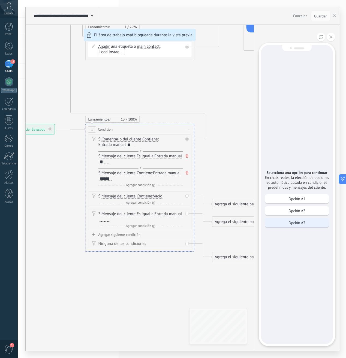
click at [299, 224] on p "Opción #3" at bounding box center [296, 222] width 17 height 5
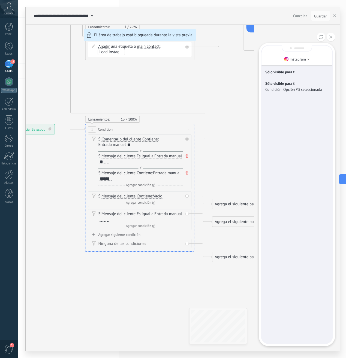
click at [187, 155] on div "**********" at bounding box center [183, 179] width 314 height 344
click at [187, 156] on div "**********" at bounding box center [183, 179] width 314 height 344
click at [331, 36] on icon at bounding box center [330, 36] width 3 height 3
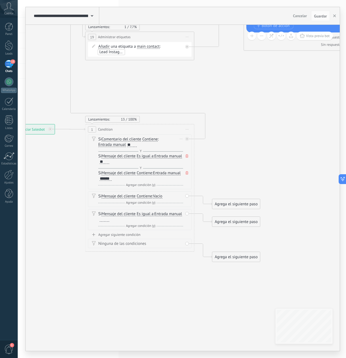
click at [187, 157] on icon at bounding box center [187, 155] width 3 height 3
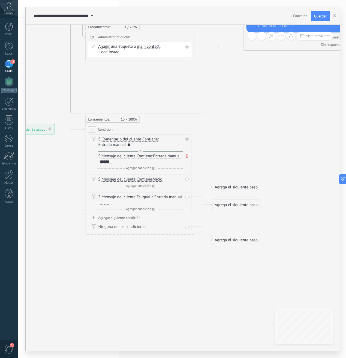
click at [187, 157] on icon at bounding box center [187, 155] width 3 height 3
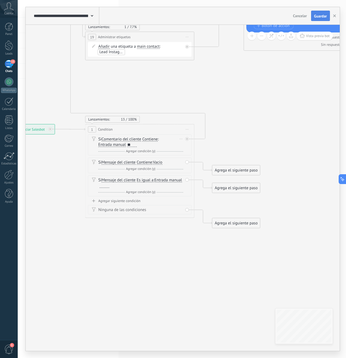
click at [320, 18] on span "Guardar" at bounding box center [320, 16] width 13 height 4
click at [317, 37] on span "Vista previa bot" at bounding box center [318, 36] width 24 height 5
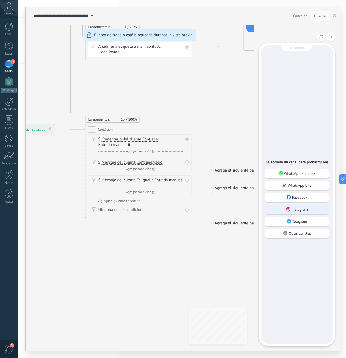
click at [300, 208] on p "Instagram" at bounding box center [299, 209] width 16 height 5
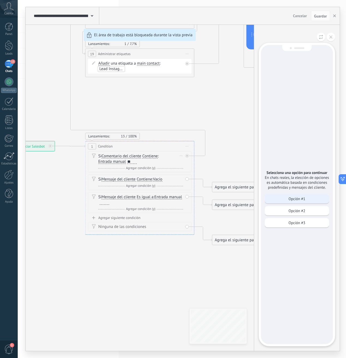
click at [288, 200] on div "Opción #1" at bounding box center [297, 198] width 64 height 9
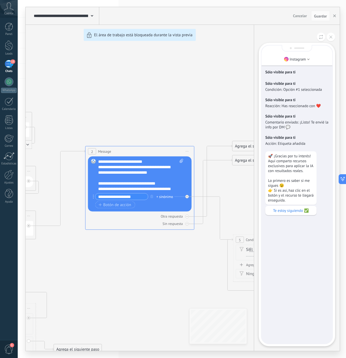
click at [226, 58] on div "**********" at bounding box center [183, 179] width 314 height 344
click at [335, 17] on use "button" at bounding box center [334, 15] width 3 height 3
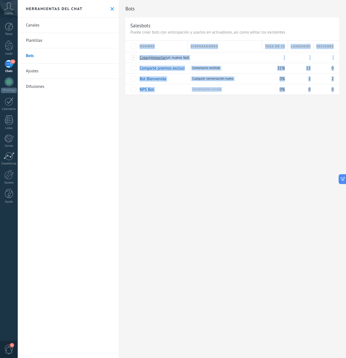
drag, startPoint x: 249, startPoint y: 125, endPoint x: 212, endPoint y: 135, distance: 38.9
click at [212, 135] on div "Bots Salesbots Puede crear bots con anticipación y usarlos en activadores, así …" at bounding box center [232, 179] width 227 height 358
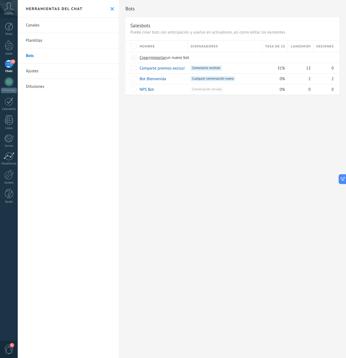
drag, startPoint x: 215, startPoint y: 108, endPoint x: 213, endPoint y: 116, distance: 8.3
click at [214, 110] on div "Bots Salesbots Puede crear bots con anticipación y usarlos en activadores, así …" at bounding box center [232, 179] width 227 height 358
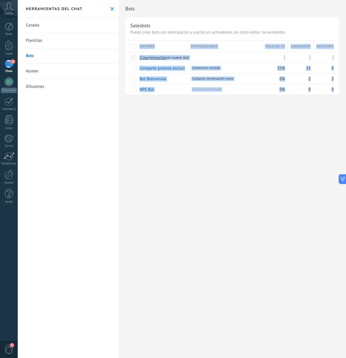
drag, startPoint x: 233, startPoint y: 107, endPoint x: 173, endPoint y: 128, distance: 64.1
click at [173, 130] on div "Bots Salesbots Puede crear bots con anticipación y usarlos en activadores, así …" at bounding box center [232, 179] width 227 height 358
click at [44, 29] on link "Canales" at bounding box center [68, 25] width 101 height 15
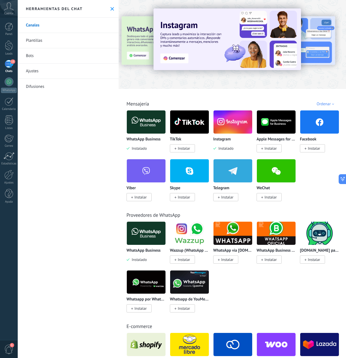
click at [38, 58] on link "Bots" at bounding box center [68, 55] width 101 height 15
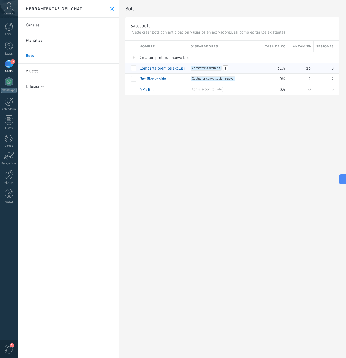
click at [225, 68] on span at bounding box center [225, 67] width 5 height 5
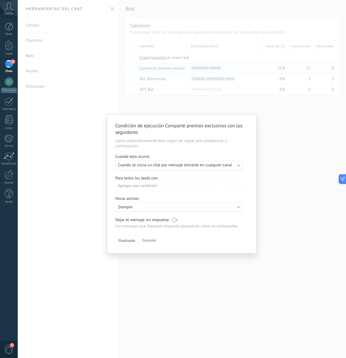
click at [180, 166] on span "Cuando se inicia un chat por mensaje entrante en cualquier canal" at bounding box center [175, 164] width 114 height 5
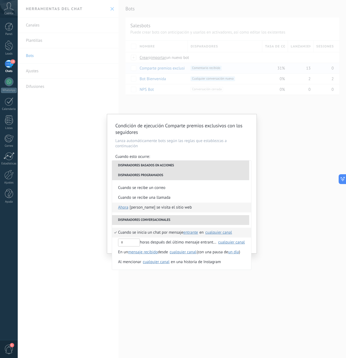
scroll to position [158, 0]
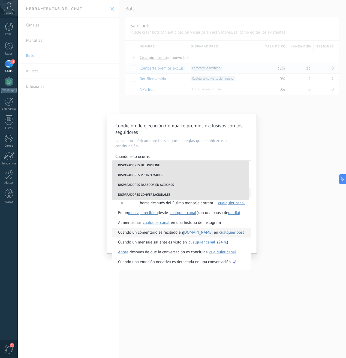
click at [220, 232] on span "cualquier post" at bounding box center [231, 232] width 25 height 5
click at [219, 232] on span "cualquier post" at bounding box center [231, 232] width 25 height 5
click at [227, 243] on span "post(s) seleccionado(s) escoger posts" at bounding box center [243, 241] width 69 height 5
click at [241, 236] on li "cualquier post" at bounding box center [246, 232] width 75 height 9
click at [195, 232] on span "[DOMAIN_NAME]" at bounding box center [198, 233] width 30 height 10
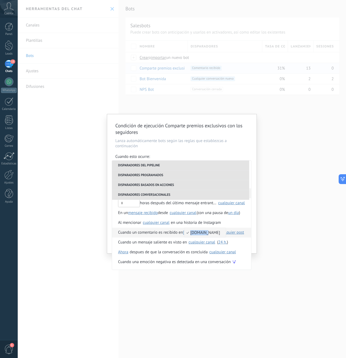
click at [195, 232] on span "[DOMAIN_NAME]" at bounding box center [202, 232] width 36 height 5
click at [195, 232] on span "[DOMAIN_NAME]" at bounding box center [198, 233] width 30 height 10
click at [164, 232] on span "Cuando un comentario es recibido en" at bounding box center [150, 233] width 65 height 10
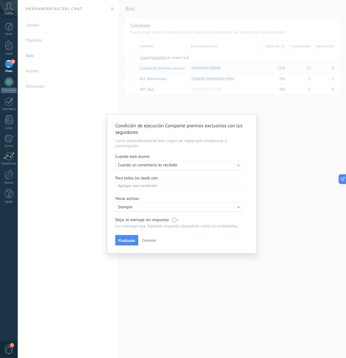
click at [164, 232] on div "Condición de ejecución Comparte premios exclusivos con los seguidores Lanza aut…" at bounding box center [181, 183] width 149 height 139
click at [135, 186] on div "Agregar una condición" at bounding box center [179, 186] width 128 height 10
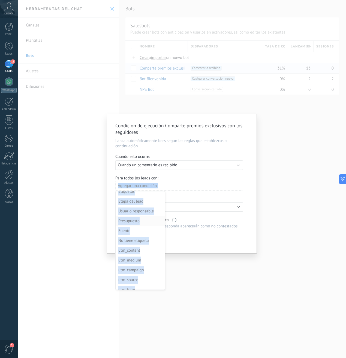
scroll to position [0, 0]
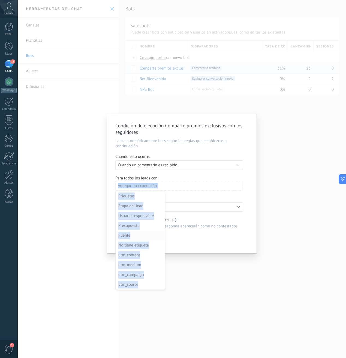
click at [138, 237] on div "Fuente" at bounding box center [139, 236] width 43 height 8
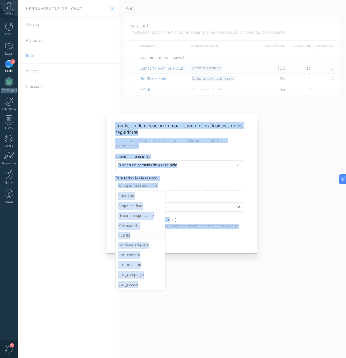
click at [138, 237] on div "Finalizado Cancelar" at bounding box center [181, 240] width 133 height 10
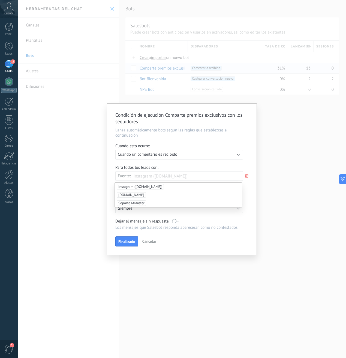
click at [129, 188] on span "Instagram (iamaster.cl)" at bounding box center [140, 186] width 47 height 5
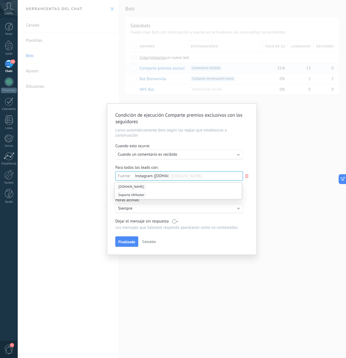
click at [246, 175] on icon at bounding box center [247, 176] width 6 height 7
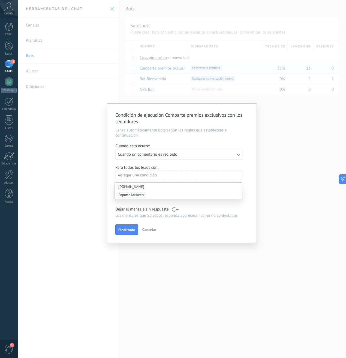
click at [185, 170] on div "Agregar una condición" at bounding box center [179, 175] width 128 height 10
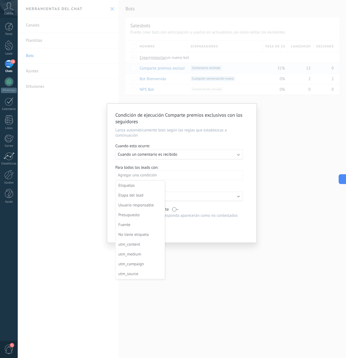
click at [181, 167] on div at bounding box center [181, 173] width 149 height 139
click at [125, 230] on span "Finalizado" at bounding box center [126, 230] width 17 height 4
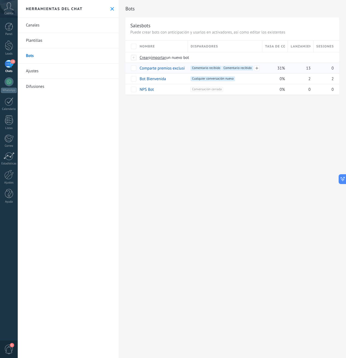
click at [245, 67] on span "Comentario recibido +0" at bounding box center [237, 68] width 31 height 5
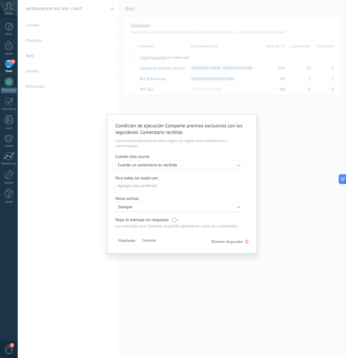
click at [232, 243] on span "Eliminar disparador" at bounding box center [227, 241] width 32 height 5
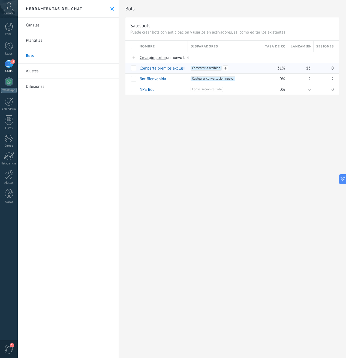
click at [209, 68] on span "Comentario recibido +0" at bounding box center [206, 68] width 31 height 5
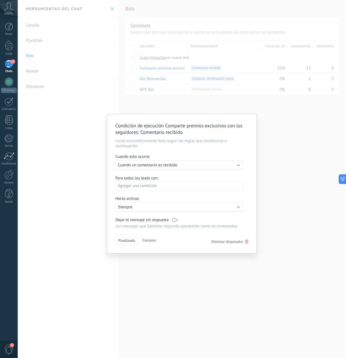
click at [135, 241] on button "Finalizado" at bounding box center [126, 240] width 23 height 10
click at [134, 241] on span "Finalizado" at bounding box center [126, 240] width 17 height 4
click at [155, 238] on span "Cancelar" at bounding box center [149, 240] width 14 height 5
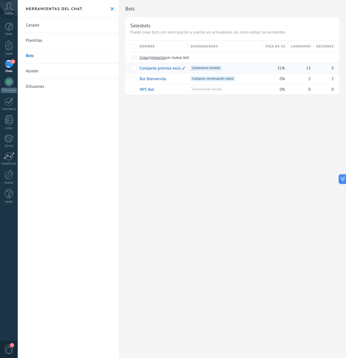
click at [155, 69] on link "Comparte premios exclusivos con los seguidores" at bounding box center [182, 68] width 84 height 5
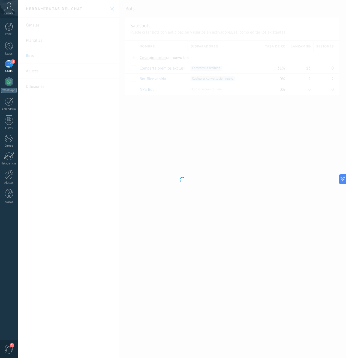
type input "**********"
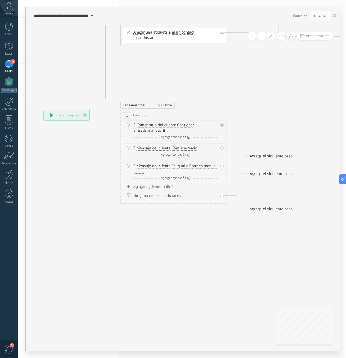
drag, startPoint x: 172, startPoint y: 121, endPoint x: 68, endPoint y: 181, distance: 120.4
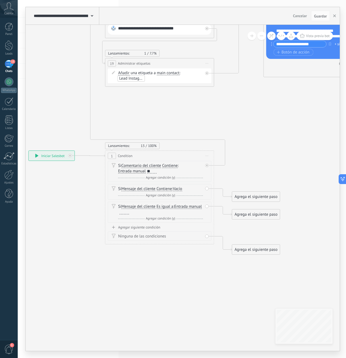
drag, startPoint x: 254, startPoint y: 106, endPoint x: 257, endPoint y: 103, distance: 4.3
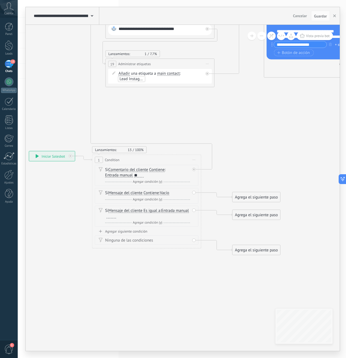
drag, startPoint x: 141, startPoint y: 157, endPoint x: 128, endPoint y: 161, distance: 13.6
click at [128, 161] on div "1 Condition ********* Iniciar vista previa aquí Cambiar nombre Duplicar [GEOGRA…" at bounding box center [146, 160] width 108 height 10
click at [131, 150] on span "13" at bounding box center [131, 149] width 7 height 5
click at [149, 182] on span "Agregar condición (y)" at bounding box center [147, 182] width 32 height 4
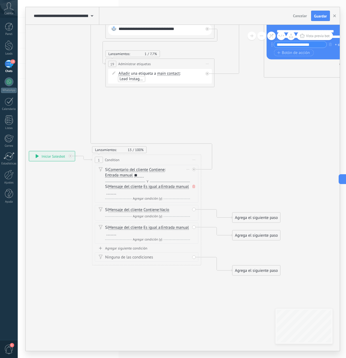
click at [116, 192] on div at bounding box center [112, 192] width 10 height 4
click at [148, 182] on span "Y" at bounding box center [147, 182] width 5 height 4
click at [147, 182] on span "Y" at bounding box center [147, 182] width 5 height 4
click at [153, 199] on span "Agregar condición (y)" at bounding box center [147, 199] width 32 height 4
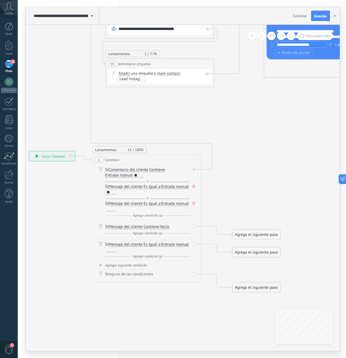
click at [195, 184] on span at bounding box center [193, 186] width 5 height 6
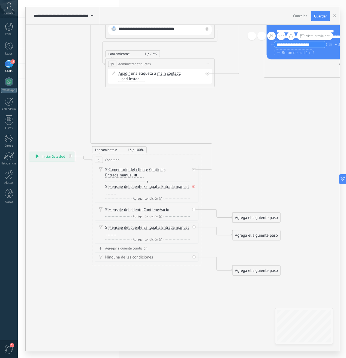
click at [194, 186] on icon at bounding box center [193, 186] width 3 height 3
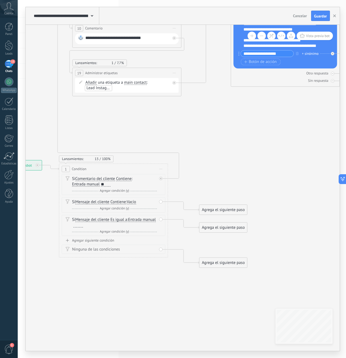
drag, startPoint x: 264, startPoint y: 141, endPoint x: 231, endPoint y: 150, distance: 34.5
click at [126, 220] on span "Es igual a" at bounding box center [118, 220] width 17 height 4
click at [126, 220] on button "Es igual a" at bounding box center [142, 220] width 68 height 10
click at [131, 232] on span "No es igual" at bounding box center [137, 229] width 66 height 5
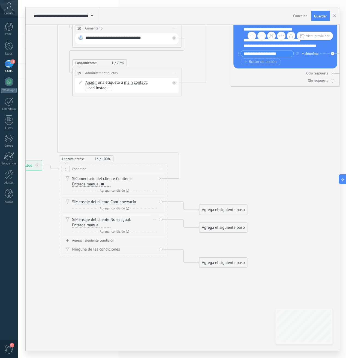
click at [110, 220] on div "Si Mensaje del cliente Mensaje del cliente Emoción de la conversación Comentari…" at bounding box center [114, 222] width 85 height 11
click at [107, 225] on div at bounding box center [106, 225] width 10 height 4
drag, startPoint x: 216, startPoint y: 229, endPoint x: 221, endPoint y: 232, distance: 5.9
click at [221, 232] on div "Agrega el siguiente paso" at bounding box center [228, 230] width 48 height 9
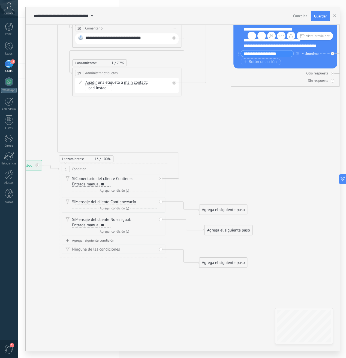
click at [221, 232] on div "Agrega el siguiente paso" at bounding box center [228, 230] width 48 height 9
click at [105, 226] on div "**" at bounding box center [106, 225] width 10 height 4
click at [225, 231] on div "Agrega el siguiente paso" at bounding box center [228, 230] width 48 height 9
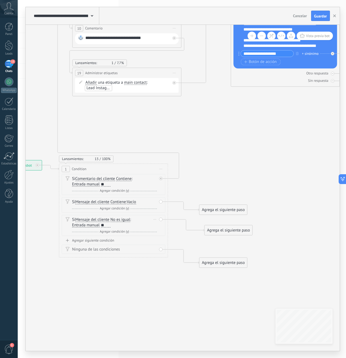
click at [156, 220] on div "Borrar" at bounding box center [155, 219] width 6 height 8
click at [161, 226] on div "Borrar" at bounding box center [163, 226] width 24 height 9
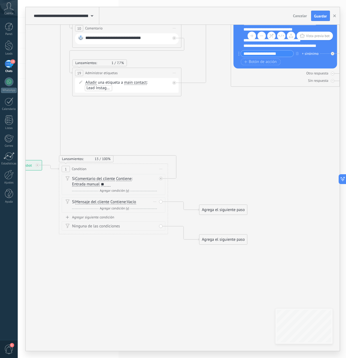
click at [154, 202] on icon at bounding box center [154, 201] width 3 height 1
click at [160, 209] on div "Borrar" at bounding box center [163, 209] width 24 height 9
click at [160, 221] on div "Ninguna de las condiciones" at bounding box center [114, 225] width 104 height 9
drag, startPoint x: 93, startPoint y: 159, endPoint x: 107, endPoint y: 143, distance: 20.5
click at [8, 160] on div "**********" at bounding box center [8, 160] width 0 height 0
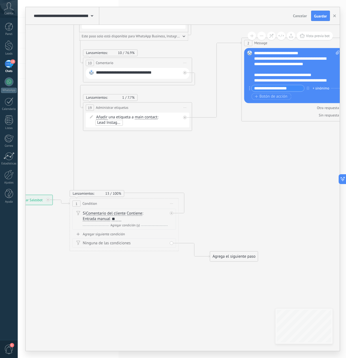
drag, startPoint x: 126, startPoint y: 132, endPoint x: 137, endPoint y: 166, distance: 35.4
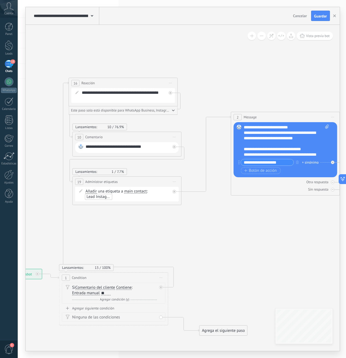
drag, startPoint x: 189, startPoint y: 174, endPoint x: 179, endPoint y: 229, distance: 56.1
drag, startPoint x: 133, startPoint y: 173, endPoint x: 140, endPoint y: 181, distance: 10.1
click at [138, 182] on div "**********" at bounding box center [127, 190] width 109 height 29
click at [172, 110] on icon "button" at bounding box center [173, 111] width 3 height 2
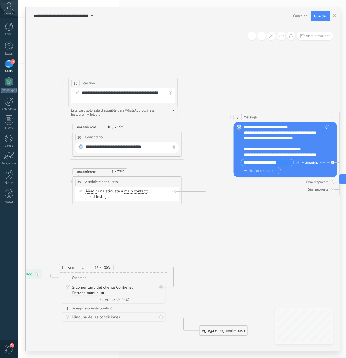
click at [172, 110] on icon "button" at bounding box center [173, 111] width 3 height 2
click at [104, 138] on div "**********" at bounding box center [127, 137] width 108 height 10
click at [108, 139] on div "**********" at bounding box center [127, 137] width 108 height 10
click at [93, 146] on div "**********" at bounding box center [128, 147] width 85 height 7
click at [80, 147] on rect at bounding box center [80, 146] width 5 height 5
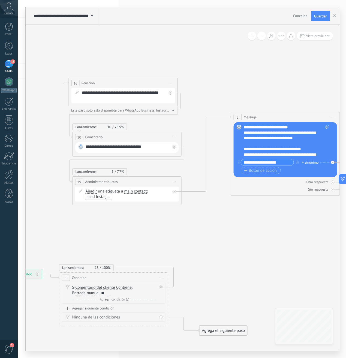
click at [174, 138] on span "Iniciar vista previa aquí Cambiar nombre Duplicar [GEOGRAPHIC_DATA]" at bounding box center [174, 137] width 9 height 8
click at [158, 142] on div "**********" at bounding box center [127, 147] width 104 height 11
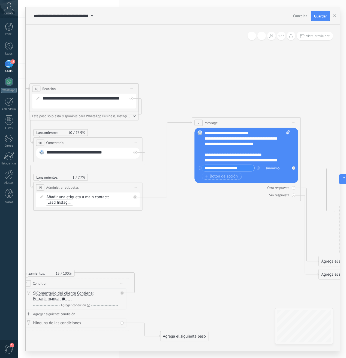
drag, startPoint x: 228, startPoint y: 87, endPoint x: 168, endPoint y: 94, distance: 60.4
click at [168, 94] on icon at bounding box center [323, 232] width 1007 height 571
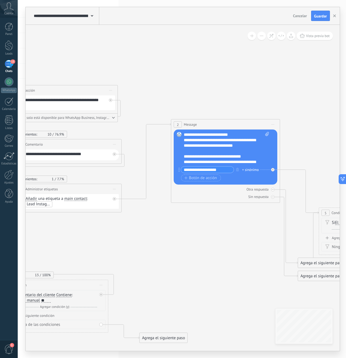
click at [209, 136] on div "**********" at bounding box center [226, 148] width 85 height 33
drag, startPoint x: 229, startPoint y: 134, endPoint x: 191, endPoint y: 136, distance: 38.2
click at [191, 136] on div "**********" at bounding box center [226, 148] width 85 height 33
click at [240, 133] on div "**********" at bounding box center [226, 148] width 85 height 33
click at [234, 141] on div "**********" at bounding box center [226, 148] width 85 height 33
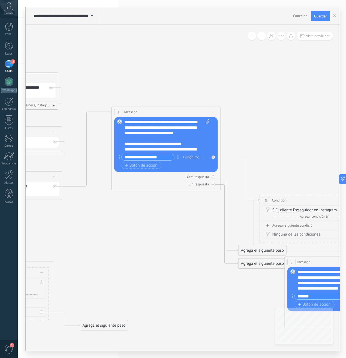
drag, startPoint x: 234, startPoint y: 80, endPoint x: 183, endPoint y: 74, distance: 50.4
click at [186, 74] on icon at bounding box center [243, 201] width 1007 height 530
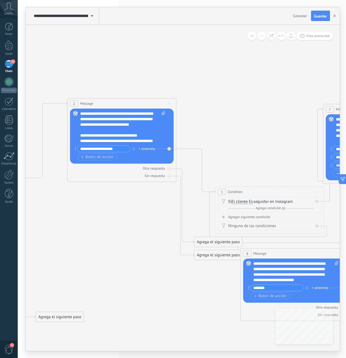
drag, startPoint x: 237, startPoint y: 109, endPoint x: 201, endPoint y: 78, distance: 47.2
click at [202, 79] on icon at bounding box center [199, 193] width 1007 height 530
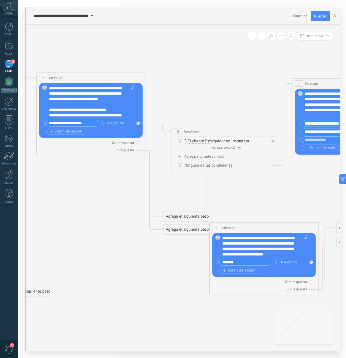
drag, startPoint x: 220, startPoint y: 165, endPoint x: 207, endPoint y: 131, distance: 36.5
click at [207, 131] on div "5 Condition ********* Iniciar vista previa aquí Cambiar nombre Duplicar Borrar" at bounding box center [225, 131] width 108 height 10
drag, startPoint x: 152, startPoint y: 234, endPoint x: 121, endPoint y: 173, distance: 68.5
click at [121, 173] on div "Agrega el siguiente paso" at bounding box center [116, 172] width 48 height 9
click at [0, 0] on icon at bounding box center [0, 0] width 0 height 0
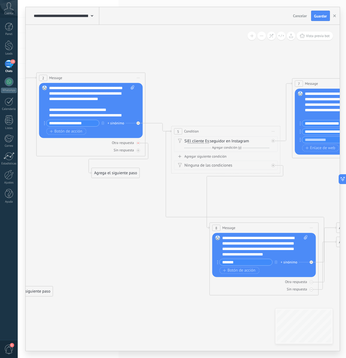
click at [0, 0] on icon at bounding box center [0, 0] width 0 height 0
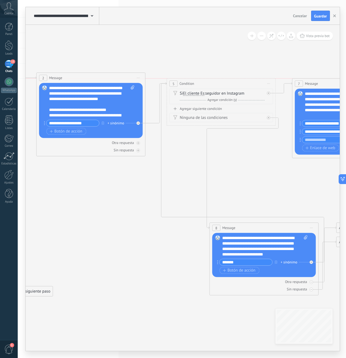
drag, startPoint x: 226, startPoint y: 126, endPoint x: 222, endPoint y: 86, distance: 41.1
click at [222, 86] on div "5 Condition ********* Iniciar vista previa aquí Cambiar nombre Duplicar Borrar" at bounding box center [221, 83] width 108 height 10
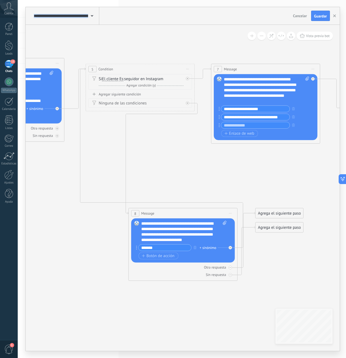
drag, startPoint x: 271, startPoint y: 159, endPoint x: 188, endPoint y: 144, distance: 84.6
click at [188, 145] on icon at bounding box center [87, 153] width 1007 height 530
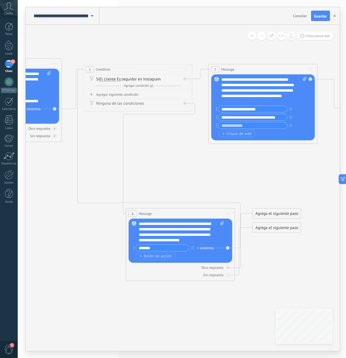
click at [229, 268] on div at bounding box center [228, 268] width 4 height 4
click at [229, 274] on div at bounding box center [228, 275] width 4 height 4
drag, startPoint x: 203, startPoint y: 222, endPoint x: 215, endPoint y: 239, distance: 21.6
click at [215, 239] on div "Reemplazar Quitar Convertir a mensaje de voz Arrastre la imagen aquí para adjun…" at bounding box center [181, 241] width 104 height 44
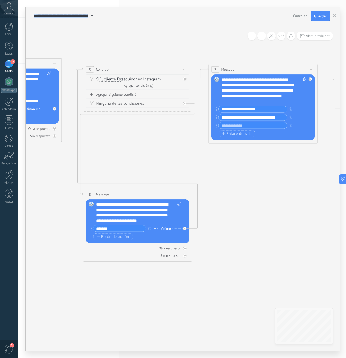
drag, startPoint x: 179, startPoint y: 212, endPoint x: 138, endPoint y: 192, distance: 45.2
click at [138, 192] on div "8 Message ******* (a): Todos los contactos - canales seleccionados Todos los co…" at bounding box center [137, 194] width 108 height 10
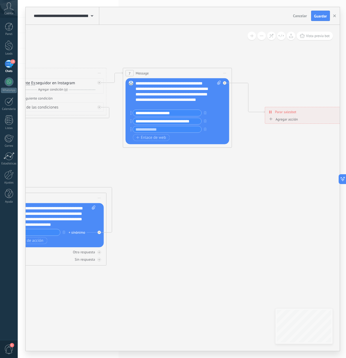
drag, startPoint x: 285, startPoint y: 183, endPoint x: 163, endPoint y: 191, distance: 122.4
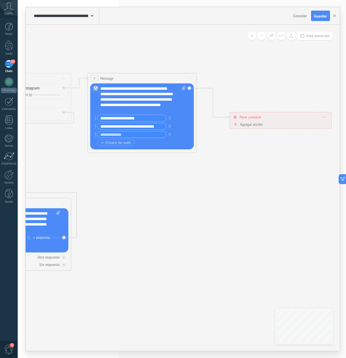
drag, startPoint x: 150, startPoint y: 197, endPoint x: 240, endPoint y: 142, distance: 105.9
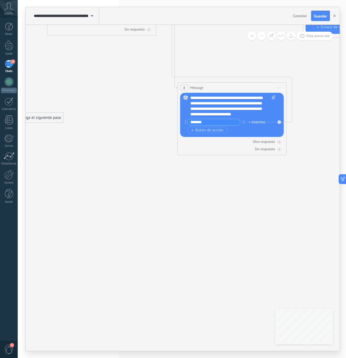
drag, startPoint x: 137, startPoint y: 230, endPoint x: 275, endPoint y: 158, distance: 156.1
click at [276, 157] on icon at bounding box center [179, 36] width 1007 height 510
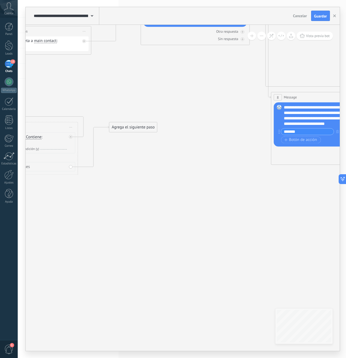
drag, startPoint x: 200, startPoint y: 220, endPoint x: 250, endPoint y: 236, distance: 52.6
click at [250, 236] on icon at bounding box center [272, 46] width 1007 height 510
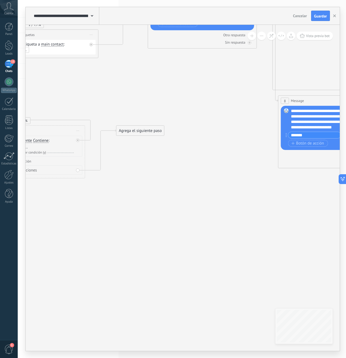
drag, startPoint x: 171, startPoint y: 209, endPoint x: 220, endPoint y: 225, distance: 52.1
click at [220, 225] on icon at bounding box center [280, 49] width 1007 height 510
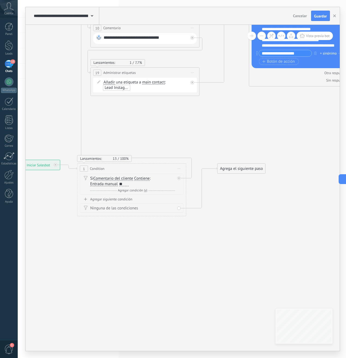
drag, startPoint x: 235, startPoint y: 170, endPoint x: 239, endPoint y: 209, distance: 38.9
click at [239, 209] on div "Agrega el siguiente paso" at bounding box center [245, 207] width 48 height 9
click at [250, 210] on div "Agrega el siguiente paso" at bounding box center [245, 208] width 48 height 9
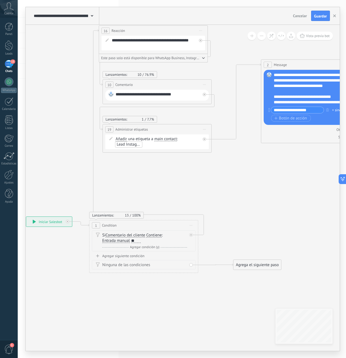
drag, startPoint x: 237, startPoint y: 150, endPoint x: 247, endPoint y: 203, distance: 54.4
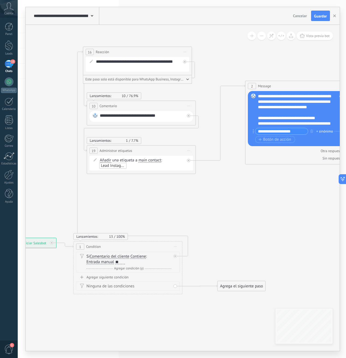
drag, startPoint x: 222, startPoint y: 185, endPoint x: 210, endPoint y: 193, distance: 13.8
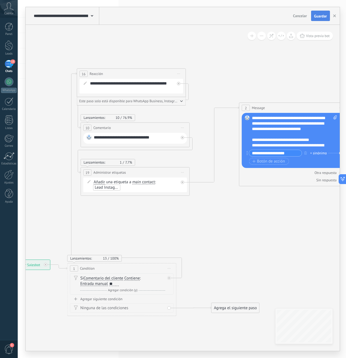
click at [323, 19] on button "Guardar" at bounding box center [320, 16] width 19 height 10
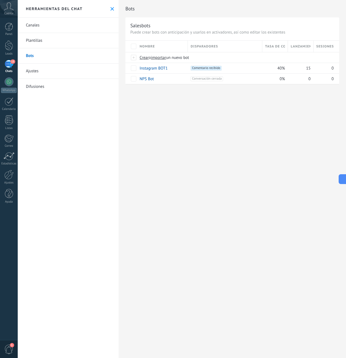
click at [219, 123] on div "Bots Salesbots Puede crear bots con anticipación y usarlos en activadores, así …" at bounding box center [232, 179] width 227 height 358
click at [10, 60] on span "15" at bounding box center [12, 61] width 5 height 4
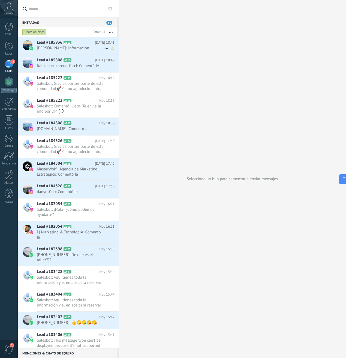
click at [75, 49] on span "[PERSON_NAME]: Información" at bounding box center [70, 48] width 67 height 5
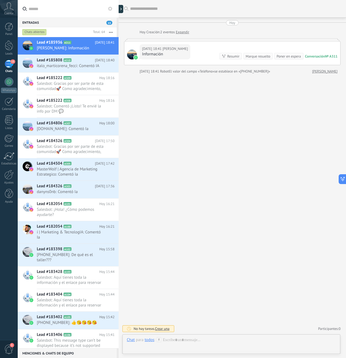
click at [195, 58] on div "Hoy 18:41 Mercedes Carreño Información Conversación № A311 Conversación № A311 …" at bounding box center [232, 52] width 216 height 23
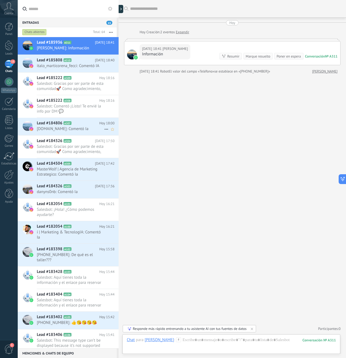
click at [67, 128] on span "[DOMAIN_NAME]: Comentó Ia" at bounding box center [70, 128] width 67 height 5
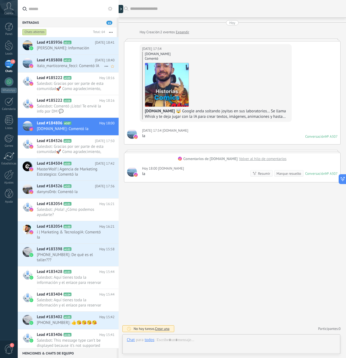
click at [54, 66] on span "italo_marticorena_fecci: Comentó IA" at bounding box center [70, 65] width 67 height 5
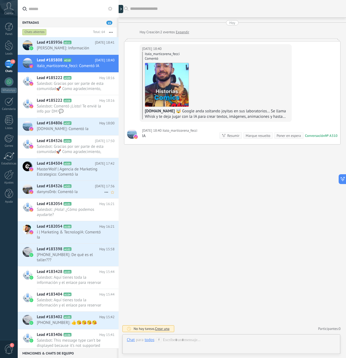
click at [62, 191] on span "danyns0nb: Comentó Ia" at bounding box center [70, 191] width 67 height 5
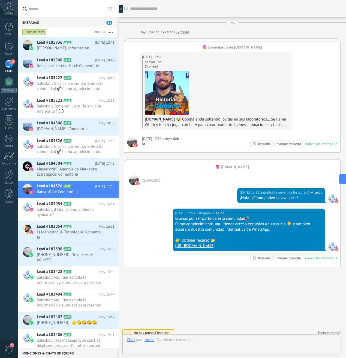
scroll to position [4, 0]
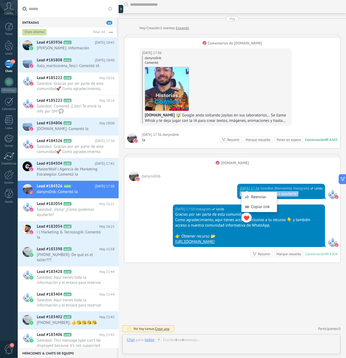
drag, startPoint x: 304, startPoint y: 194, endPoint x: 237, endPoint y: 192, distance: 66.5
click at [238, 192] on div "Hoy 17:36 SalesBot (Bienvenida Instagram) Leído ¡Hola! ¿Cómo podemos ayudarte?" at bounding box center [232, 192] width 216 height 23
click at [49, 165] on span "Lead #184504" at bounding box center [50, 163] width 26 height 5
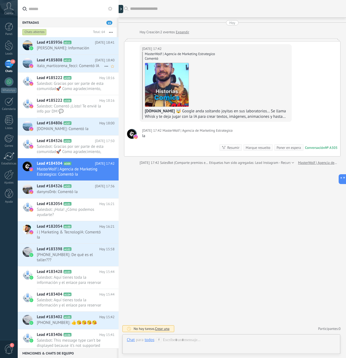
click at [62, 64] on span "italo_marticorena_fecci: Comentó IA" at bounding box center [70, 65] width 67 height 5
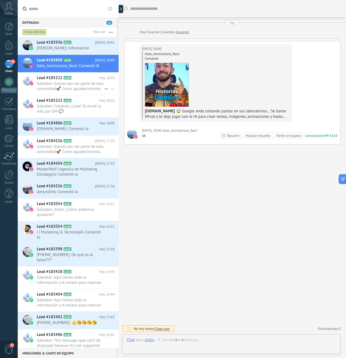
click at [73, 85] on span "Salesbot: Gracias por ser parte de esta comunidad🚀 Como agradecimiento, aquí ti…" at bounding box center [70, 86] width 67 height 10
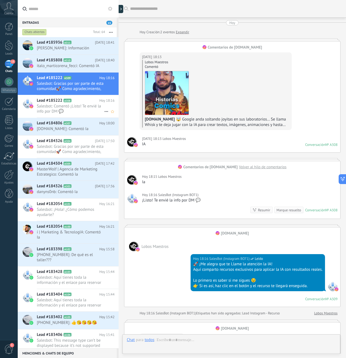
scroll to position [176, 0]
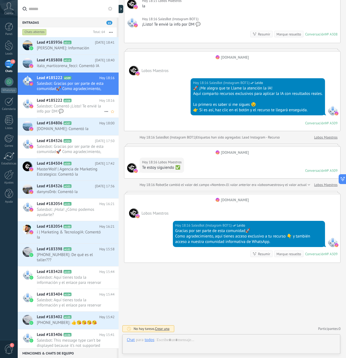
click at [71, 110] on span "Salesbot: Comentó ¡Listo! Te envié la info por DM 💬" at bounding box center [70, 109] width 67 height 10
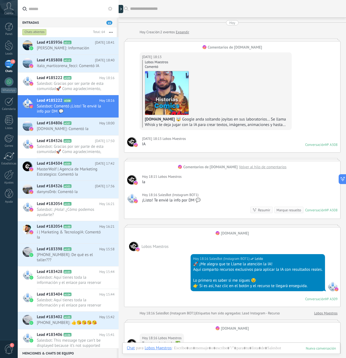
scroll to position [26, 0]
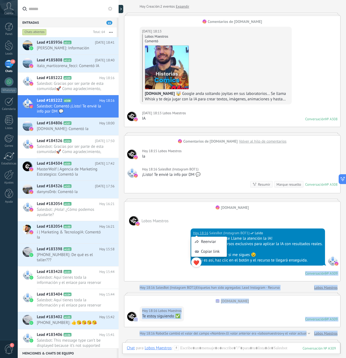
drag, startPoint x: 303, startPoint y: 258, endPoint x: 193, endPoint y: 235, distance: 112.8
click at [193, 235] on body ".abccls-1,.abccls-2{fill-rule:evenodd}.abccls-2{fill:#fff} .abfcls-1{fill:none}…" at bounding box center [173, 179] width 346 height 358
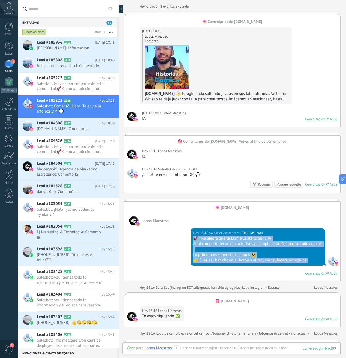
drag, startPoint x: 307, startPoint y: 261, endPoint x: 193, endPoint y: 239, distance: 116.0
click at [193, 240] on div "🚀 ¡Me alegra que te Llame la atención la IA! Aquí comparto recursos exclusivos …" at bounding box center [257, 249] width 129 height 27
click at [48, 66] on span "italo_marticorena_fecci: Comentó IA" at bounding box center [70, 65] width 67 height 5
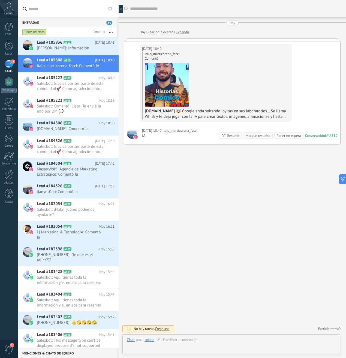
click at [171, 139] on div "Hoy 18:40 italo_marticorena_fecci IA Conversación № A310 Conversación № A310 Re…" at bounding box center [232, 133] width 216 height 21
click at [167, 135] on div "IA" at bounding box center [169, 135] width 55 height 5
click at [181, 338] on div at bounding box center [231, 345] width 209 height 16
paste div
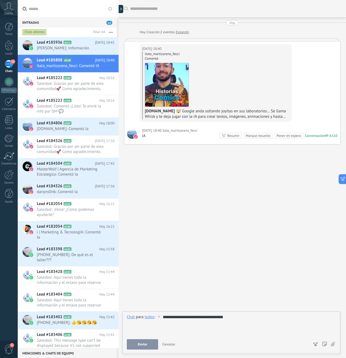
click at [163, 316] on div "**********" at bounding box center [231, 324] width 209 height 21
click at [71, 82] on span "Salesbot: Gracias por ser parte de esta comunidad🚀 Como agradecimiento, aquí ti…" at bounding box center [70, 86] width 67 height 10
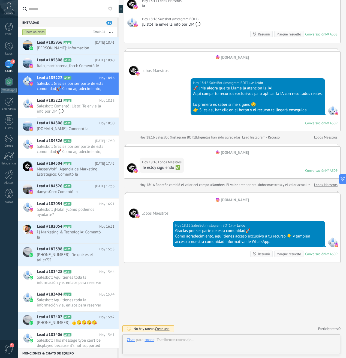
scroll to position [174, 0]
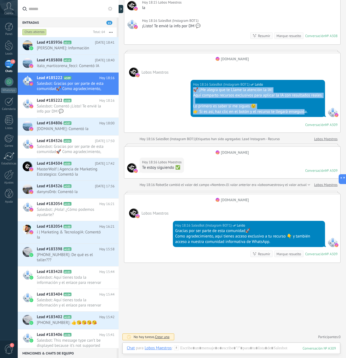
drag, startPoint x: 193, startPoint y: 89, endPoint x: 302, endPoint y: 112, distance: 111.5
click at [302, 112] on div "🚀 ¡Me alegra que te Llame la atención la IA! Aquí comparto recursos exclusivos …" at bounding box center [257, 100] width 129 height 27
click at [237, 100] on div at bounding box center [257, 100] width 129 height 5
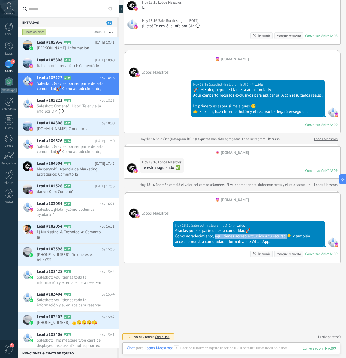
drag, startPoint x: 214, startPoint y: 237, endPoint x: 288, endPoint y: 234, distance: 73.9
click at [288, 234] on div "Como agradecimiento, aquí tienes acceso exclusivo a tu recurso 👇 y también acce…" at bounding box center [248, 239] width 147 height 11
copy div "aquí tienes acceso exclusivo a tu recurso"
click at [64, 62] on h2 "Lead #185808 A310" at bounding box center [66, 60] width 58 height 5
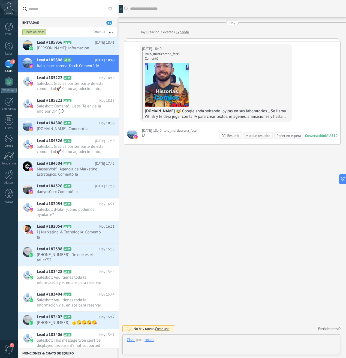
click at [170, 340] on div at bounding box center [231, 345] width 209 height 16
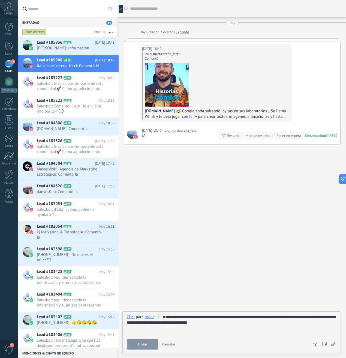
click at [166, 317] on div "**********" at bounding box center [231, 324] width 209 height 21
click at [146, 347] on button "Enviar" at bounding box center [142, 344] width 31 height 10
click at [66, 108] on span "Salesbot: Comentó ¡Listo! Te envié la info por DM 💬" at bounding box center [70, 109] width 67 height 10
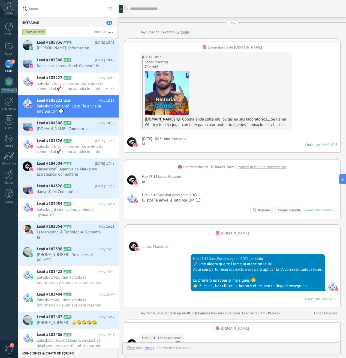
scroll to position [26, 0]
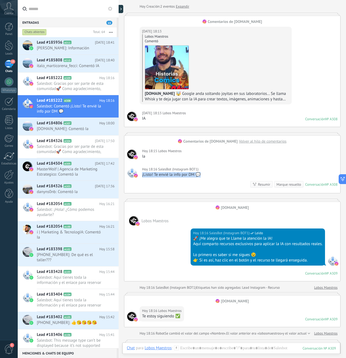
drag, startPoint x: 176, startPoint y: 171, endPoint x: 142, endPoint y: 175, distance: 34.0
click at [142, 175] on div "Hoy 18:16 SalesBot (Instagram BOT1) ¡Listo! Te envié la info por DM 💬 Conversac…" at bounding box center [232, 179] width 216 height 28
copy div "¡Listo! Te envié la info por DM 💬"
click at [67, 68] on span "italo_marticorena_fecci: Comentó IA" at bounding box center [70, 65] width 67 height 5
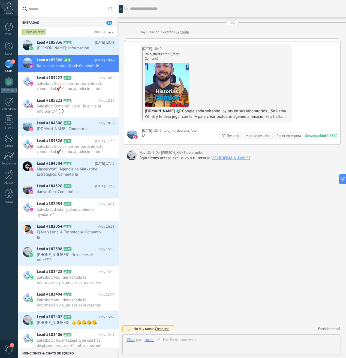
click at [168, 135] on div "IA" at bounding box center [169, 135] width 55 height 5
click at [139, 135] on div "Hoy 18:40 italo_marticorena_fecci IA Conversación № A310 Conversación № A310 Re…" at bounding box center [232, 133] width 216 height 21
click at [154, 136] on div "IA" at bounding box center [169, 135] width 55 height 5
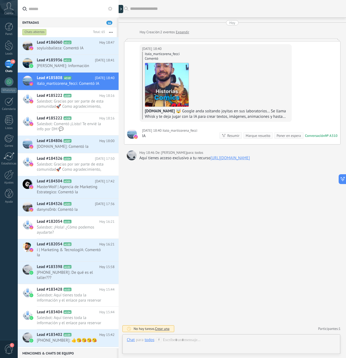
click at [112, 8] on button at bounding box center [110, 8] width 7 height 7
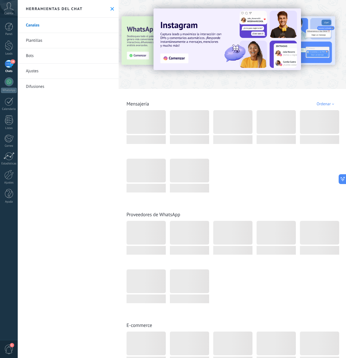
click at [37, 55] on link "Bots" at bounding box center [68, 55] width 101 height 15
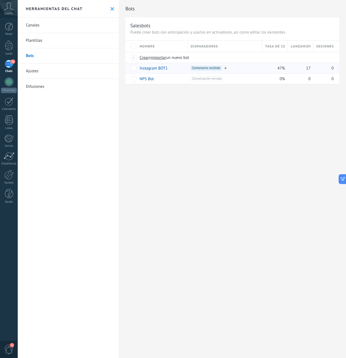
click at [258, 70] on div "+1 Comentario recibido +0" at bounding box center [225, 68] width 69 height 5
click at [171, 68] on span at bounding box center [171, 67] width 5 height 5
click at [180, 103] on div "**********" at bounding box center [232, 179] width 227 height 358
click at [216, 67] on span "Comentario recibido +0" at bounding box center [206, 68] width 31 height 5
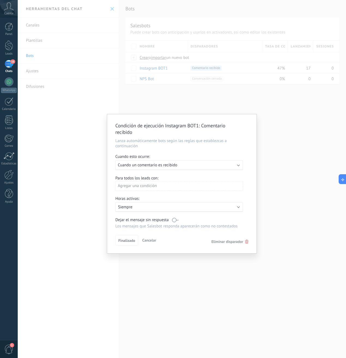
click at [284, 169] on div "Condición de ejecución Instagram BOT1 : Comentario recibido Lanza automáticamen…" at bounding box center [182, 179] width 328 height 358
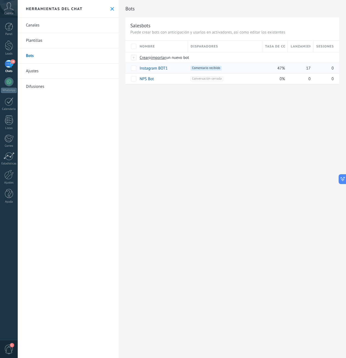
click at [312, 68] on div "17" at bounding box center [301, 68] width 26 height 11
click at [239, 68] on div "+1 Comentario recibido +0" at bounding box center [225, 68] width 69 height 5
click at [171, 68] on span at bounding box center [171, 67] width 5 height 5
click at [152, 80] on span "Guardar" at bounding box center [152, 81] width 13 height 4
click at [179, 79] on span "Cancelar" at bounding box center [175, 80] width 14 height 5
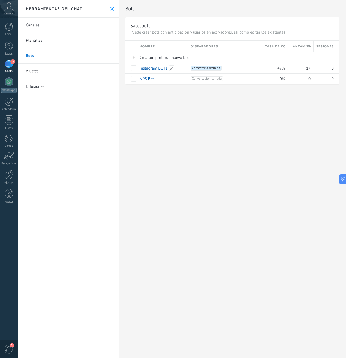
click at [147, 68] on link "Instagram BOT1" at bounding box center [154, 68] width 28 height 5
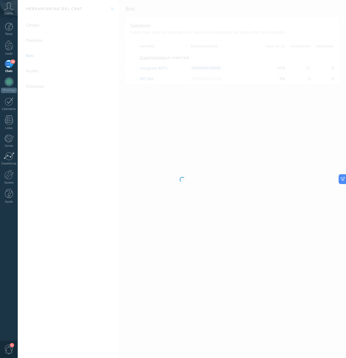
type input "**********"
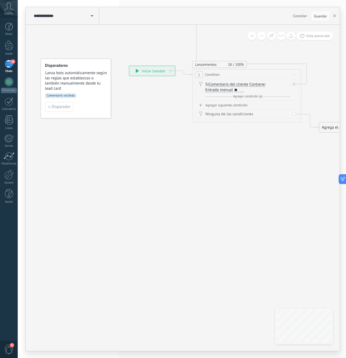
click at [245, 96] on span "Agregar condición (y)" at bounding box center [248, 96] width 32 height 4
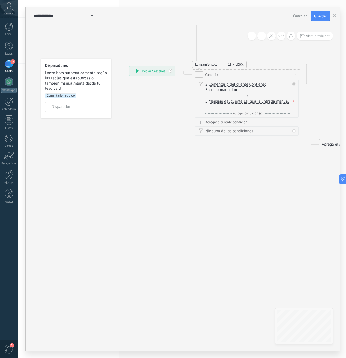
click at [216, 106] on div at bounding box center [212, 107] width 10 height 4
click at [242, 112] on span "Agregar condición (y)" at bounding box center [248, 113] width 32 height 4
click at [216, 123] on div at bounding box center [212, 124] width 10 height 4
click at [252, 132] on span "Agregar condición (y)" at bounding box center [248, 130] width 32 height 4
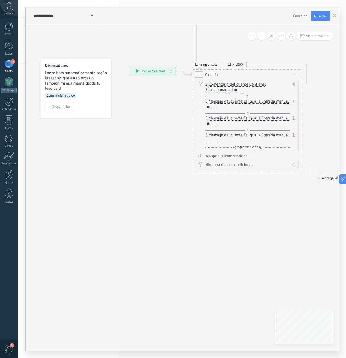
click at [216, 142] on div at bounding box center [212, 140] width 10 height 4
click at [294, 135] on icon at bounding box center [293, 134] width 3 height 3
click at [324, 17] on span "Guardar" at bounding box center [320, 16] width 13 height 4
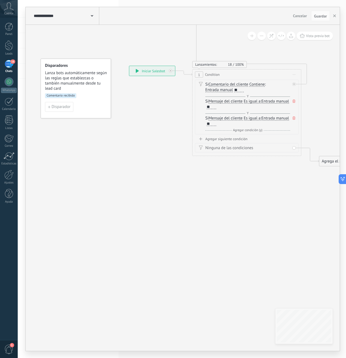
click at [259, 78] on div "1 Condition ********* Iniciar vista previa aquí Cambiar nombre Duplicar [GEOGRA…" at bounding box center [246, 75] width 108 height 10
drag, startPoint x: 32, startPoint y: 38, endPoint x: 4, endPoint y: 38, distance: 28.1
click at [242, 89] on div "**" at bounding box center [239, 90] width 10 height 4
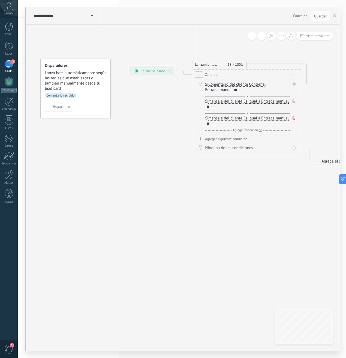
click at [258, 101] on span "Es igual a" at bounding box center [251, 101] width 17 height 4
click at [258, 101] on button "Es igual a" at bounding box center [275, 101] width 68 height 10
click at [254, 118] on span "Contiene" at bounding box center [270, 120] width 66 height 5
click at [253, 117] on span "Es igual a" at bounding box center [251, 118] width 17 height 4
click at [253, 117] on button "Es igual a" at bounding box center [275, 118] width 68 height 10
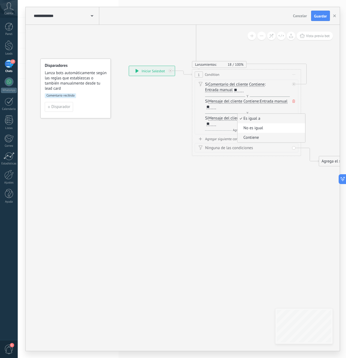
click at [255, 138] on span "Contiene" at bounding box center [270, 137] width 66 height 5
click at [316, 15] on span "Guardar" at bounding box center [320, 16] width 13 height 4
click at [294, 74] on icon at bounding box center [293, 74] width 3 height 1
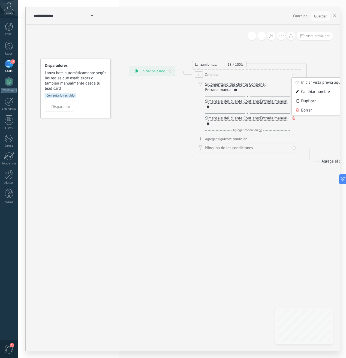
click at [10, 348] on span "1" at bounding box center [8, 350] width 9 height 10
click at [9, 350] on span "1" at bounding box center [8, 350] width 9 height 10
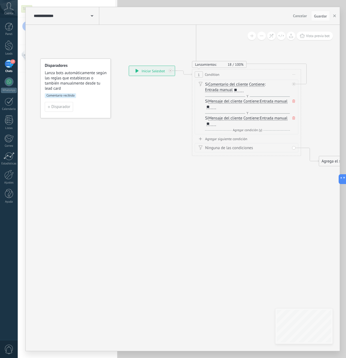
click at [9, 350] on span "0" at bounding box center [8, 350] width 9 height 10
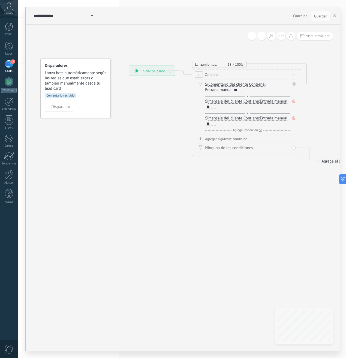
click at [294, 102] on icon at bounding box center [293, 100] width 3 height 3
click at [294, 101] on icon at bounding box center [293, 100] width 3 height 3
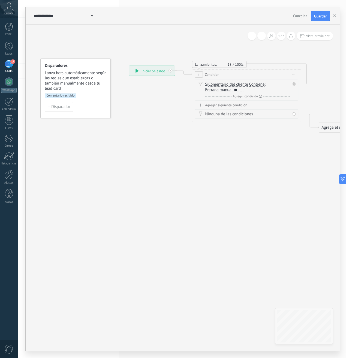
click at [249, 89] on div "Si Comentario del cliente Mensaje del cliente Emoción de la conversación Coment…" at bounding box center [247, 87] width 85 height 11
click at [244, 90] on div "Si Comentario del cliente Mensaje del cliente Emoción de la conversación Coment…" at bounding box center [247, 87] width 85 height 11
click at [241, 90] on div "**" at bounding box center [239, 90] width 10 height 4
click at [323, 18] on span "Guardar" at bounding box center [320, 16] width 13 height 4
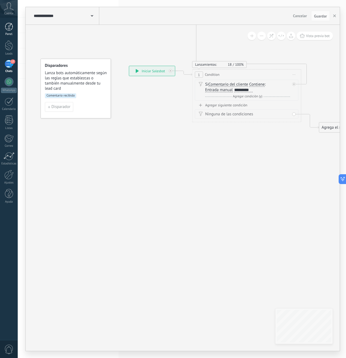
click at [11, 29] on div at bounding box center [9, 27] width 8 height 8
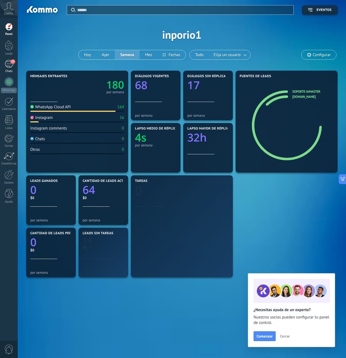
click at [11, 68] on div "17" at bounding box center [9, 64] width 9 height 8
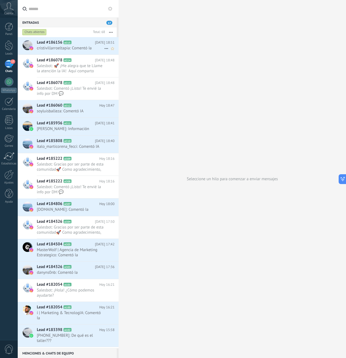
click at [70, 46] on span "cristivillarroeltapia: Comentó Ia" at bounding box center [70, 48] width 67 height 5
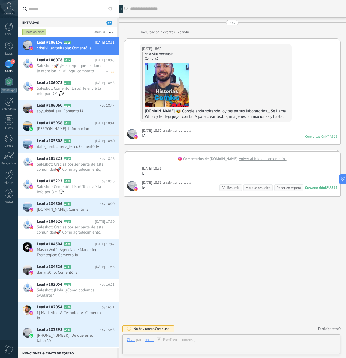
click at [66, 68] on span "Salesbot: 🚀 ¡Me alegra que te Llame la atención la IA! Aquí comparto recursos e…" at bounding box center [70, 68] width 67 height 10
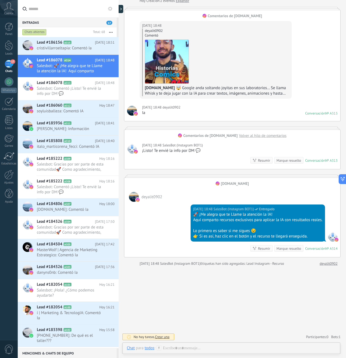
scroll to position [31, 0]
drag, startPoint x: 207, startPoint y: 151, endPoint x: 141, endPoint y: 152, distance: 65.4
click at [141, 152] on div "Hoy 18:48 SalesBot (Instagram BOT1) ¡Listo! Te envié la info por DM 💬 Conversac…" at bounding box center [232, 153] width 216 height 31
copy div "¡Listo! Te envié la info por DM 💬"
click at [53, 109] on span "soyluisballeza: Comentó IA" at bounding box center [70, 110] width 67 height 5
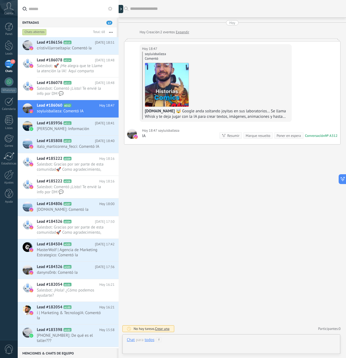
click at [171, 341] on div at bounding box center [231, 345] width 209 height 16
click at [167, 132] on span "soyluisballeza" at bounding box center [168, 130] width 21 height 5
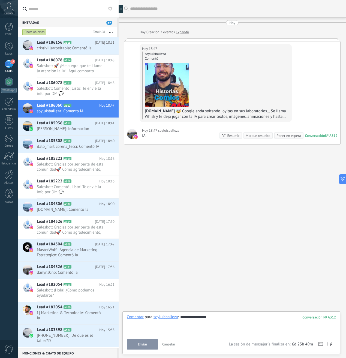
click at [143, 134] on div "IA" at bounding box center [160, 135] width 37 height 5
click at [146, 135] on div "IA" at bounding box center [160, 135] width 37 height 5
click at [284, 135] on div "Poner en espera" at bounding box center [288, 135] width 24 height 5
click at [284, 136] on div "Poner en espera" at bounding box center [288, 135] width 24 height 5
click at [262, 136] on div "Resumir" at bounding box center [264, 135] width 12 height 5
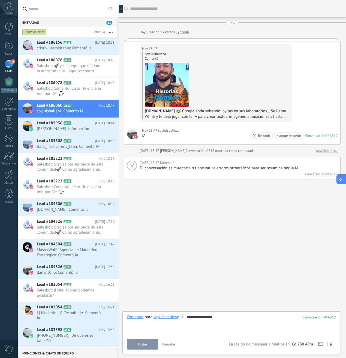
click at [342, 179] on icon at bounding box center [341, 179] width 6 height 6
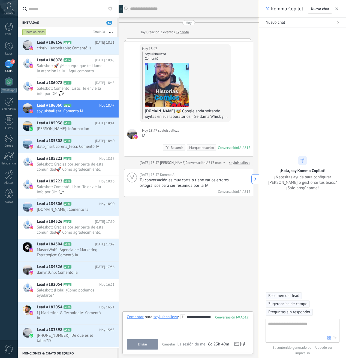
click at [287, 326] on textarea at bounding box center [297, 331] width 59 height 20
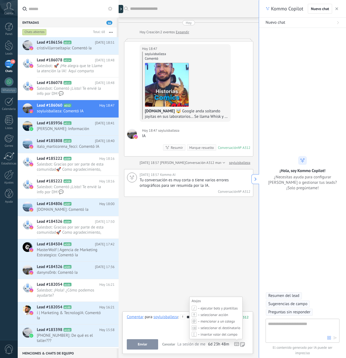
click at [212, 308] on span "– ejecutar bots y plantillas" at bounding box center [218, 308] width 40 height 5
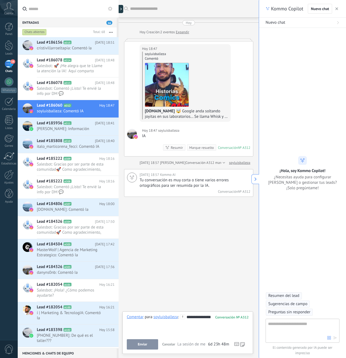
click at [176, 325] on div "**********" at bounding box center [188, 324] width 122 height 21
click at [168, 324] on div "**********" at bounding box center [188, 324] width 122 height 21
click at [179, 331] on div "**********" at bounding box center [188, 324] width 122 height 21
drag, startPoint x: 207, startPoint y: 345, endPoint x: 215, endPoint y: 345, distance: 8.2
click at [207, 345] on span "6d 23h 48m" at bounding box center [216, 344] width 21 height 5
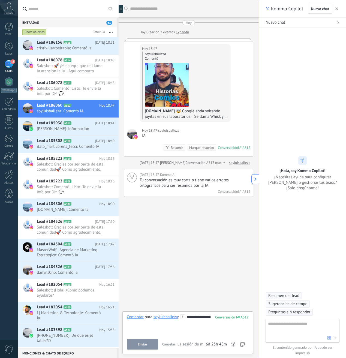
click at [335, 8] on button "button" at bounding box center [336, 8] width 5 height 7
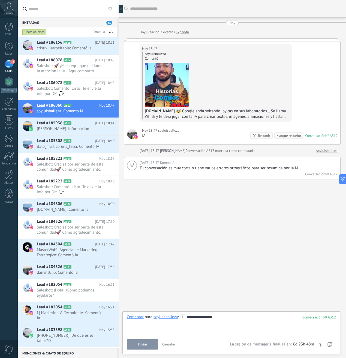
click at [166, 345] on span "Cancelar" at bounding box center [168, 344] width 13 height 5
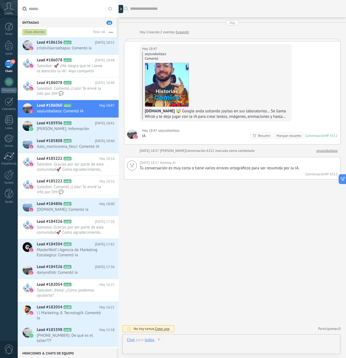
click at [173, 342] on div at bounding box center [231, 345] width 209 height 16
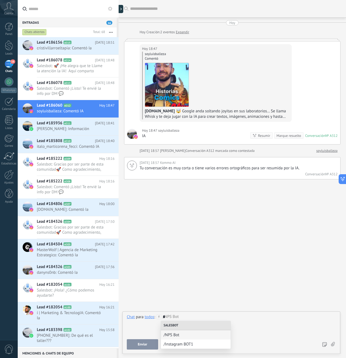
click at [174, 344] on span "/Instagram BOT1" at bounding box center [196, 344] width 64 height 5
click at [141, 344] on span "Ejecutar" at bounding box center [142, 344] width 12 height 4
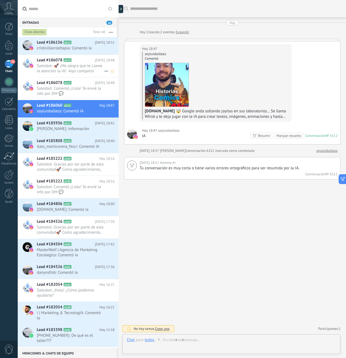
click at [65, 72] on span "Salesbot: 🚀 ¡Me alegra que te Llame la atención la IA! Aquí comparto recursos e…" at bounding box center [70, 68] width 67 height 10
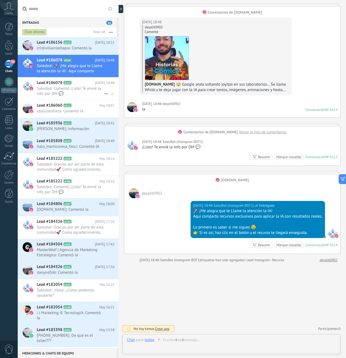
scroll to position [31, 0]
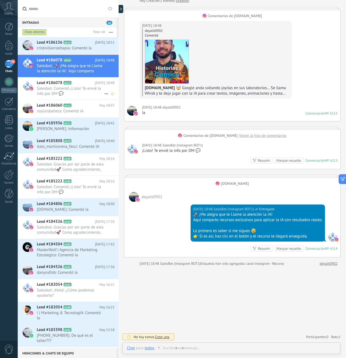
click at [54, 89] on span "Salesbot: Comentó ¡Listo! Te envié la info por DM 💬" at bounding box center [70, 91] width 67 height 10
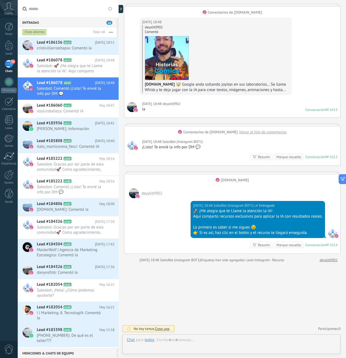
scroll to position [31, 0]
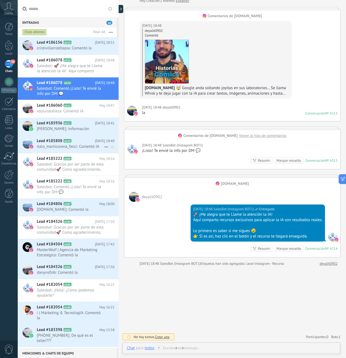
click at [59, 147] on span "italo_marticorena_fecci: Comentó IA" at bounding box center [70, 146] width 67 height 5
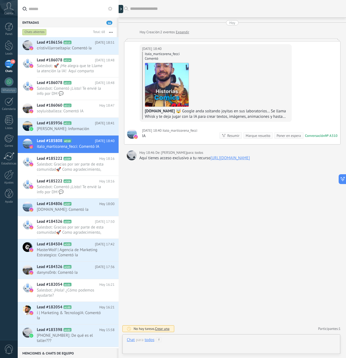
click at [180, 339] on div at bounding box center [231, 345] width 209 height 16
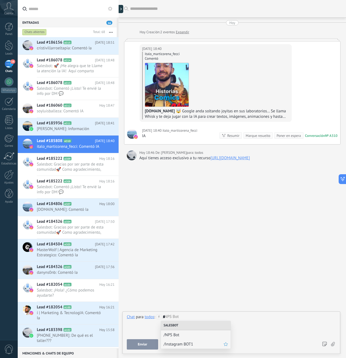
click at [175, 346] on span "/Instagram BOT1" at bounding box center [194, 344] width 60 height 5
click at [139, 345] on span "Ejecutar" at bounding box center [142, 344] width 12 height 4
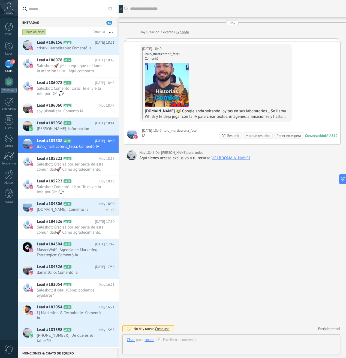
click at [74, 209] on span "[DOMAIN_NAME]: Comentó Ia" at bounding box center [70, 209] width 67 height 5
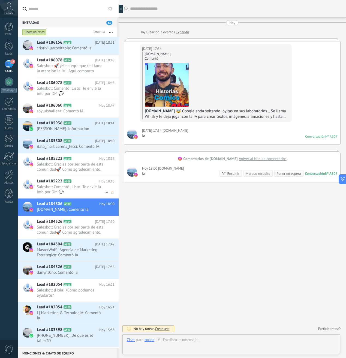
click at [71, 188] on span "Salesbot: Comentó ¡Listo! Te envié la info por DM 💬" at bounding box center [70, 189] width 67 height 10
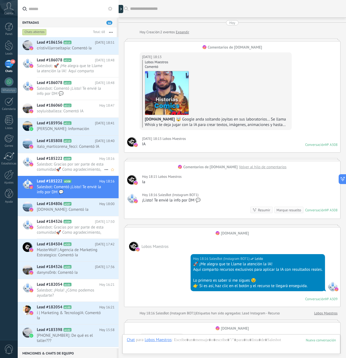
scroll to position [26, 0]
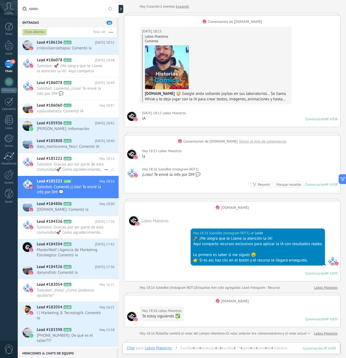
click at [70, 165] on span "Salesbot: Gracias por ser parte de esta comunidad🚀 Como agradecimiento, aquí ti…" at bounding box center [70, 167] width 67 height 10
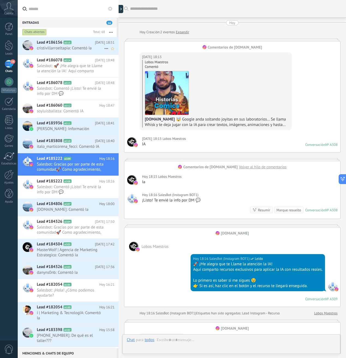
scroll to position [176, 0]
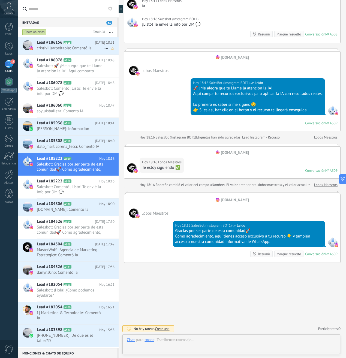
click at [70, 48] on span "cristivillarroeltapia: Comentó Ia" at bounding box center [70, 48] width 67 height 5
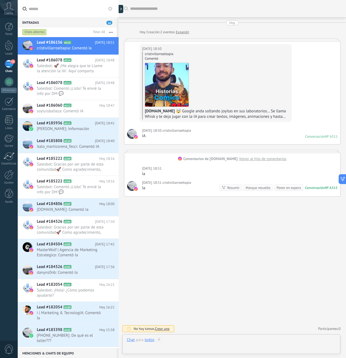
click at [170, 344] on div at bounding box center [231, 345] width 209 height 16
click at [183, 327] on div at bounding box center [231, 324] width 209 height 21
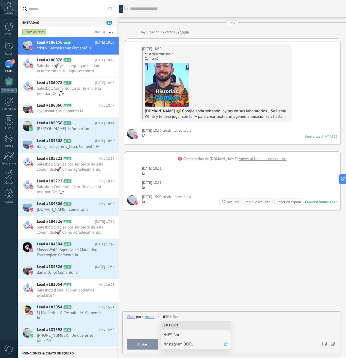
click at [177, 347] on div "/Instagram BOT1" at bounding box center [196, 343] width 70 height 9
click at [143, 346] on span "Ejecutar" at bounding box center [142, 344] width 12 height 4
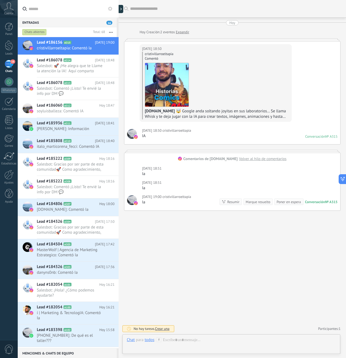
click at [199, 247] on div "Buscar Carga más [DATE] [DATE] Creación: 2 eventos Expandir [DATE] 18:50 cristi…" at bounding box center [232, 179] width 227 height 358
click at [162, 330] on span "Crear una" at bounding box center [162, 328] width 14 height 5
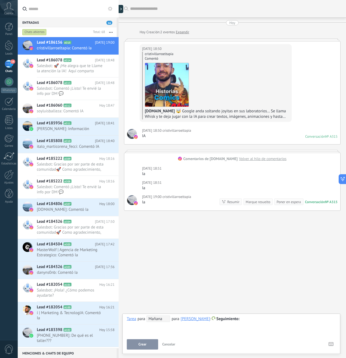
click at [169, 344] on span "Cancelar" at bounding box center [168, 344] width 13 height 5
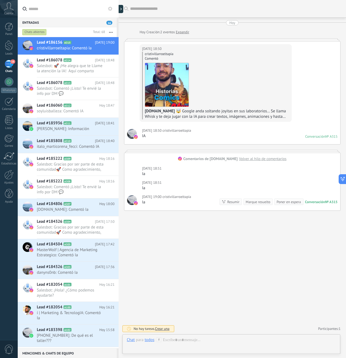
click at [99, 24] on div "Entradas 16" at bounding box center [67, 22] width 99 height 10
click at [95, 25] on div "Entradas 16" at bounding box center [67, 22] width 99 height 10
click at [62, 71] on span "Salesbot: 🚀 ¡Me alegra que te Llame la atención la IA! Aquí comparto recursos e…" at bounding box center [70, 68] width 67 height 10
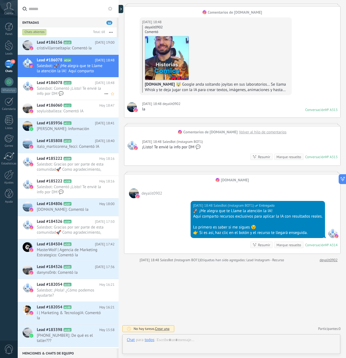
scroll to position [31, 0]
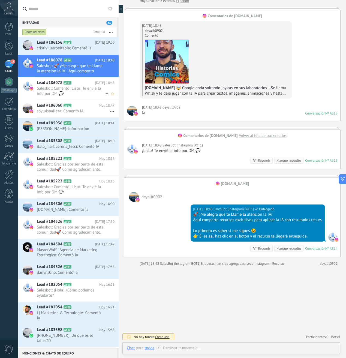
click at [75, 95] on span "Salesbot: Comentó ¡Listo! Te envié la info por DM 💬" at bounding box center [70, 91] width 67 height 10
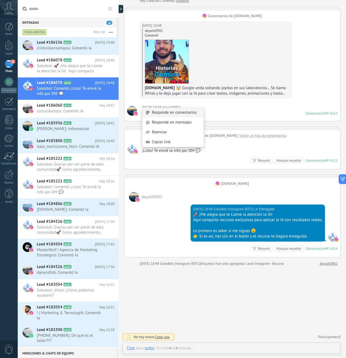
scroll to position [31, 0]
click at [241, 113] on div "[DATE] 18:48 deyalit0902 Ia Conversación № A313 Conversación № A313" at bounding box center [232, 110] width 216 height 21
click at [71, 109] on span "soyluisballeza: Comentó IA" at bounding box center [70, 110] width 67 height 5
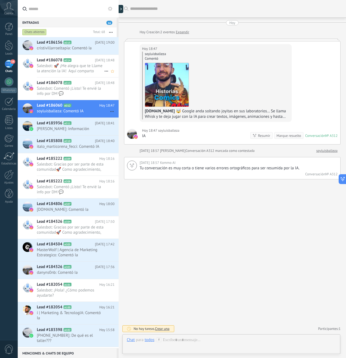
click at [71, 71] on span "Salesbot: 🚀 ¡Me alegra que te Llame la atención la IA! Aquí comparto recursos e…" at bounding box center [70, 68] width 67 height 10
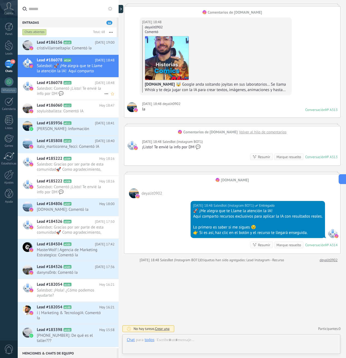
scroll to position [31, 0]
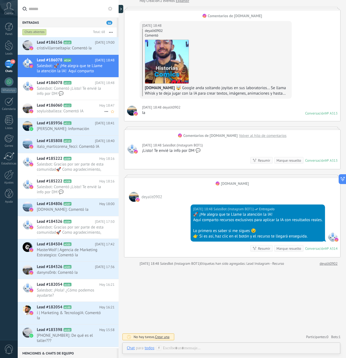
click at [61, 109] on span "soyluisballeza: Comentó IA" at bounding box center [70, 110] width 67 height 5
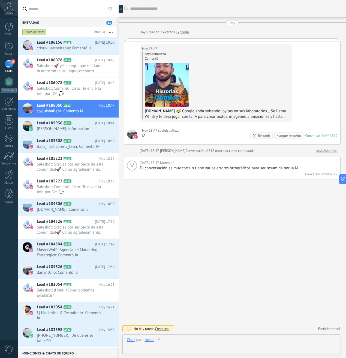
click at [171, 340] on div at bounding box center [231, 345] width 209 height 16
click at [111, 32] on button "button" at bounding box center [111, 32] width 12 height 10
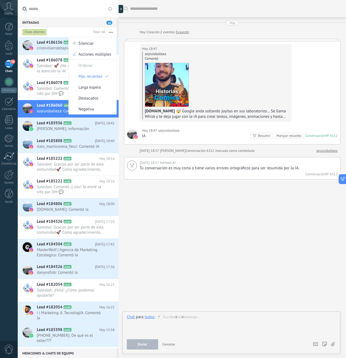
click at [110, 32] on icon "button" at bounding box center [111, 32] width 4 height 1
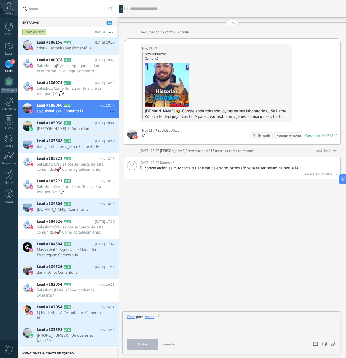
click at [177, 318] on div at bounding box center [231, 324] width 209 height 21
click at [159, 318] on icon at bounding box center [158, 316] width 5 height 5
click at [174, 347] on span "/Instagram BOT1" at bounding box center [187, 344] width 60 height 5
click at [150, 343] on button "Ejecutar" at bounding box center [142, 344] width 31 height 10
click at [325, 327] on link "Participantes: 1" at bounding box center [329, 328] width 22 height 5
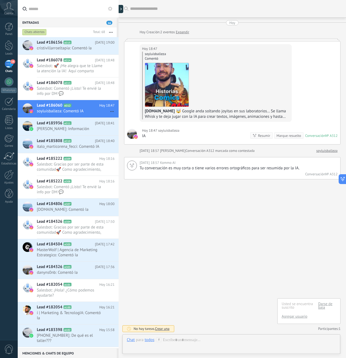
click at [254, 264] on div "Buscar Carga más [DATE] [DATE] Creación: 2 eventos Expandir [DATE] 18:47 soylui…" at bounding box center [232, 179] width 227 height 358
click at [327, 169] on span "Eliminar" at bounding box center [330, 167] width 14 height 5
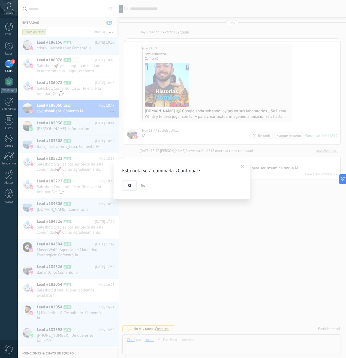
click at [129, 186] on span "Si" at bounding box center [129, 186] width 3 height 4
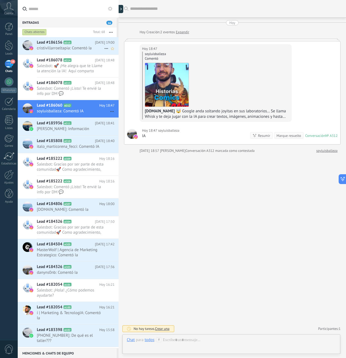
click at [70, 47] on span "cristivillarroeltapia: Comentó Ia" at bounding box center [70, 48] width 67 height 5
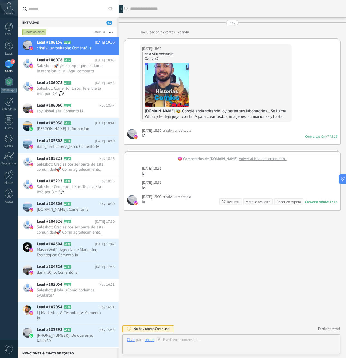
click at [224, 241] on div "Buscar Carga más [DATE] [DATE] Creación: 2 eventos Expandir [DATE] 18:50 cristi…" at bounding box center [232, 179] width 227 height 358
click at [262, 159] on span "Volver al hilo de comentarios" at bounding box center [262, 158] width 47 height 5
click at [163, 131] on span "cristivillarroeltapia" at bounding box center [176, 130] width 29 height 5
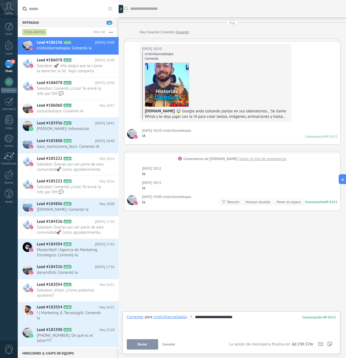
click at [170, 344] on span "Cancelar" at bounding box center [168, 344] width 13 height 5
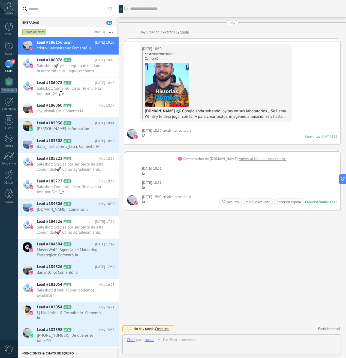
click at [207, 217] on div "Buscar Carga más [DATE] [DATE] Creación: 2 eventos Expandir [DATE] 18:50 cristi…" at bounding box center [232, 179] width 227 height 358
click at [109, 6] on button at bounding box center [110, 8] width 7 height 7
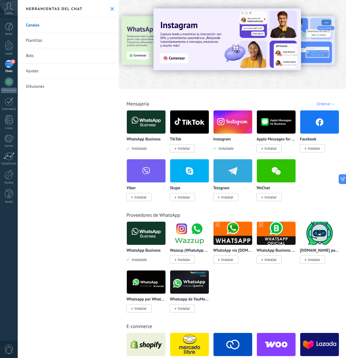
click at [40, 58] on link "Bots" at bounding box center [68, 55] width 101 height 15
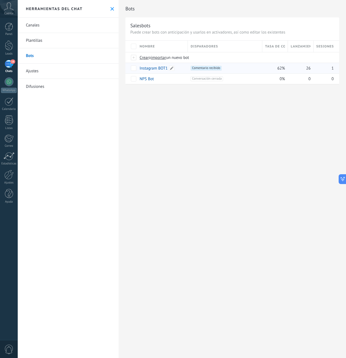
click at [177, 69] on div "Instagram BOT1" at bounding box center [161, 68] width 48 height 10
click at [177, 69] on body ".abccls-1,.abccls-2{fill-rule:evenodd}.abccls-2{fill:#fff} .abfcls-1{fill:none}…" at bounding box center [173, 179] width 346 height 358
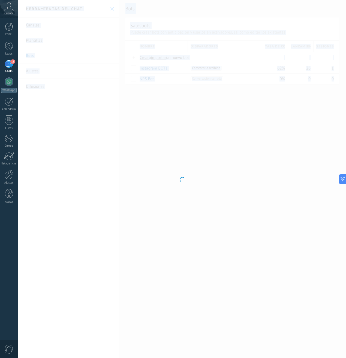
type input "**********"
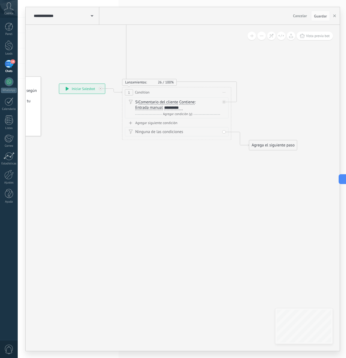
drag, startPoint x: 265, startPoint y: 149, endPoint x: 182, endPoint y: 173, distance: 86.4
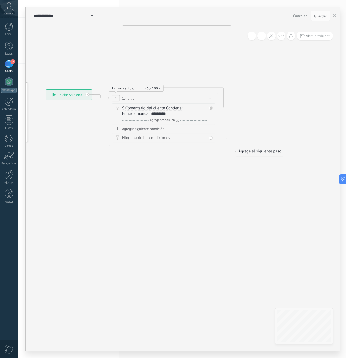
click at [176, 108] on span "Contiene" at bounding box center [174, 108] width 16 height 4
click at [176, 108] on button "Contiene" at bounding box center [197, 108] width 68 height 10
click at [191, 107] on span "Es igual a" at bounding box center [193, 108] width 66 height 5
click at [172, 107] on span "Es igual a" at bounding box center [174, 108] width 17 height 4
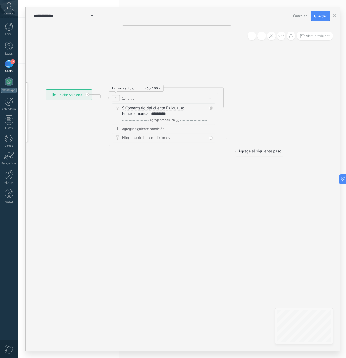
click at [172, 107] on button "Es igual a" at bounding box center [197, 108] width 68 height 10
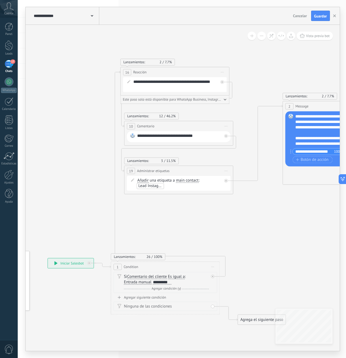
drag, startPoint x: 81, startPoint y: 197, endPoint x: 84, endPoint y: 161, distance: 35.9
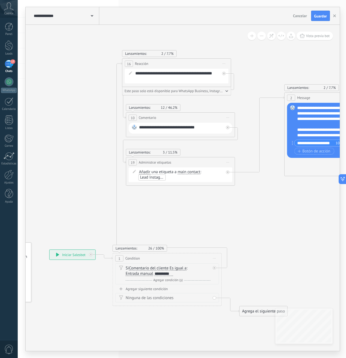
click at [178, 268] on span "Es igual a" at bounding box center [178, 268] width 17 height 4
click at [178, 268] on button "Es igual a" at bounding box center [201, 268] width 68 height 10
click at [181, 290] on li "Contiene" at bounding box center [198, 288] width 68 height 10
click at [173, 273] on div "**********" at bounding box center [164, 273] width 19 height 4
drag, startPoint x: 175, startPoint y: 273, endPoint x: 161, endPoint y: 275, distance: 13.8
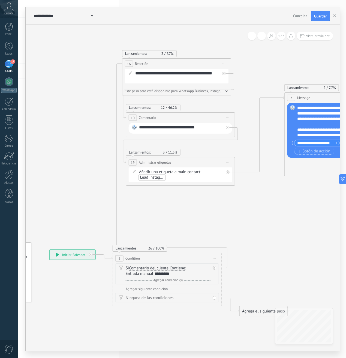
click at [161, 275] on div "Si Comentario del cliente Mensaje del cliente Emoción de la conversación Coment…" at bounding box center [168, 270] width 85 height 11
drag, startPoint x: 159, startPoint y: 273, endPoint x: 181, endPoint y: 277, distance: 22.3
click at [181, 277] on div "Si Comentario del cliente Mensaje del cliente Emoción de la conversación Coment…" at bounding box center [168, 273] width 85 height 17
click at [176, 274] on div "Si Comentario del cliente Mensaje del cliente Emoción de la conversación Coment…" at bounding box center [168, 270] width 85 height 11
click at [159, 275] on div "**" at bounding box center [160, 273] width 10 height 4
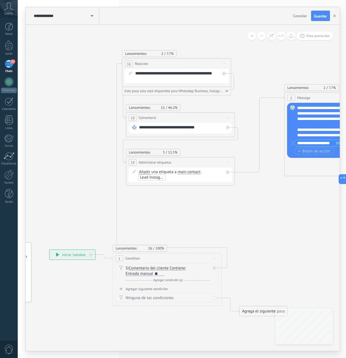
click at [214, 254] on span "Iniciar vista previa aquí Cambiar nombre Duplicar [GEOGRAPHIC_DATA]" at bounding box center [214, 258] width 9 height 8
click at [194, 283] on div "Si Comentario del cliente Mensaje del cliente Emoción de la conversación Coment…" at bounding box center [167, 273] width 104 height 21
click at [180, 277] on div "Y Agregar condición (y)" at bounding box center [168, 279] width 85 height 5
click at [215, 286] on icon at bounding box center [214, 284] width 3 height 3
click at [163, 273] on div "**" at bounding box center [160, 273] width 10 height 4
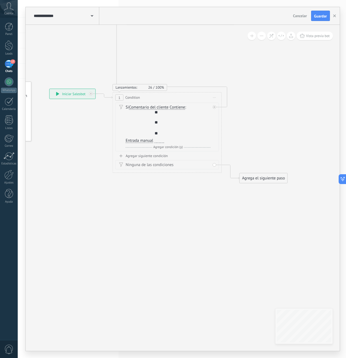
click at [170, 127] on div "Si Comentario del cliente Mensaje del cliente Emoción de la conversación Coment…" at bounding box center [168, 124] width 85 height 39
click at [169, 128] on div "Si Comentario del cliente Mensaje del cliente Emoción de la conversación Coment…" at bounding box center [168, 124] width 85 height 39
click at [167, 130] on div "Si Comentario del cliente Mensaje del cliente Emoción de la conversación Coment…" at bounding box center [168, 124] width 85 height 39
click at [160, 131] on div "**" at bounding box center [160, 133] width 10 height 5
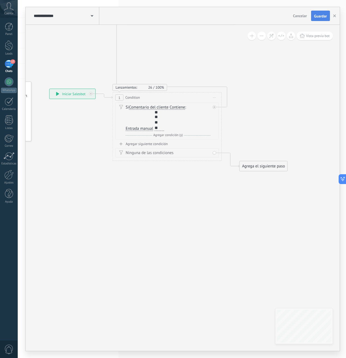
click at [323, 17] on span "Guardar" at bounding box center [320, 16] width 13 height 4
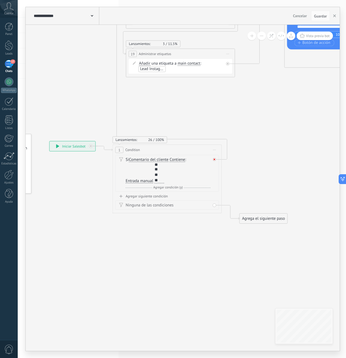
click at [214, 159] on icon at bounding box center [214, 159] width 2 height 2
click at [213, 160] on div "Si Comentario del cliente Mensaje del cliente Emoción de la conversación Coment…" at bounding box center [167, 173] width 104 height 37
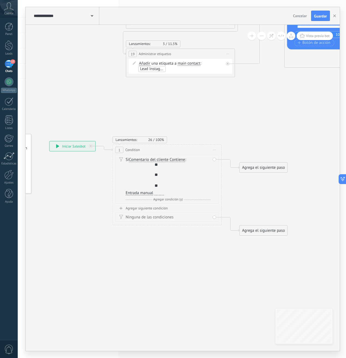
drag, startPoint x: 253, startPoint y: 162, endPoint x: 224, endPoint y: 116, distance: 54.9
click at [62, 141] on div "**********" at bounding box center [62, 141] width 0 height 0
drag, startPoint x: 251, startPoint y: 168, endPoint x: 102, endPoint y: 46, distance: 192.6
click at [102, 8] on div "Agrega el siguiente paso" at bounding box center [123, 3] width 48 height 9
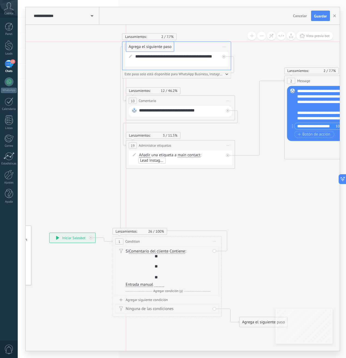
drag, startPoint x: 106, startPoint y: 134, endPoint x: 142, endPoint y: 51, distance: 90.4
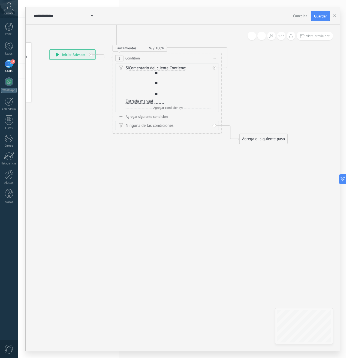
click at [168, 87] on div "Si Comentario del cliente Mensaje del cliente Emoción de la conversación Coment…" at bounding box center [168, 84] width 85 height 39
click at [159, 88] on div at bounding box center [160, 88] width 10 height 5
click at [144, 69] on span "Comentario del cliente" at bounding box center [149, 68] width 40 height 4
click at [144, 69] on button "Comentario del cliente" at bounding box center [160, 68] width 68 height 10
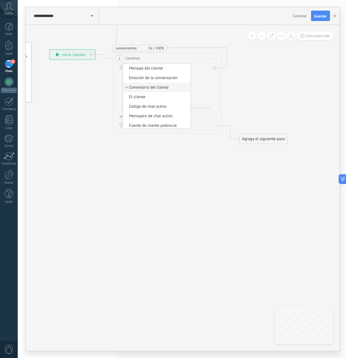
click at [152, 88] on span "Comentario del cliente" at bounding box center [156, 87] width 66 height 5
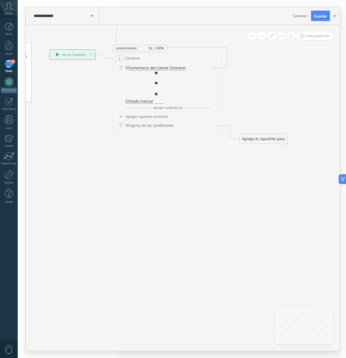
click at [149, 66] on span "Comentario del cliente" at bounding box center [149, 68] width 40 height 4
click at [149, 66] on button "Comentario del cliente" at bounding box center [160, 68] width 68 height 10
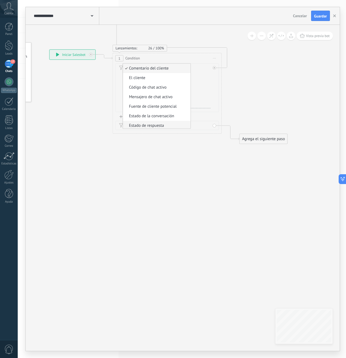
scroll to position [55, 0]
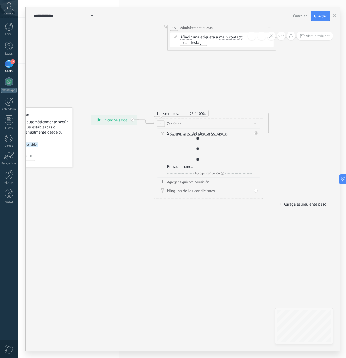
drag, startPoint x: 60, startPoint y: 151, endPoint x: 113, endPoint y: 150, distance: 52.3
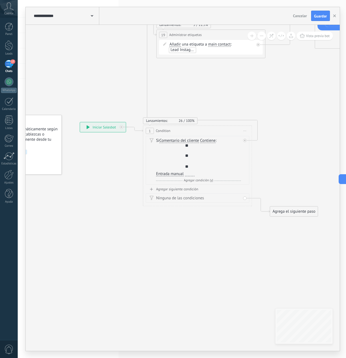
drag, startPoint x: 129, startPoint y: 150, endPoint x: 62, endPoint y: 161, distance: 68.7
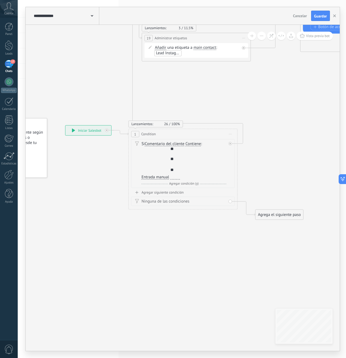
click at [159, 145] on span "Comentario del cliente" at bounding box center [165, 144] width 40 height 4
click at [159, 145] on button "Comentario del cliente" at bounding box center [176, 144] width 68 height 10
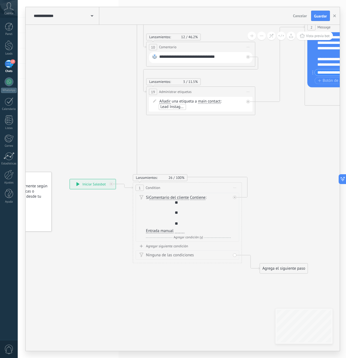
drag, startPoint x: 125, startPoint y: 133, endPoint x: 131, endPoint y: 210, distance: 77.3
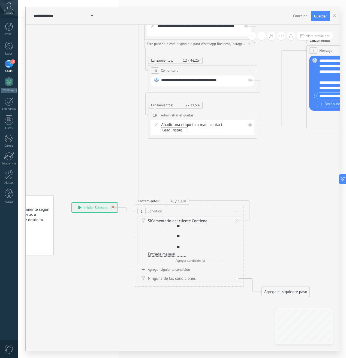
click at [114, 208] on div at bounding box center [113, 208] width 4 height 4
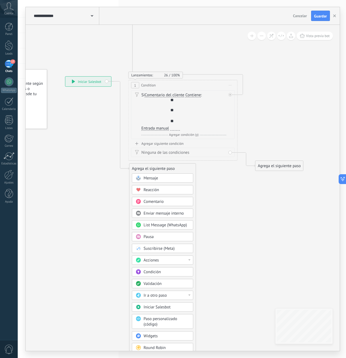
drag, startPoint x: 132, startPoint y: 294, endPoint x: 118, endPoint y: 242, distance: 54.6
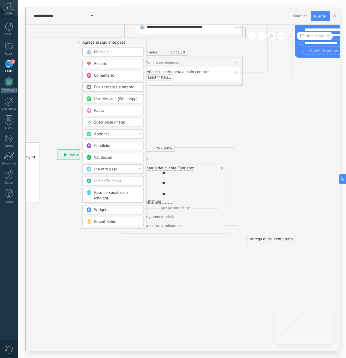
drag, startPoint x: 148, startPoint y: 242, endPoint x: 100, endPoint y: 37, distance: 210.4
click at [100, 38] on div "Agrega el siguiente paso" at bounding box center [113, 42] width 66 height 9
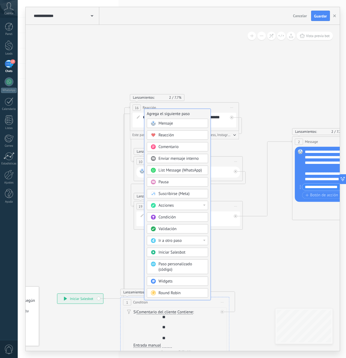
drag, startPoint x: 93, startPoint y: 315, endPoint x: 164, endPoint y: 118, distance: 209.7
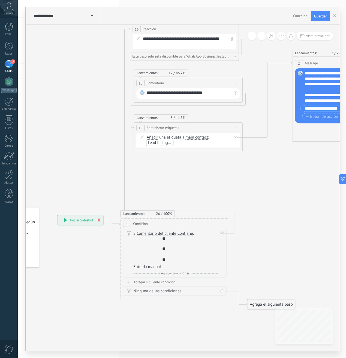
click at [100, 220] on div at bounding box center [99, 220] width 4 height 4
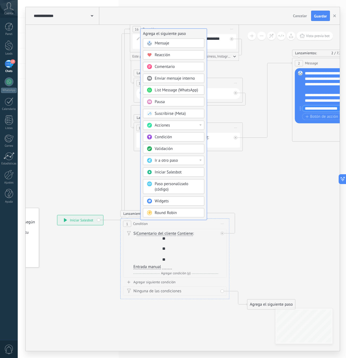
drag, startPoint x: 144, startPoint y: 311, endPoint x: 163, endPoint y: 37, distance: 274.1
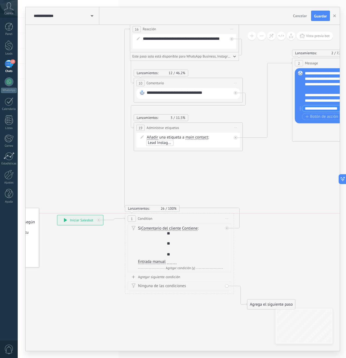
drag, startPoint x: 162, startPoint y: 220, endPoint x: 167, endPoint y: 213, distance: 9.3
click at [167, 213] on div "Lanzamientos: 26 100% 1 Condition ********* Iniciar vista previa aquí Cambiar n…" at bounding box center [179, 253] width 109 height 81
drag, startPoint x: 164, startPoint y: 214, endPoint x: 158, endPoint y: 219, distance: 8.4
click at [158, 219] on div "1 Condition ********* Iniciar vista previa aquí Cambiar nombre Duplicar [GEOGRA…" at bounding box center [173, 218] width 108 height 10
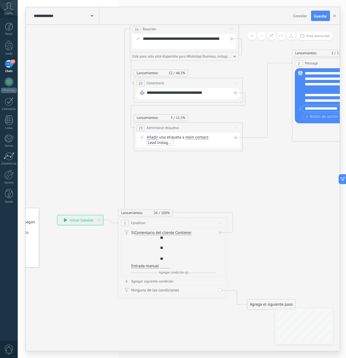
click at [167, 239] on div "** ** ** **" at bounding box center [165, 251] width 10 height 33
click at [164, 243] on div at bounding box center [165, 242] width 10 height 5
click at [167, 250] on div at bounding box center [165, 247] width 10 height 5
click at [166, 253] on div at bounding box center [165, 252] width 10 height 5
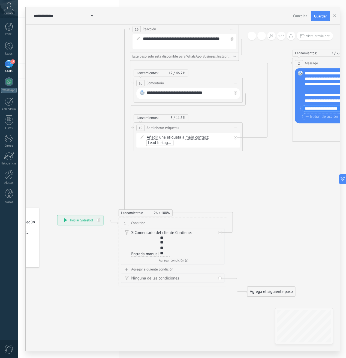
click at [159, 238] on div "** ** ** **" at bounding box center [164, 245] width 11 height 21
drag, startPoint x: 167, startPoint y: 252, endPoint x: 156, endPoint y: 235, distance: 19.8
click at [156, 235] on div "Si Comentario del cliente Mensaje del cliente Emoción de la conversación Coment…" at bounding box center [173, 243] width 85 height 27
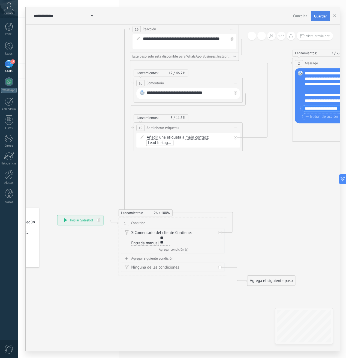
click at [318, 15] on span "Guardar" at bounding box center [320, 16] width 13 height 4
click at [167, 242] on div "**" at bounding box center [165, 242] width 10 height 5
click at [198, 234] on div "Si Comentario del cliente Mensaje del cliente Emoción de la conversación Coment…" at bounding box center [173, 238] width 85 height 16
click at [174, 239] on div "Si Comentario del cliente Mensaje del cliente Emoción de la conversación Coment…" at bounding box center [173, 238] width 85 height 16
click at [168, 242] on div "**" at bounding box center [165, 242] width 10 height 5
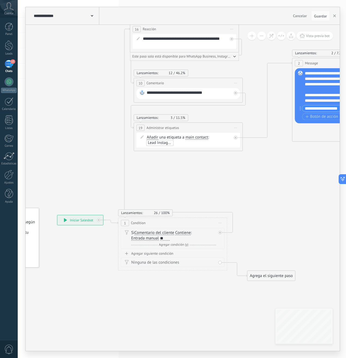
click at [267, 276] on div "Agrega el siguiente paso" at bounding box center [271, 275] width 48 height 9
drag, startPoint x: 267, startPoint y: 278, endPoint x: 141, endPoint y: 36, distance: 272.7
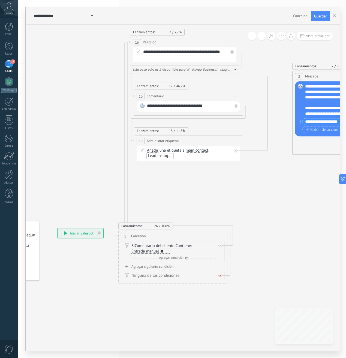
click at [221, 275] on div at bounding box center [220, 276] width 4 height 4
drag, startPoint x: 255, startPoint y: 286, endPoint x: 144, endPoint y: 42, distance: 268.0
click at [144, 42] on span "Reacción" at bounding box center [149, 42] width 13 height 5
click at [169, 253] on div "**" at bounding box center [165, 251] width 10 height 4
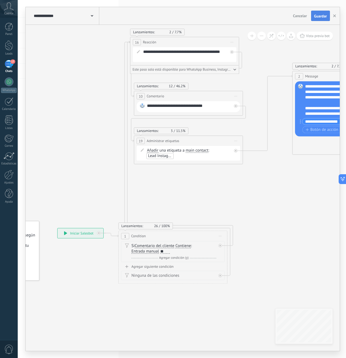
click at [321, 19] on button "Guardar" at bounding box center [320, 16] width 19 height 10
